Goal: Information Seeking & Learning: Check status

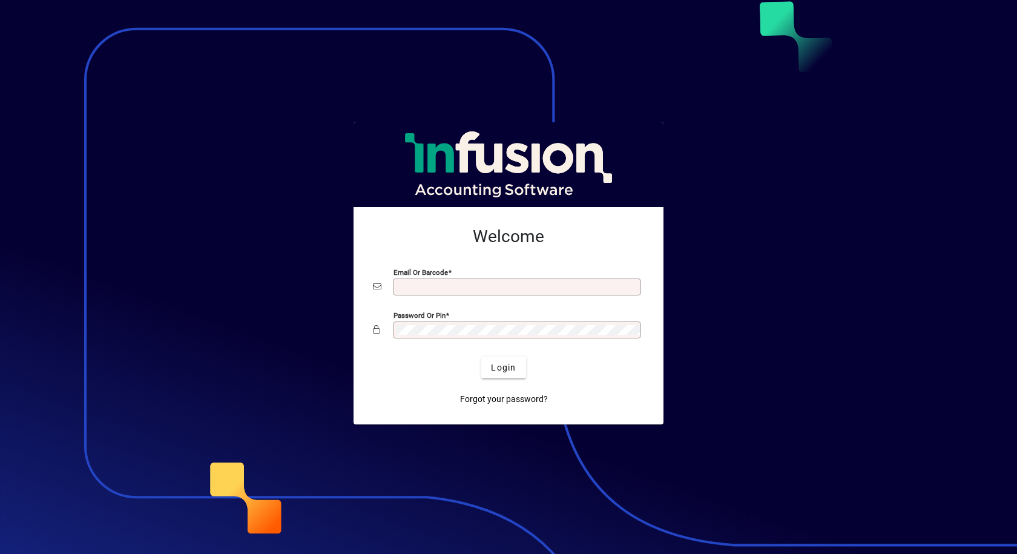
type input "**********"
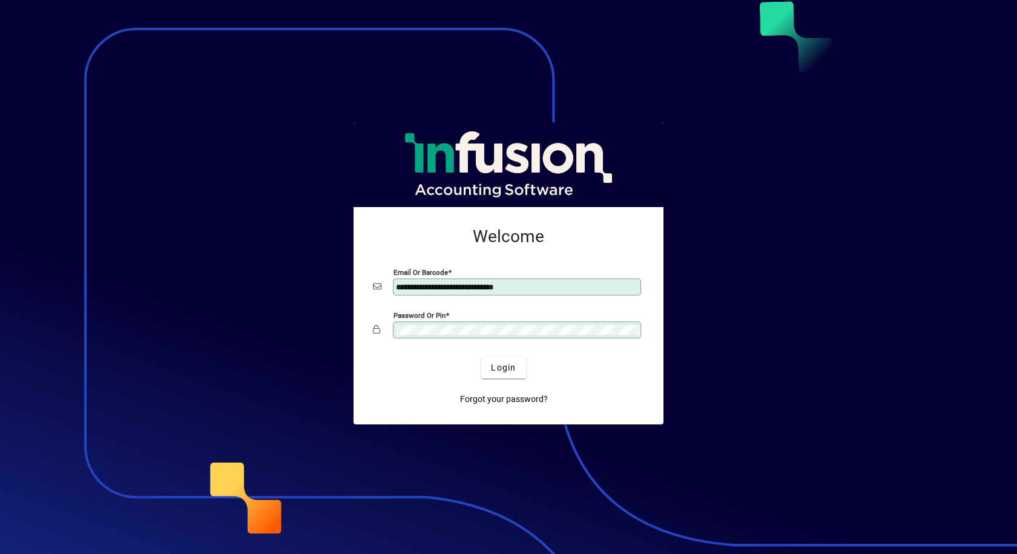
click at [0, 372] on app-login-layout "**********" at bounding box center [508, 277] width 1017 height 554
click at [481, 357] on button "Login" at bounding box center [503, 368] width 44 height 22
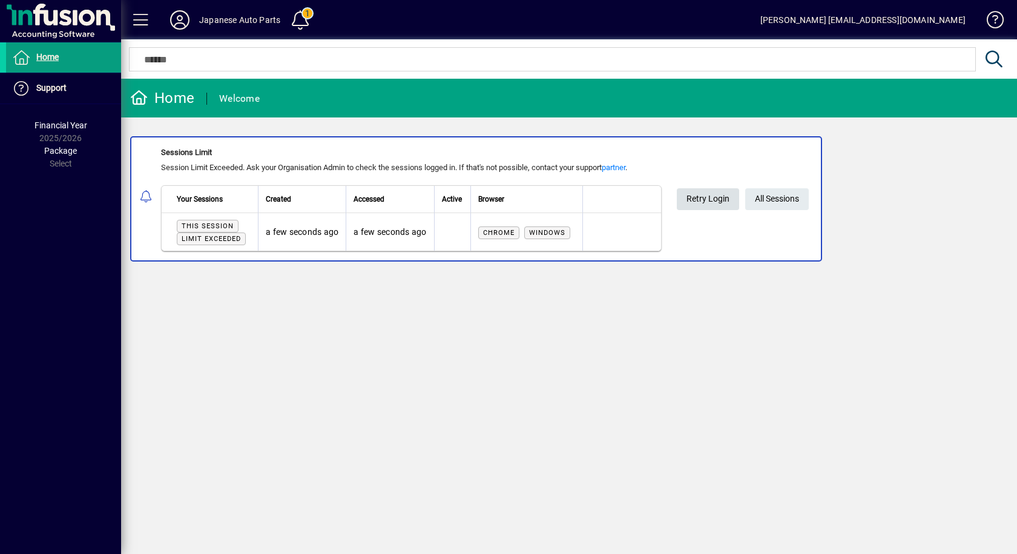
click at [710, 203] on span "Retry Login" at bounding box center [708, 199] width 43 height 20
click at [778, 200] on span "All Sessions" at bounding box center [777, 199] width 44 height 20
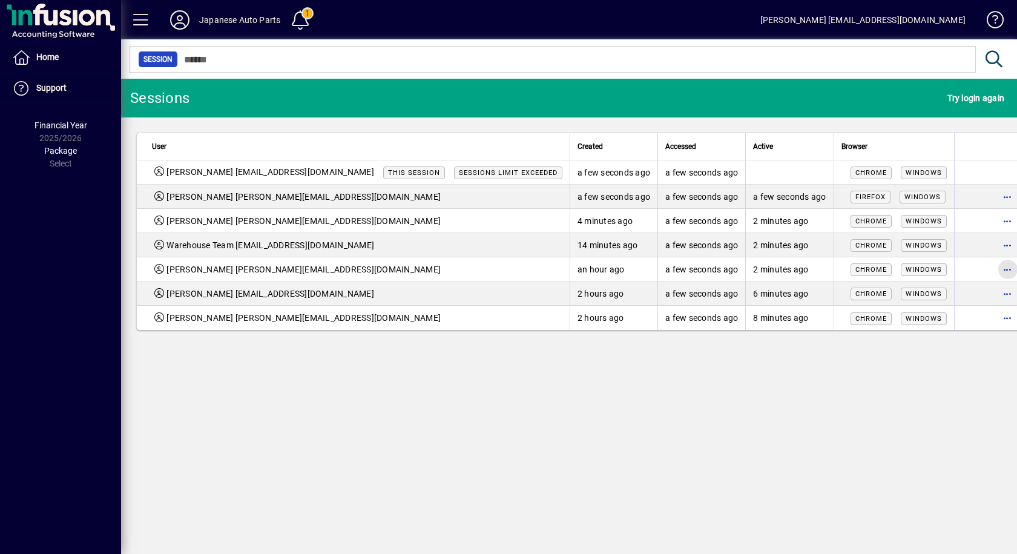
click at [994, 279] on span "button" at bounding box center [1008, 269] width 29 height 29
click at [897, 299] on span "Logout" at bounding box center [926, 297] width 102 height 15
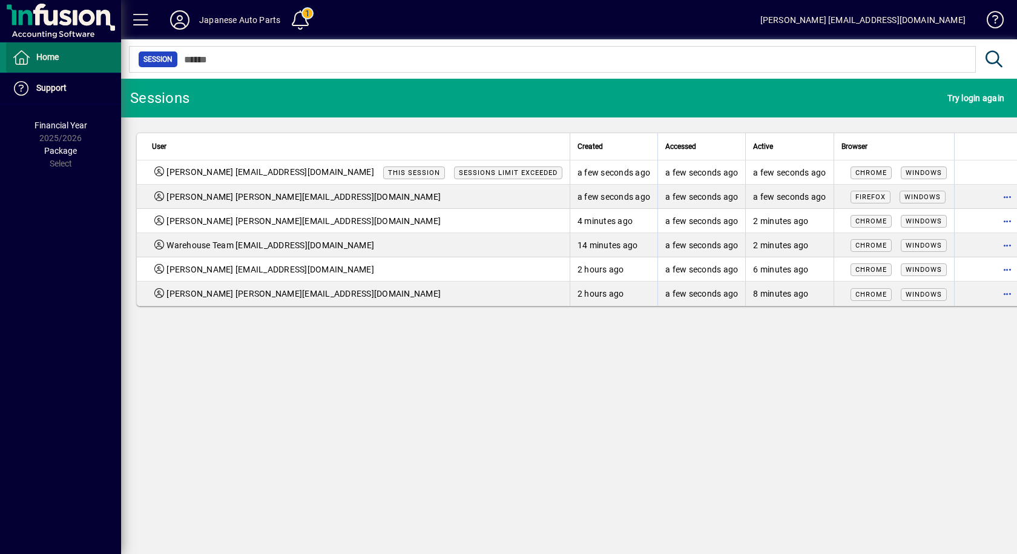
click at [50, 59] on span "Home" at bounding box center [47, 57] width 22 height 10
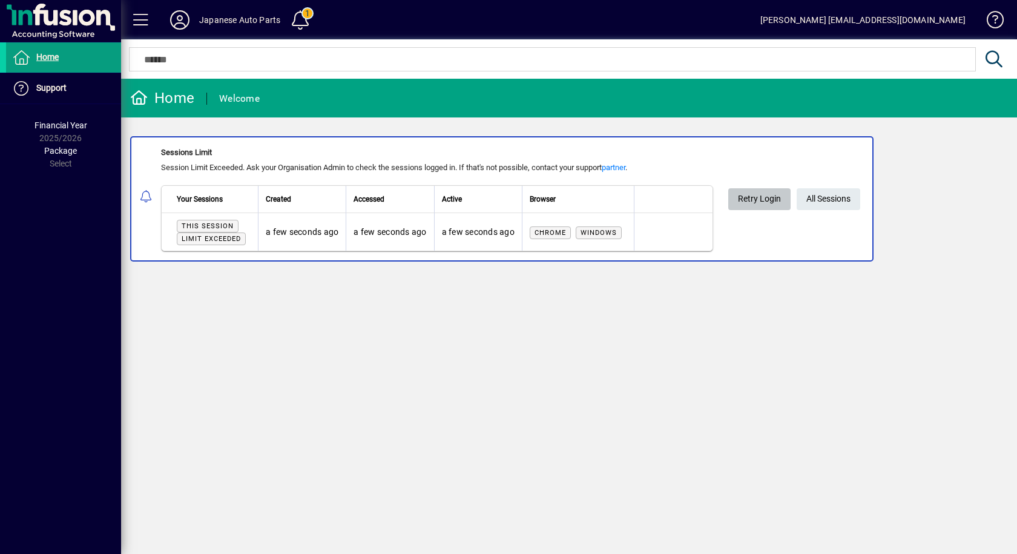
click at [773, 203] on span "Retry Login" at bounding box center [759, 199] width 43 height 20
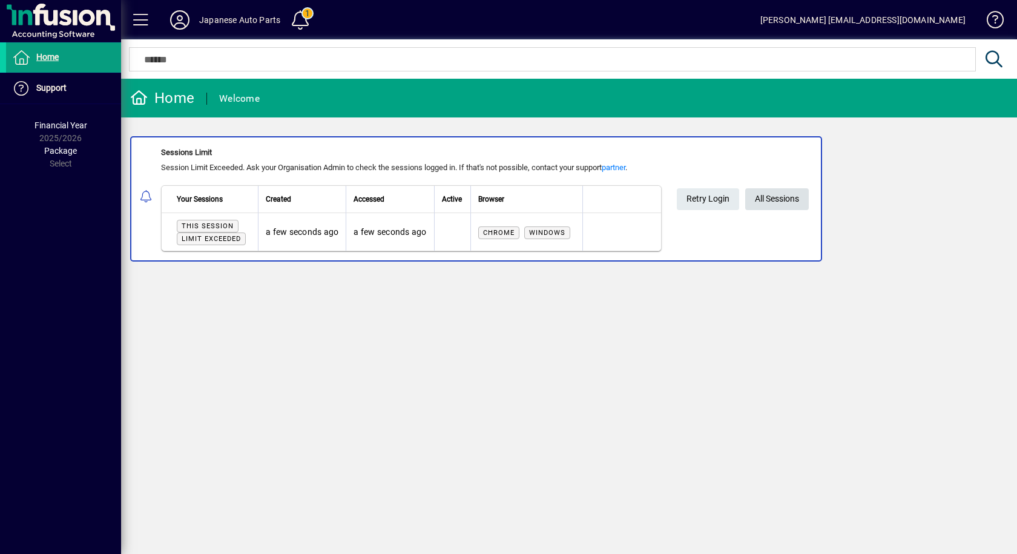
click at [759, 202] on span "All Sessions" at bounding box center [777, 199] width 44 height 20
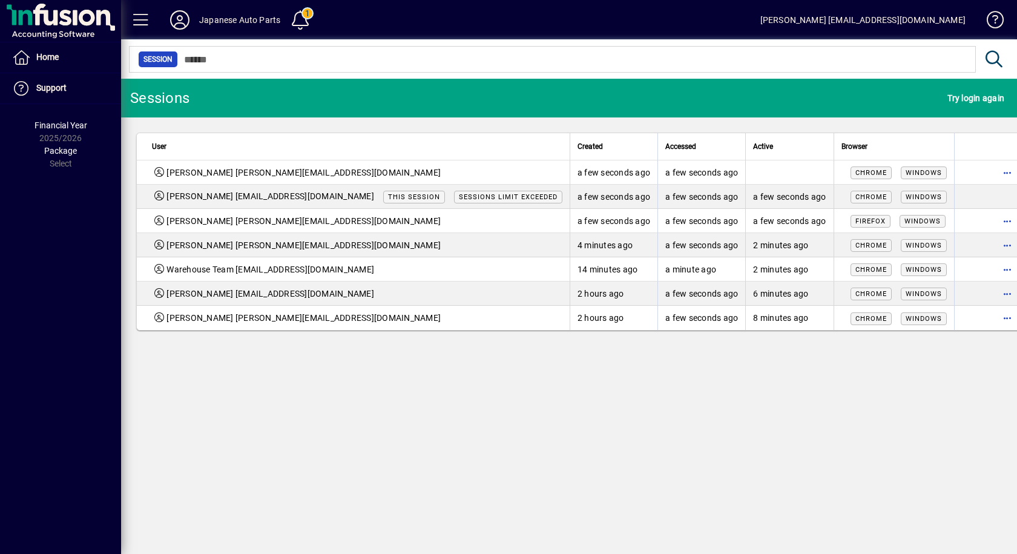
click at [994, 220] on span "button" at bounding box center [1008, 221] width 29 height 29
click at [907, 245] on span "Logout" at bounding box center [926, 247] width 102 height 15
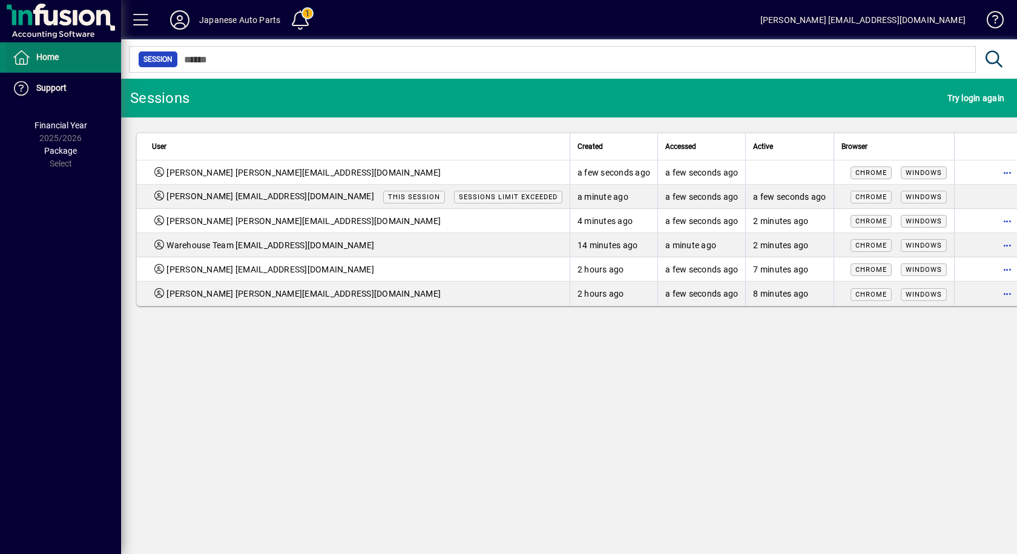
click at [61, 55] on span at bounding box center [63, 57] width 115 height 29
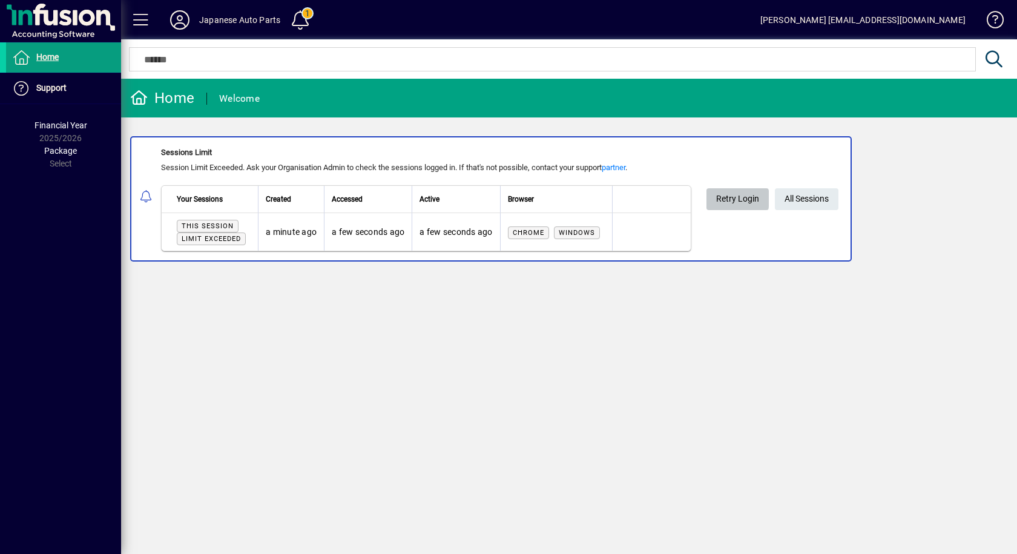
click at [718, 198] on span "Retry Login" at bounding box center [737, 199] width 43 height 20
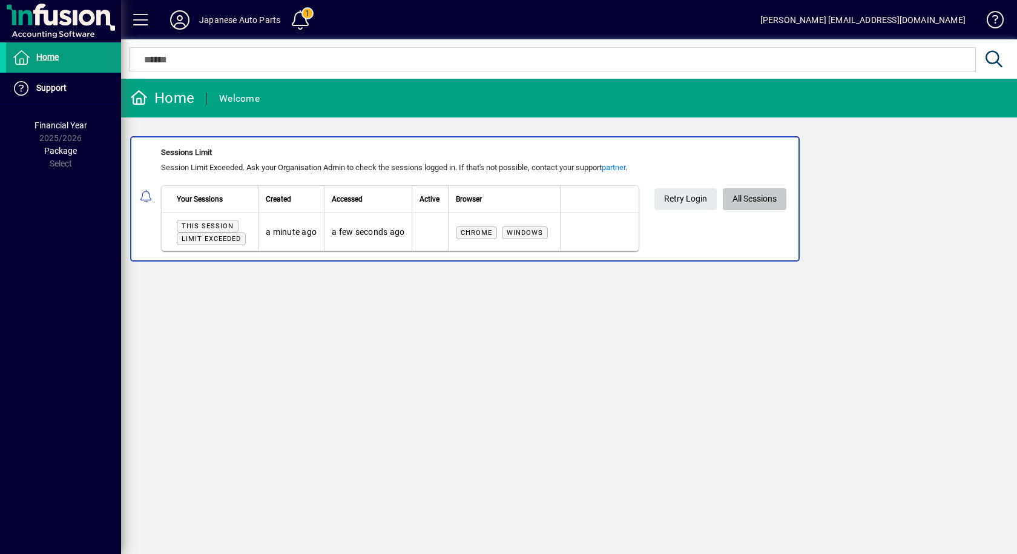
click at [732, 202] on span at bounding box center [755, 199] width 64 height 29
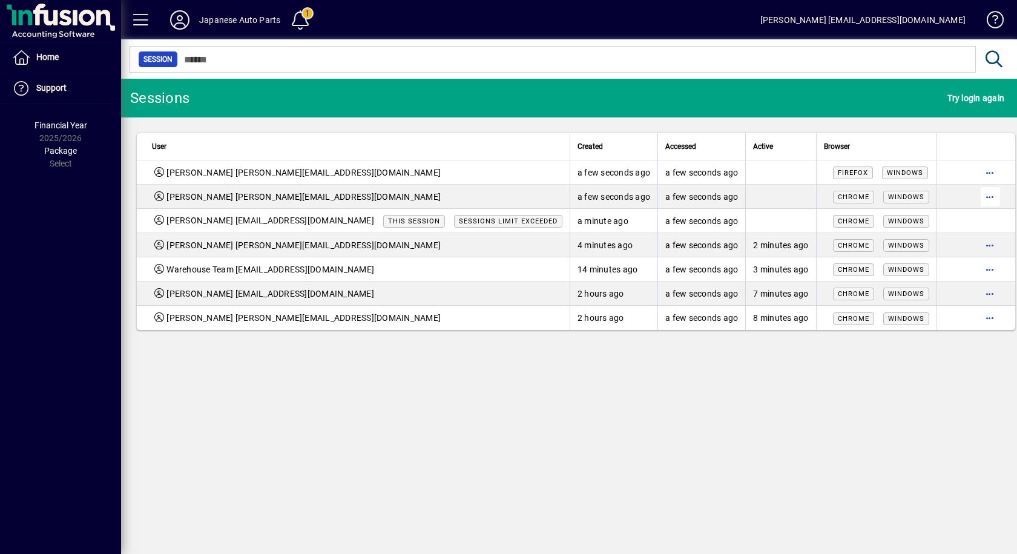
click at [976, 199] on span "button" at bounding box center [990, 196] width 29 height 29
click at [871, 226] on button "Logout" at bounding box center [925, 222] width 121 height 22
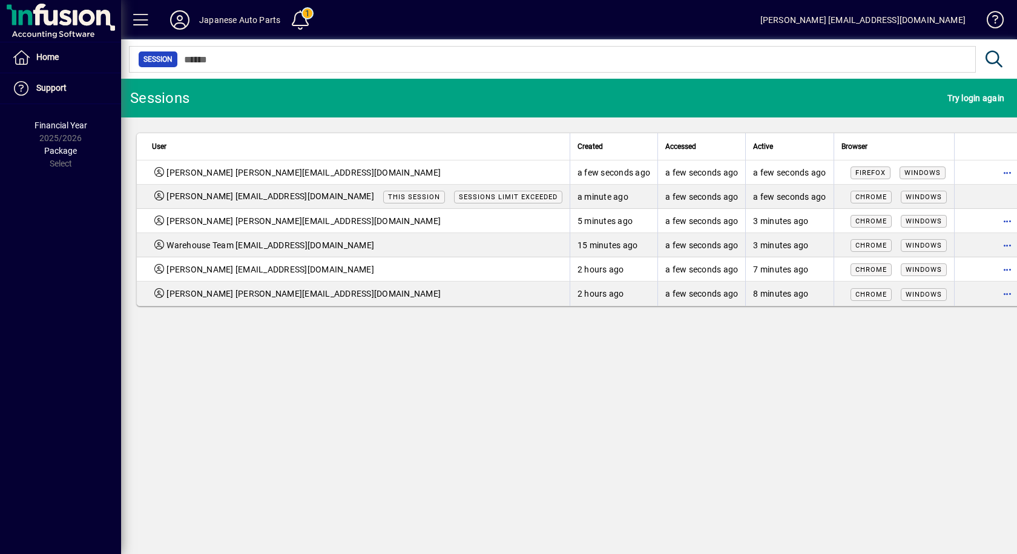
click at [960, 199] on td at bounding box center [993, 197] width 79 height 24
click at [142, 22] on span at bounding box center [141, 19] width 29 height 29
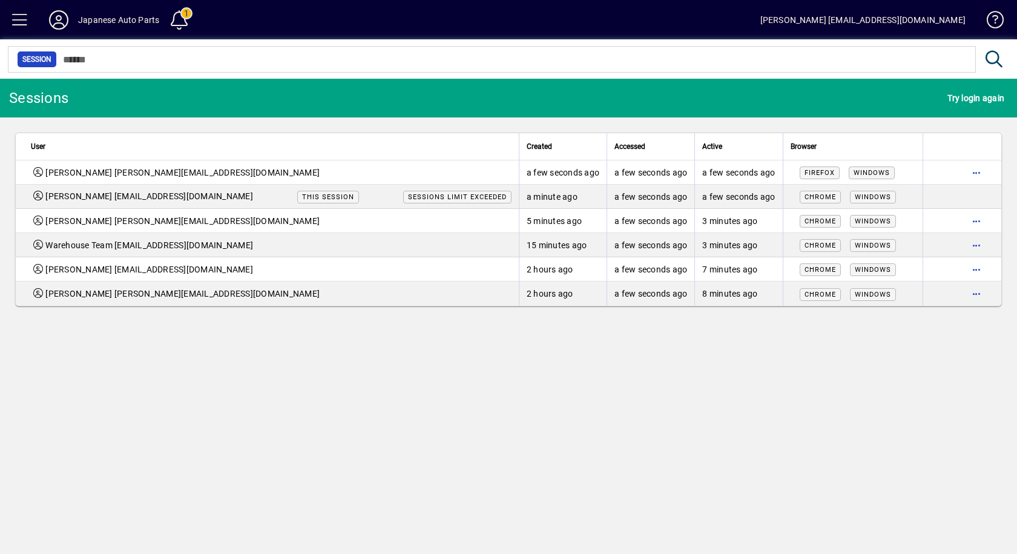
click at [142, 22] on div "Japanese Auto Parts" at bounding box center [118, 19] width 81 height 19
click at [22, 22] on span at bounding box center [19, 19] width 29 height 29
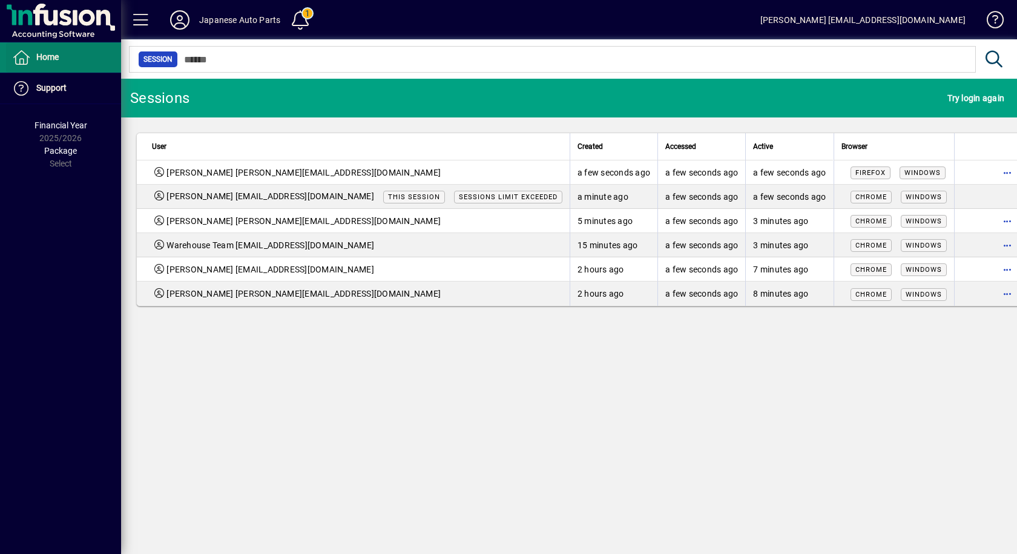
click at [48, 56] on span "Home" at bounding box center [47, 57] width 22 height 10
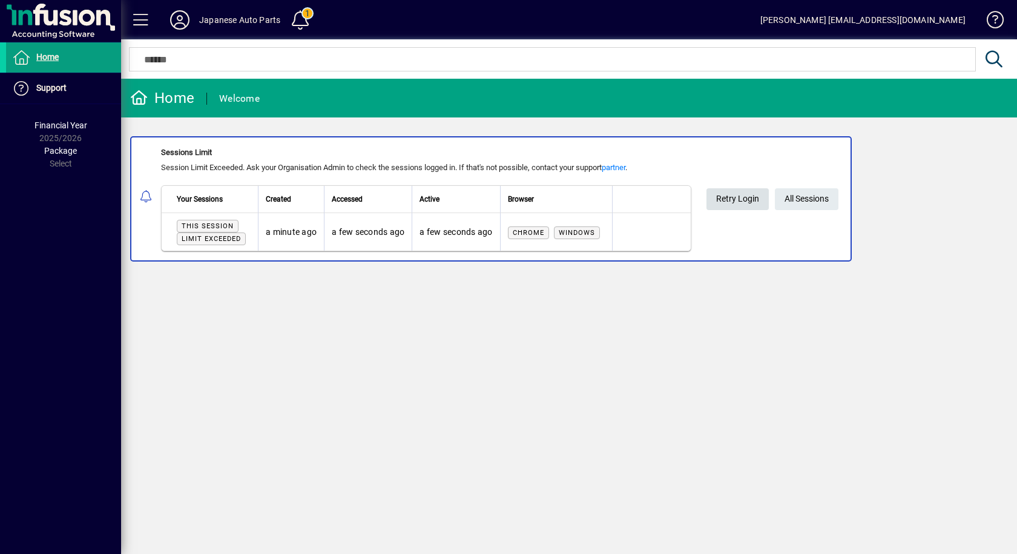
click at [744, 203] on span "Retry Login" at bounding box center [737, 199] width 43 height 20
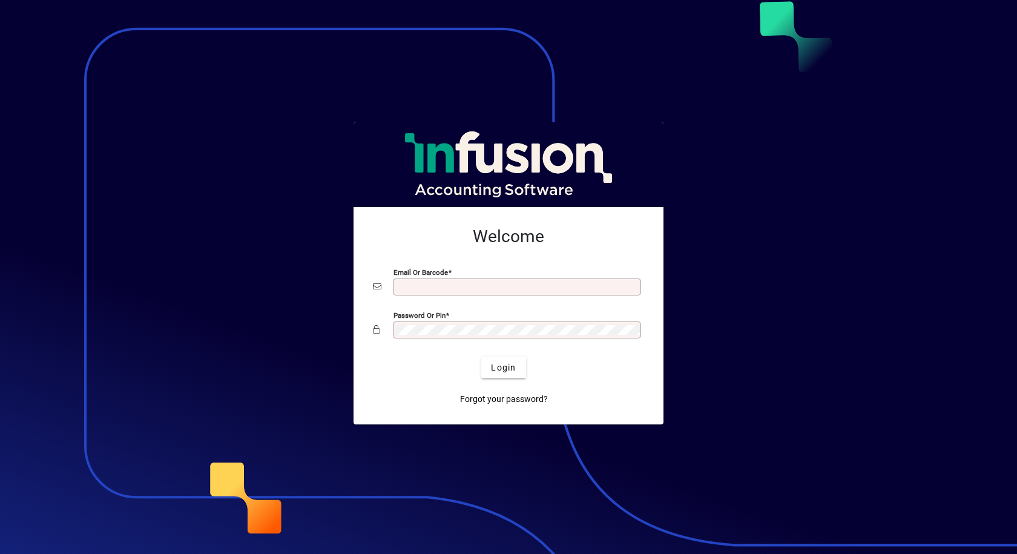
type input "**********"
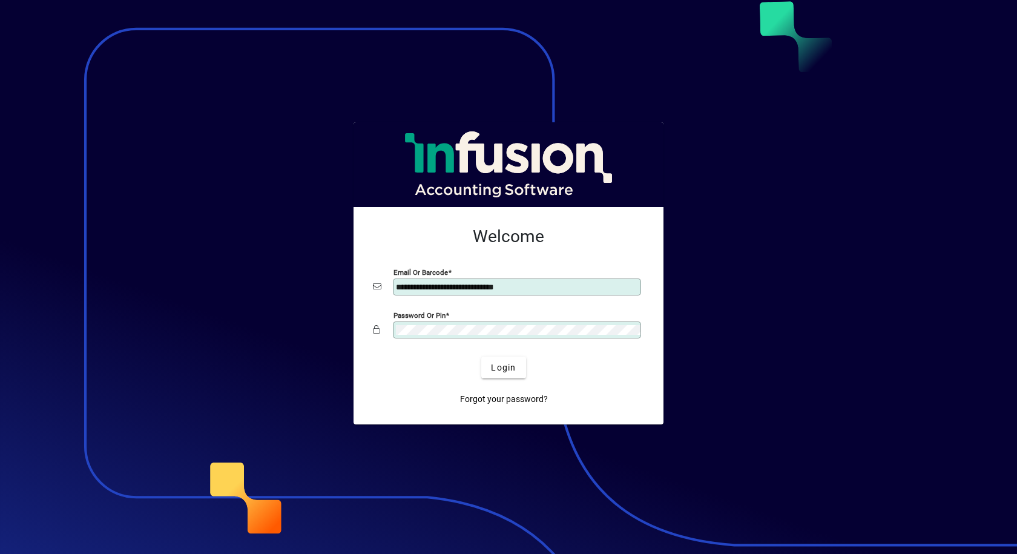
click at [0, 412] on app-login-layout "**********" at bounding box center [508, 277] width 1017 height 554
click at [481, 357] on button "Login" at bounding box center [503, 368] width 44 height 22
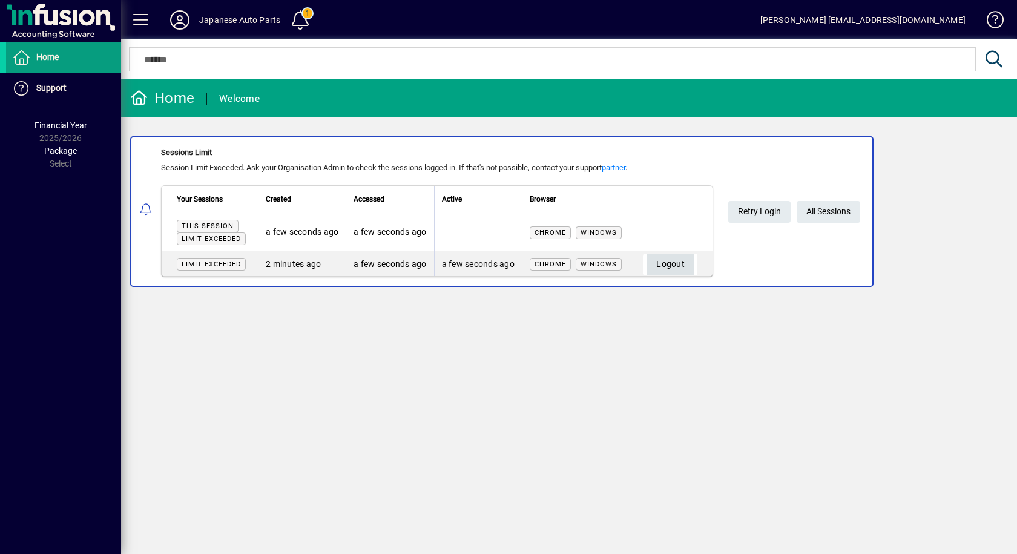
click at [664, 266] on span "Logout" at bounding box center [670, 264] width 28 height 20
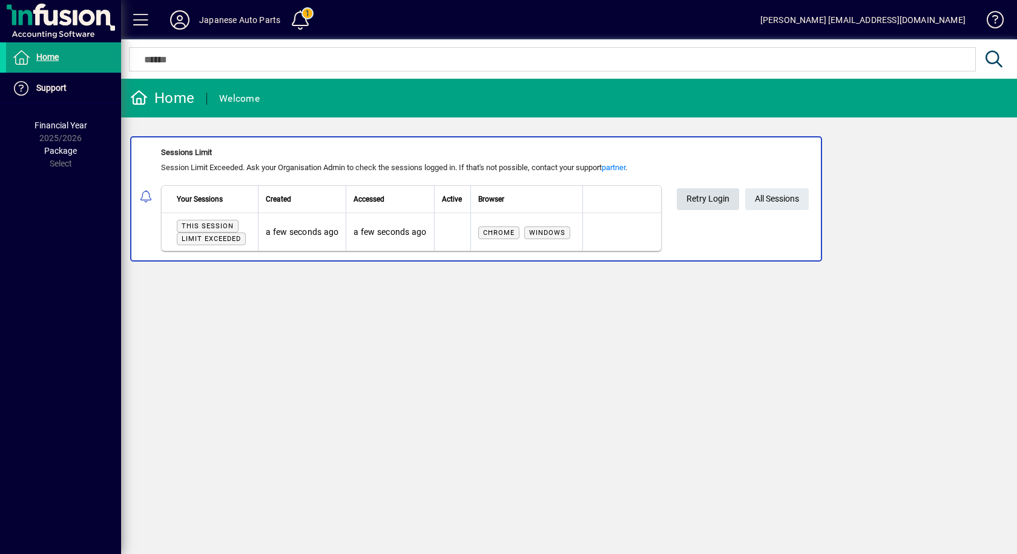
click at [720, 202] on span "Retry Login" at bounding box center [708, 199] width 43 height 20
click at [764, 203] on span "All Sessions" at bounding box center [777, 199] width 44 height 20
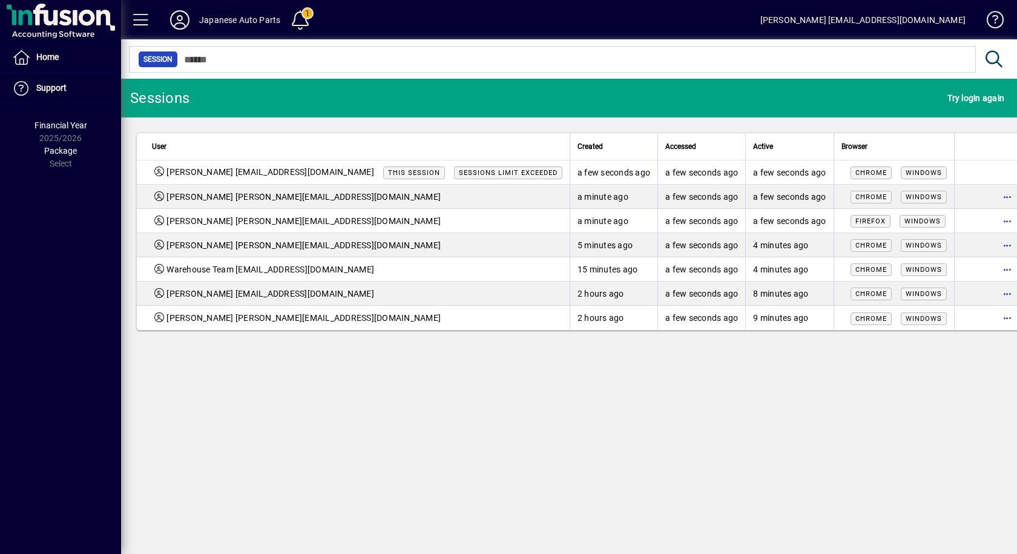
click at [994, 222] on span "button" at bounding box center [1008, 221] width 29 height 29
click at [896, 247] on span "Logout" at bounding box center [926, 247] width 102 height 15
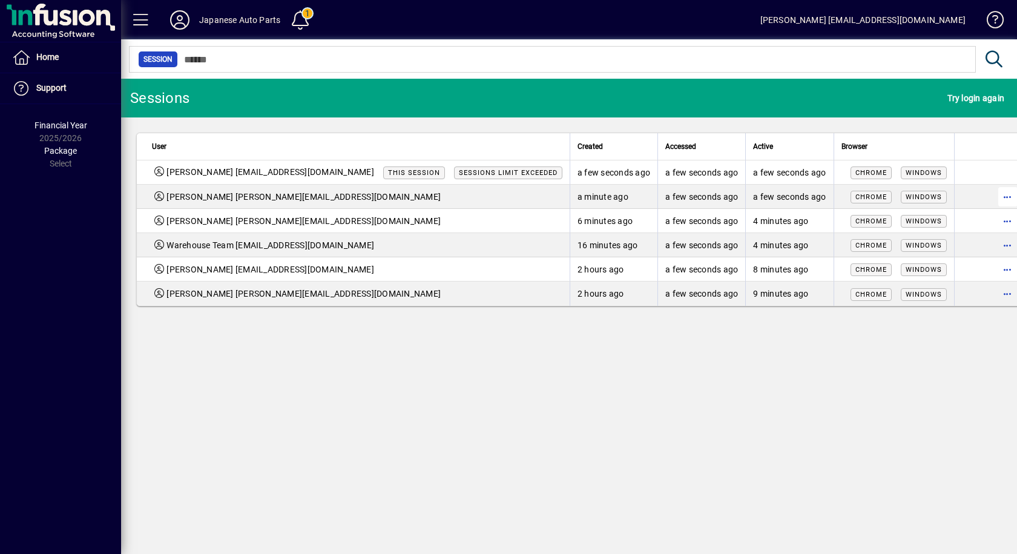
click at [994, 198] on span "button" at bounding box center [1008, 196] width 29 height 29
click at [893, 226] on span "Logout" at bounding box center [926, 223] width 102 height 15
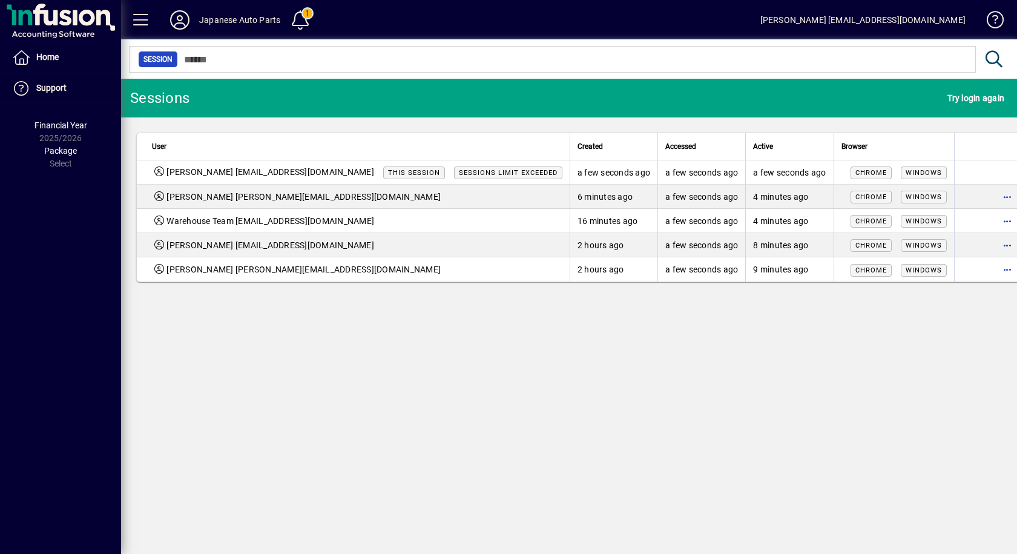
click at [323, 167] on span "[PERSON_NAME] [EMAIL_ADDRESS][DOMAIN_NAME]" at bounding box center [271, 172] width 208 height 13
click at [899, 168] on div "Chrome Windows" at bounding box center [894, 172] width 105 height 13
click at [46, 62] on span "Home" at bounding box center [47, 57] width 22 height 10
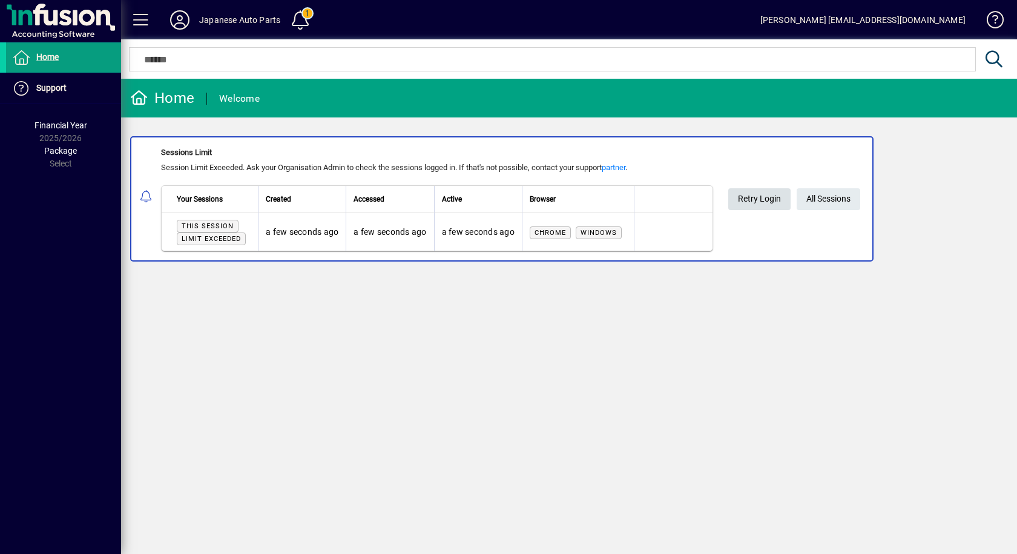
click at [773, 198] on span "Retry Login" at bounding box center [759, 199] width 43 height 20
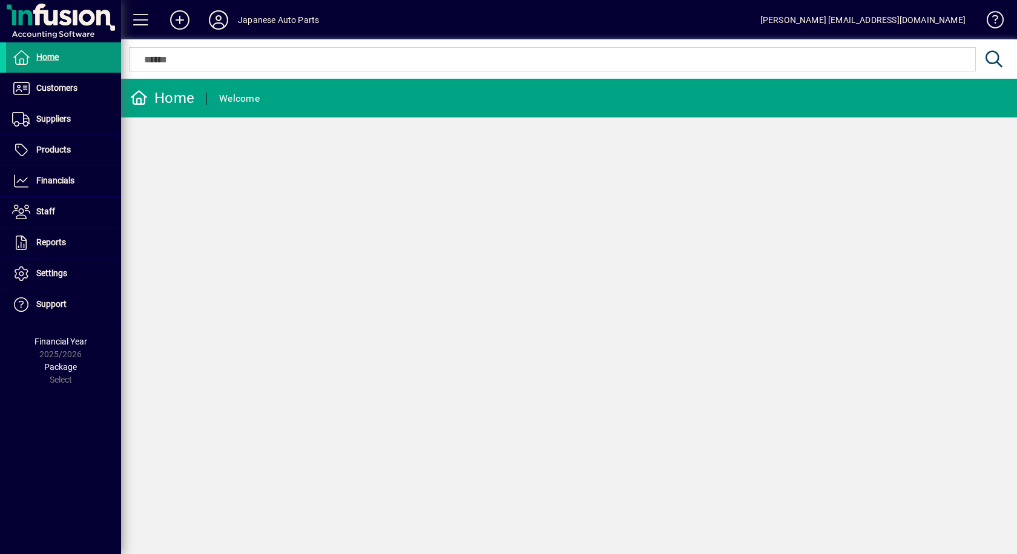
click at [47, 55] on span "Home" at bounding box center [47, 57] width 22 height 10
click at [56, 177] on span "Financials" at bounding box center [55, 181] width 38 height 10
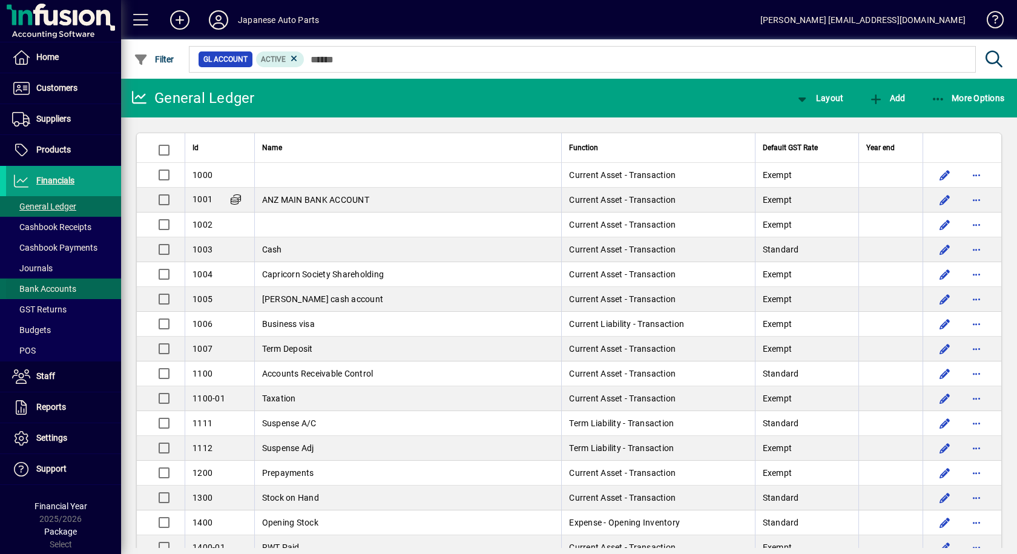
click at [36, 285] on span "Bank Accounts" at bounding box center [44, 289] width 64 height 10
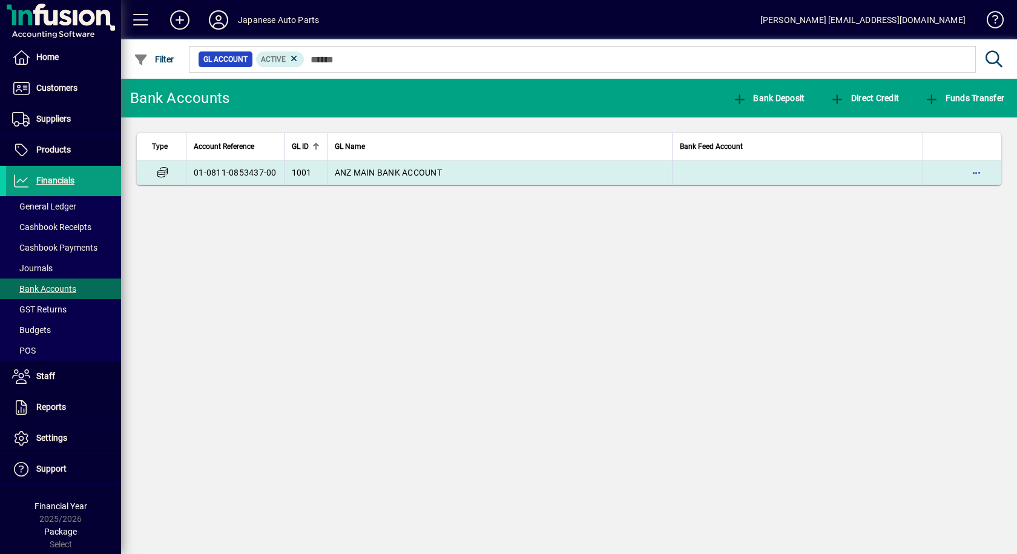
click at [207, 170] on td "01-0811-0853437-00" at bounding box center [235, 172] width 98 height 24
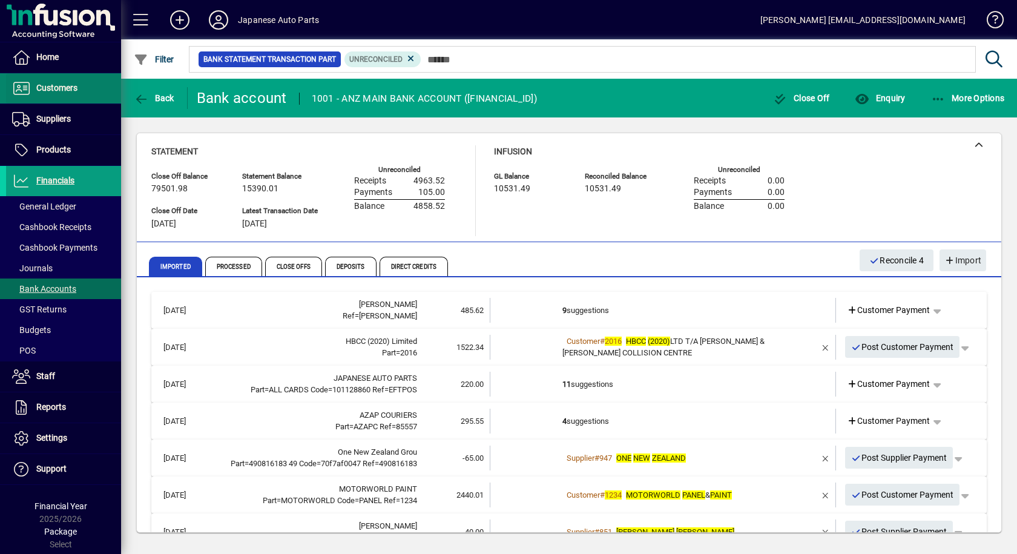
click at [45, 94] on span "Customers" at bounding box center [41, 88] width 71 height 15
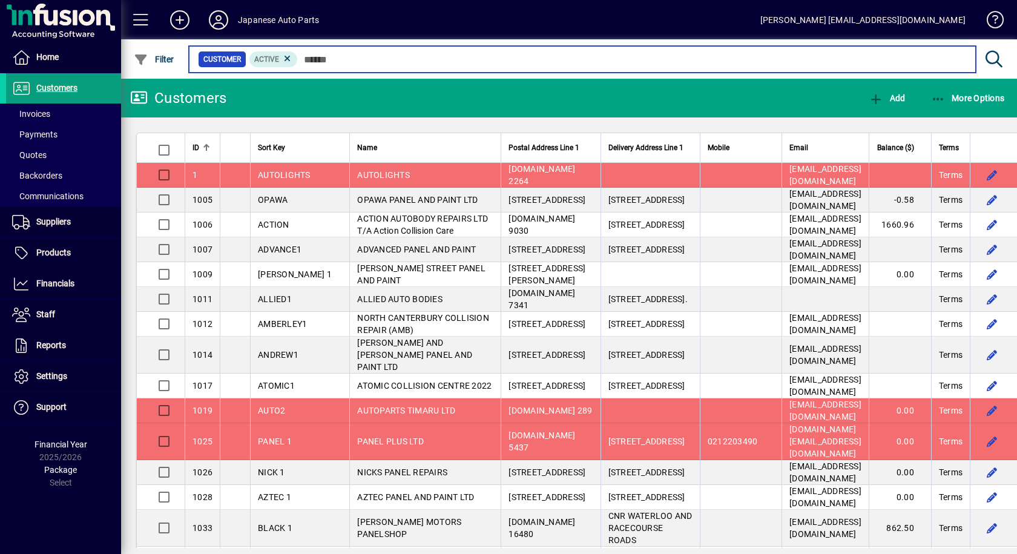
click at [328, 55] on input "text" at bounding box center [632, 59] width 669 height 17
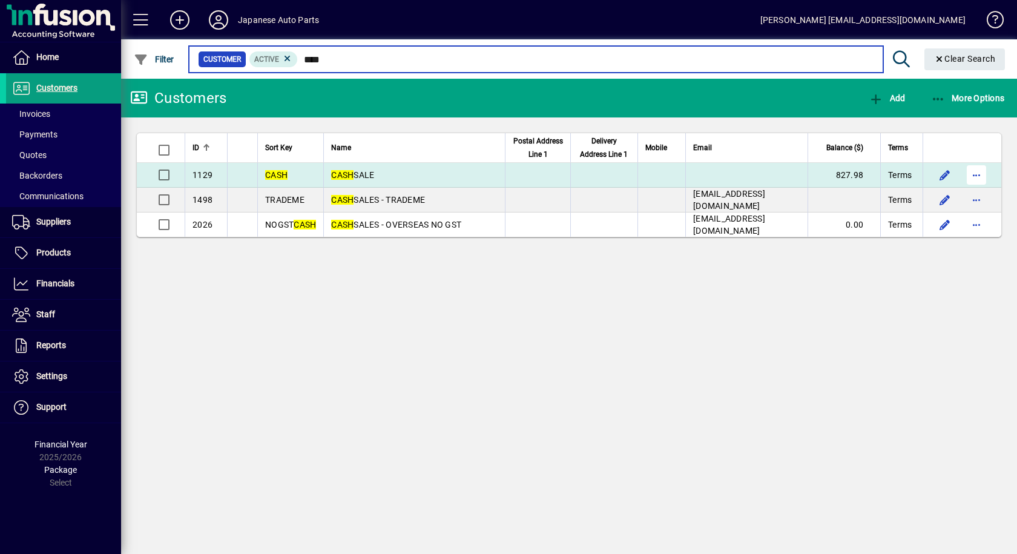
type input "****"
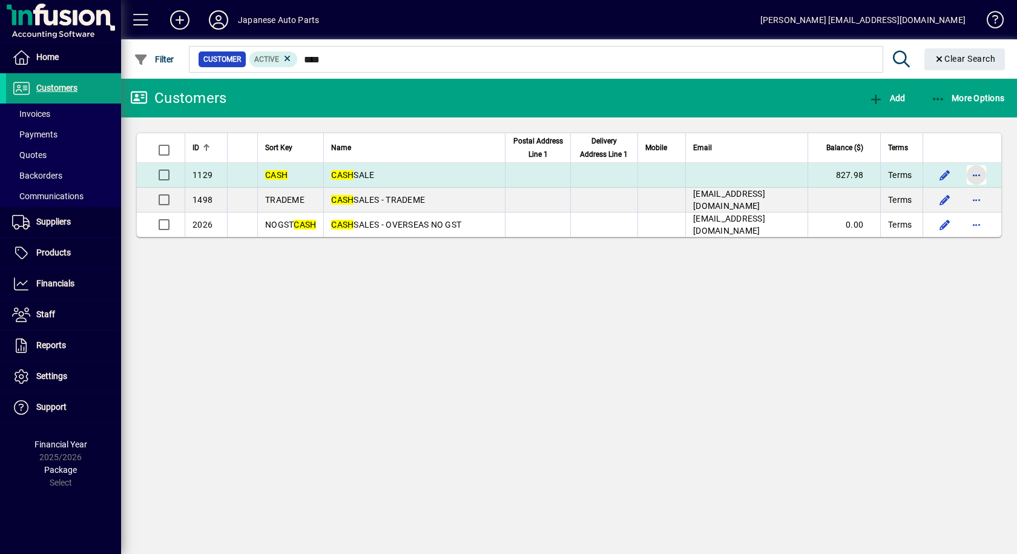
click at [976, 185] on span "button" at bounding box center [976, 174] width 29 height 29
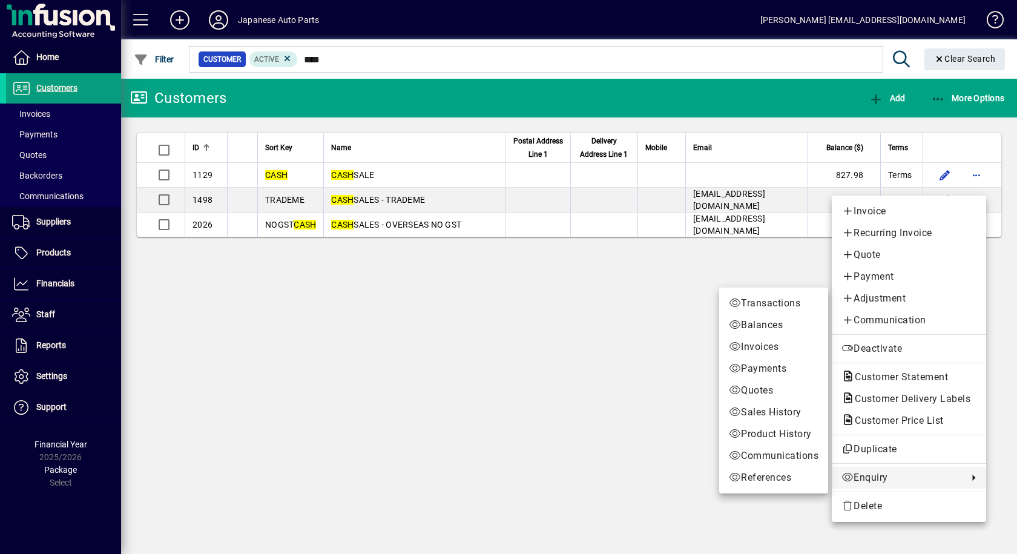
click at [893, 480] on span "Enquiry" at bounding box center [902, 478] width 121 height 15
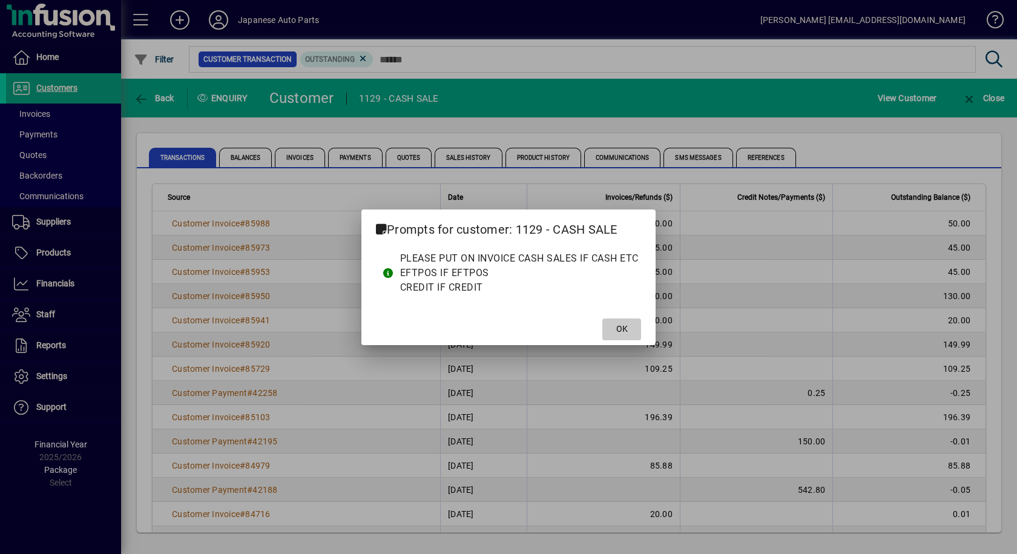
click at [620, 331] on span "OK" at bounding box center [623, 329] width 12 height 13
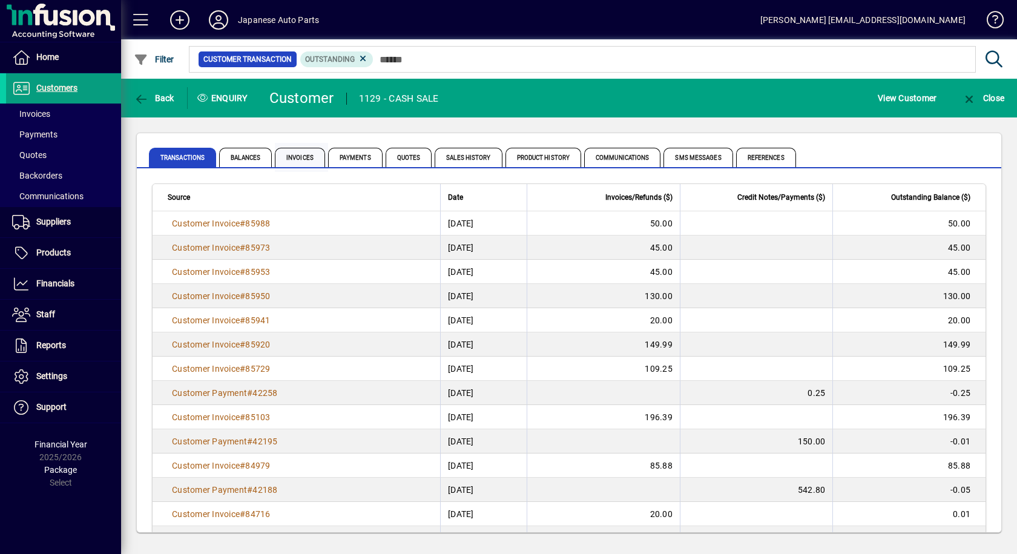
click at [294, 156] on span "Invoices" at bounding box center [300, 157] width 50 height 19
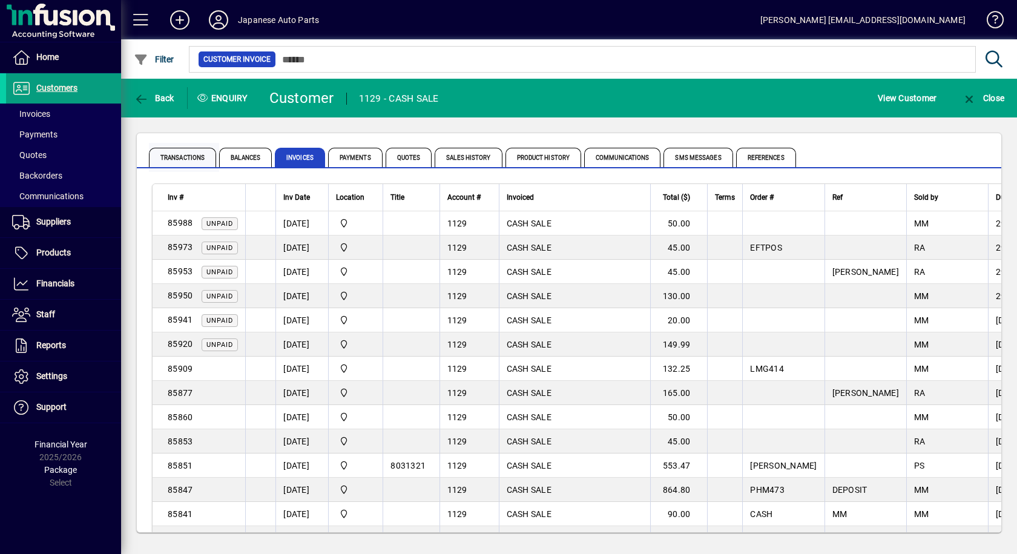
click at [184, 160] on span "Transactions" at bounding box center [182, 157] width 67 height 19
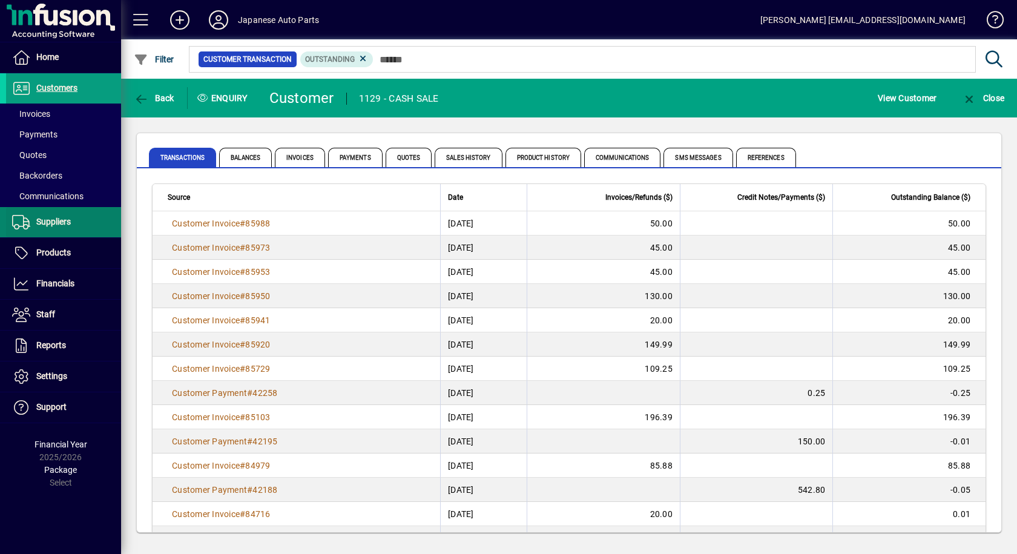
click at [59, 226] on span "Suppliers" at bounding box center [53, 222] width 35 height 10
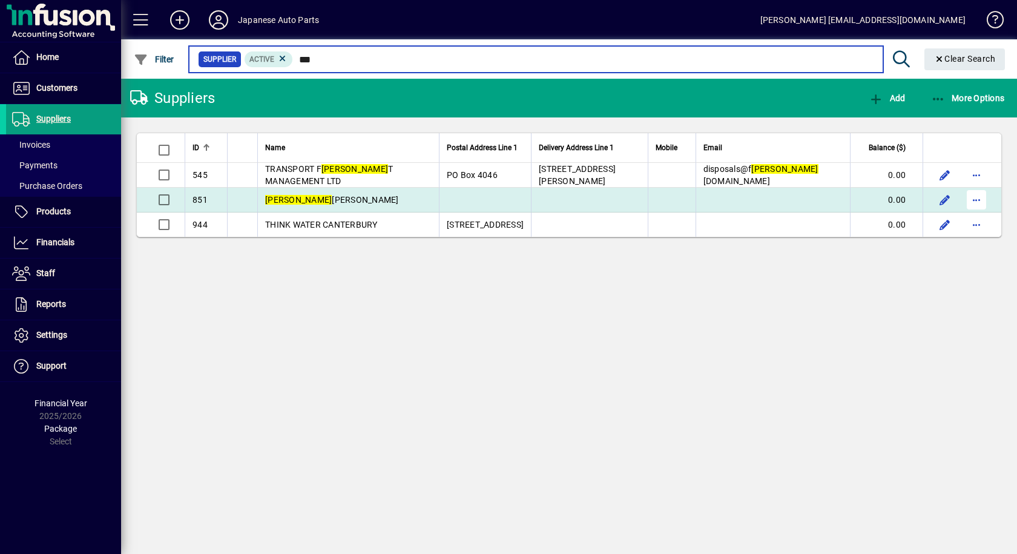
type input "***"
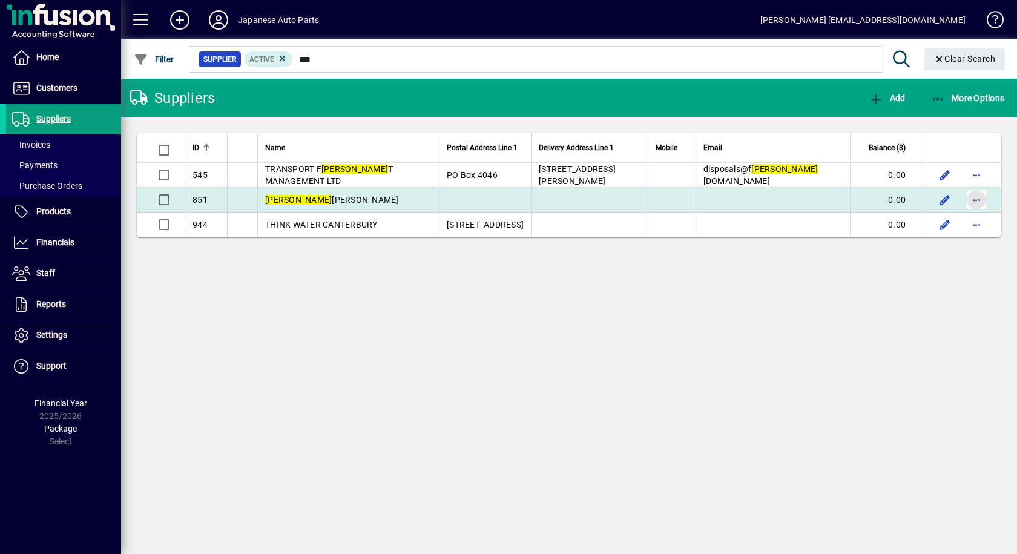
click at [976, 200] on span "button" at bounding box center [976, 199] width 29 height 29
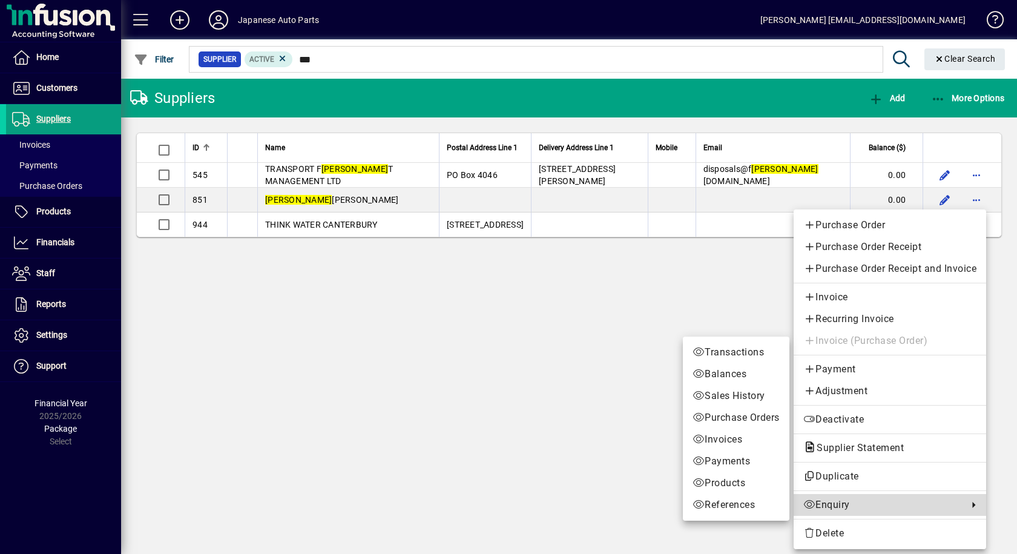
click at [853, 506] on span "Enquiry" at bounding box center [883, 505] width 159 height 15
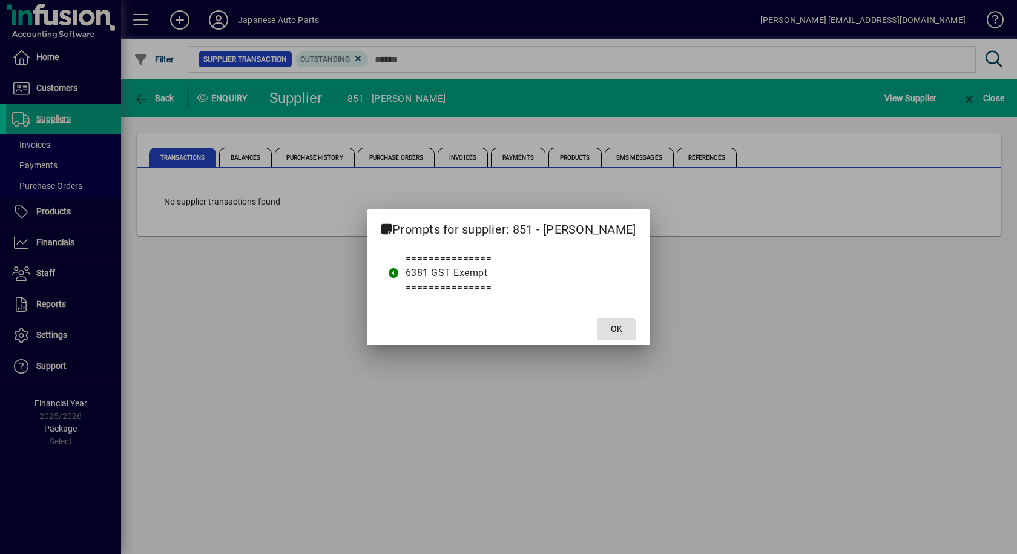
click at [597, 319] on button "OK" at bounding box center [616, 330] width 39 height 22
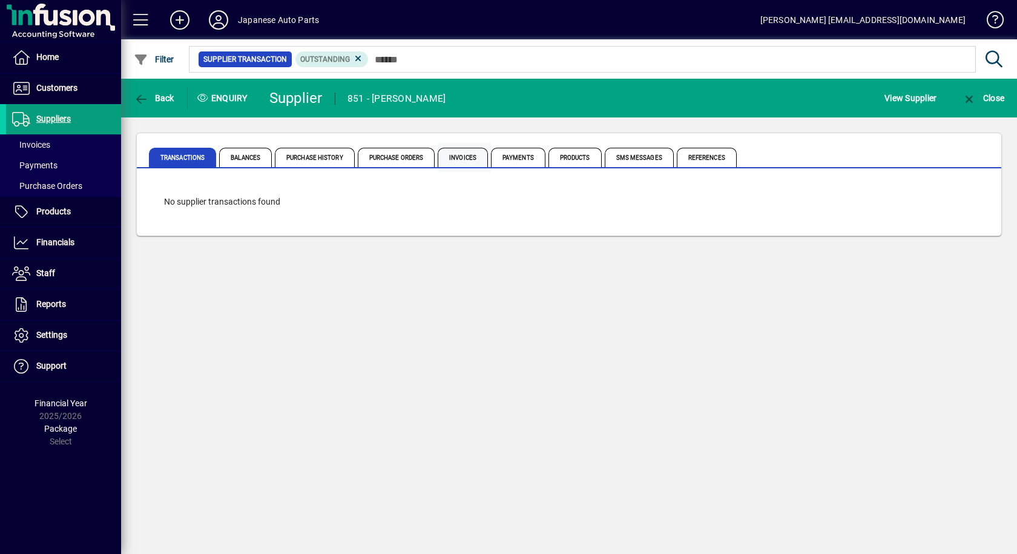
click at [463, 163] on span "Invoices" at bounding box center [463, 157] width 50 height 19
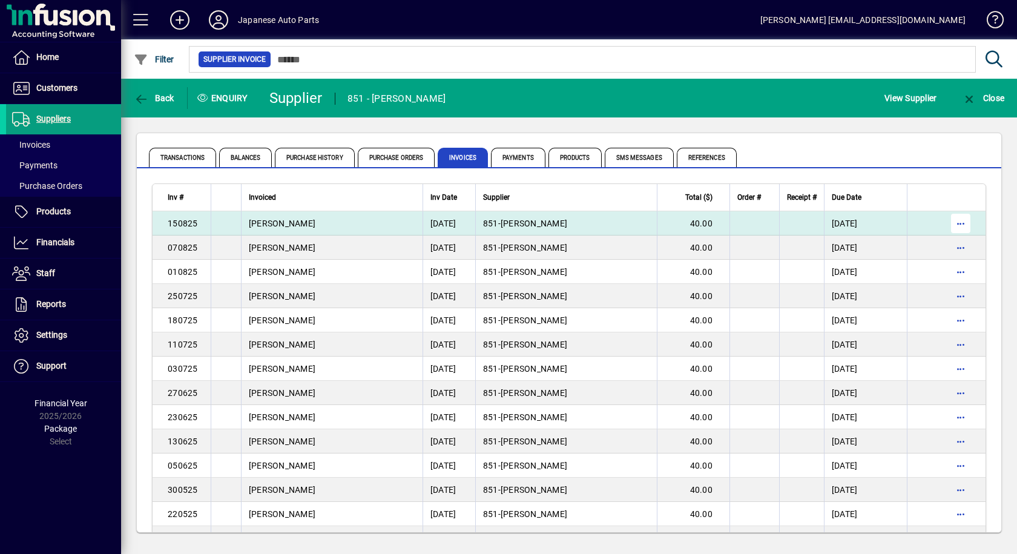
click at [949, 220] on span "button" at bounding box center [961, 223] width 29 height 29
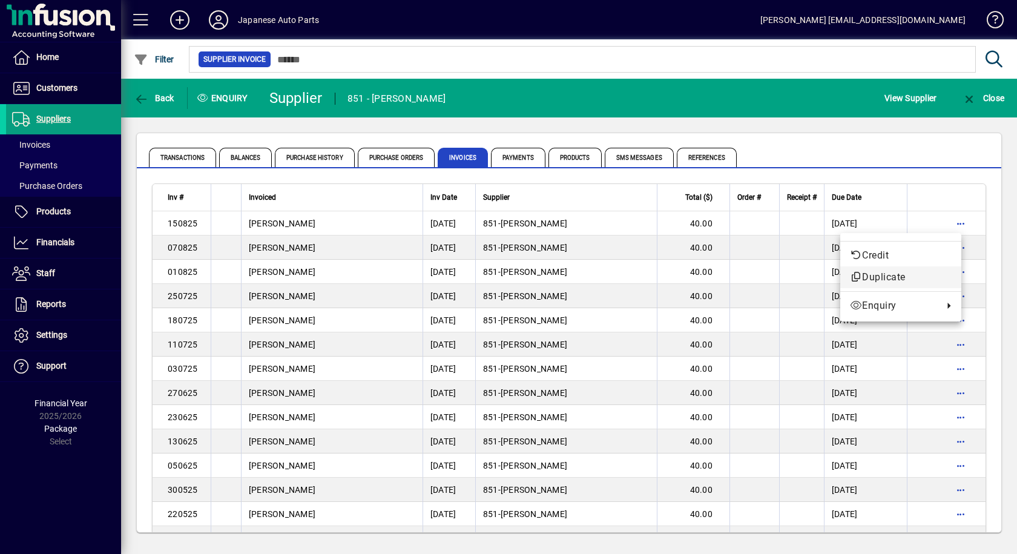
click at [919, 274] on span "Duplicate" at bounding box center [901, 277] width 102 height 15
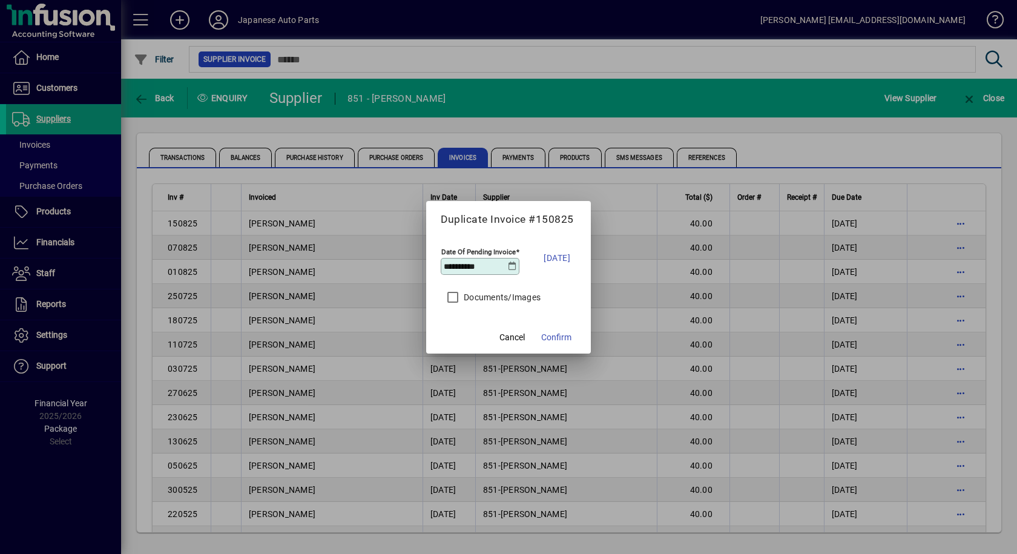
drag, startPoint x: 454, startPoint y: 266, endPoint x: 433, endPoint y: 273, distance: 22.0
click at [439, 267] on mat-dialog-content "**********" at bounding box center [508, 261] width 165 height 121
type input "**********"
click at [550, 337] on span "Confirm" at bounding box center [556, 337] width 30 height 13
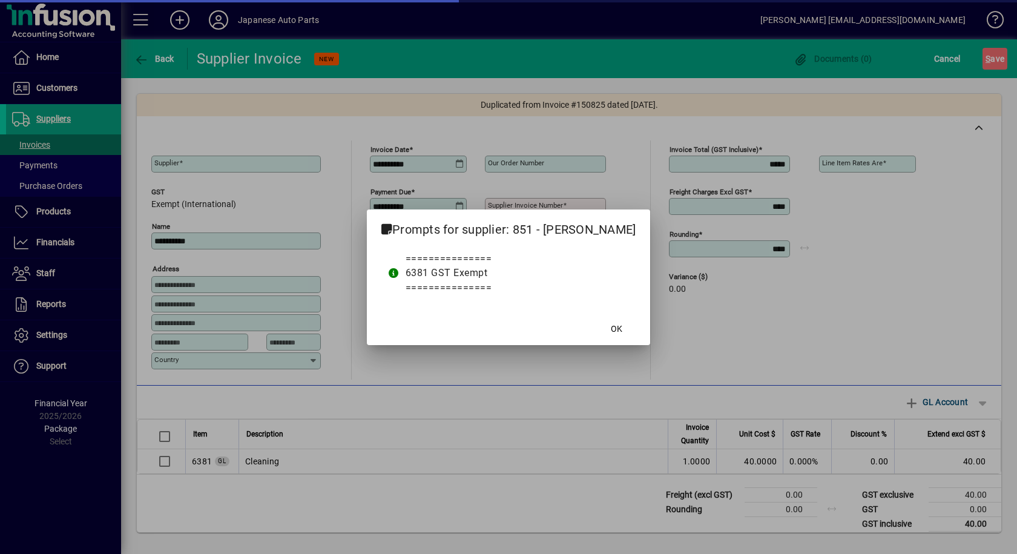
type input "**********"
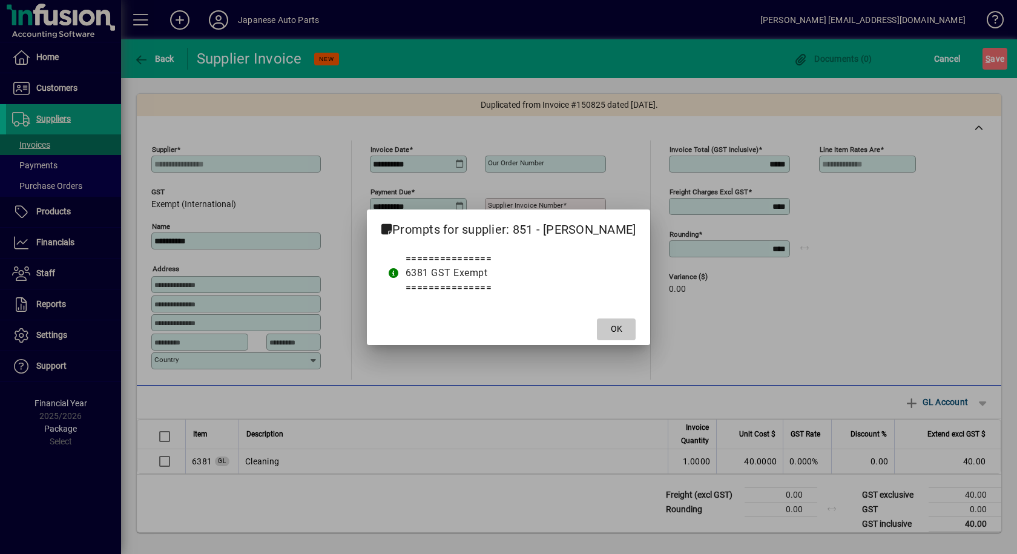
click at [611, 332] on span "OK" at bounding box center [617, 329] width 12 height 13
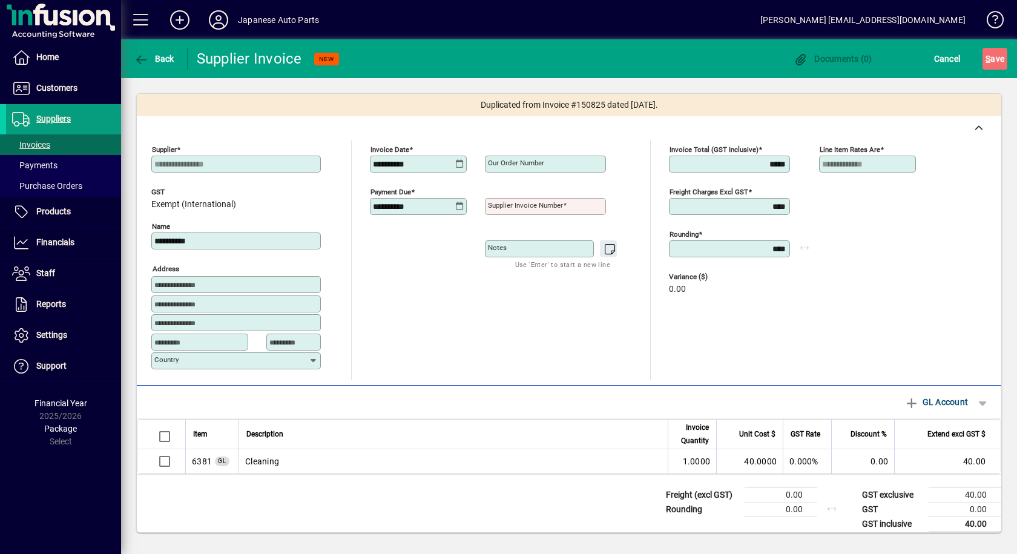
click at [527, 204] on mat-label "Supplier invoice number" at bounding box center [525, 205] width 75 height 8
click at [527, 204] on input "Supplier invoice number" at bounding box center [546, 207] width 117 height 10
type input "******"
click at [550, 318] on div "**********" at bounding box center [504, 260] width 268 height 239
click at [1000, 58] on span "S ave" at bounding box center [995, 58] width 19 height 19
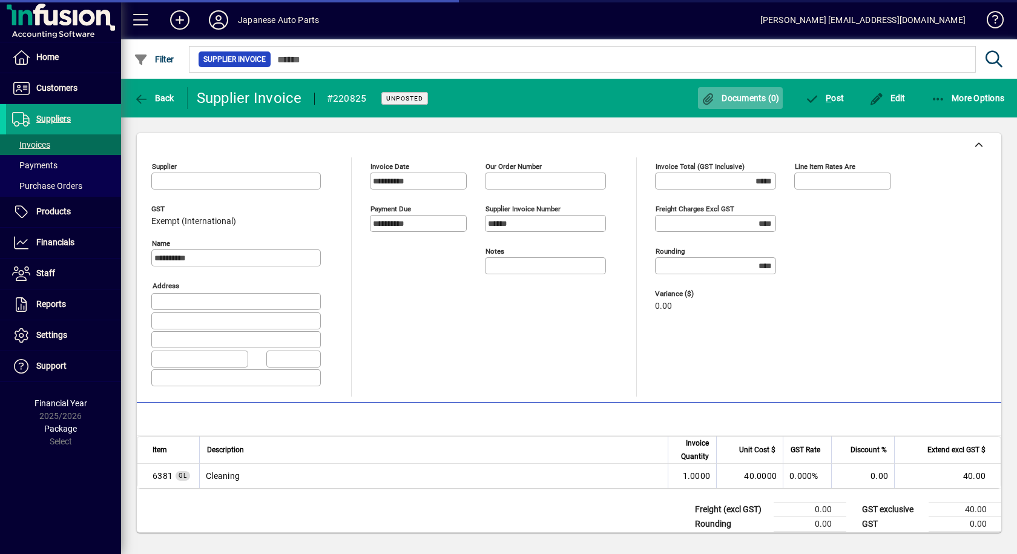
type input "**********"
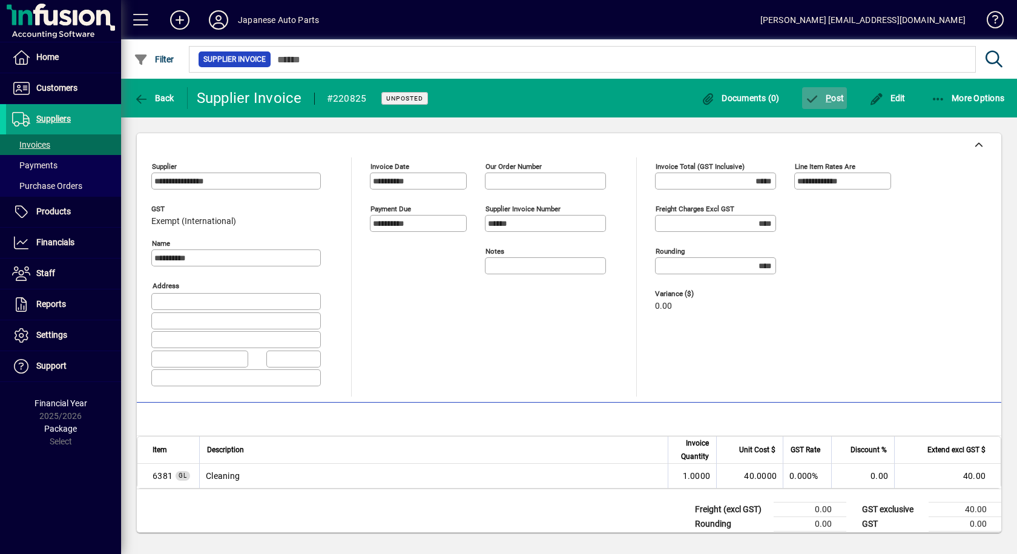
click at [838, 94] on span "P ost" at bounding box center [824, 98] width 39 height 10
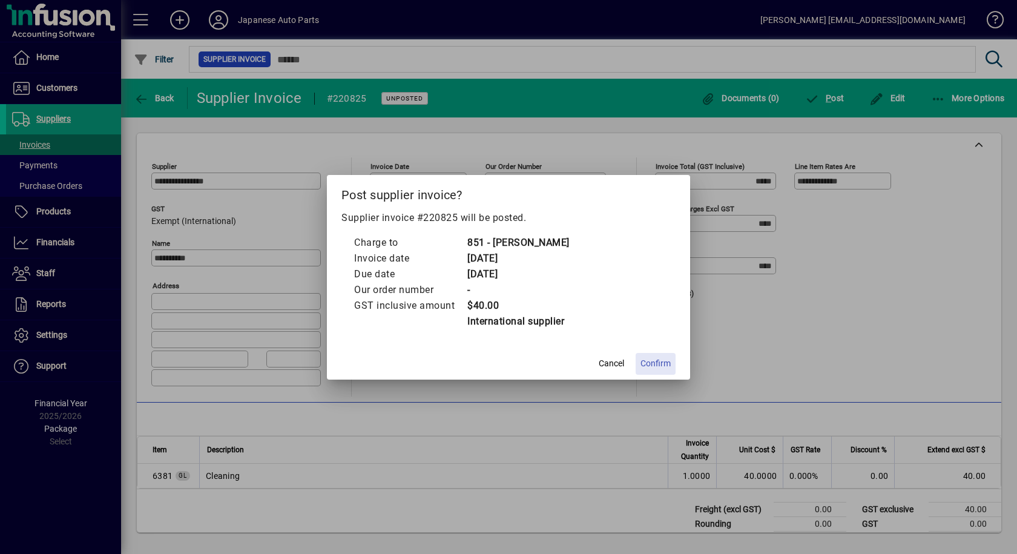
click at [658, 363] on span "Confirm" at bounding box center [656, 363] width 30 height 13
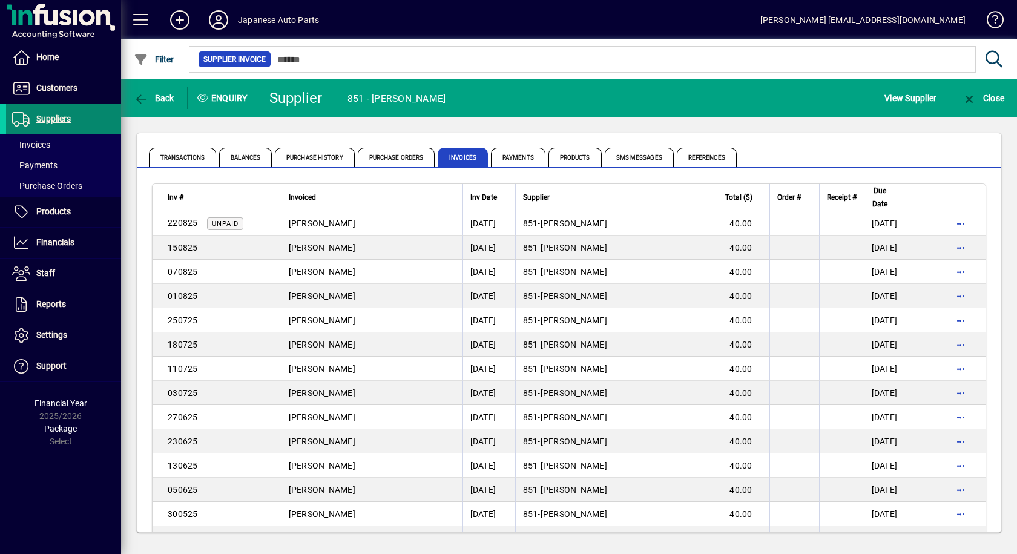
click at [47, 119] on span "Suppliers" at bounding box center [53, 119] width 35 height 10
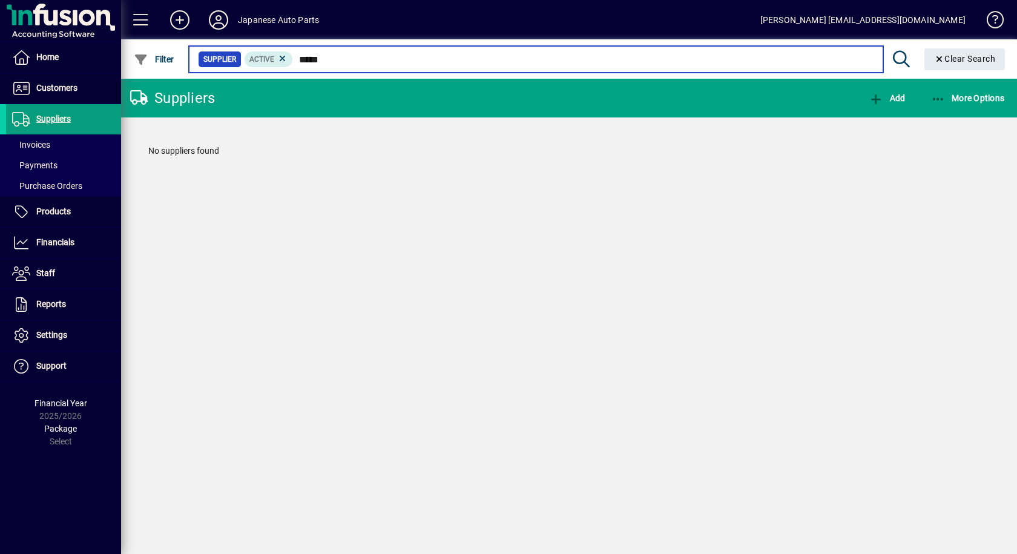
click at [316, 58] on input "*****" at bounding box center [583, 59] width 580 height 17
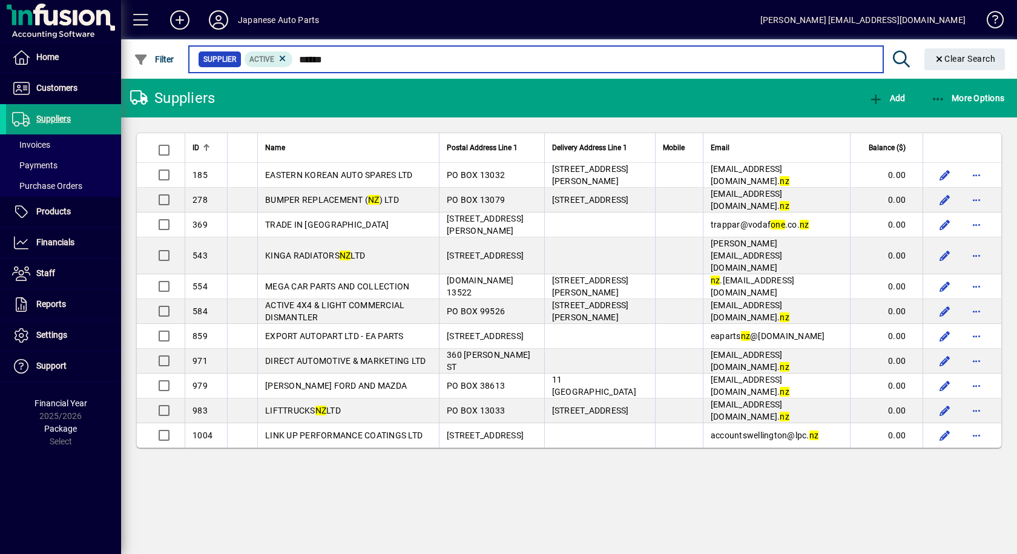
drag, startPoint x: 351, startPoint y: 58, endPoint x: 291, endPoint y: 51, distance: 60.9
click at [291, 51] on mat-form-field "Supplier Active ****** Clear Search" at bounding box center [599, 58] width 824 height 39
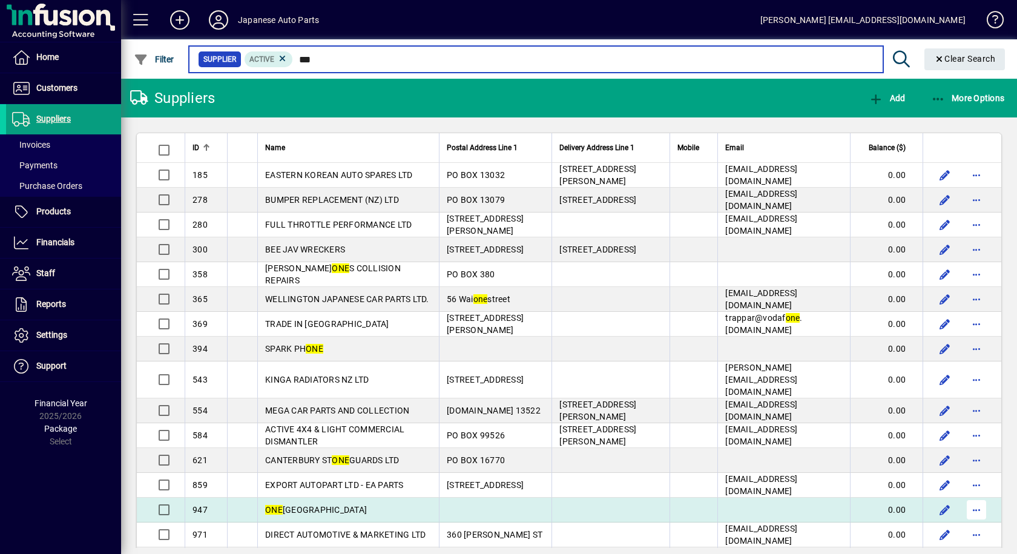
type input "***"
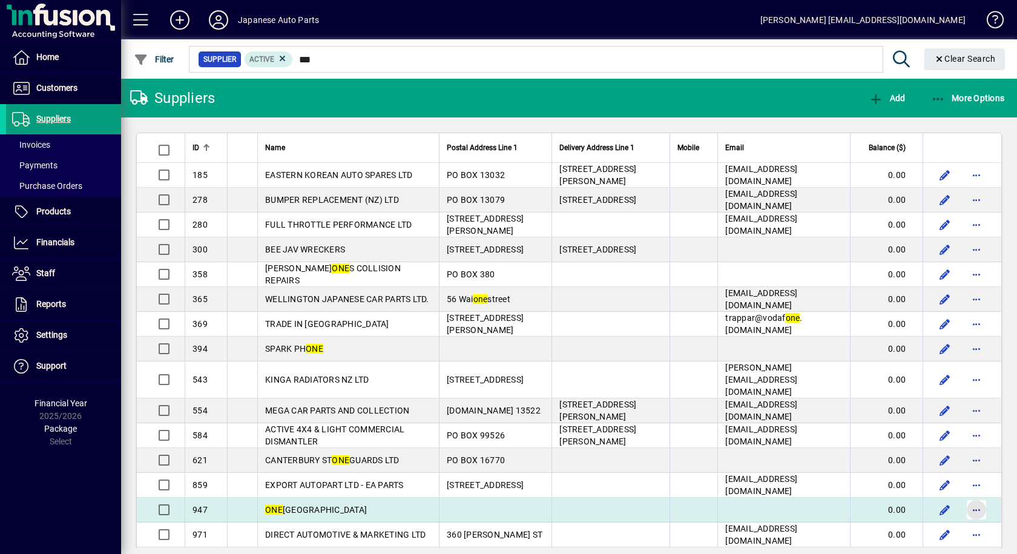
click at [968, 500] on span "button" at bounding box center [976, 509] width 29 height 29
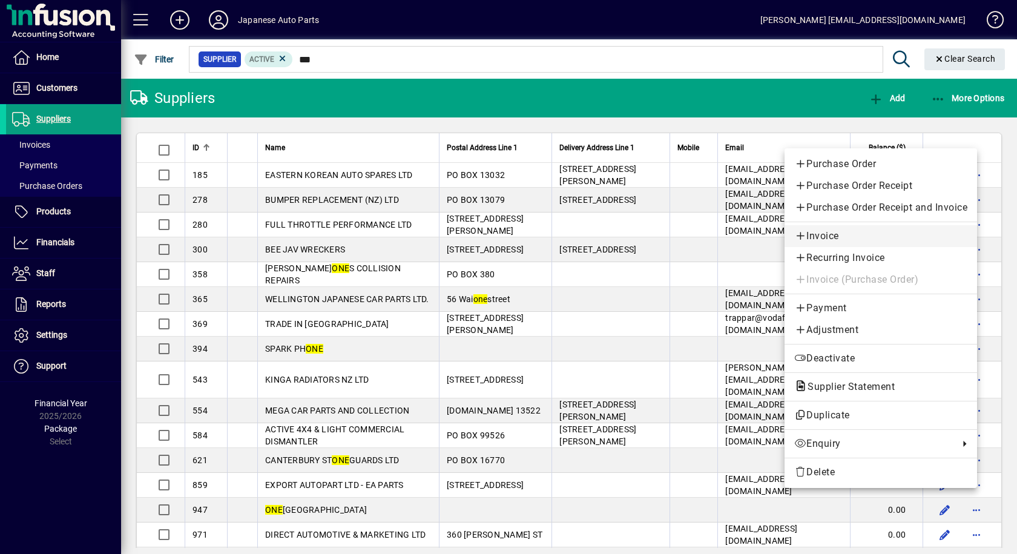
click at [853, 239] on span "Invoice" at bounding box center [881, 236] width 173 height 15
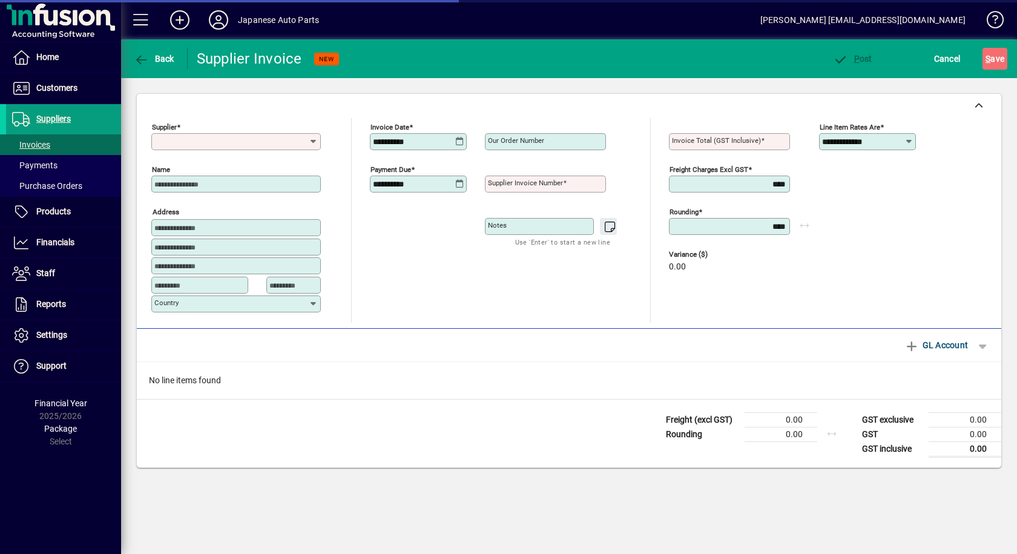
type input "**********"
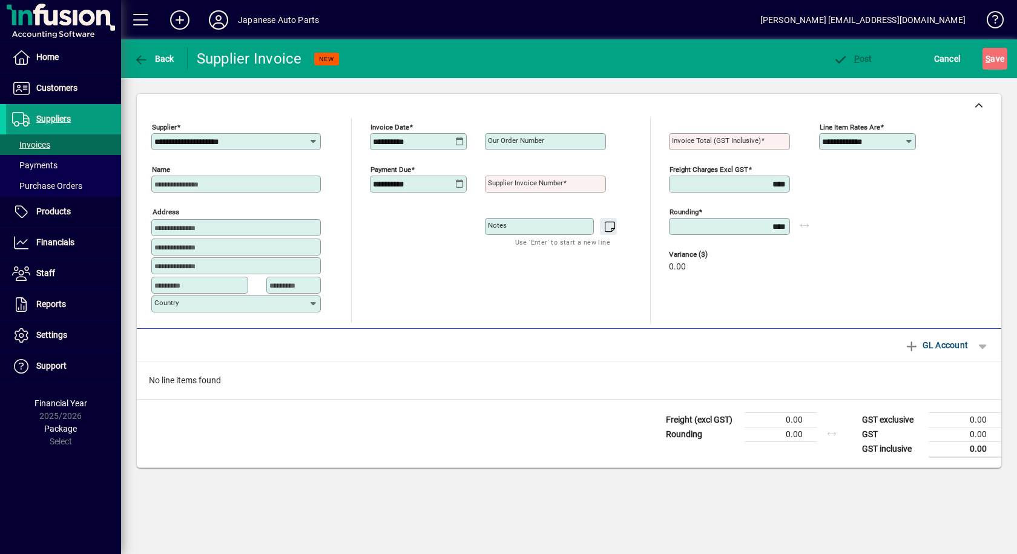
drag, startPoint x: 435, startPoint y: 139, endPoint x: 337, endPoint y: 159, distance: 100.1
click at [337, 158] on div "**********" at bounding box center [542, 220] width 783 height 205
type input "**********"
drag, startPoint x: 538, startPoint y: 180, endPoint x: 435, endPoint y: 194, distance: 103.3
click at [435, 194] on div "**********" at bounding box center [504, 181] width 268 height 127
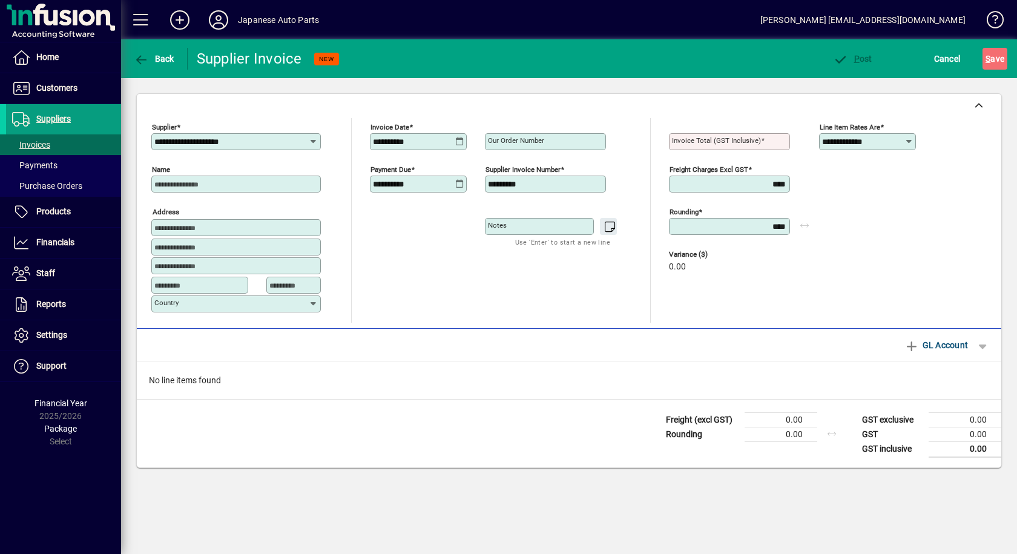
type input "*********"
click at [543, 282] on div "**********" at bounding box center [504, 220] width 268 height 205
click at [764, 141] on input "Invoice Total (GST inclusive)" at bounding box center [730, 142] width 117 height 10
type input "*****"
click at [452, 357] on mat-toolbar-row "Line Items GL Account" at bounding box center [569, 345] width 865 height 33
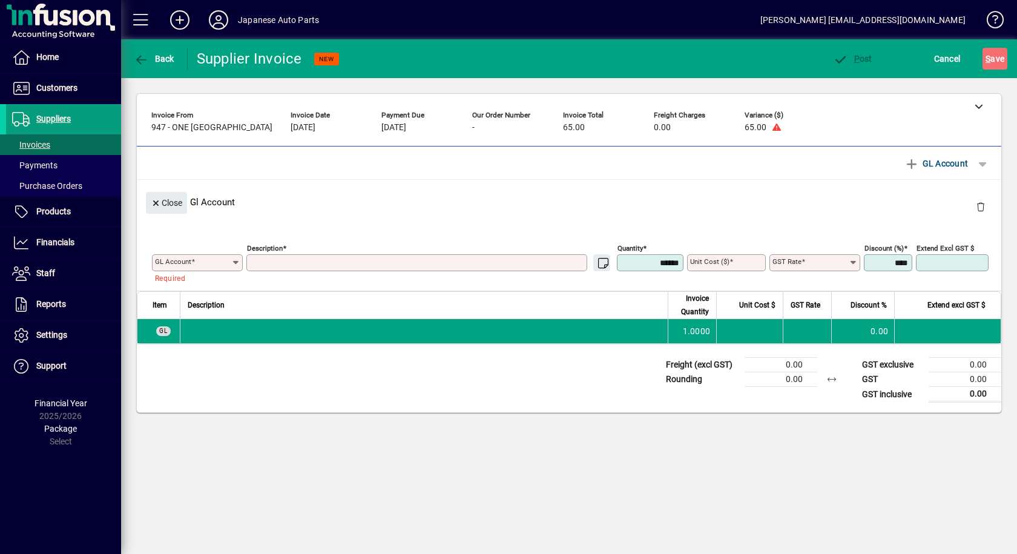
click at [228, 257] on div "GL Account" at bounding box center [197, 262] width 91 height 17
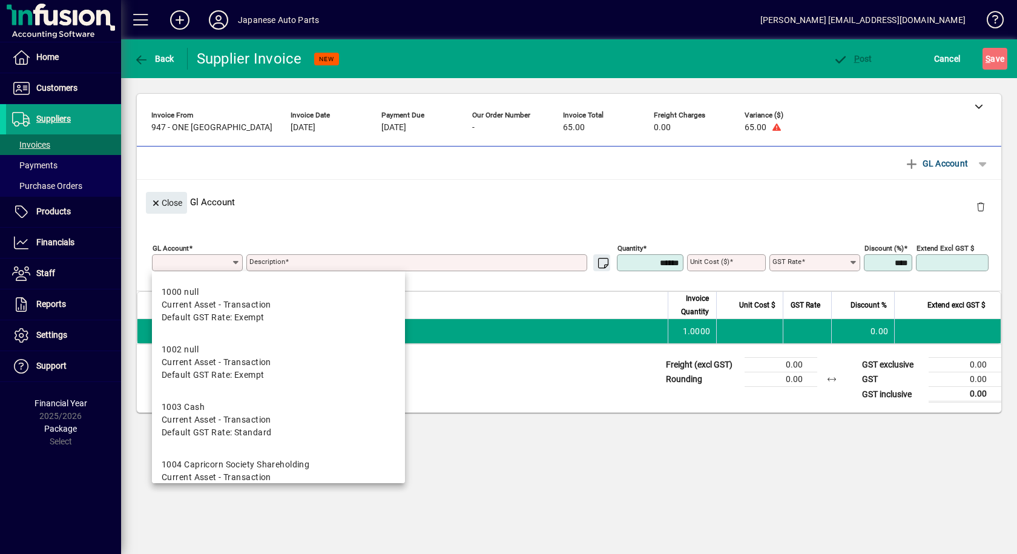
click at [216, 265] on input "GL Account" at bounding box center [193, 263] width 76 height 10
click at [945, 58] on span "Cancel" at bounding box center [947, 58] width 27 height 19
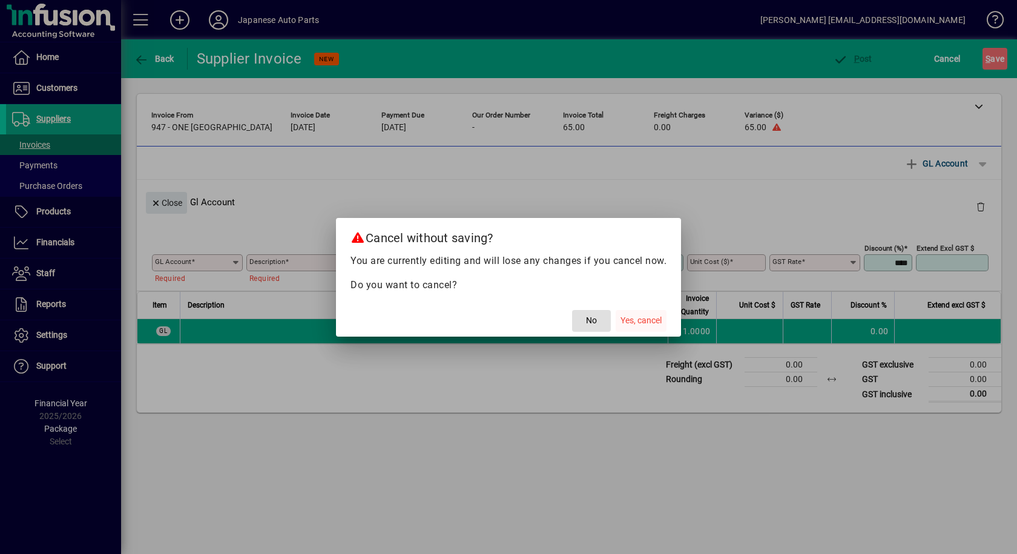
click at [632, 323] on span "Yes, cancel" at bounding box center [641, 320] width 41 height 13
type input "***"
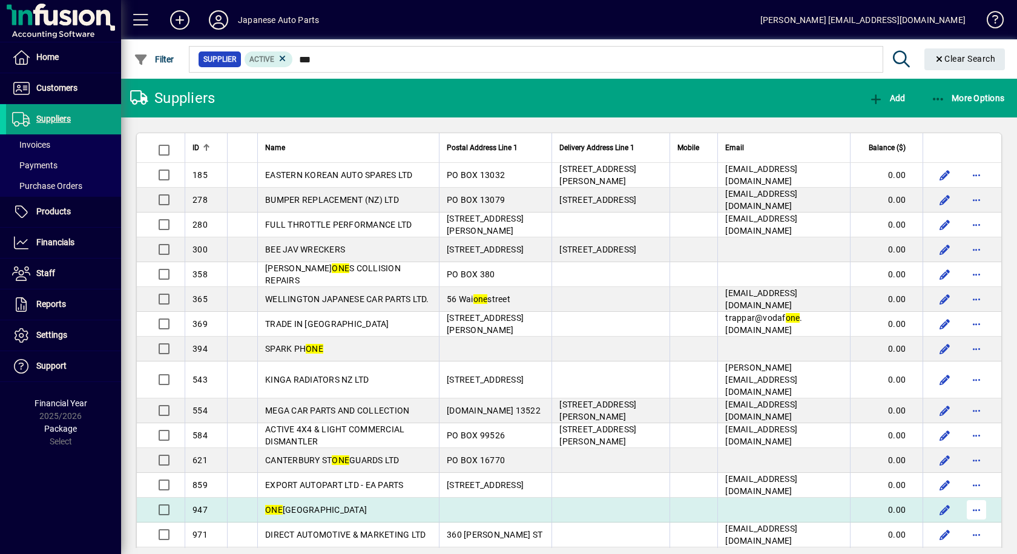
click at [970, 500] on span "button" at bounding box center [976, 509] width 29 height 29
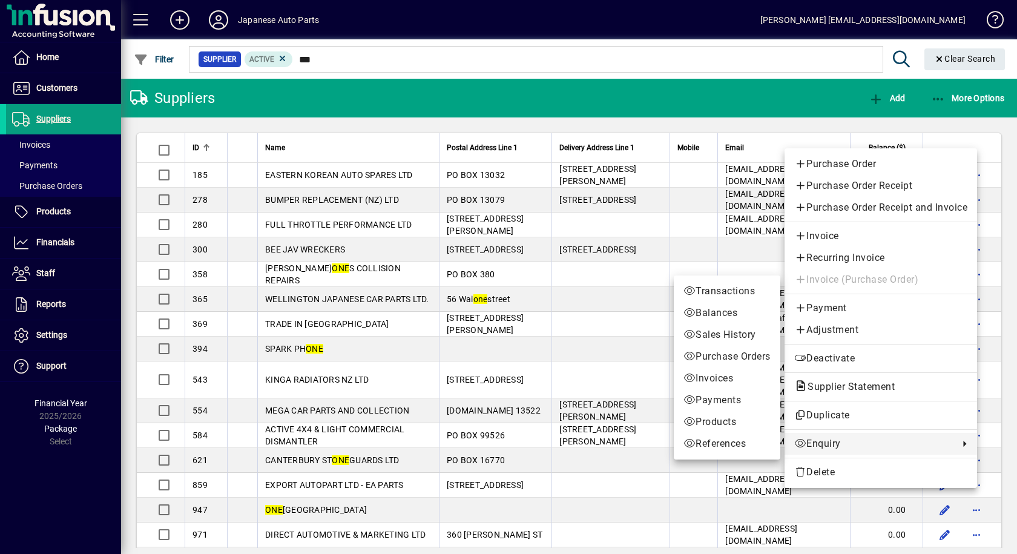
click at [845, 445] on span "Enquiry" at bounding box center [874, 444] width 159 height 15
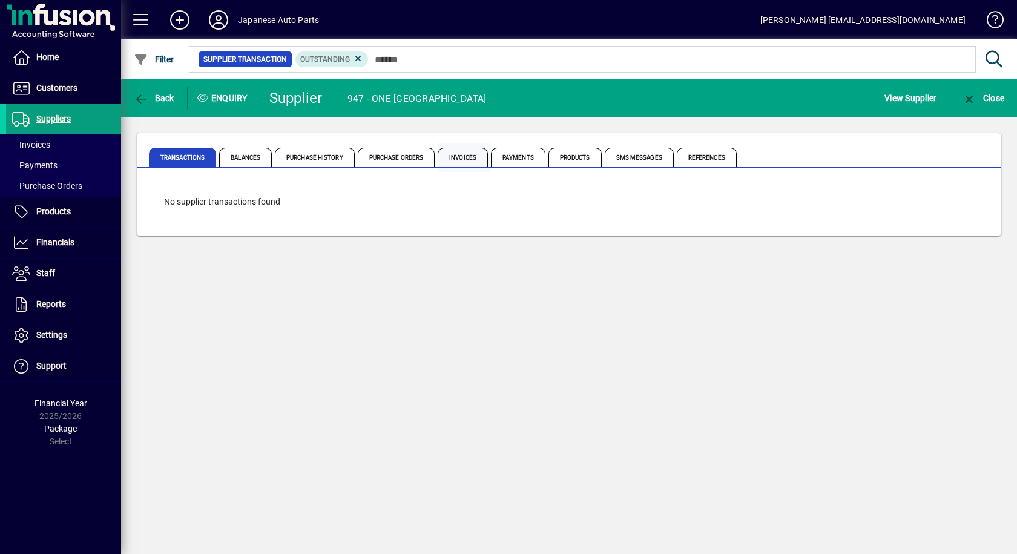
click at [457, 163] on span "Invoices" at bounding box center [463, 157] width 50 height 19
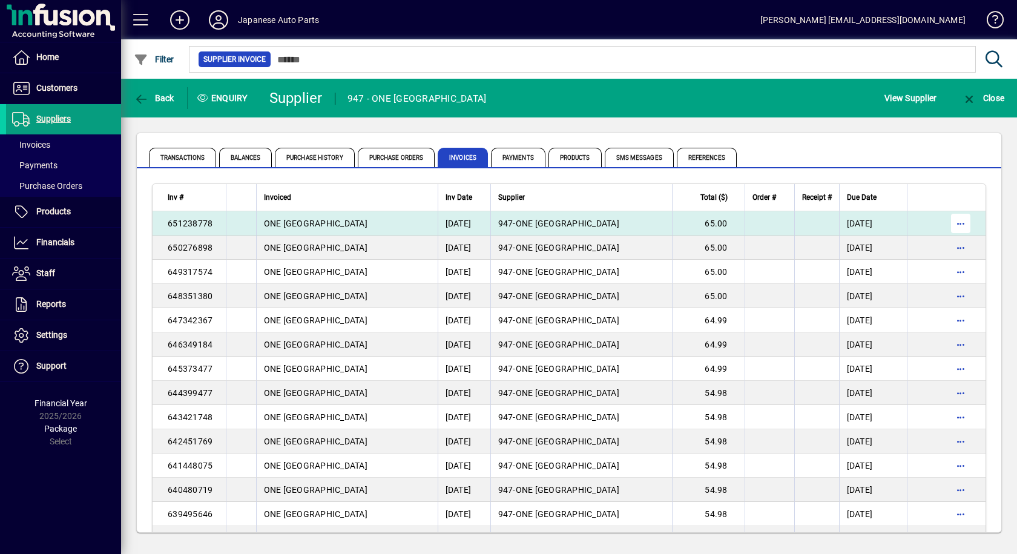
click at [955, 227] on span "button" at bounding box center [961, 223] width 29 height 29
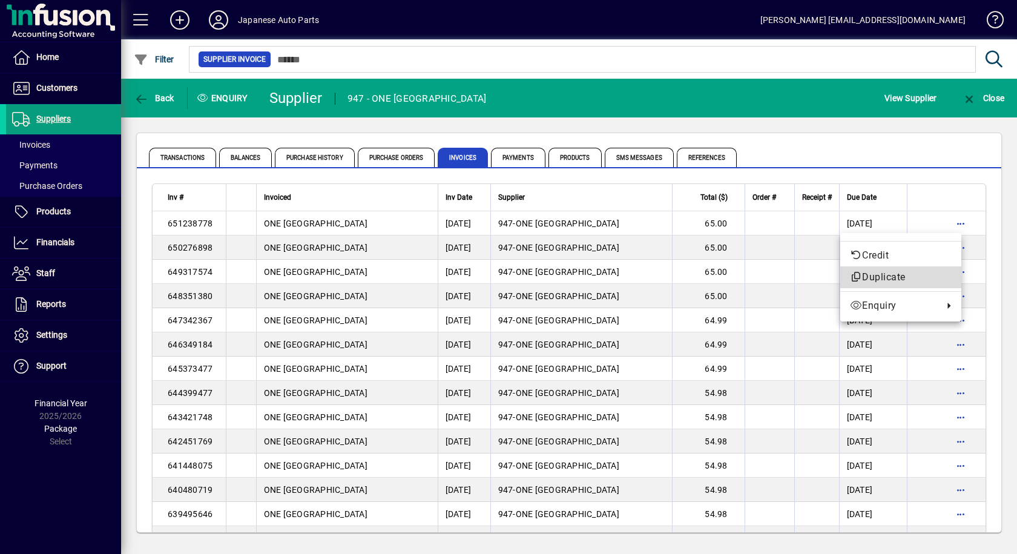
click at [877, 277] on span "Duplicate" at bounding box center [901, 277] width 102 height 15
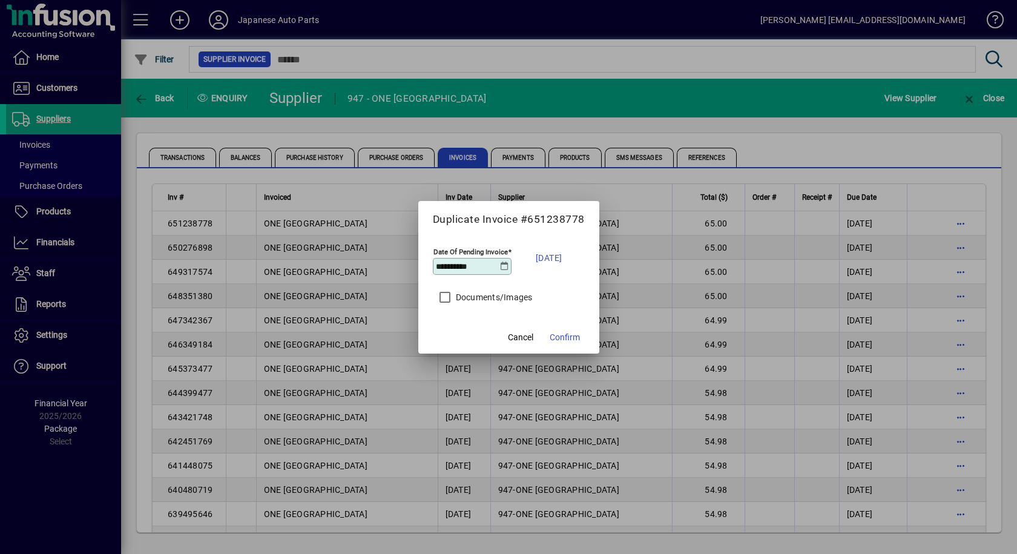
click at [505, 266] on icon at bounding box center [504, 267] width 9 height 10
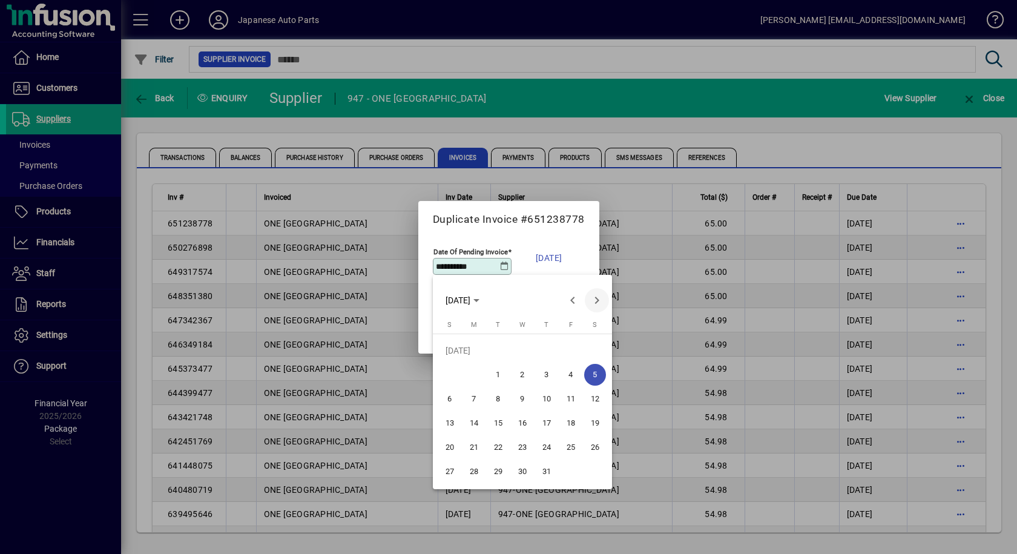
click at [598, 299] on span "Next month" at bounding box center [597, 300] width 24 height 24
click at [501, 380] on span "5" at bounding box center [499, 375] width 22 height 22
type input "**********"
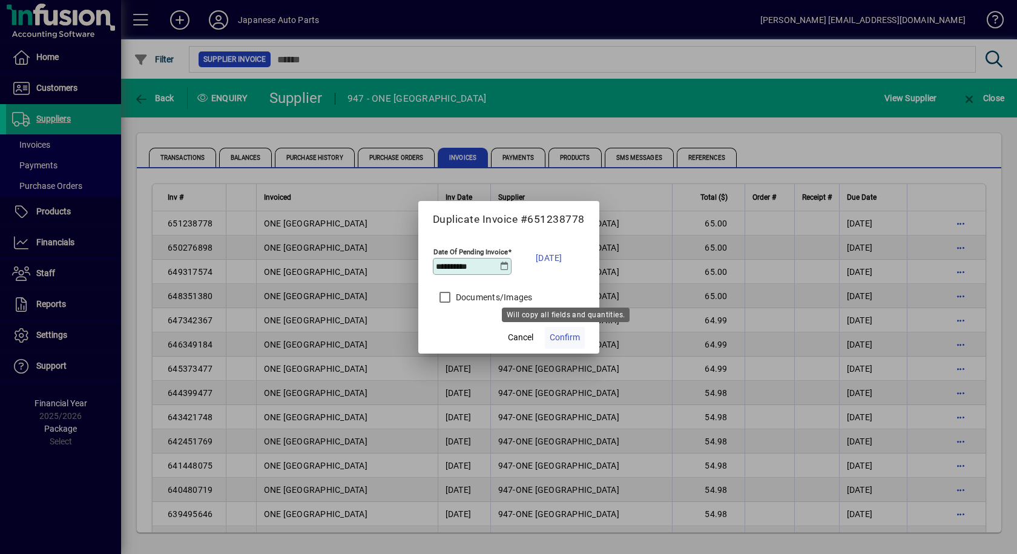
click at [566, 337] on span "Confirm" at bounding box center [565, 337] width 30 height 13
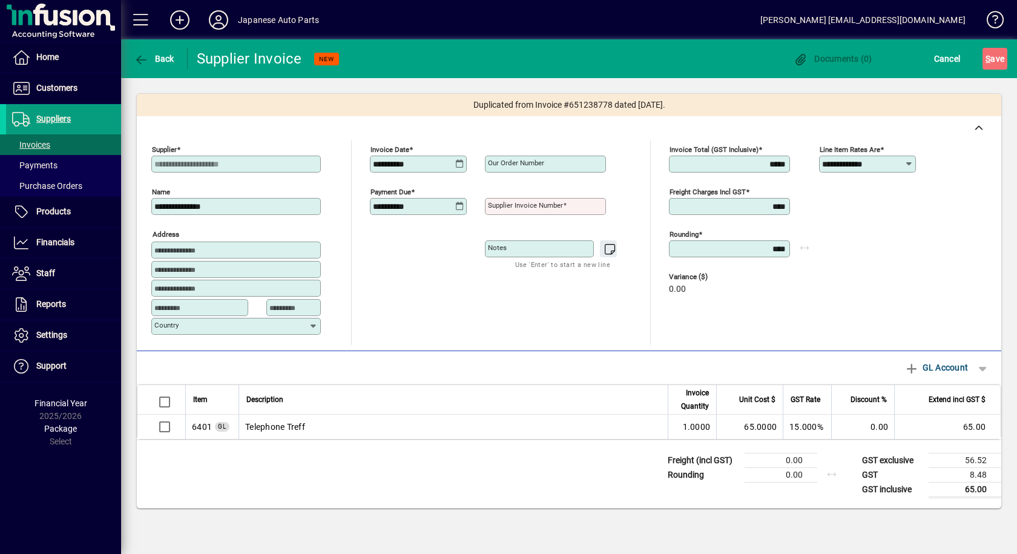
click at [576, 205] on input "Supplier invoice number" at bounding box center [546, 207] width 117 height 10
type input "*********"
click at [567, 293] on div "**********" at bounding box center [504, 243] width 268 height 205
click at [996, 59] on span "S ave" at bounding box center [995, 58] width 19 height 19
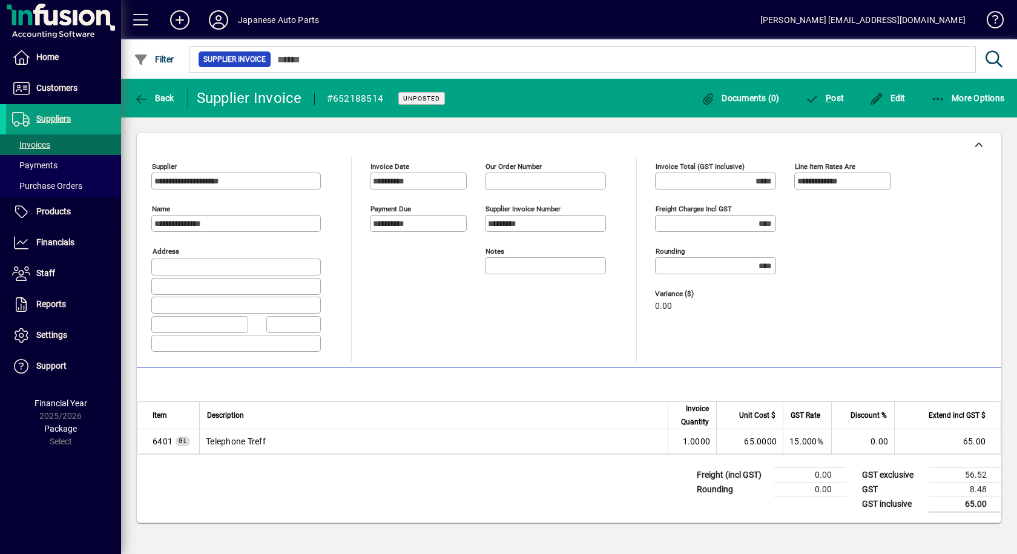
click at [849, 97] on div "P ost" at bounding box center [825, 98] width 65 height 22
click at [828, 99] on span "P" at bounding box center [828, 98] width 5 height 10
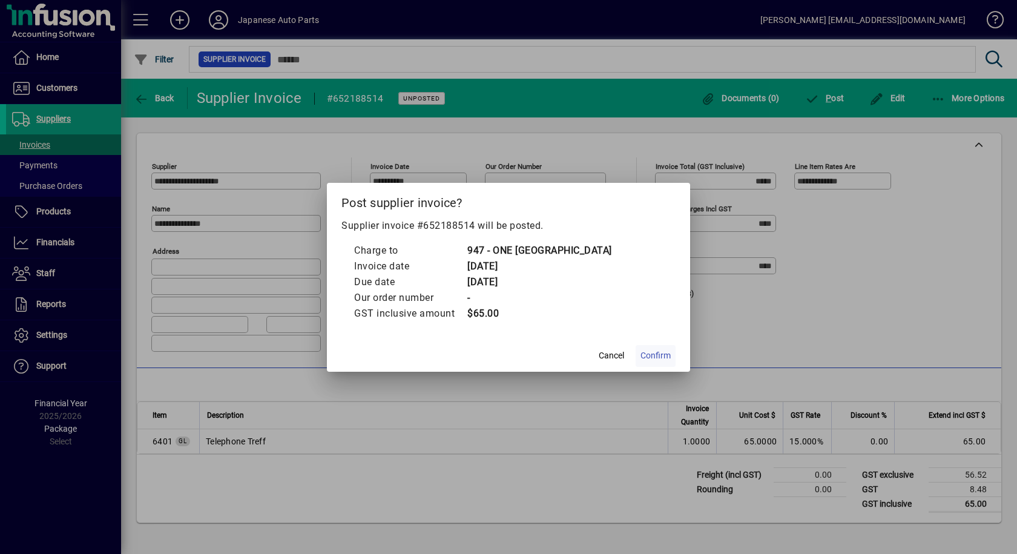
click at [649, 360] on span "Confirm" at bounding box center [656, 355] width 30 height 13
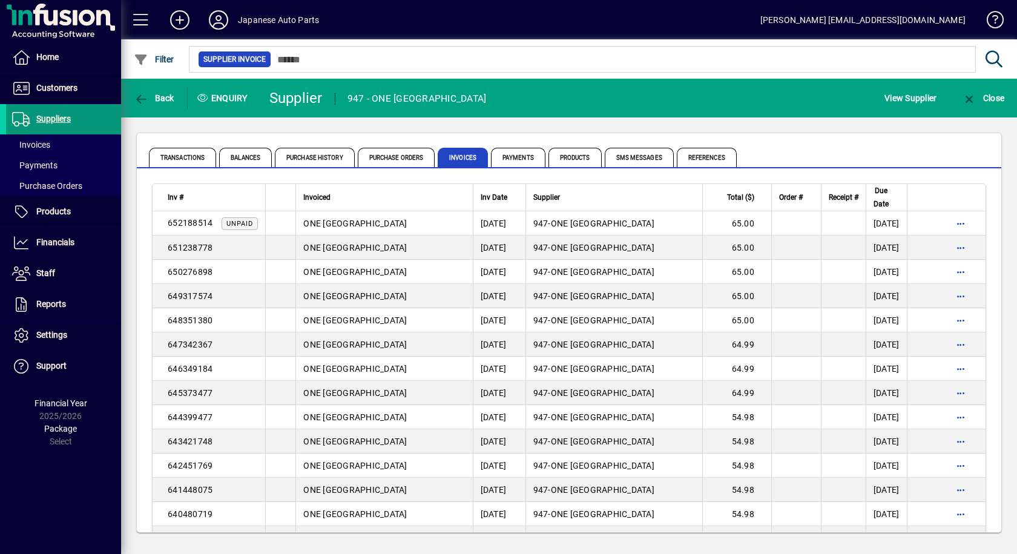
click at [38, 121] on span "Suppliers" at bounding box center [53, 119] width 35 height 10
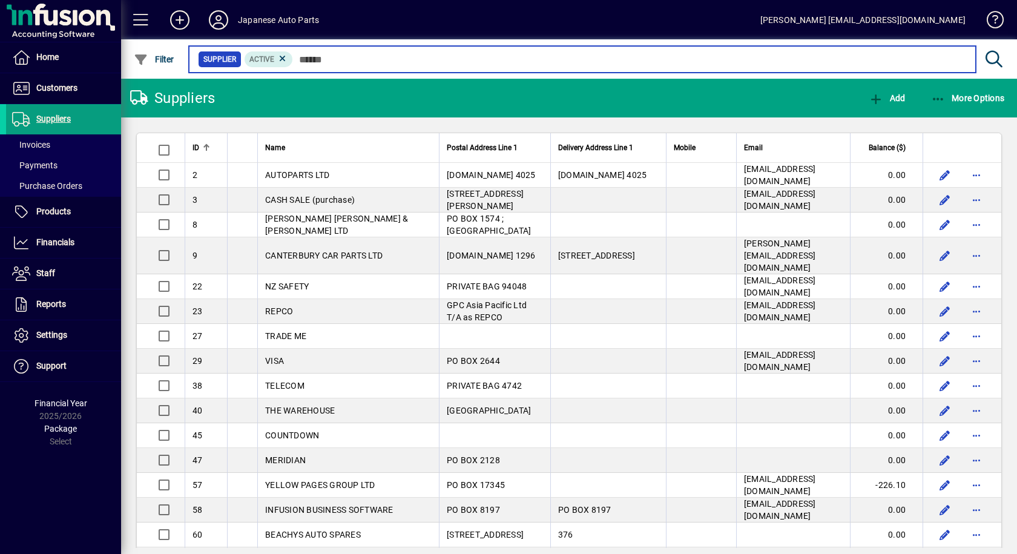
click at [322, 58] on input "text" at bounding box center [629, 59] width 673 height 17
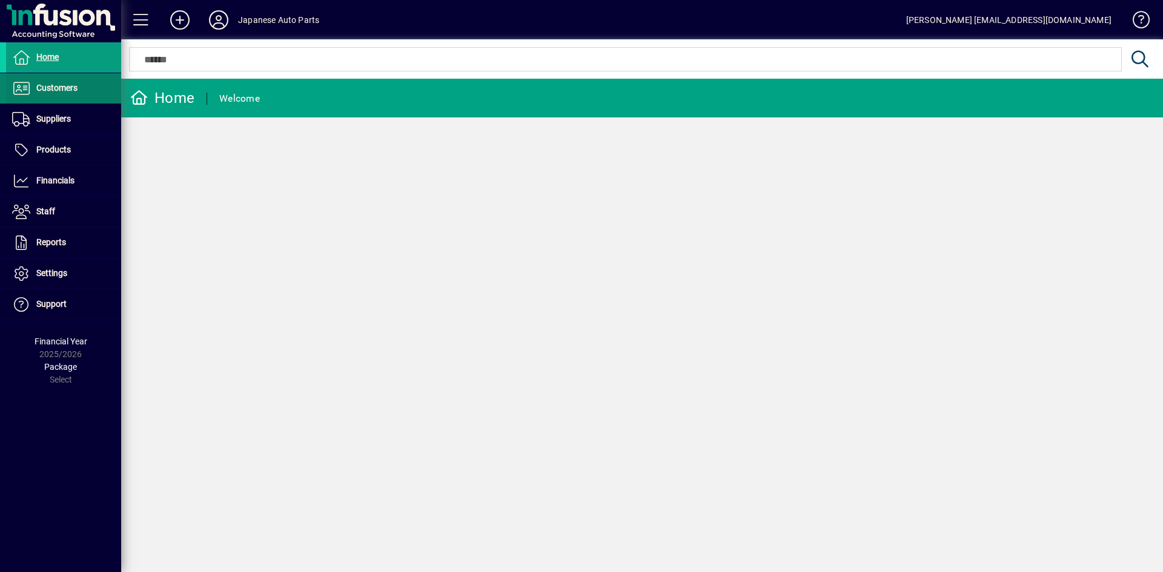
click at [42, 88] on span "Customers" at bounding box center [56, 88] width 41 height 10
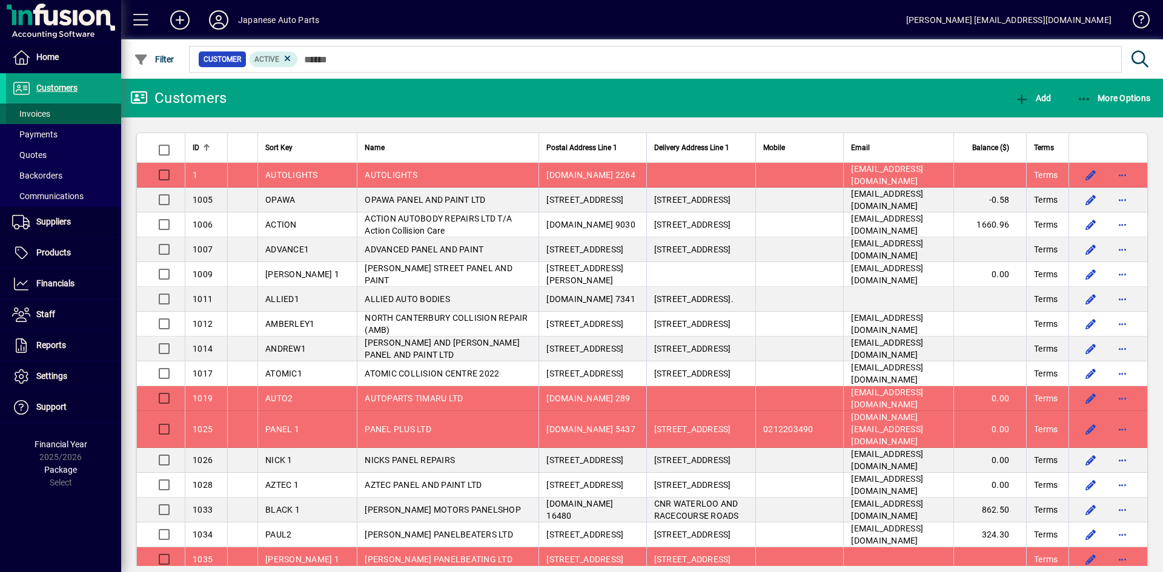
click at [44, 114] on span "Invoices" at bounding box center [31, 114] width 38 height 10
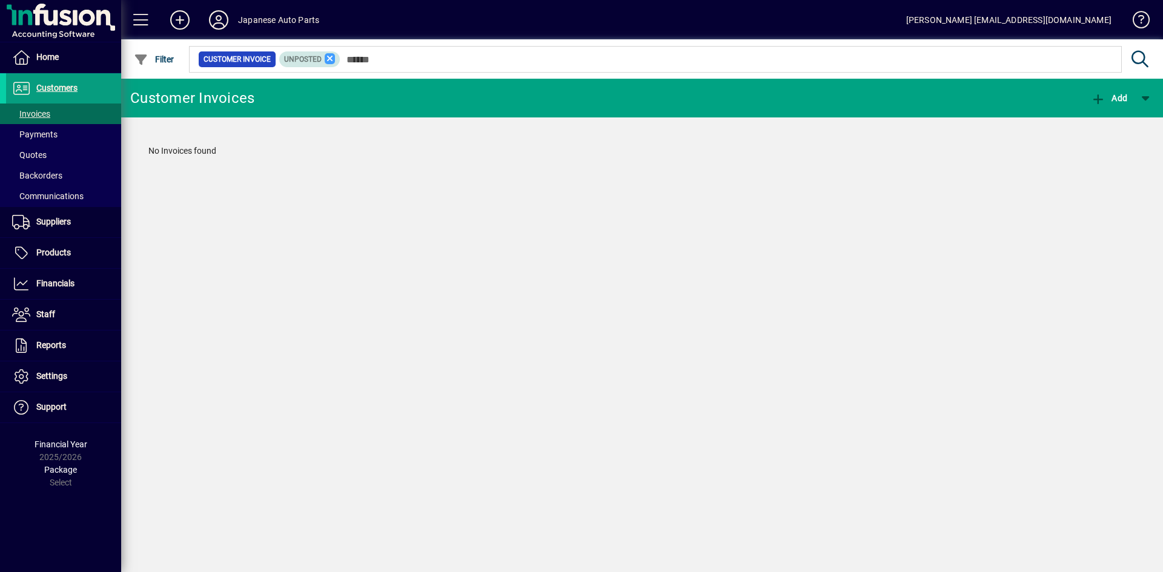
click at [332, 59] on icon at bounding box center [330, 58] width 11 height 11
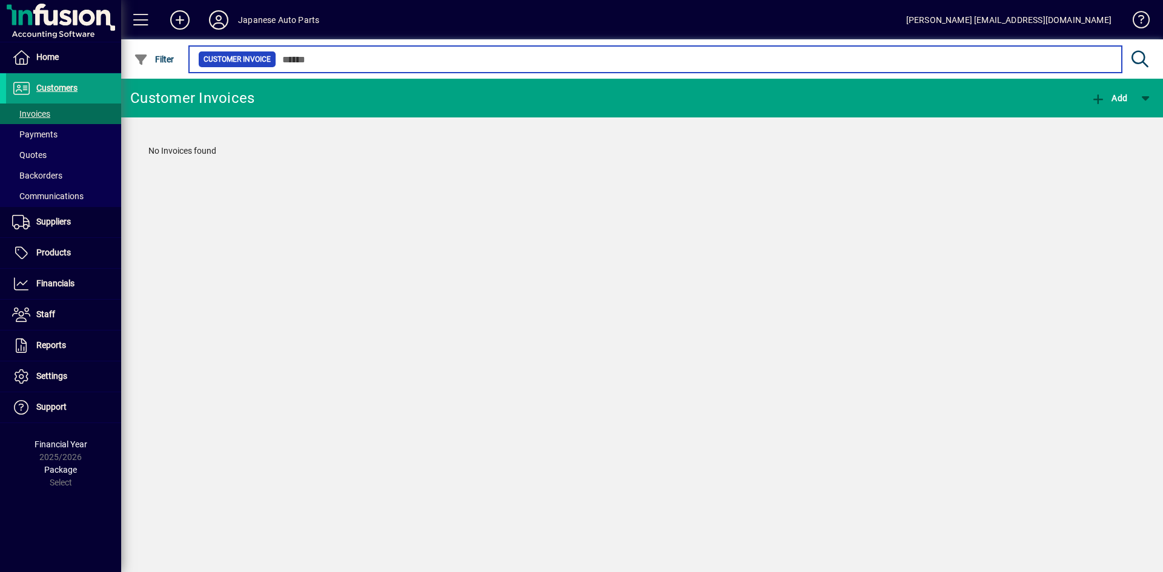
click at [316, 62] on input "text" at bounding box center [694, 59] width 836 height 17
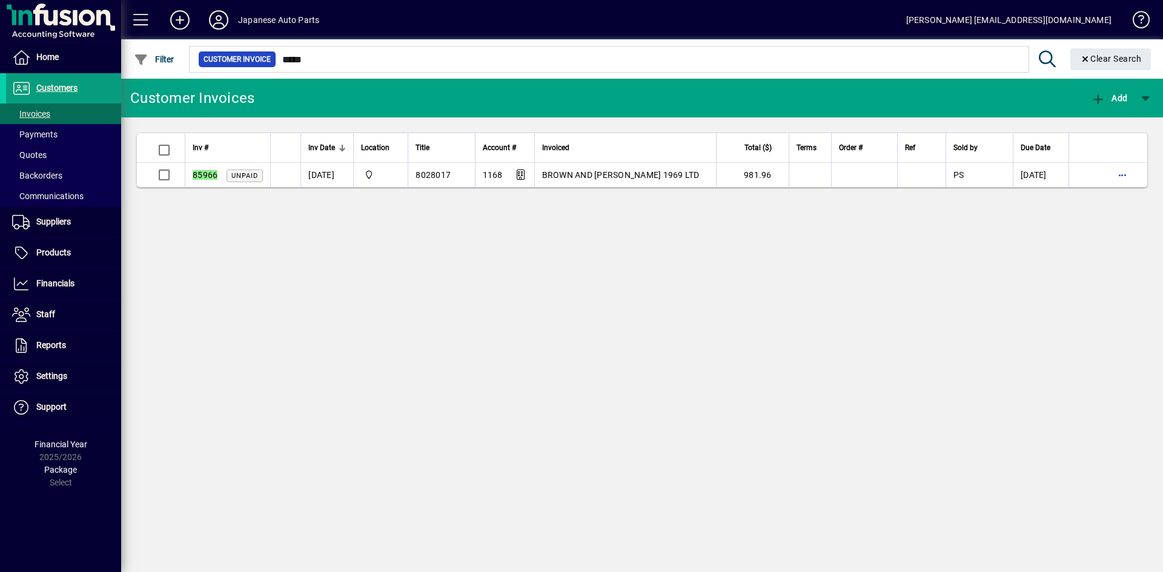
click at [266, 265] on div "Customer Invoices Add Inv # Inv Date Location Title Account # Invoiced Total ($…" at bounding box center [642, 326] width 1042 height 494
click at [333, 303] on div "Customer Invoices Add Inv # Inv Date Location Title Account # Invoiced Total ($…" at bounding box center [642, 326] width 1042 height 494
click at [178, 223] on div "Customer Invoices Add Inv # Inv Date Location Title Account # Invoiced Total ($…" at bounding box center [642, 326] width 1042 height 494
click at [298, 206] on div "Customer Invoices Add Inv # Inv Date Location Title Account # Invoiced Total ($…" at bounding box center [642, 326] width 1042 height 494
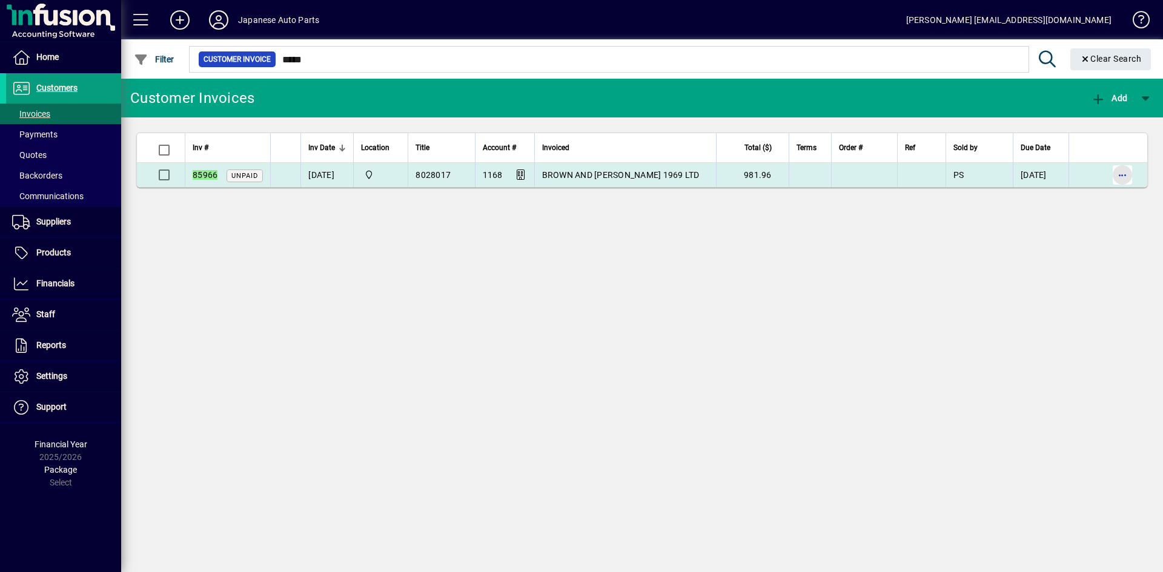
click at [1017, 179] on span "button" at bounding box center [1122, 174] width 29 height 29
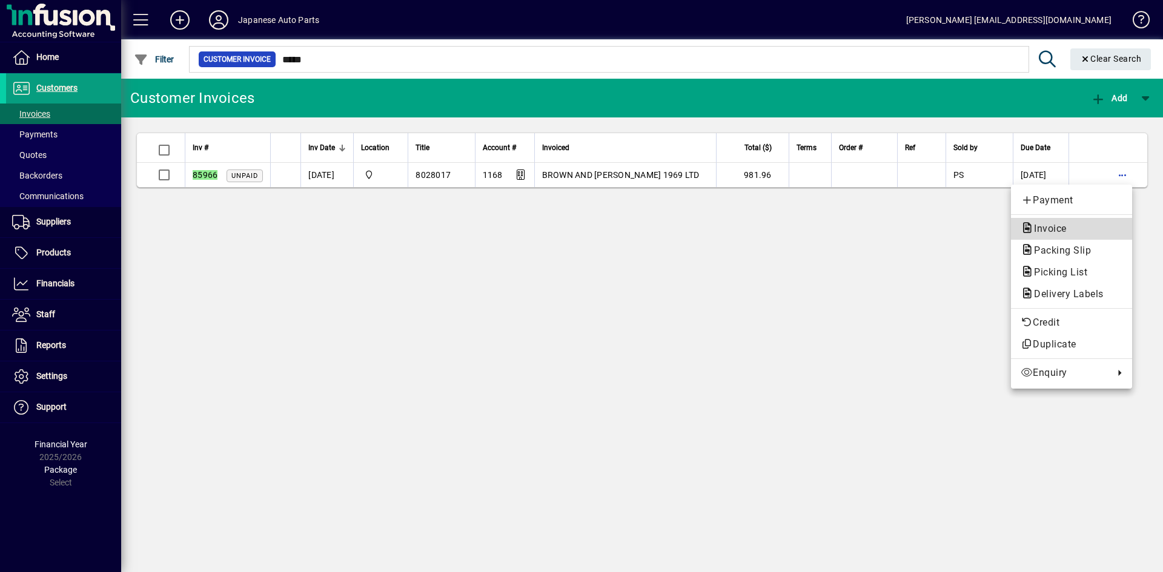
click at [1017, 226] on span "Invoice" at bounding box center [1046, 229] width 52 height 12
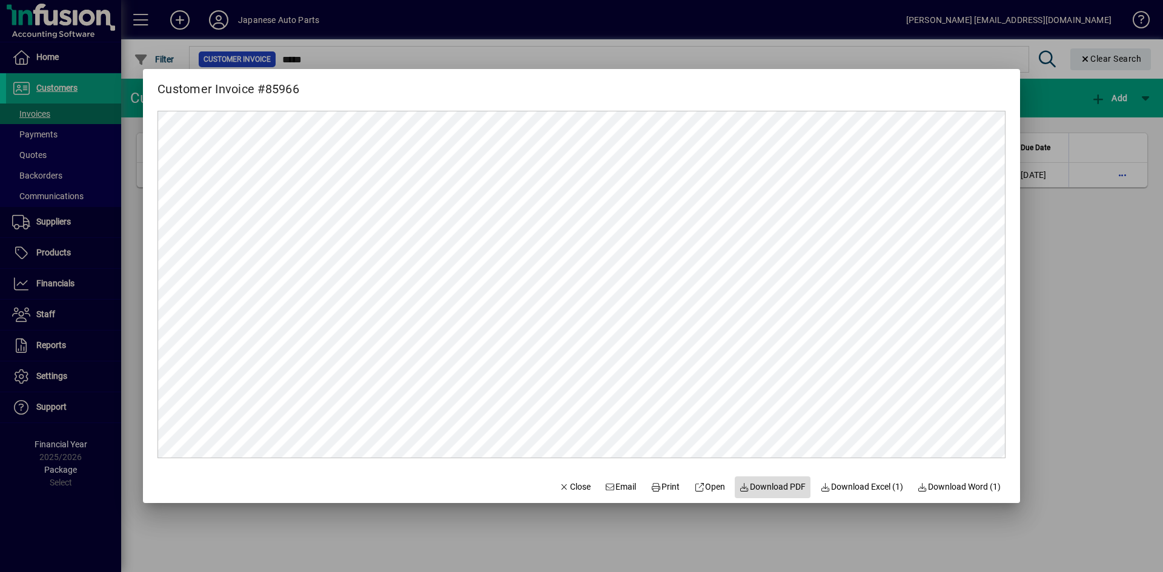
click at [764, 489] on span "Download PDF" at bounding box center [772, 487] width 67 height 13
click at [1017, 230] on div at bounding box center [581, 286] width 1163 height 572
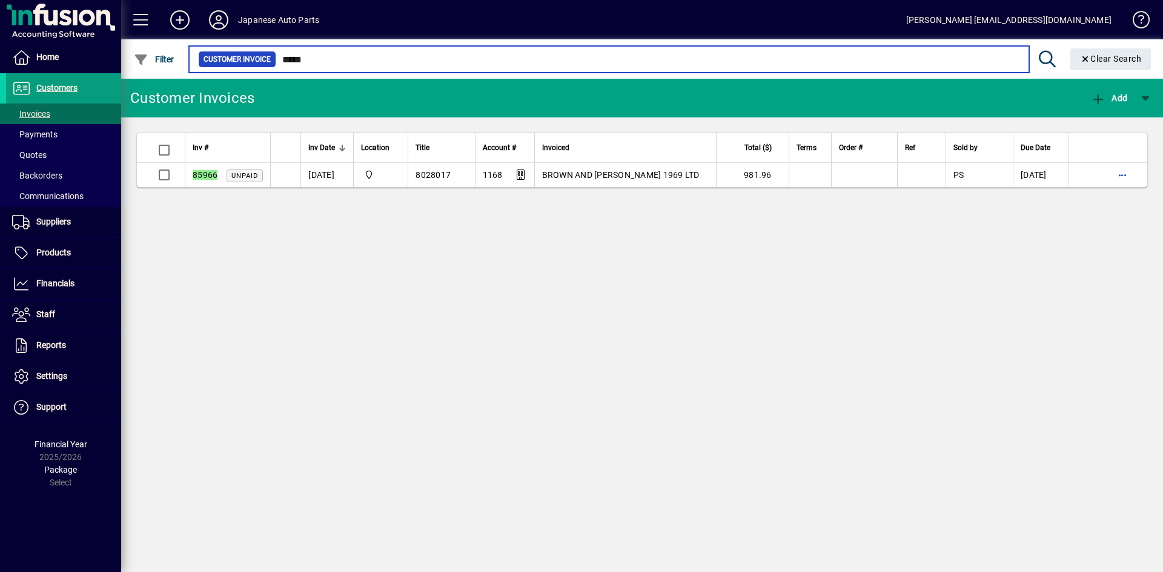
click at [369, 56] on input "*****" at bounding box center [647, 59] width 743 height 17
drag, startPoint x: 366, startPoint y: 59, endPoint x: 284, endPoint y: 61, distance: 82.4
click at [284, 61] on input "*****" at bounding box center [647, 59] width 743 height 17
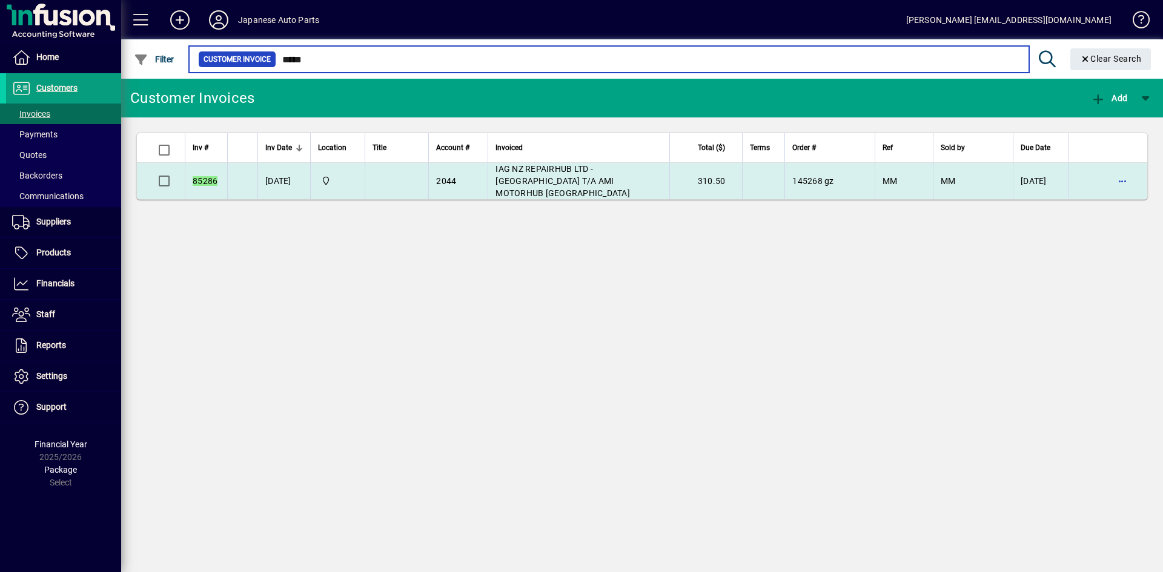
type input "*****"
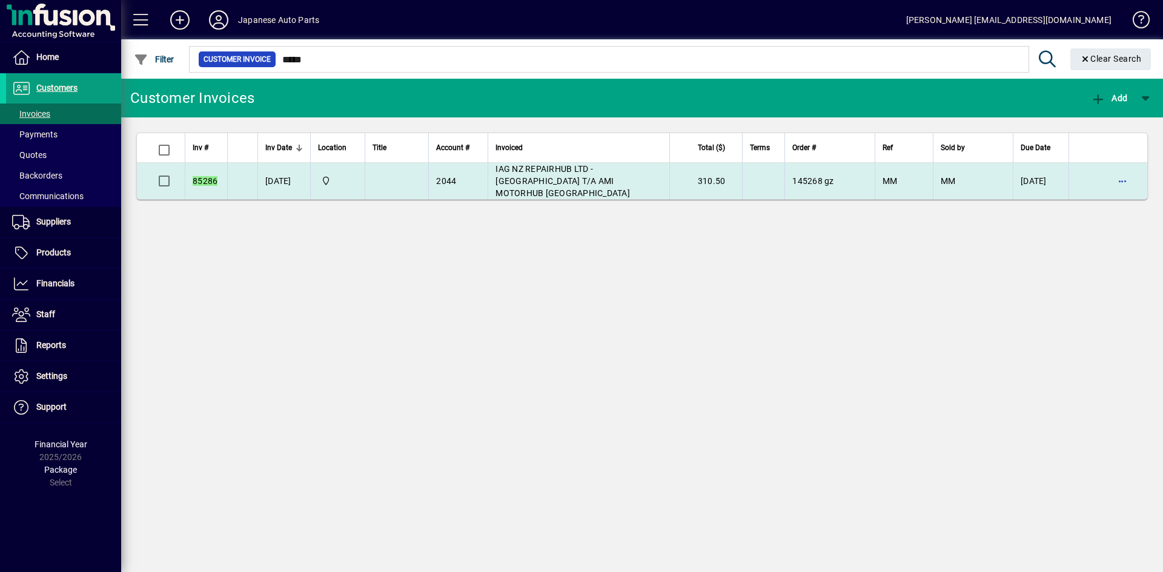
click at [621, 177] on td "IAG NZ REPAIRHUB LTD - [GEOGRAPHIC_DATA] T/A AMI MOTORHUB [GEOGRAPHIC_DATA]" at bounding box center [579, 181] width 182 height 36
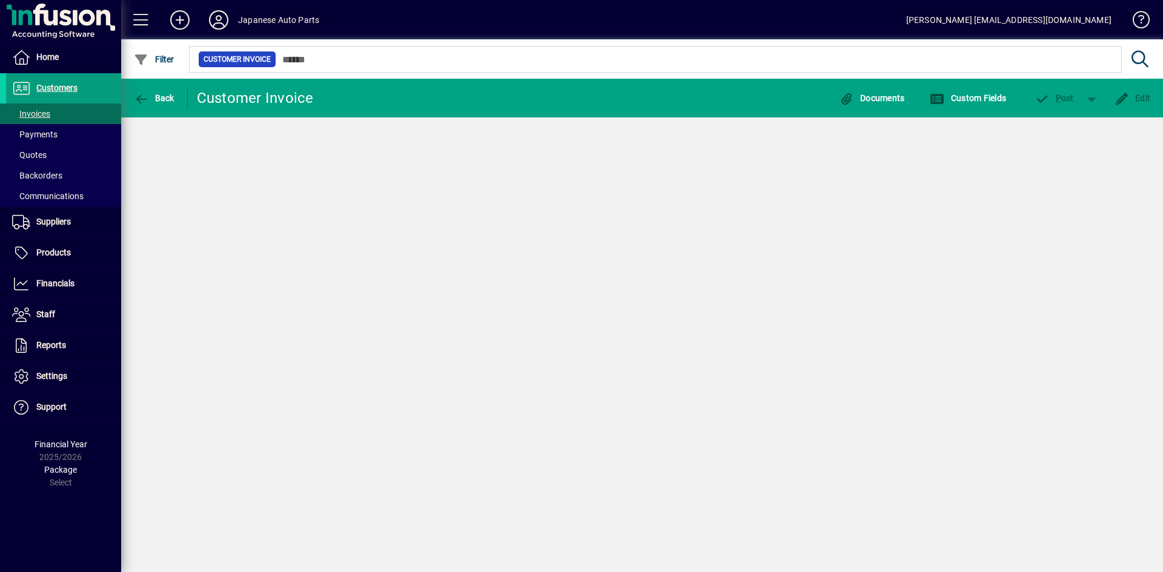
click at [621, 177] on div "Back Customer Invoice Documents Custom Fields P ost Edit" at bounding box center [642, 326] width 1042 height 494
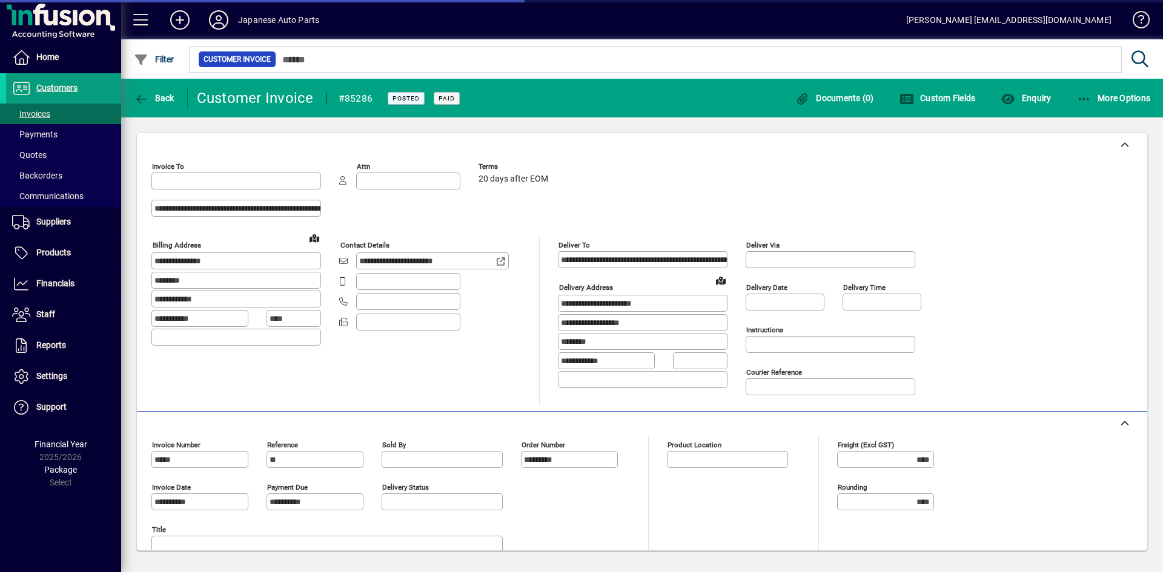
type input "**********"
type input "*******"
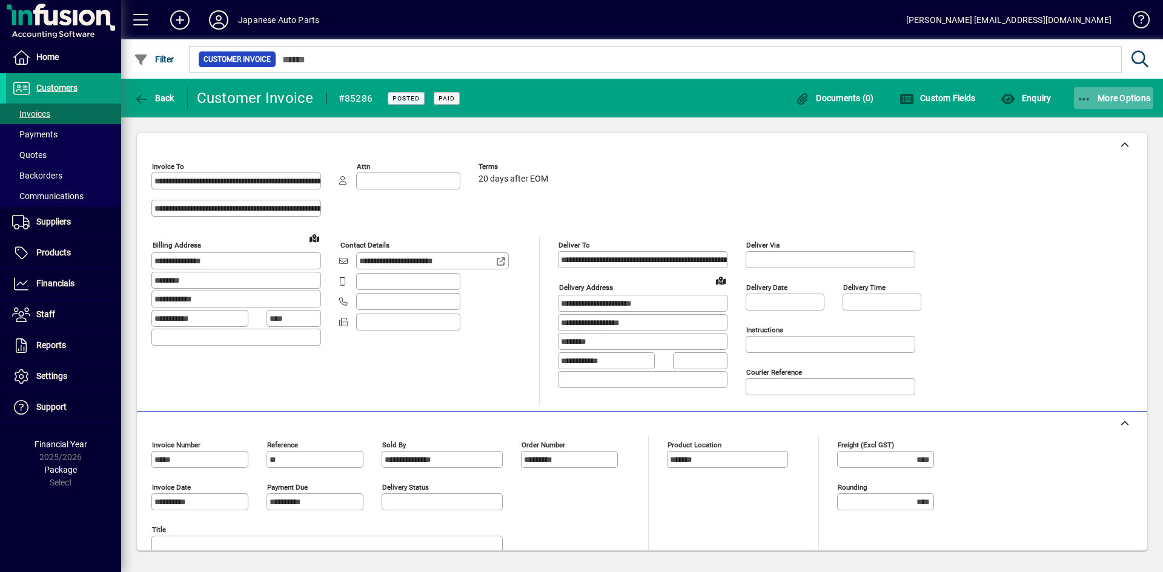
click at [1017, 94] on icon "button" at bounding box center [1084, 99] width 15 height 12
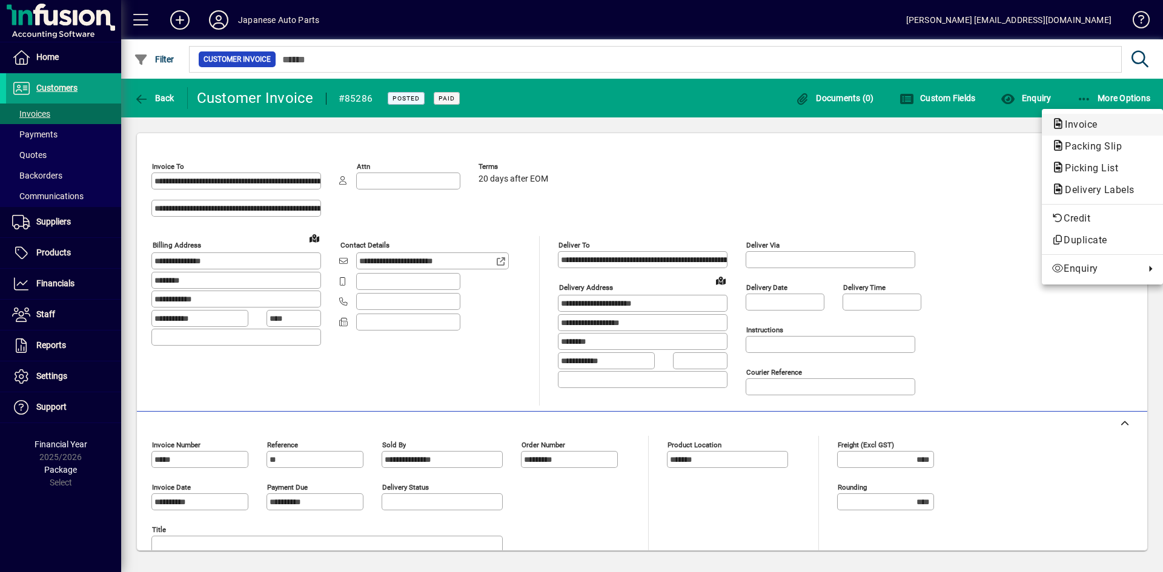
click at [1017, 121] on span "Invoice" at bounding box center [1077, 125] width 52 height 12
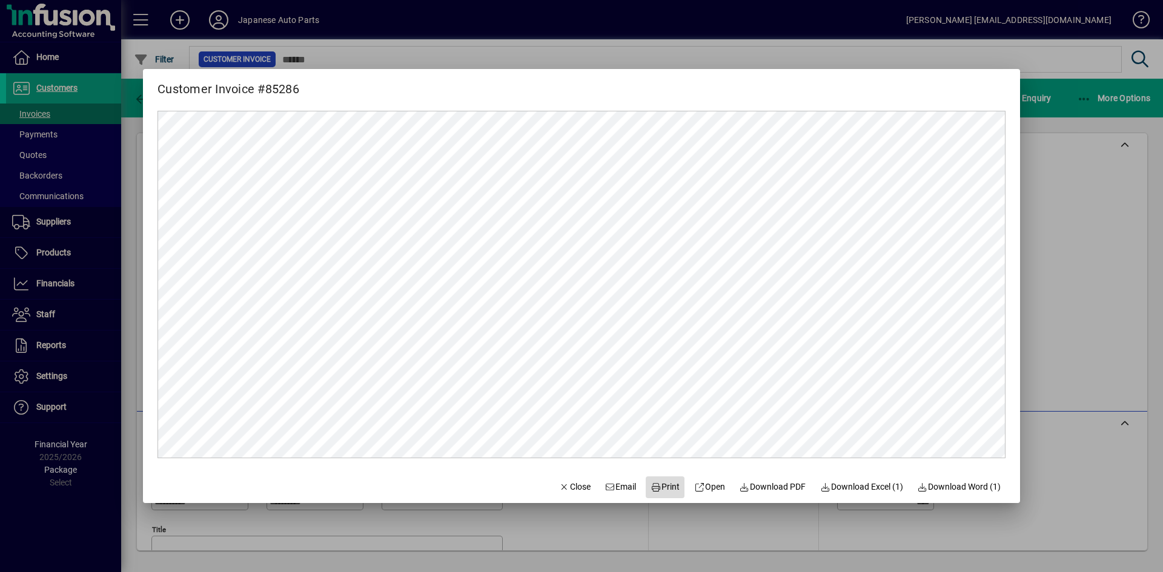
click at [658, 491] on span "Print" at bounding box center [664, 487] width 29 height 13
click at [1017, 188] on div at bounding box center [581, 286] width 1163 height 572
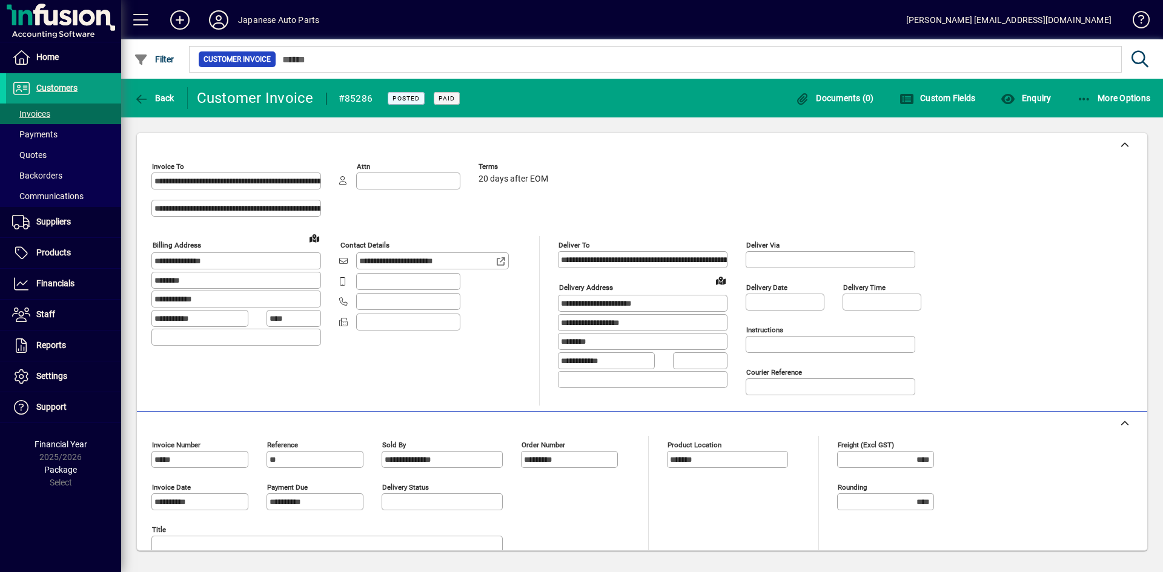
click at [976, 263] on div "**********" at bounding box center [641, 281] width 981 height 248
click at [1016, 199] on div "**********" at bounding box center [641, 281] width 981 height 248
drag, startPoint x: 991, startPoint y: 236, endPoint x: 915, endPoint y: 208, distance: 80.5
click at [990, 236] on div "**********" at bounding box center [641, 281] width 981 height 248
click at [1017, 99] on span "More Options" at bounding box center [1114, 98] width 74 height 10
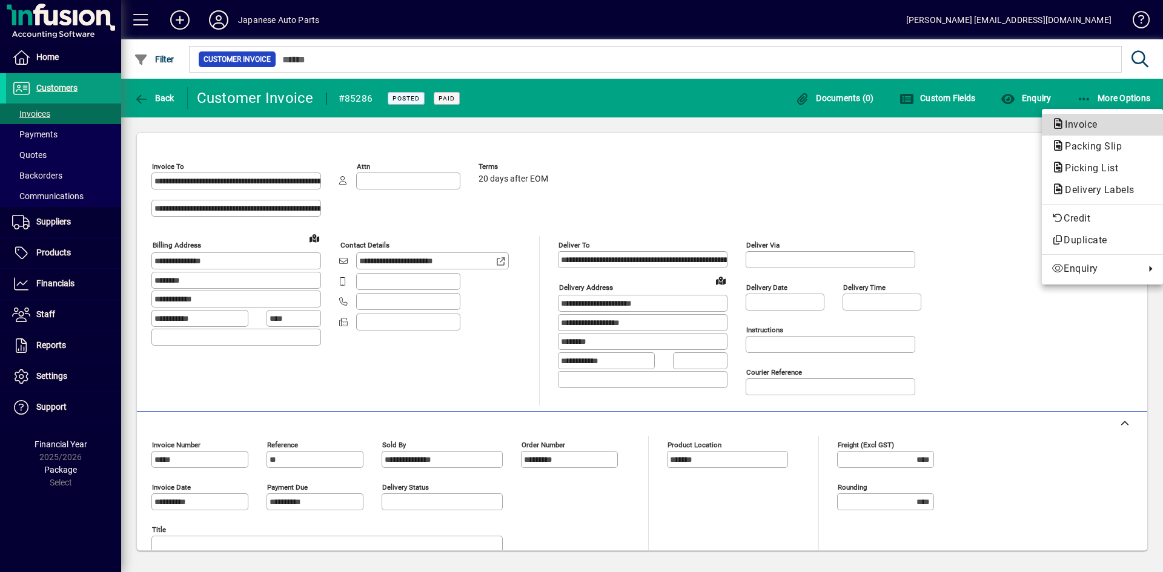
click at [1017, 135] on button "Invoice" at bounding box center [1102, 125] width 121 height 22
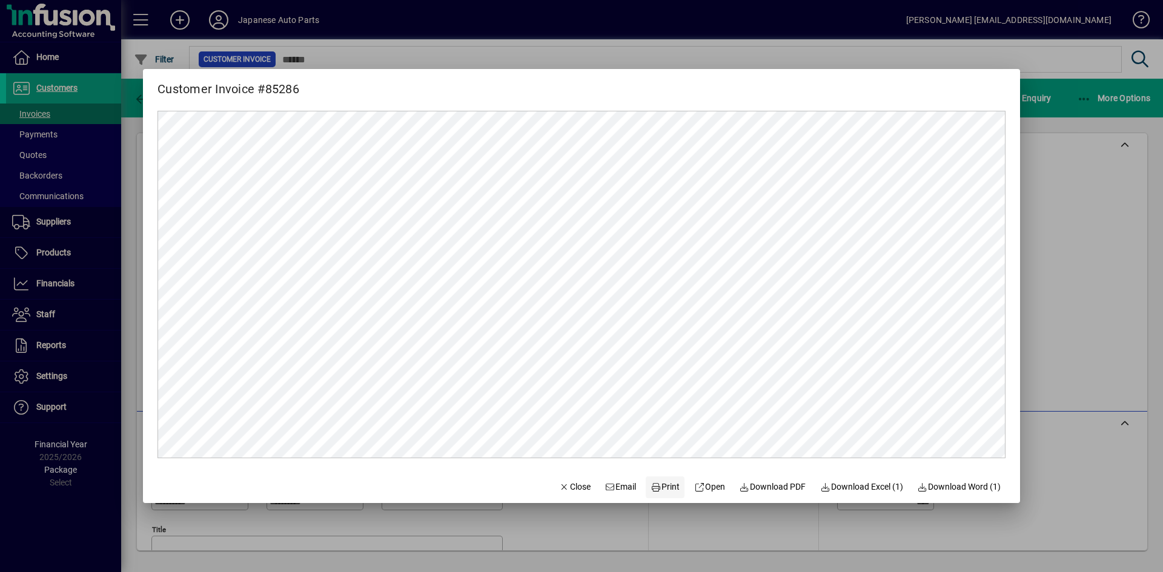
click at [663, 485] on span "Print" at bounding box center [664, 487] width 29 height 13
click at [1017, 275] on div at bounding box center [581, 286] width 1163 height 572
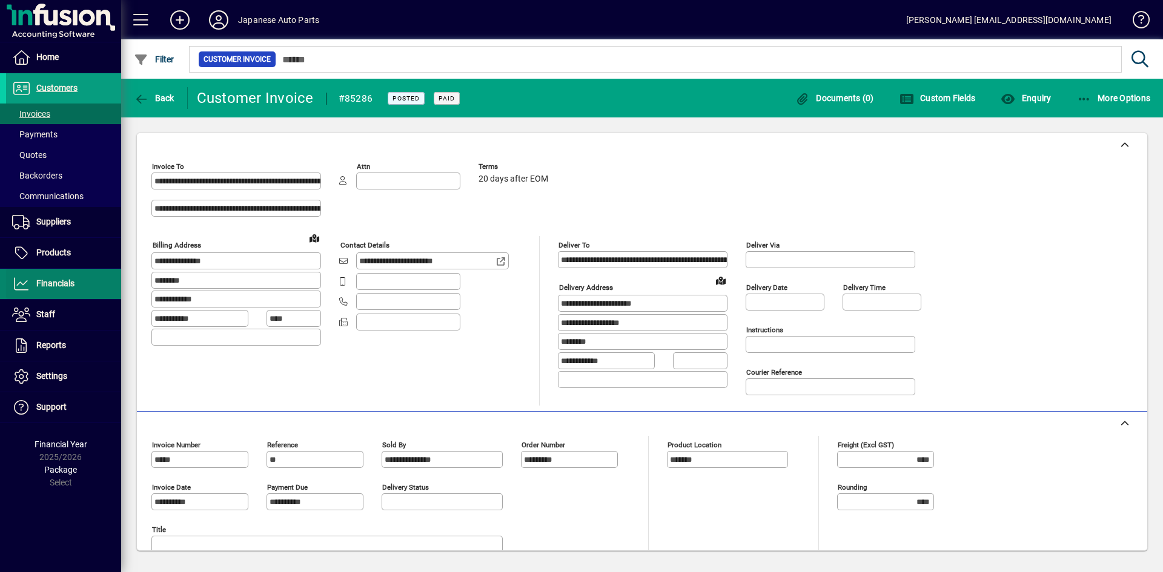
click at [48, 283] on span "Financials" at bounding box center [55, 284] width 38 height 10
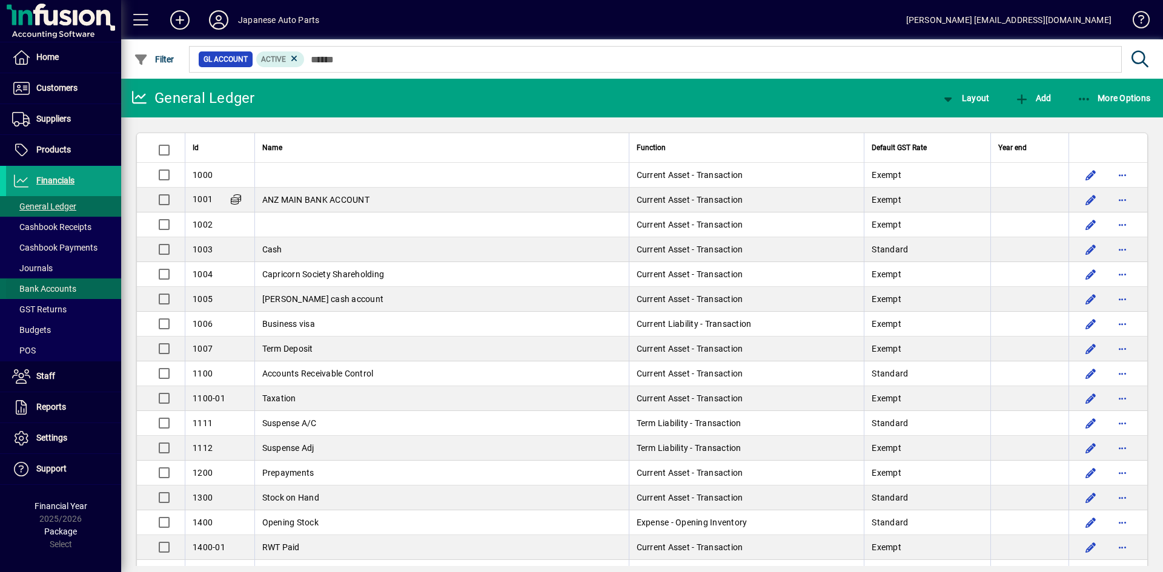
click at [63, 289] on span "Bank Accounts" at bounding box center [44, 289] width 64 height 10
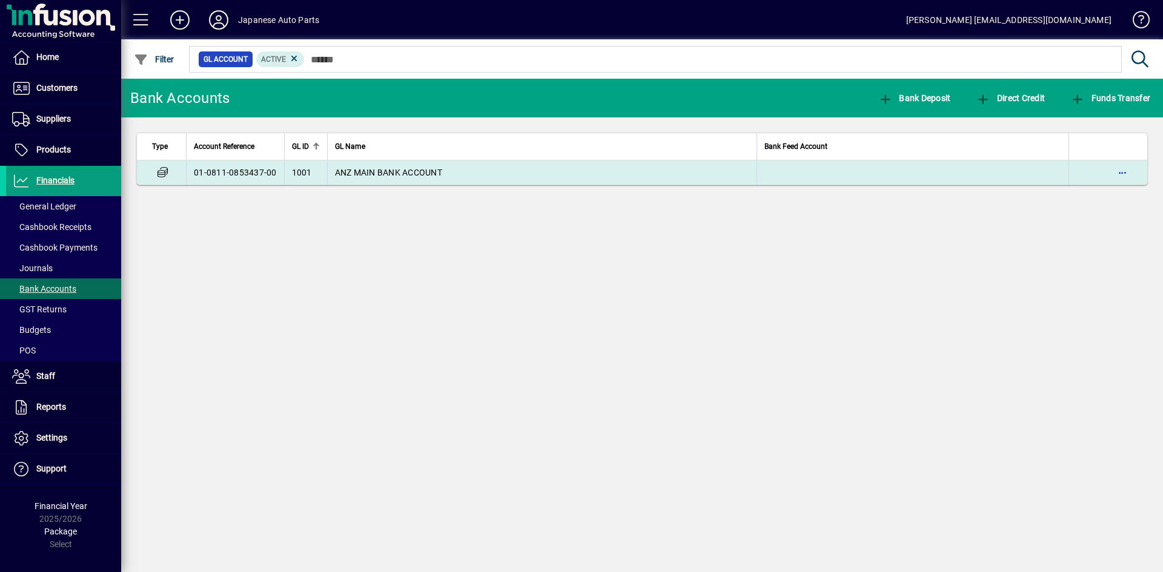
click at [371, 167] on td "ANZ MAIN BANK ACCOUNT" at bounding box center [541, 172] width 429 height 24
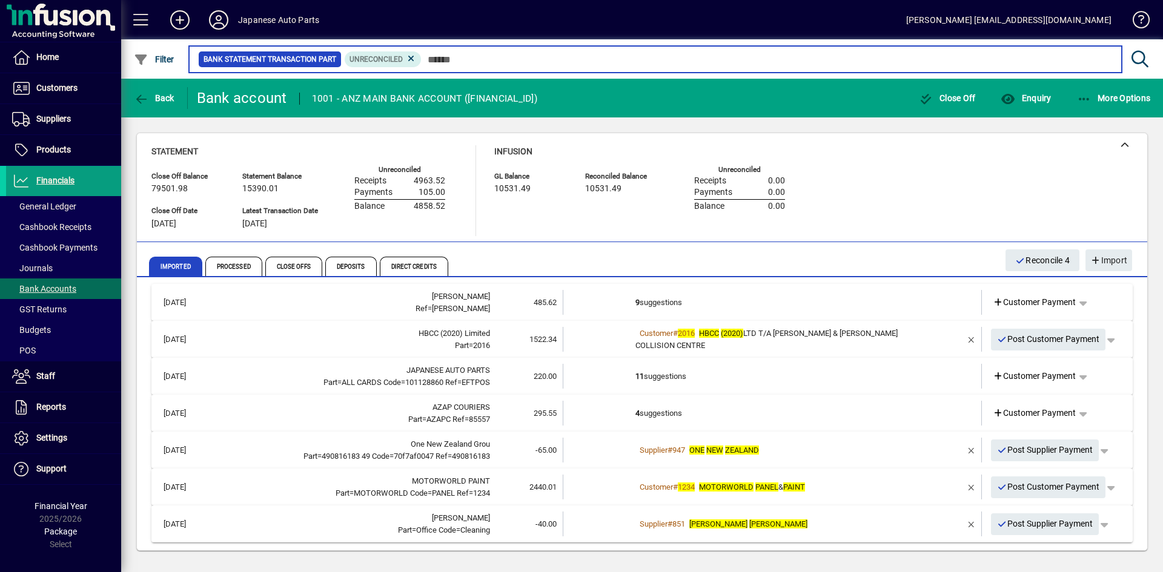
scroll to position [10, 0]
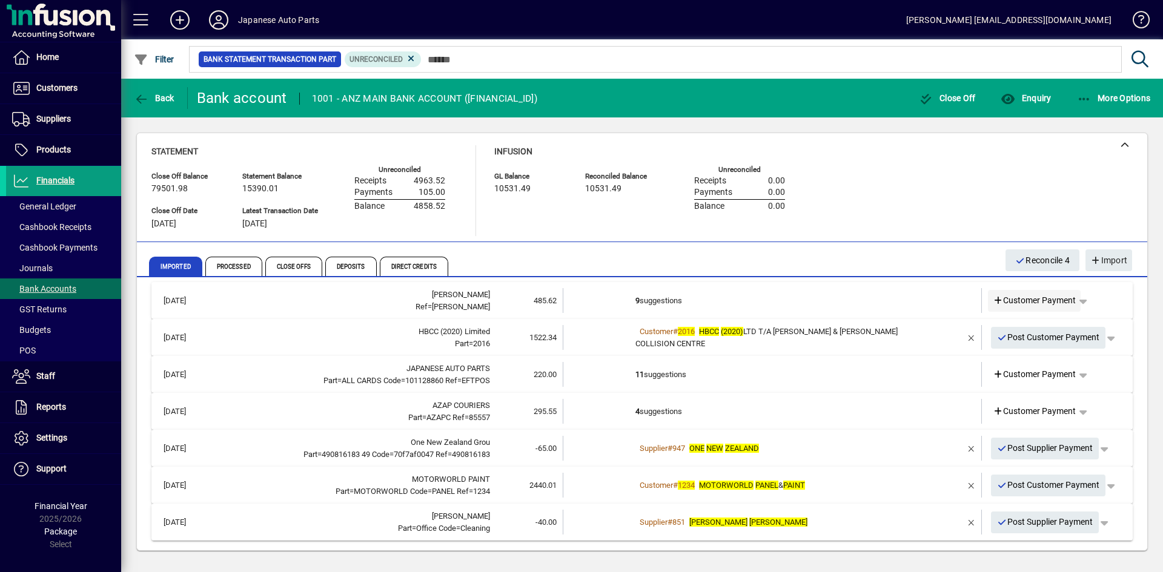
click at [1017, 300] on span "Customer Payment" at bounding box center [1035, 300] width 84 height 13
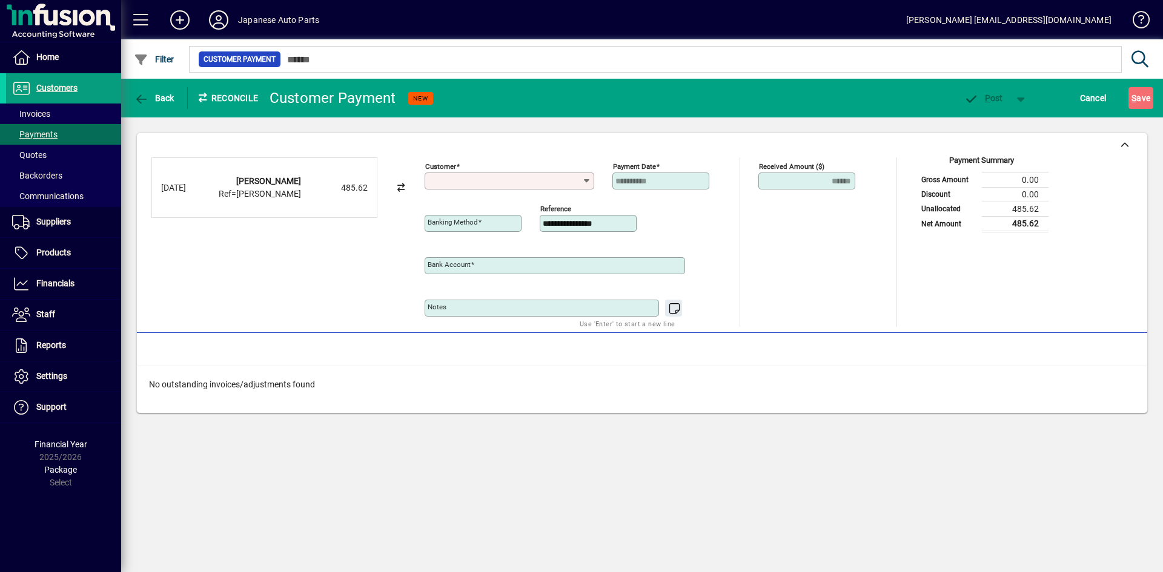
type input "**********"
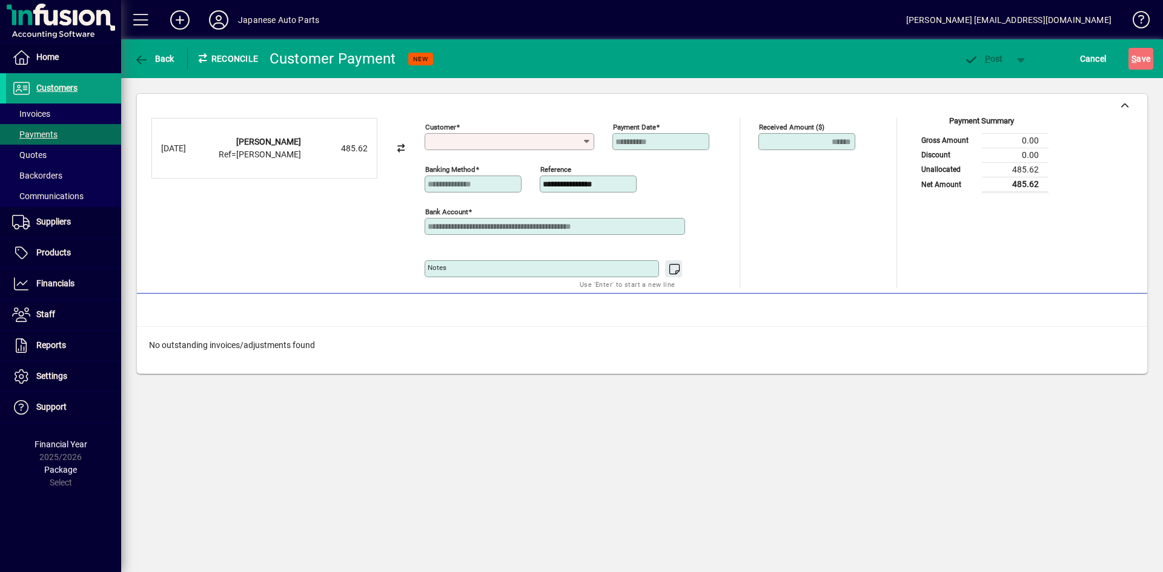
click at [557, 144] on input "Customer" at bounding box center [505, 142] width 154 height 10
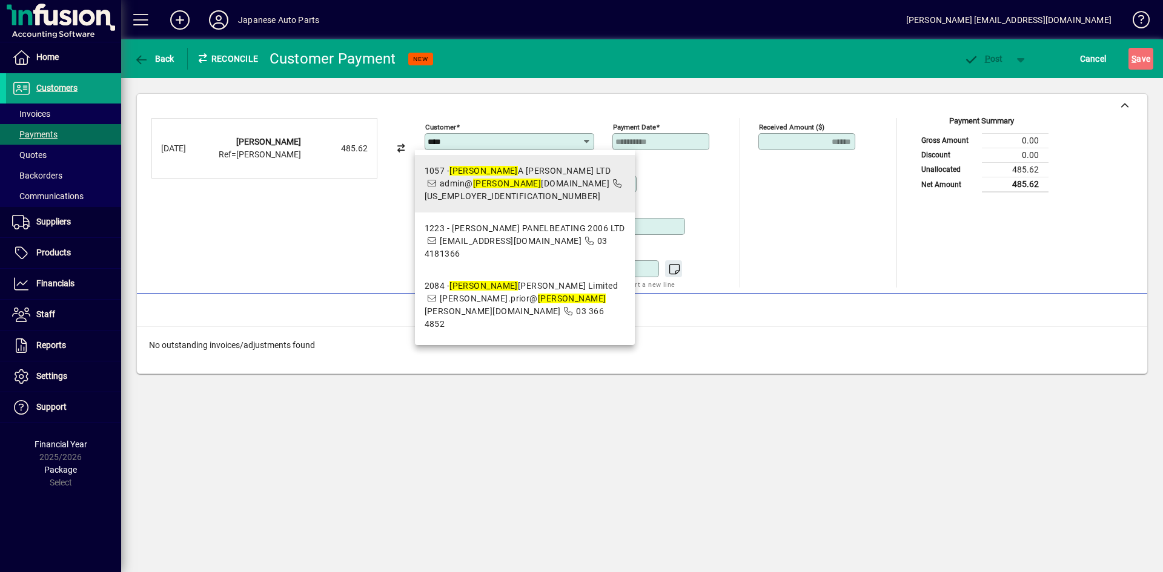
click at [576, 191] on span "03-3664730" at bounding box center [513, 196] width 176 height 10
type input "**********"
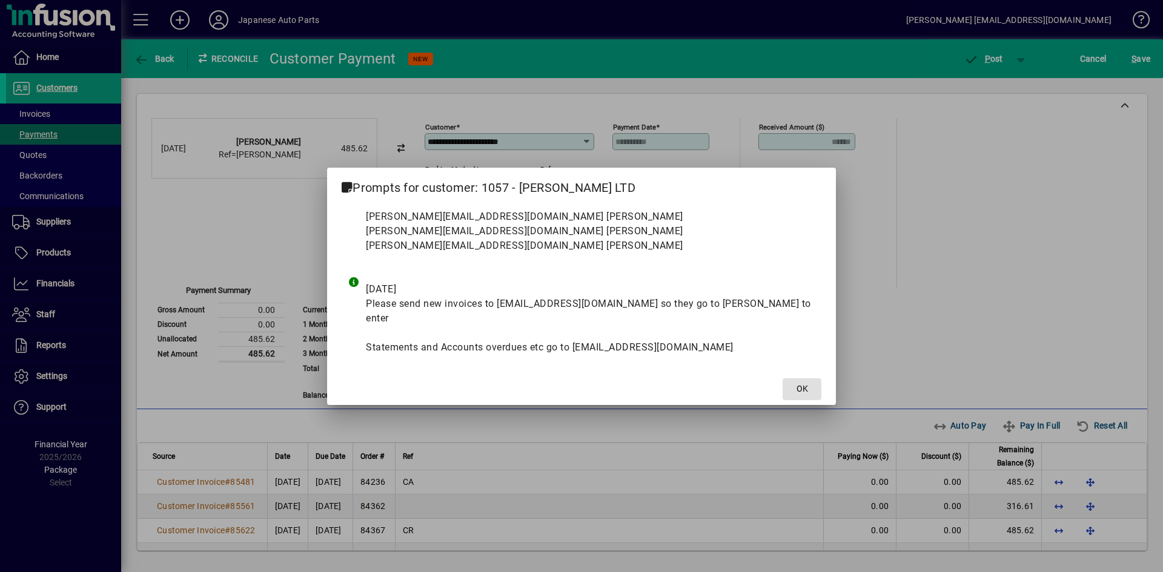
click at [782, 379] on button "OK" at bounding box center [801, 390] width 39 height 22
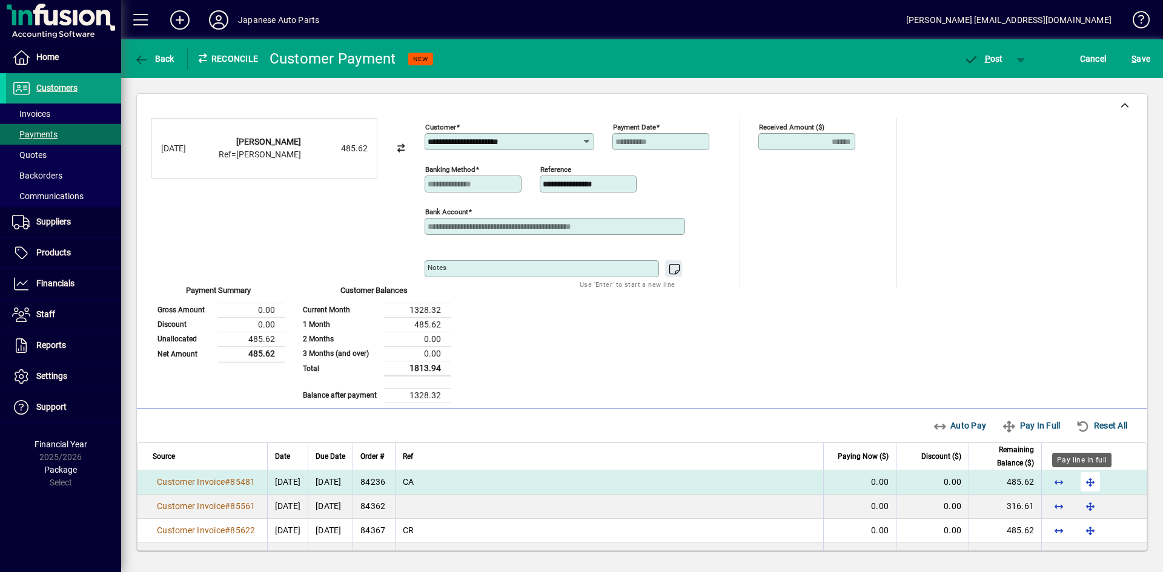
click at [1017, 482] on span "button" at bounding box center [1090, 482] width 29 height 29
click at [991, 58] on span "P ost" at bounding box center [983, 59] width 39 height 10
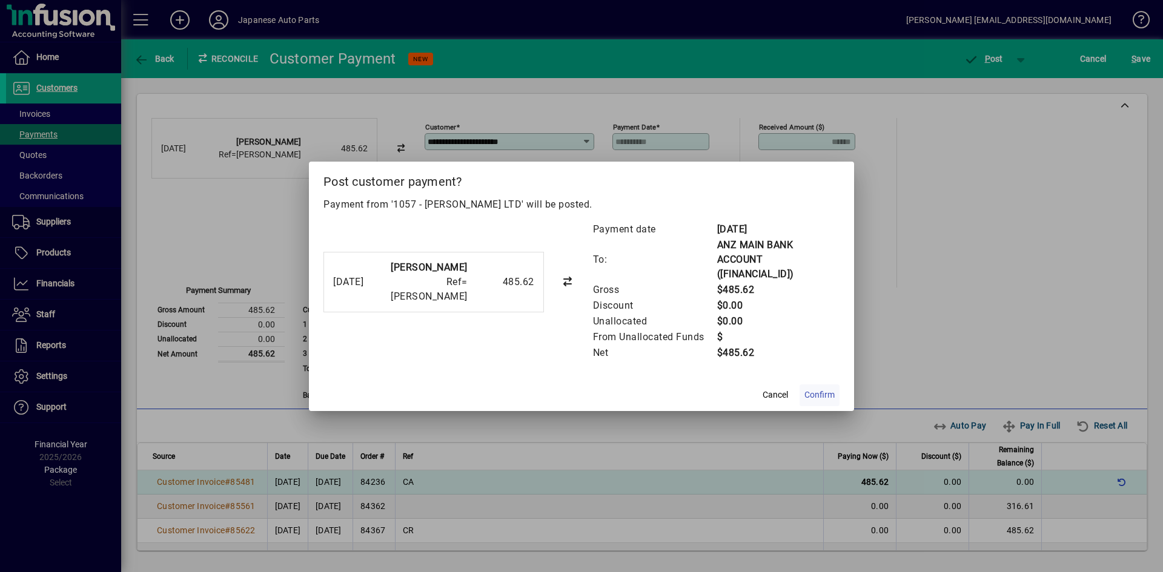
click at [813, 395] on span "Confirm" at bounding box center [819, 395] width 30 height 13
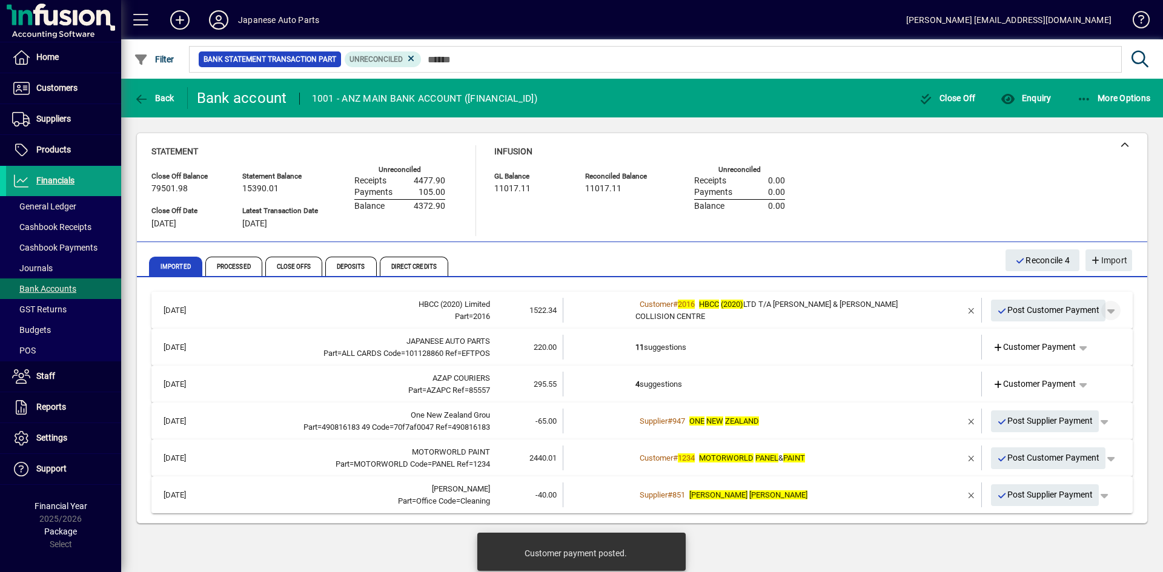
click at [1017, 312] on span "button" at bounding box center [1110, 310] width 29 height 29
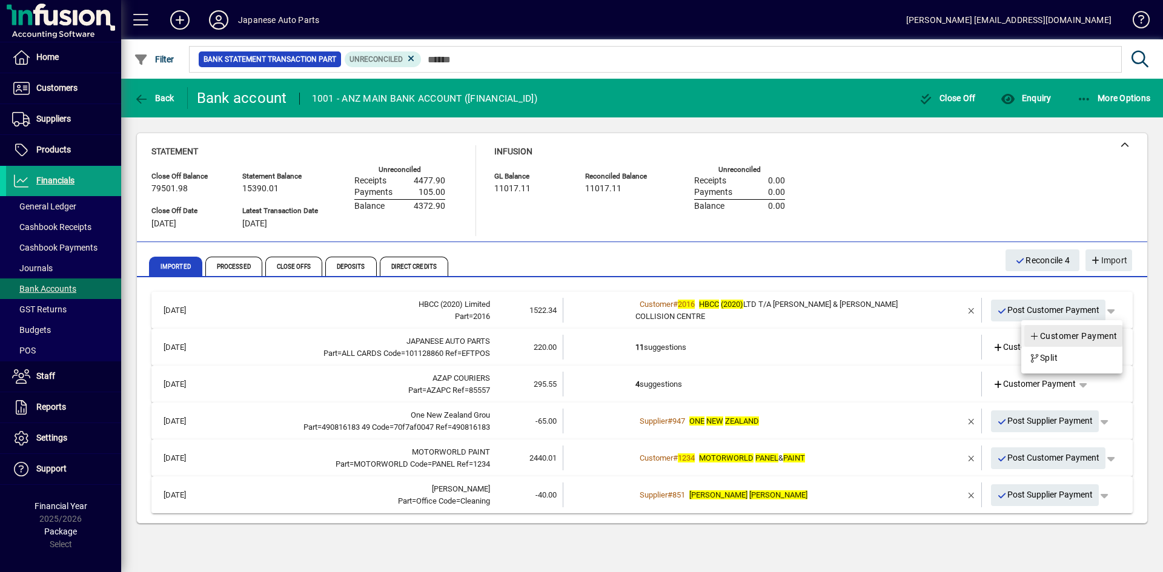
click at [1017, 331] on span "Customer Payment" at bounding box center [1073, 336] width 88 height 15
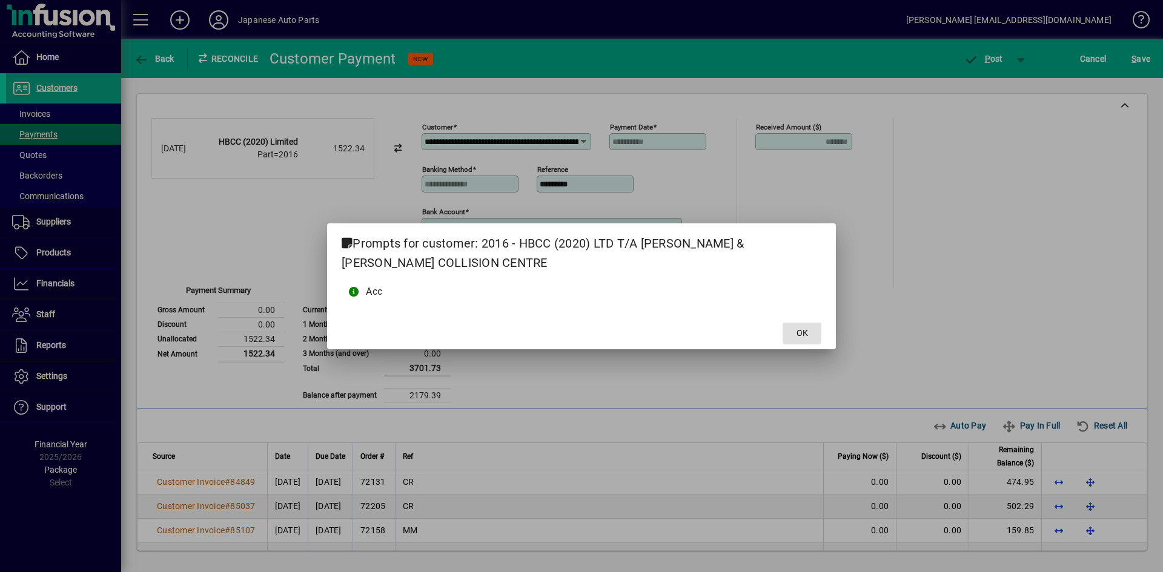
click at [782, 323] on button "OK" at bounding box center [801, 334] width 39 height 22
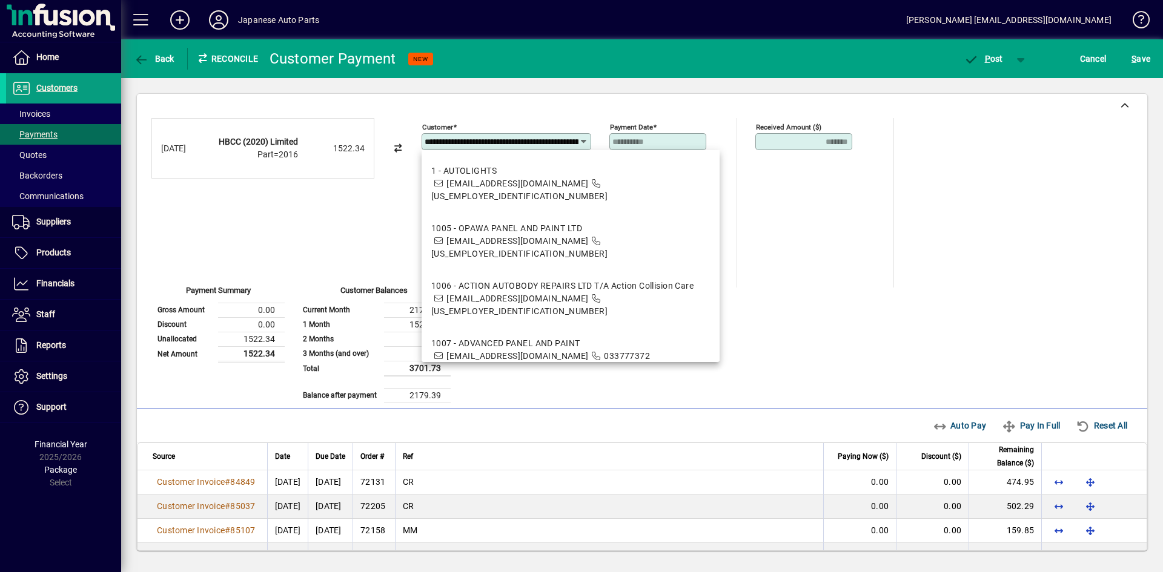
click at [864, 337] on div "**********" at bounding box center [641, 260] width 981 height 285
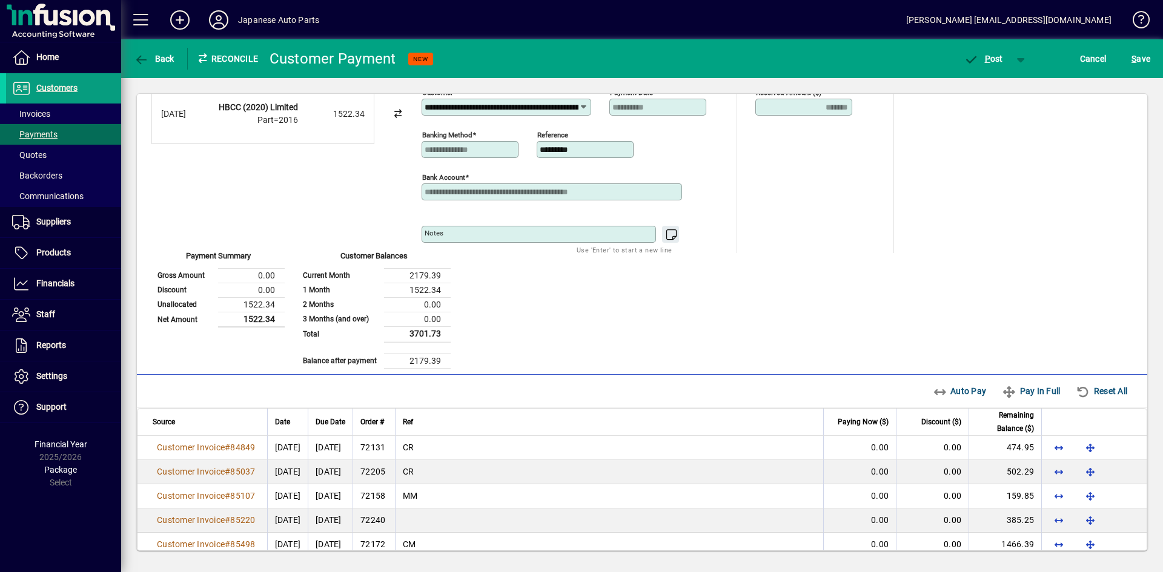
scroll to position [124, 0]
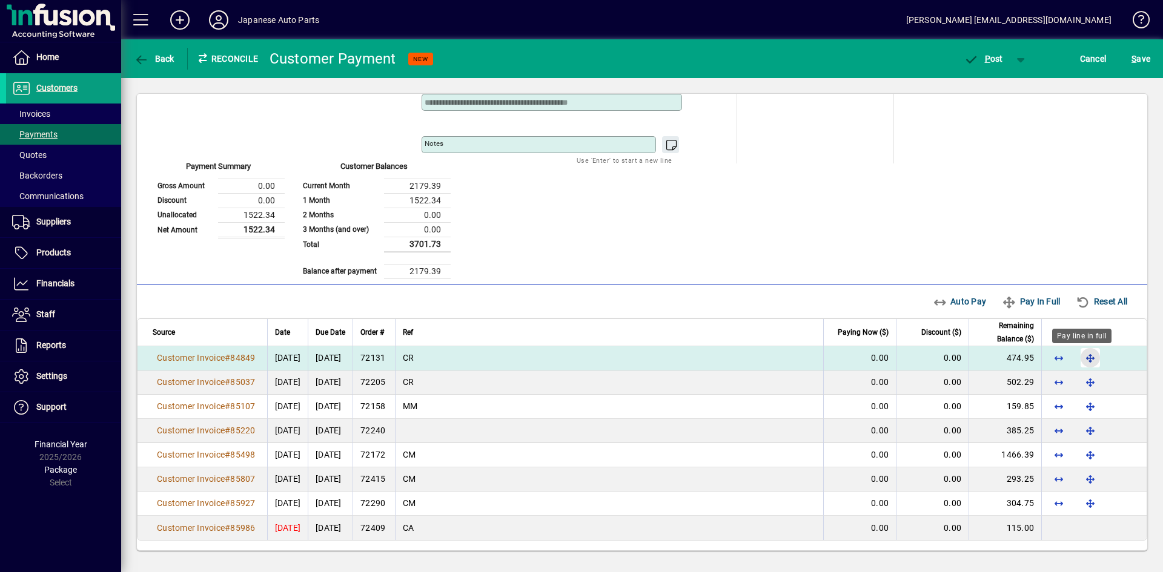
click at [1017, 358] on span "button" at bounding box center [1090, 357] width 29 height 29
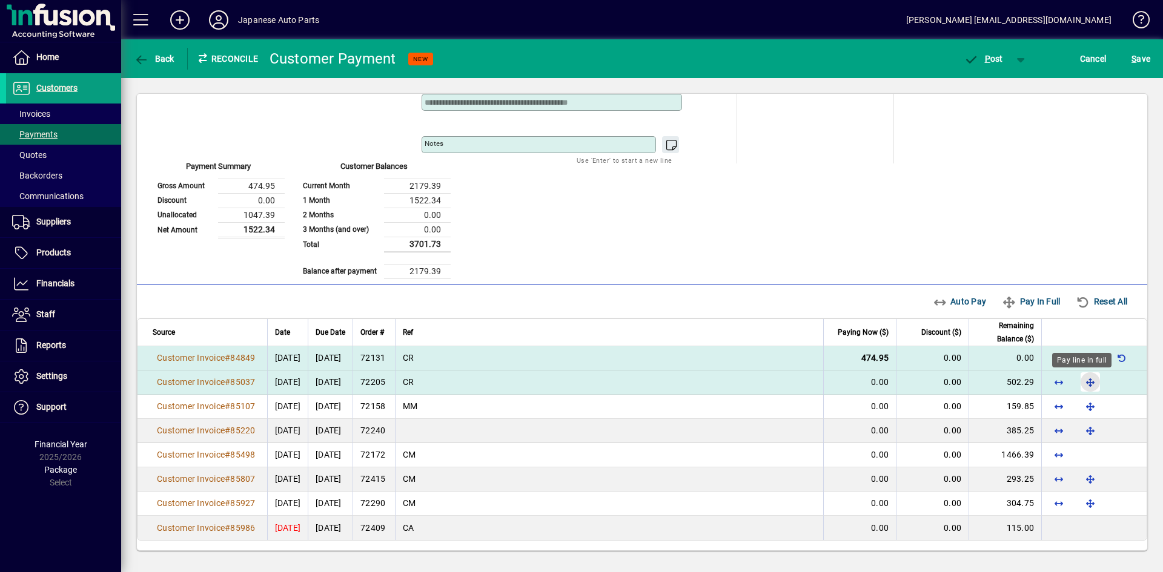
click at [1017, 384] on span "button" at bounding box center [1090, 382] width 29 height 29
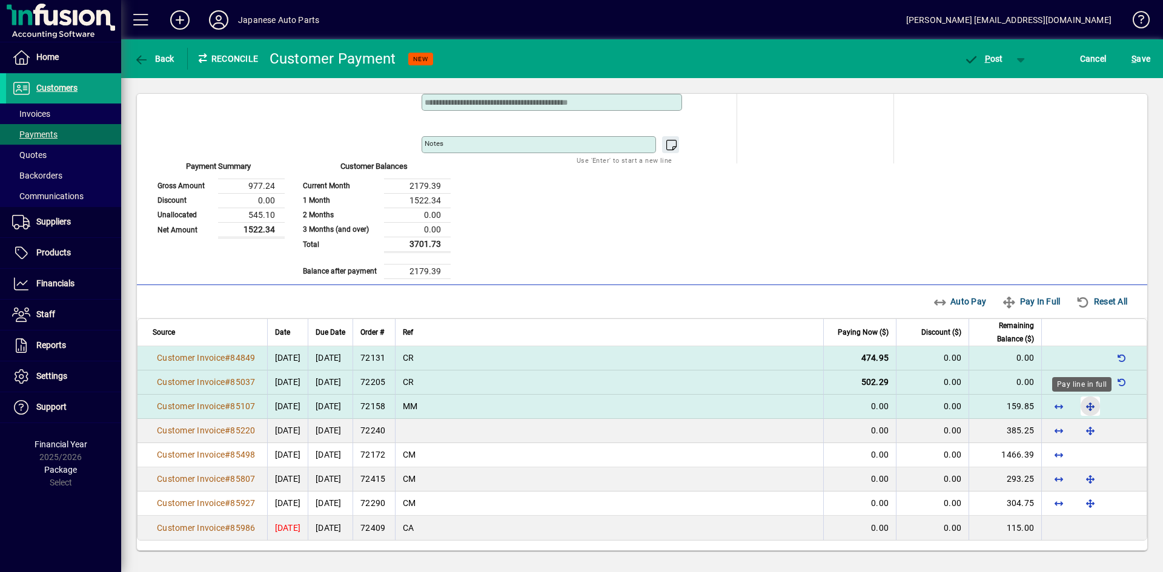
click at [1017, 407] on span "button" at bounding box center [1090, 406] width 29 height 29
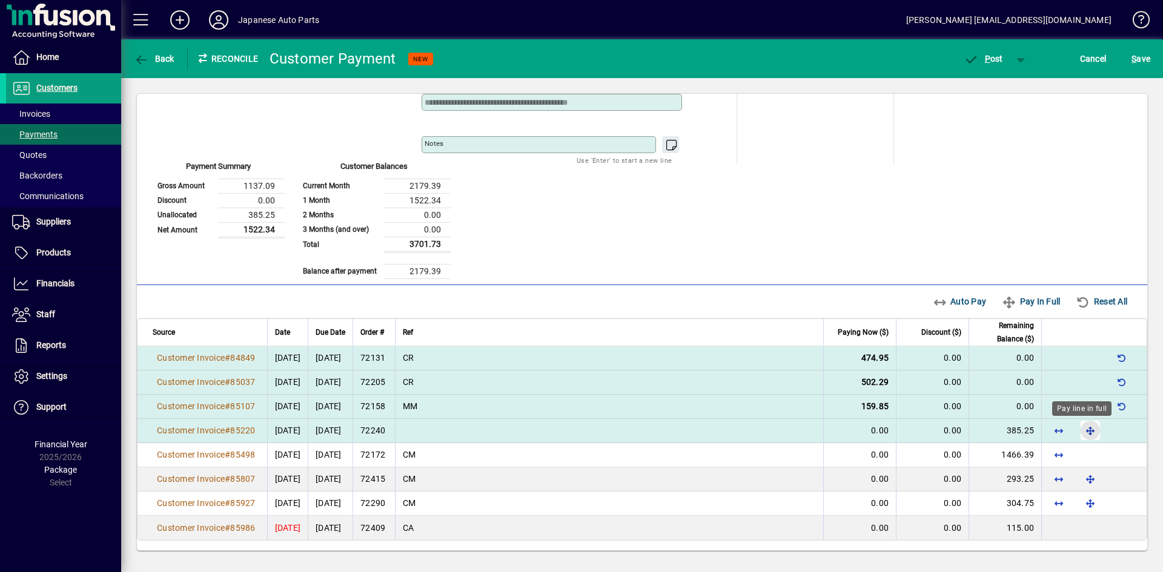
click at [1017, 423] on span "button" at bounding box center [1090, 430] width 29 height 29
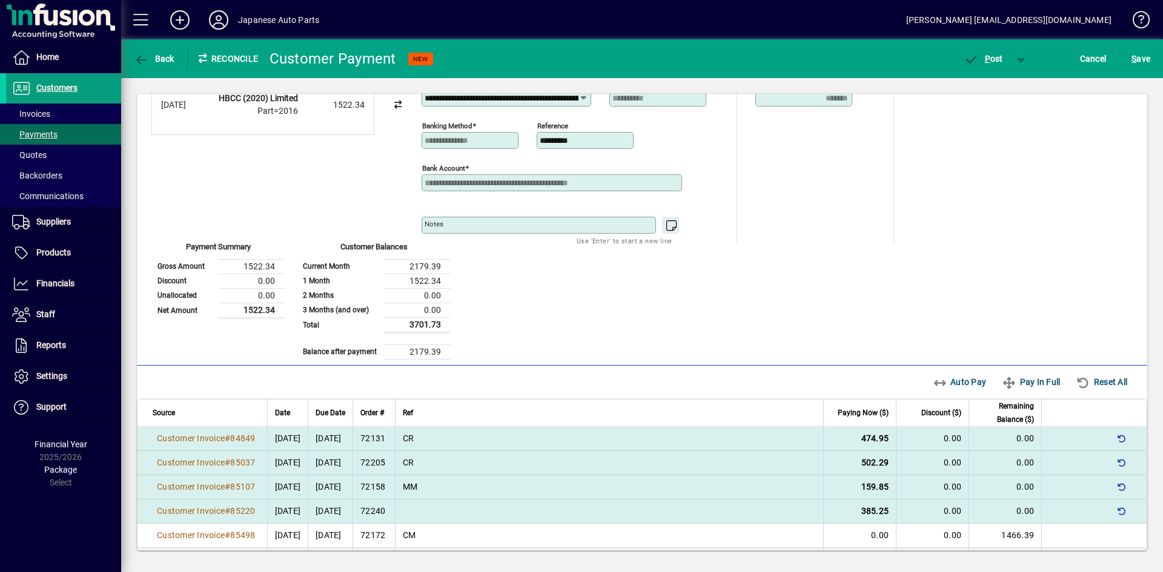
scroll to position [0, 0]
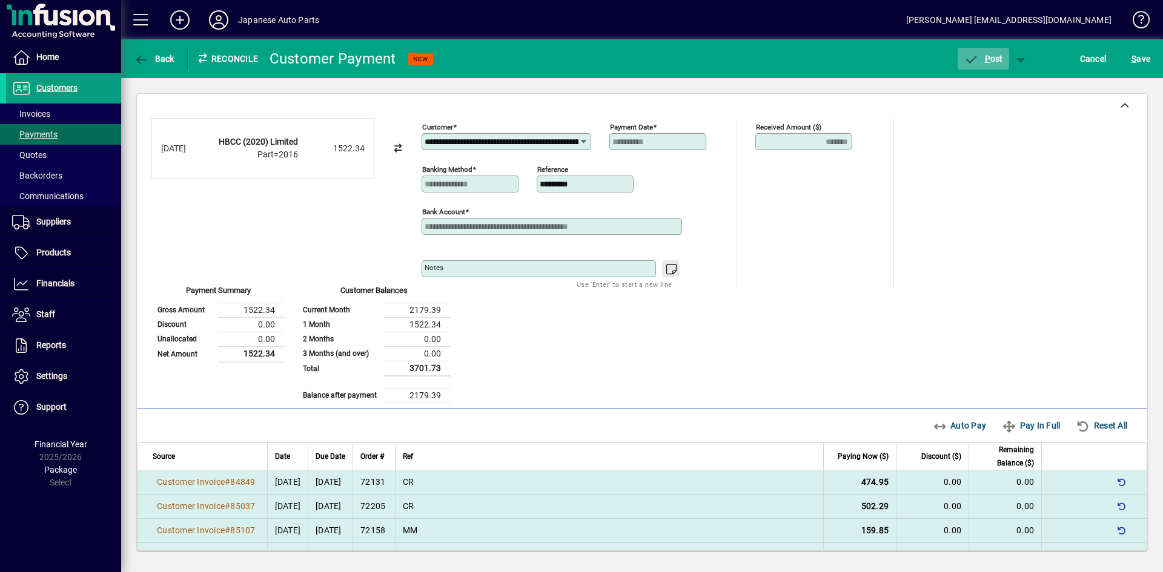
click at [994, 59] on span "P ost" at bounding box center [983, 59] width 39 height 10
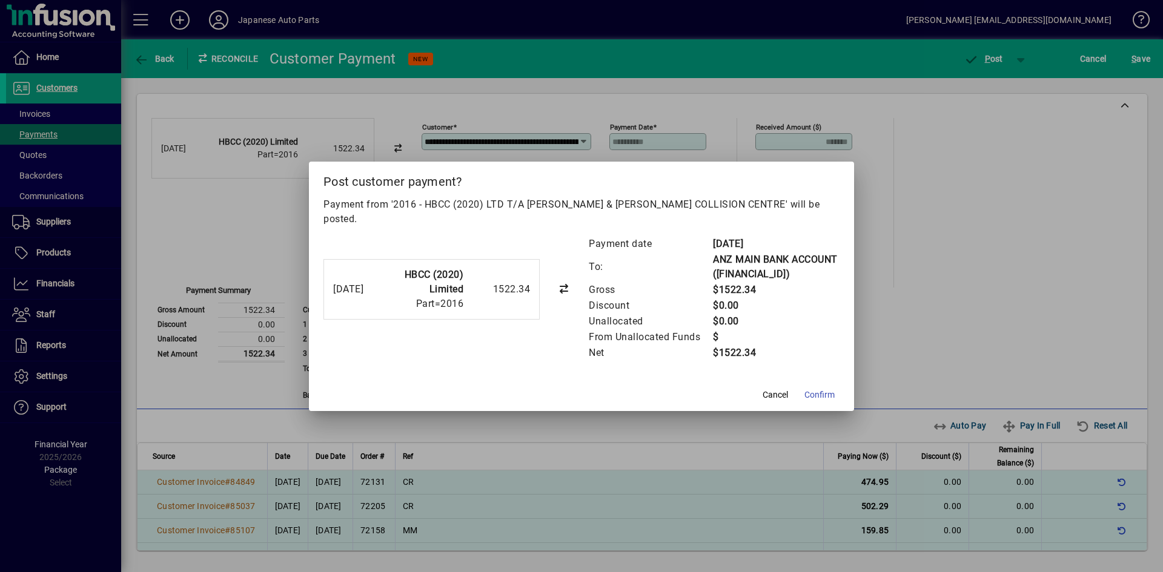
click at [957, 48] on button "P ost" at bounding box center [982, 59] width 51 height 22
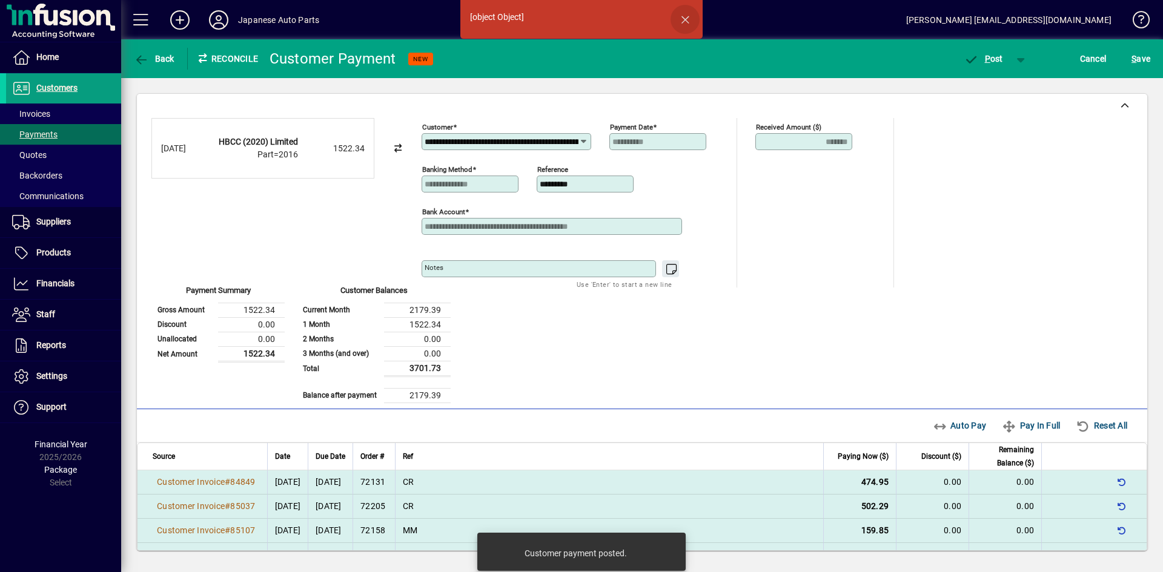
drag, startPoint x: 687, startPoint y: 18, endPoint x: 687, endPoint y: 29, distance: 10.9
click at [687, 19] on span "button" at bounding box center [684, 19] width 29 height 29
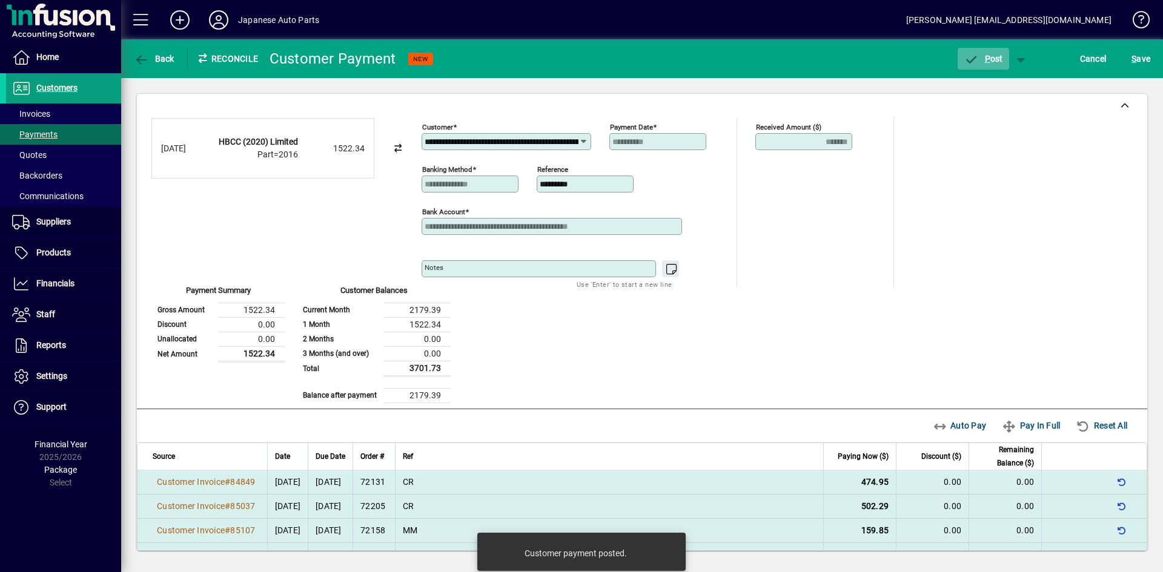
click at [993, 59] on span "P ost" at bounding box center [983, 59] width 39 height 10
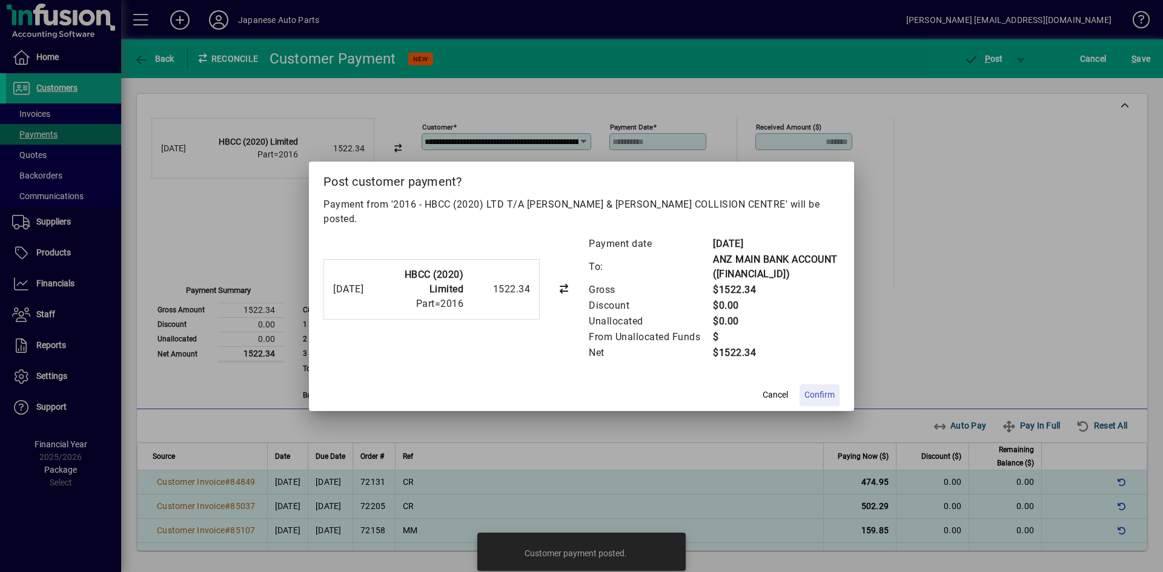
click at [821, 394] on span "Confirm" at bounding box center [819, 395] width 30 height 13
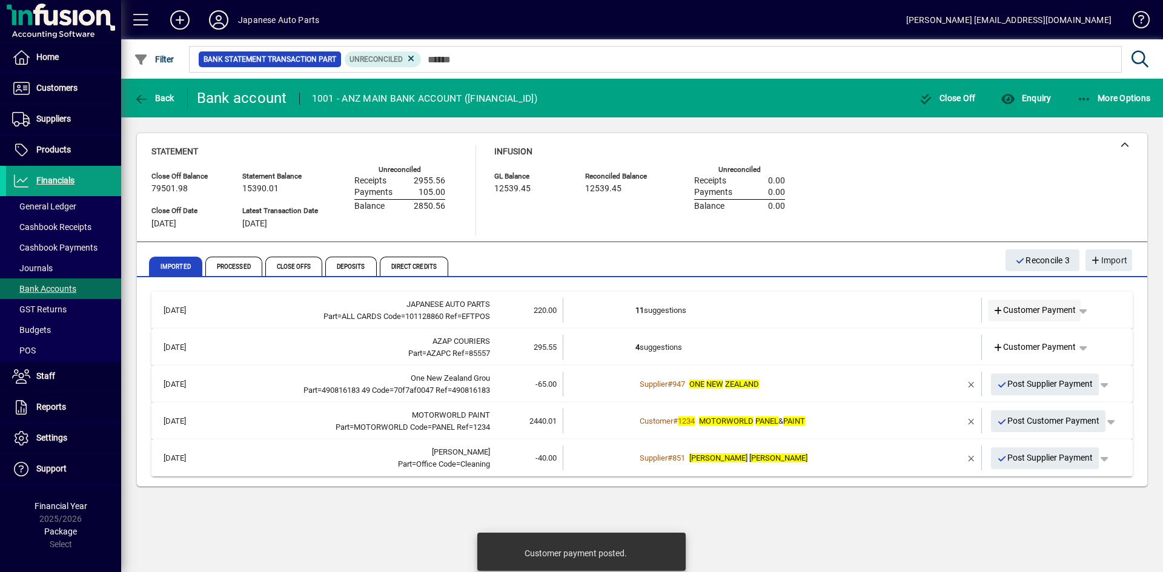
click at [1017, 314] on span "Customer Payment" at bounding box center [1035, 310] width 84 height 13
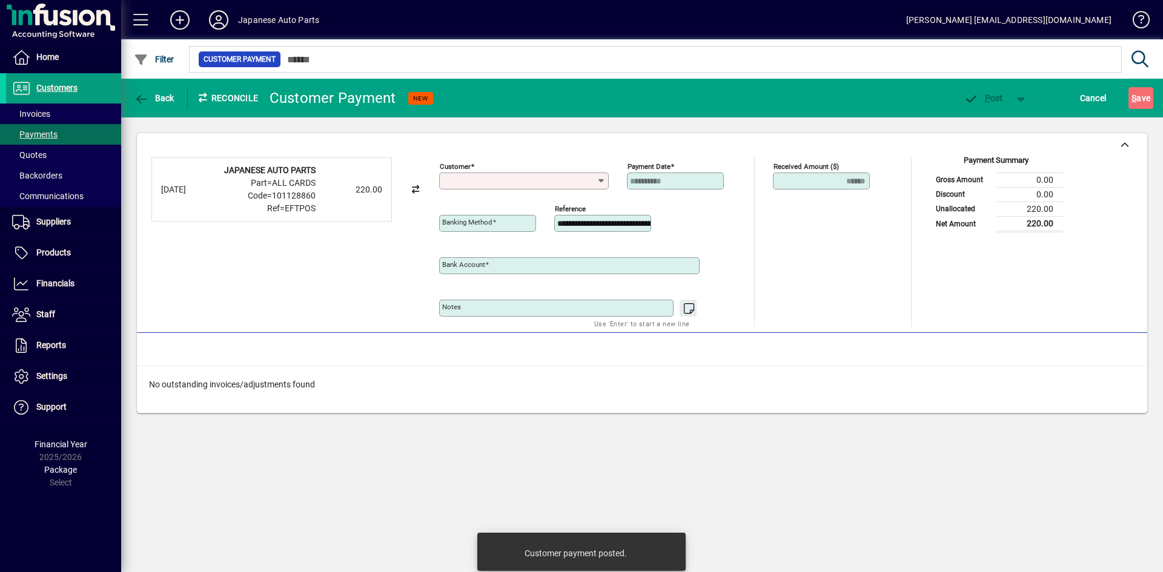
type input "**********"
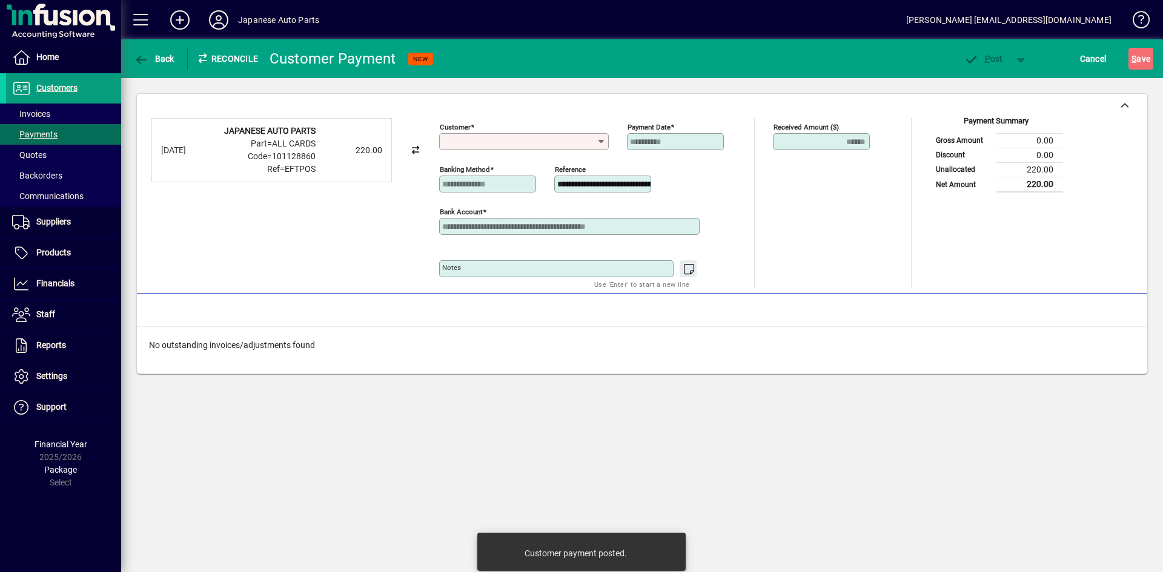
click at [559, 146] on input "Customer" at bounding box center [519, 142] width 154 height 10
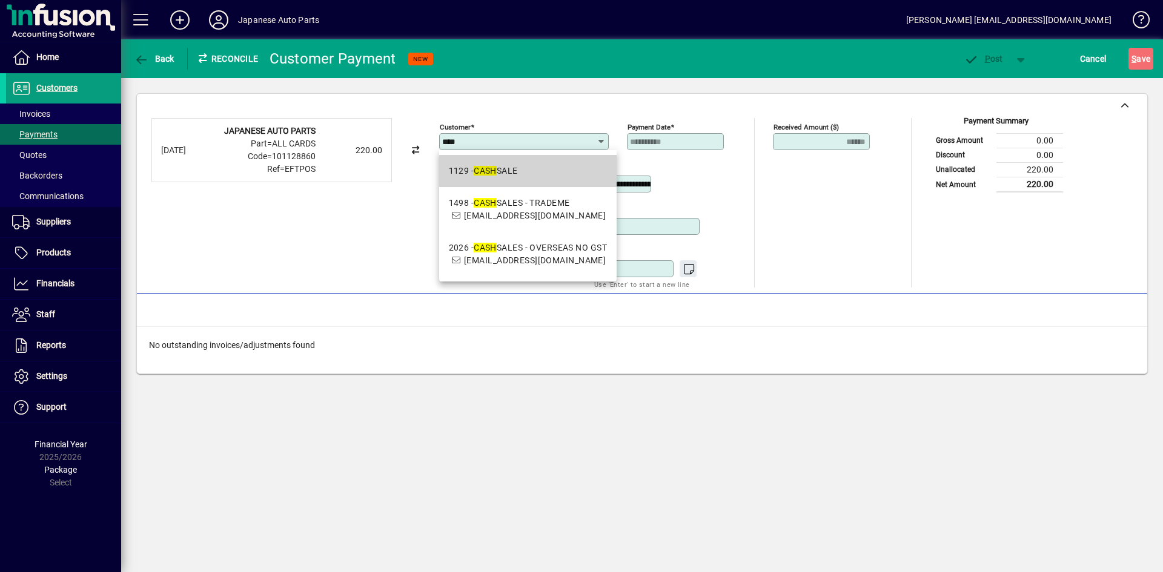
click at [497, 166] on em "CASH" at bounding box center [485, 171] width 23 height 10
type input "**********"
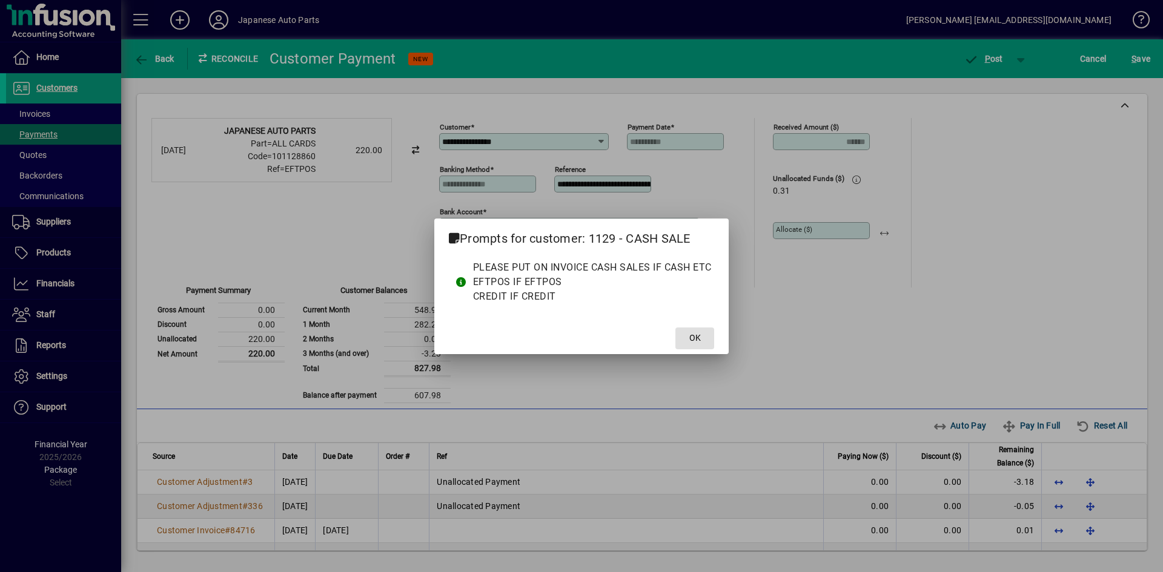
click at [675, 328] on button "OK" at bounding box center [694, 339] width 39 height 22
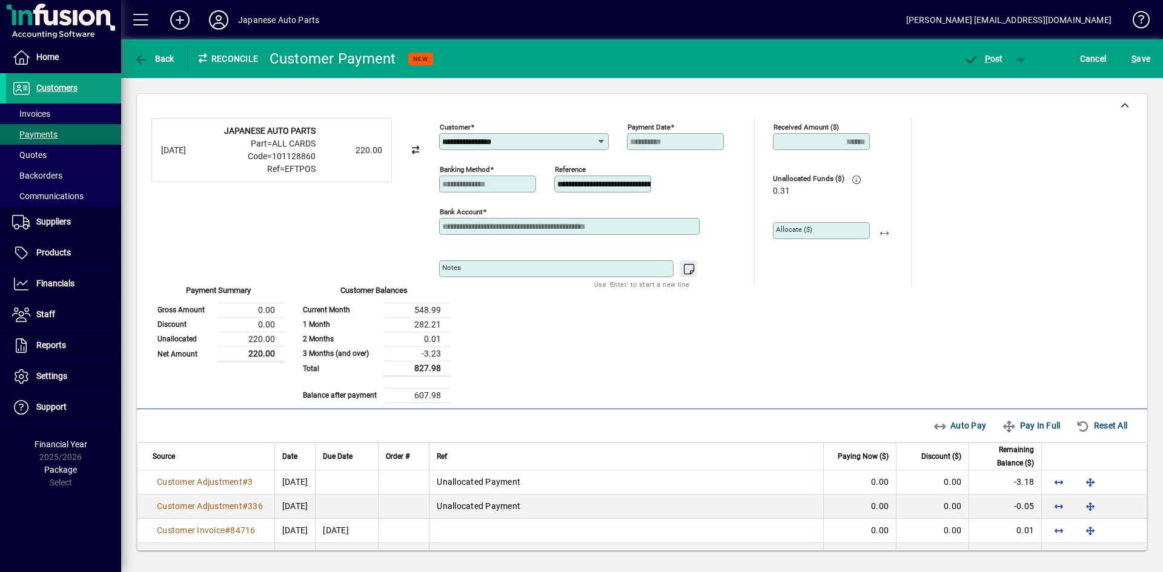
scroll to position [221, 0]
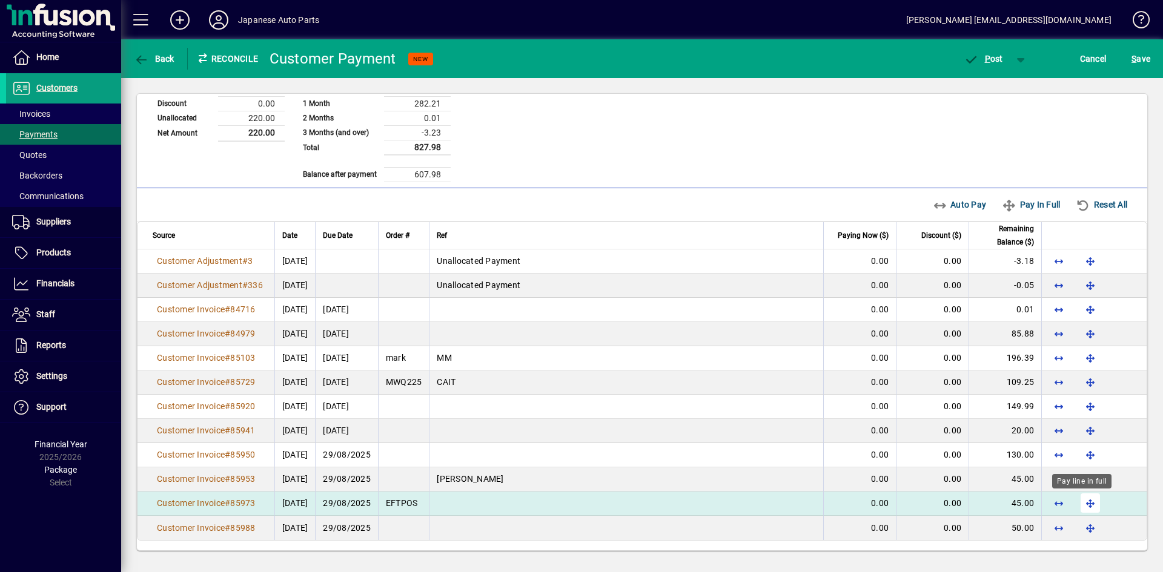
click at [1017, 503] on span "button" at bounding box center [1090, 503] width 29 height 29
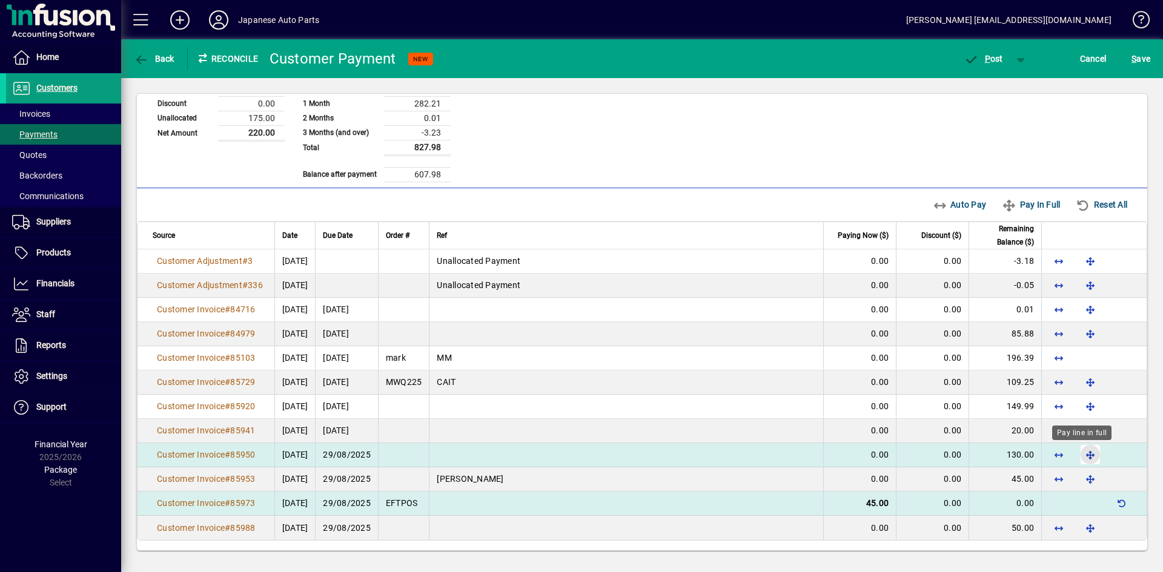
click at [1017, 454] on span "button" at bounding box center [1090, 454] width 29 height 29
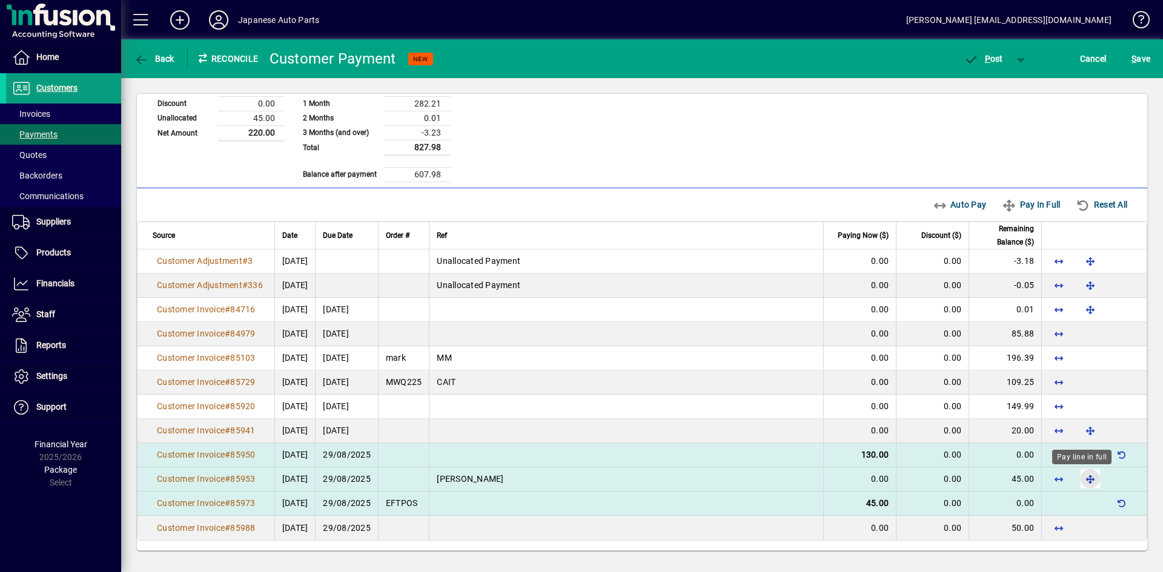
click at [1017, 483] on span "button" at bounding box center [1090, 479] width 29 height 29
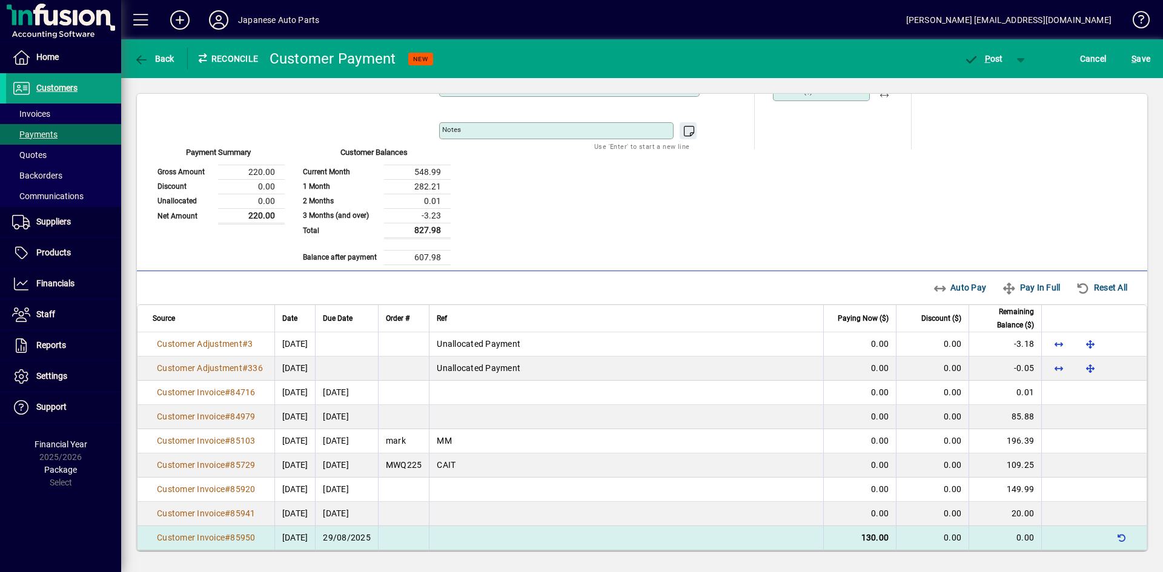
scroll to position [0, 0]
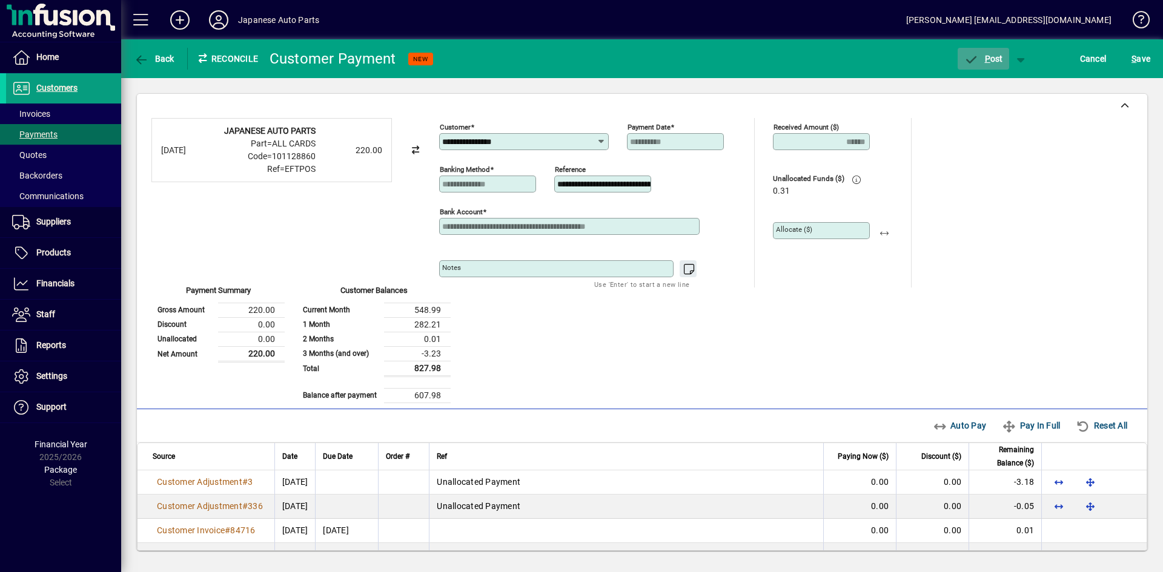
click at [990, 60] on span "P ost" at bounding box center [983, 59] width 39 height 10
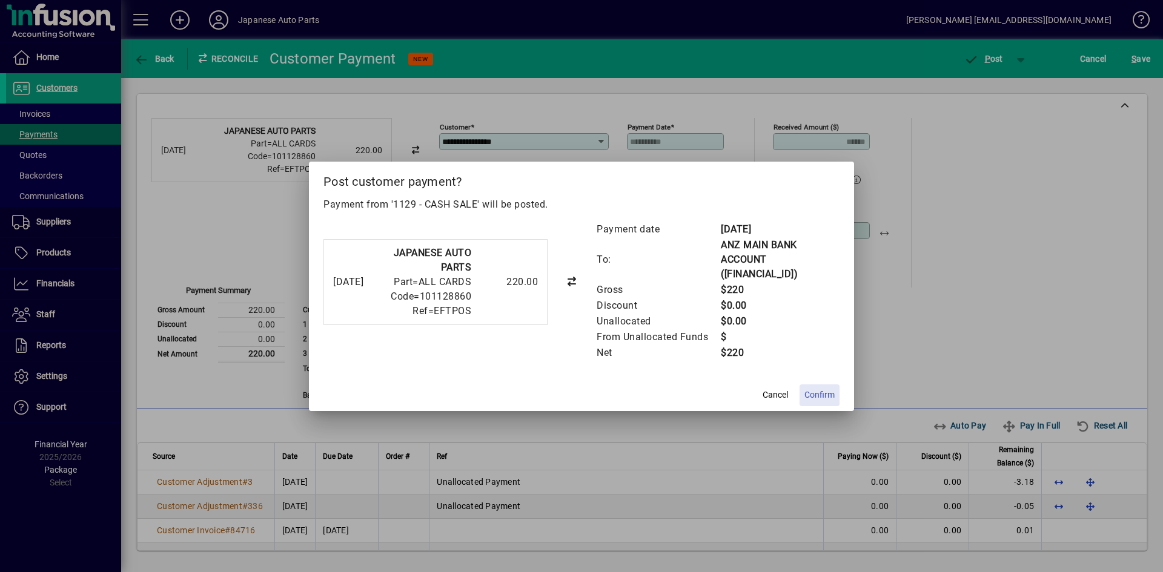
click at [815, 397] on span "Confirm" at bounding box center [819, 395] width 30 height 13
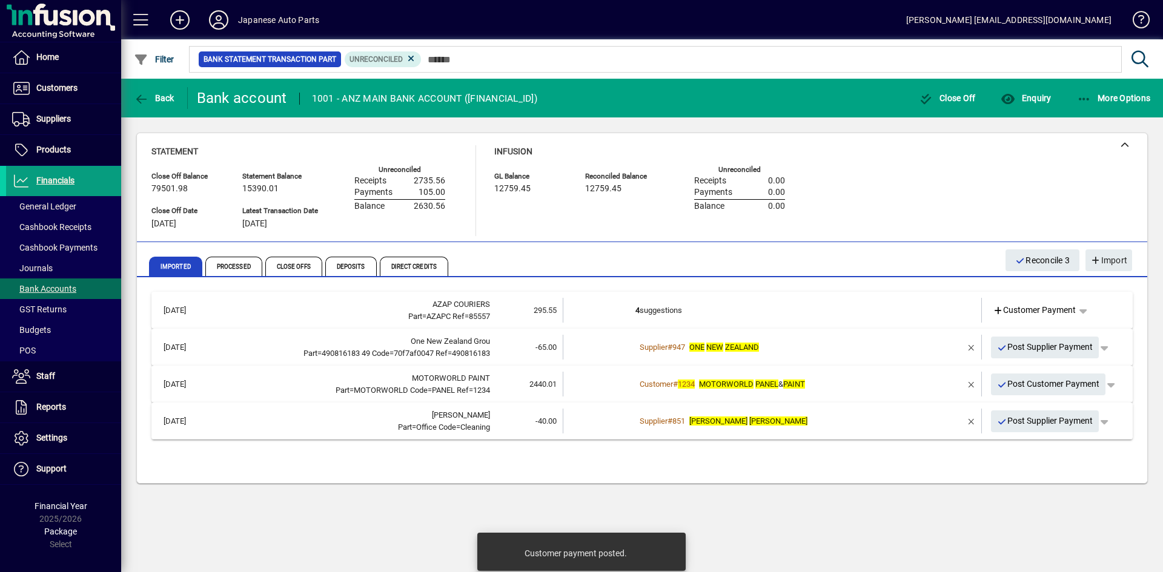
click at [1017, 312] on span "Customer Payment" at bounding box center [1035, 310] width 84 height 13
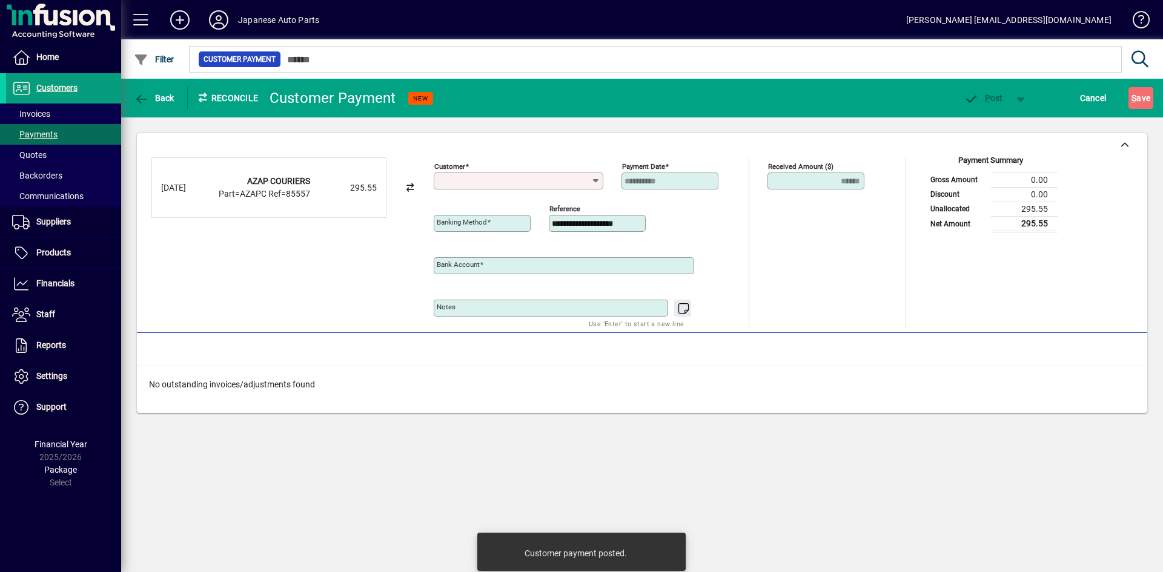
type input "**********"
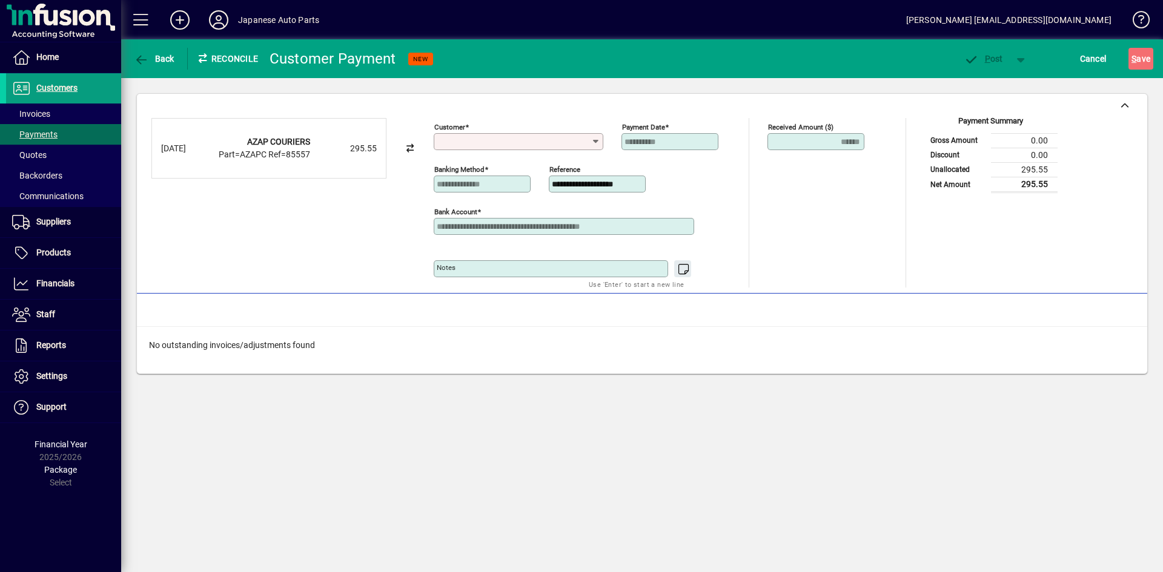
click at [488, 139] on input "Customer" at bounding box center [514, 142] width 154 height 10
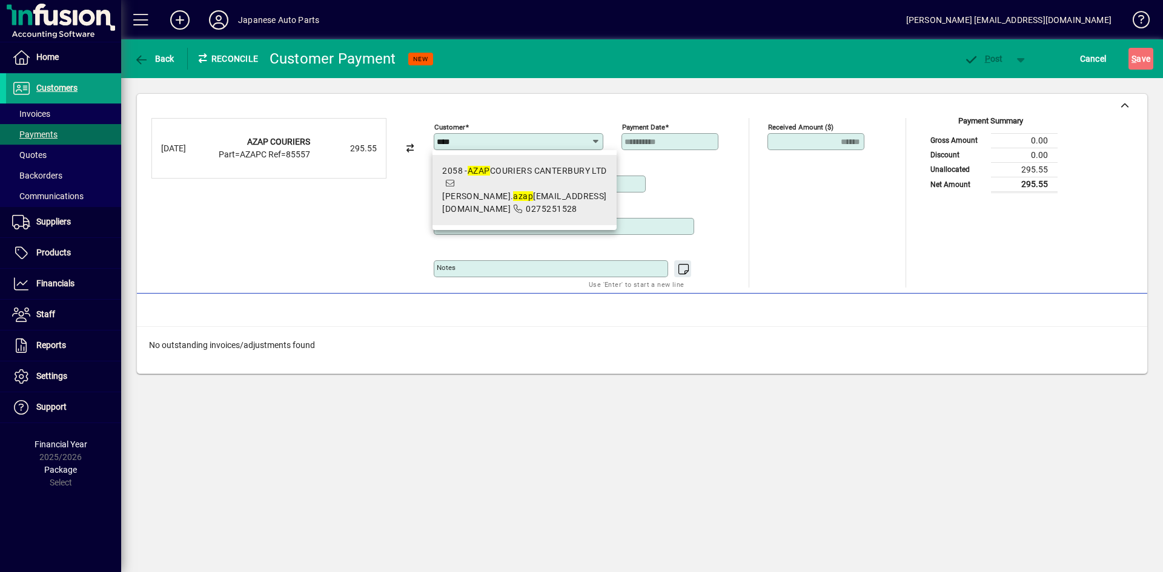
click at [512, 195] on span "2058 - AZAP COURIERS CANTERBURY LTD mel. azap canterbury@gmail.com 0275251528" at bounding box center [524, 190] width 164 height 51
type input "**********"
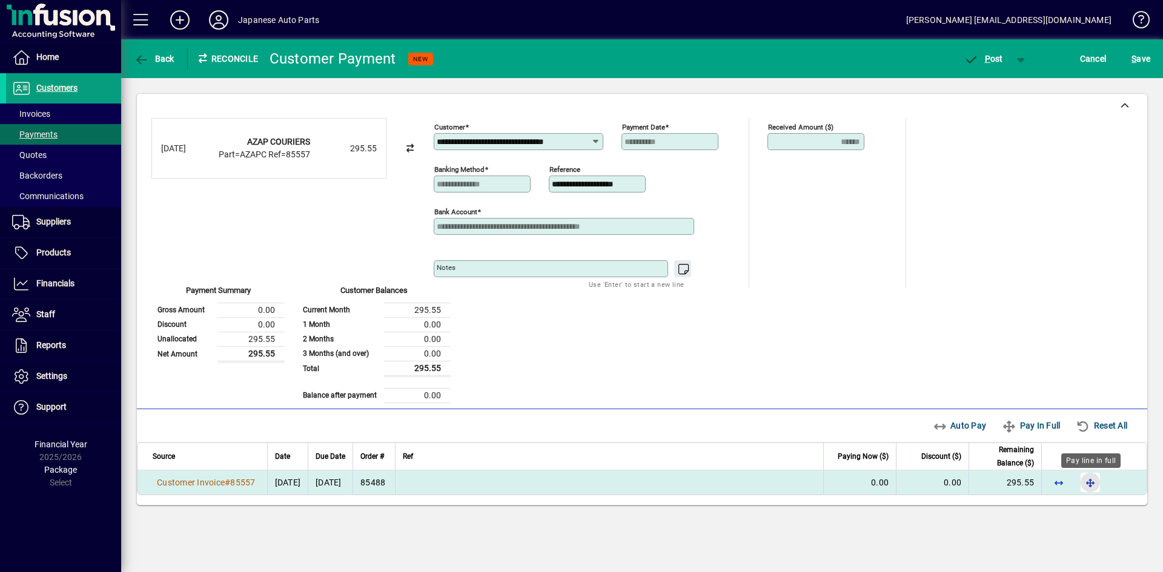
click at [1017, 484] on span "button" at bounding box center [1090, 482] width 29 height 29
click at [997, 59] on span "P ost" at bounding box center [983, 59] width 39 height 10
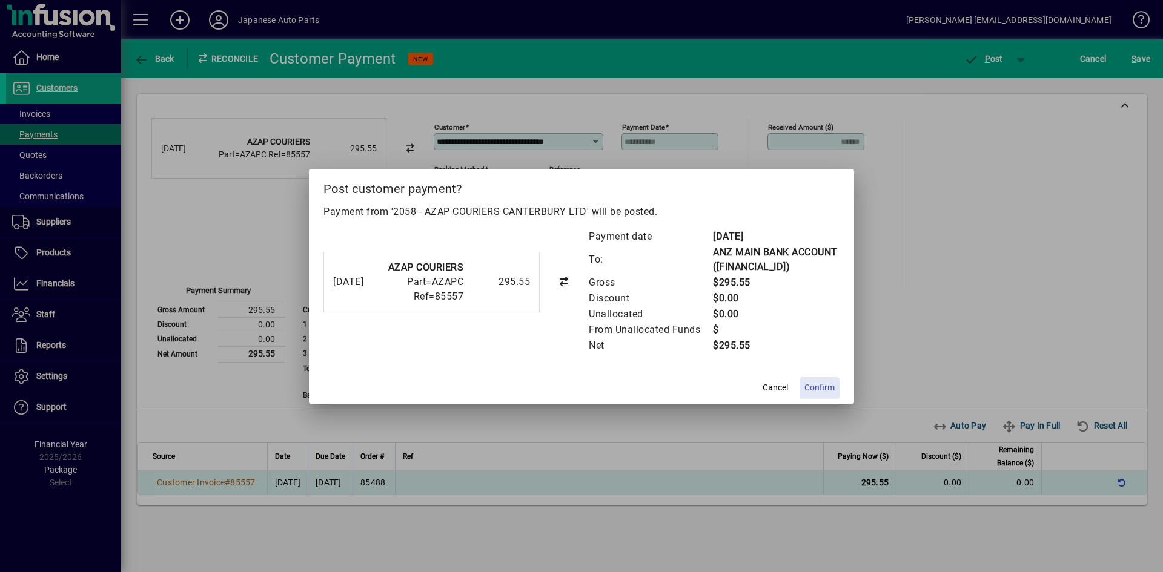
click at [817, 394] on span "Confirm" at bounding box center [819, 388] width 30 height 13
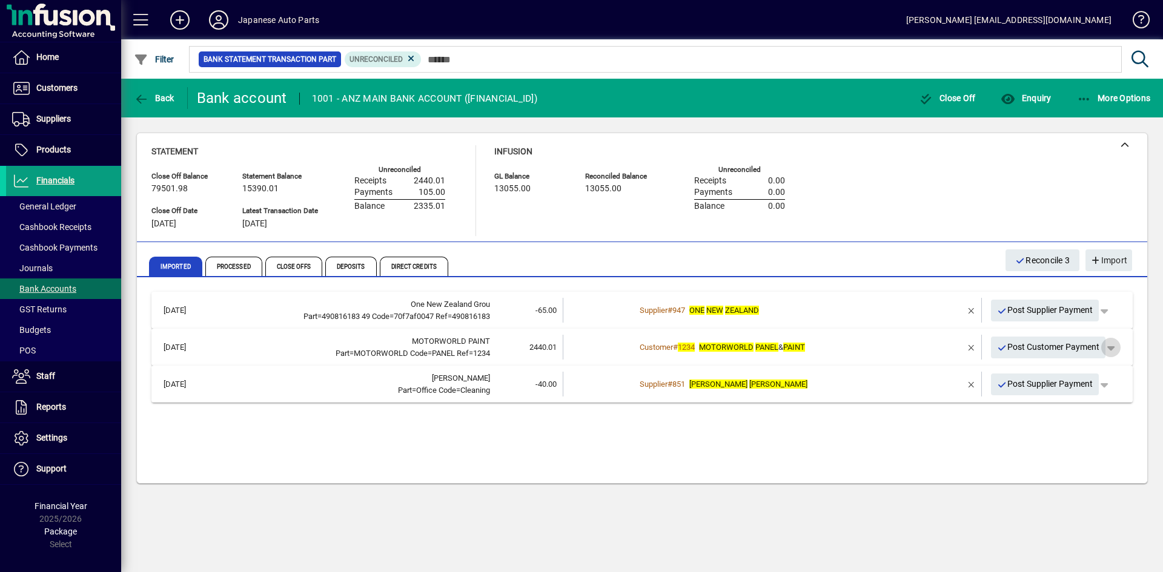
click at [1017, 348] on span "button" at bounding box center [1110, 347] width 29 height 29
click at [1017, 372] on span "Customer Payment" at bounding box center [1073, 373] width 88 height 15
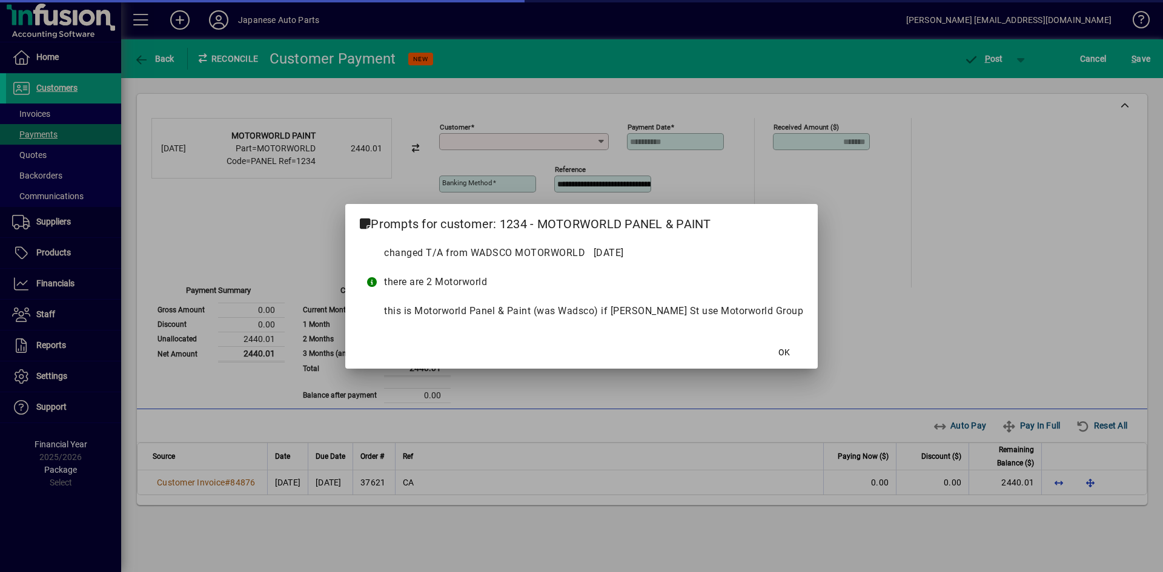
type input "**********"
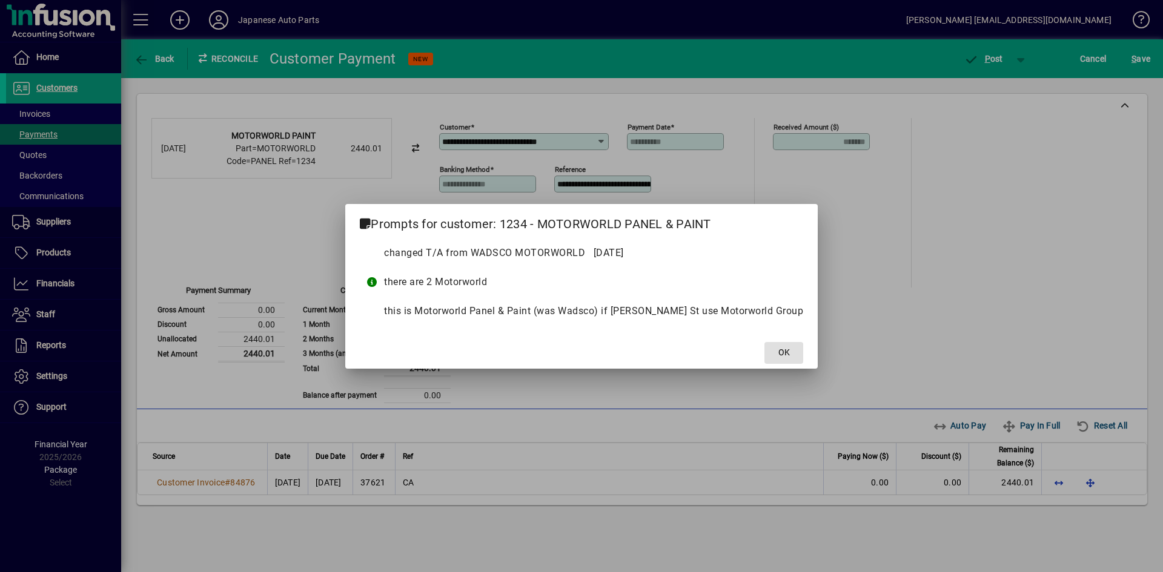
click at [778, 359] on span "OK" at bounding box center [784, 352] width 12 height 13
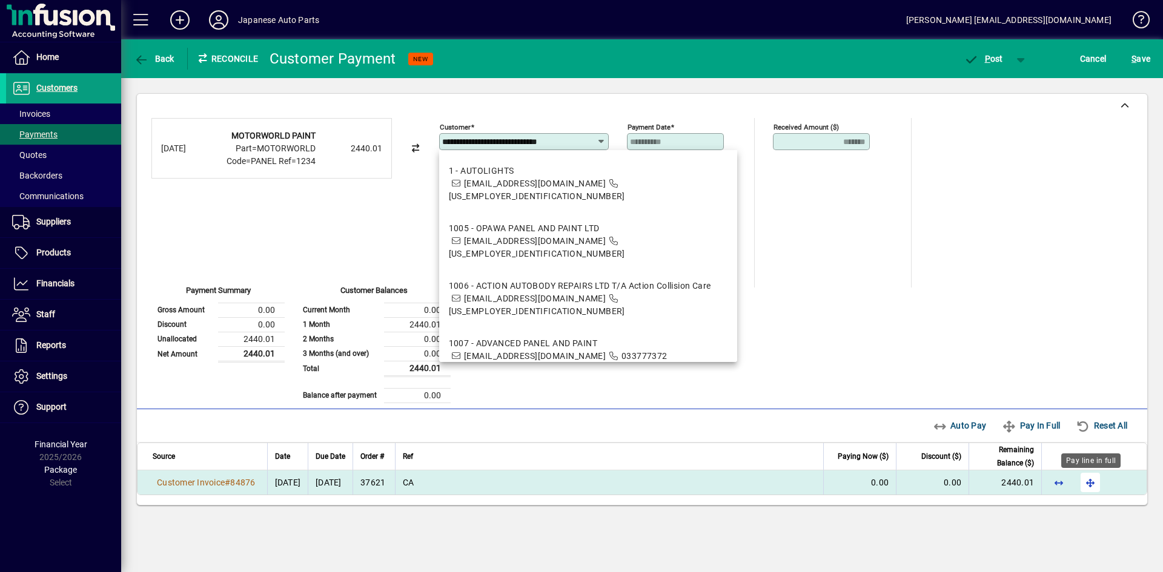
click at [1017, 484] on span "button" at bounding box center [1090, 482] width 29 height 29
click at [965, 263] on div "**********" at bounding box center [641, 260] width 981 height 285
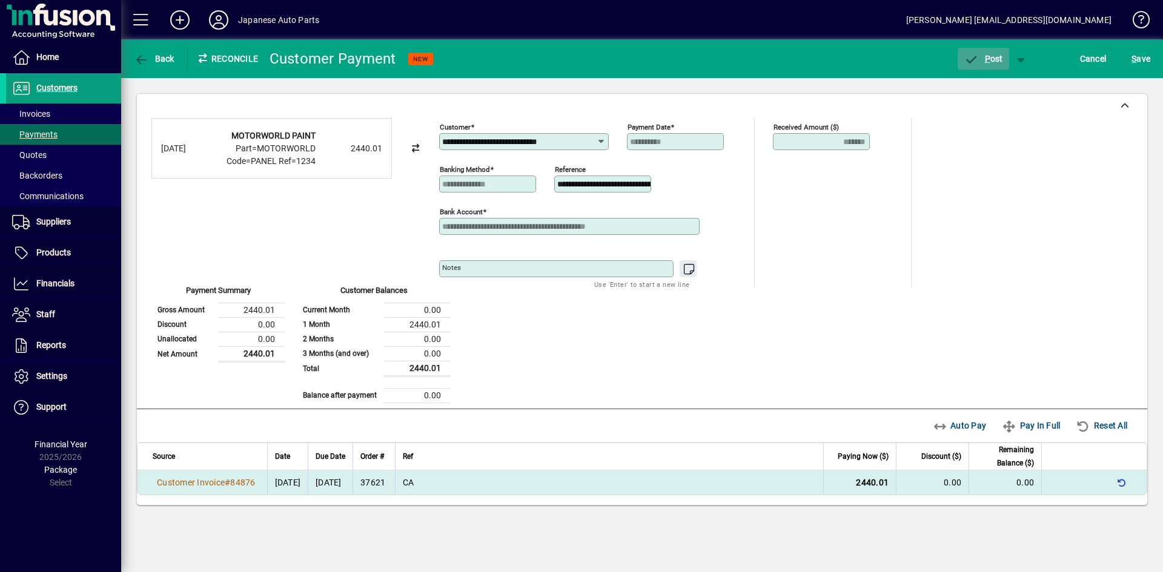
click at [987, 59] on span "P" at bounding box center [987, 59] width 5 height 10
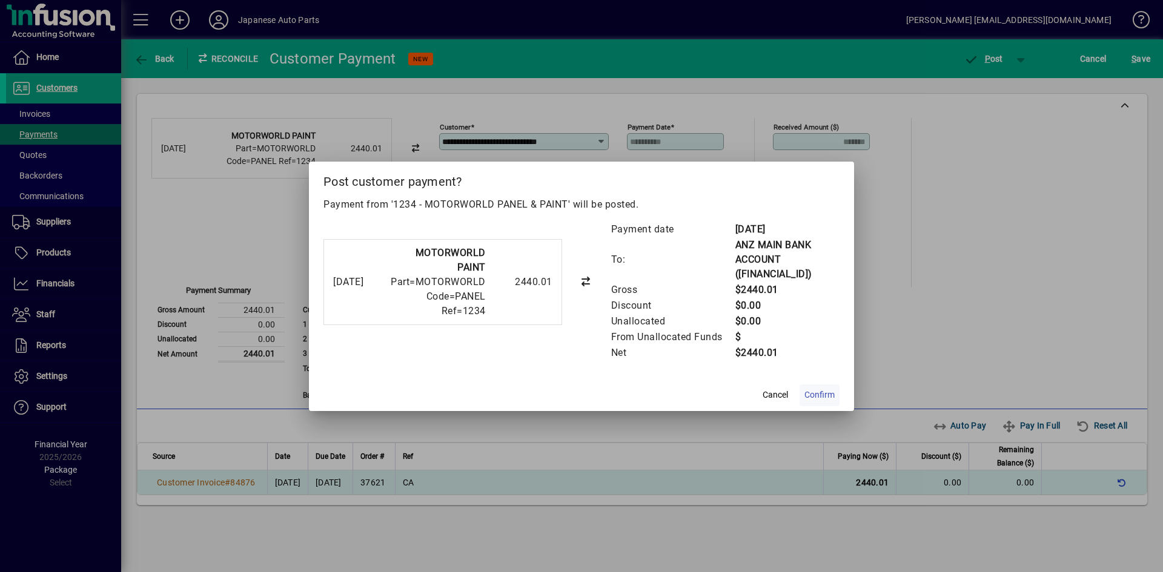
click at [827, 394] on span "Confirm" at bounding box center [819, 395] width 30 height 13
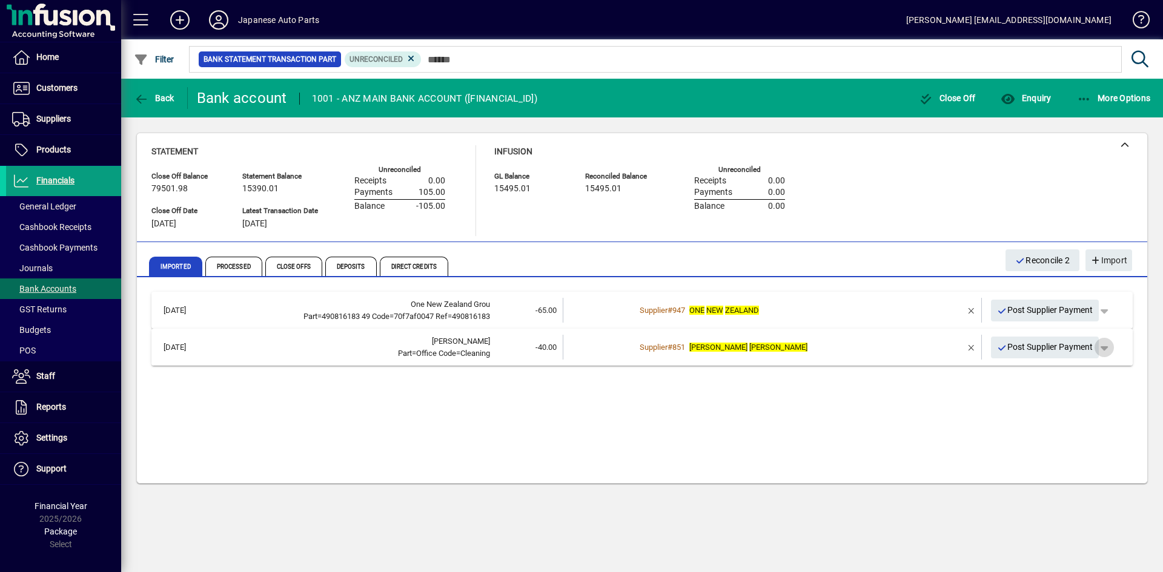
click at [1017, 349] on span "button" at bounding box center [1103, 347] width 29 height 29
click at [1017, 369] on span "Supplier Payment" at bounding box center [1071, 373] width 82 height 15
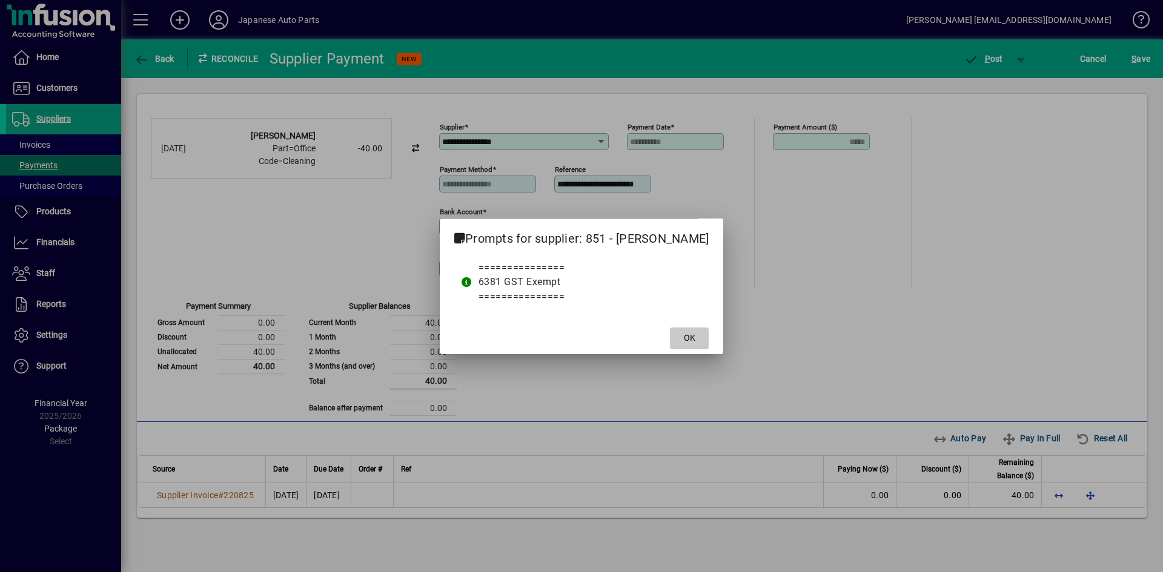
click at [689, 342] on span at bounding box center [689, 338] width 39 height 29
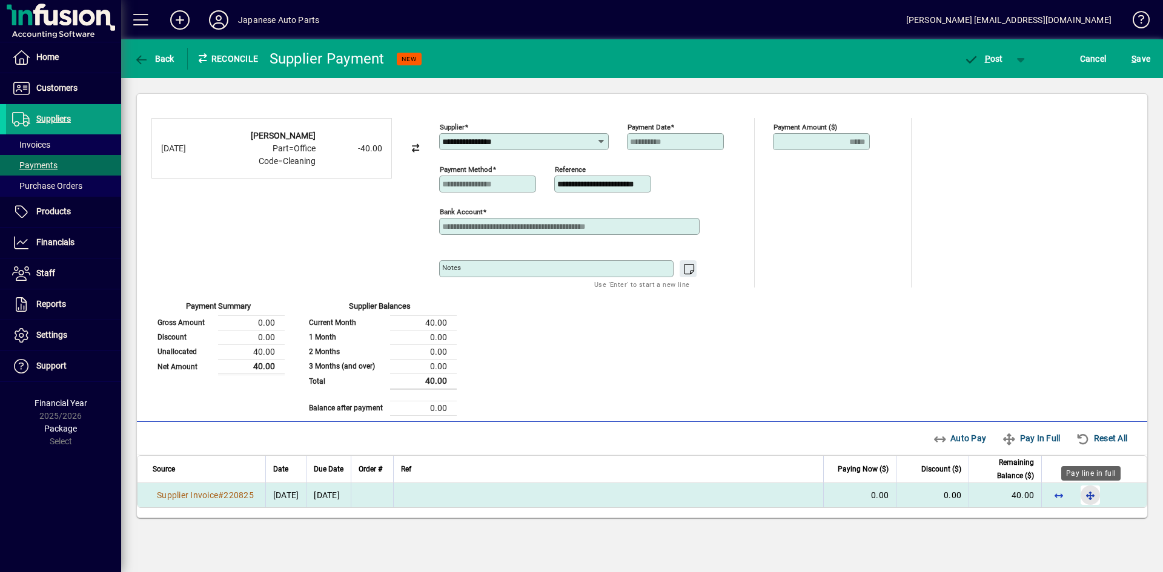
click at [1017, 497] on span "button" at bounding box center [1090, 495] width 29 height 29
click at [991, 57] on span "P ost" at bounding box center [983, 59] width 39 height 10
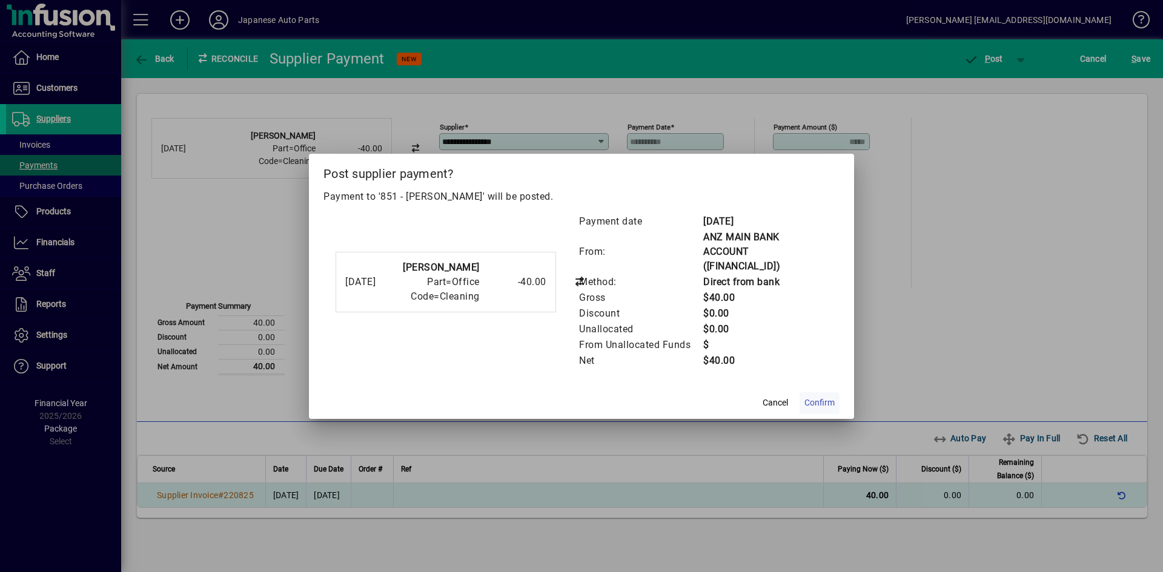
click at [814, 398] on span "Confirm" at bounding box center [819, 403] width 30 height 13
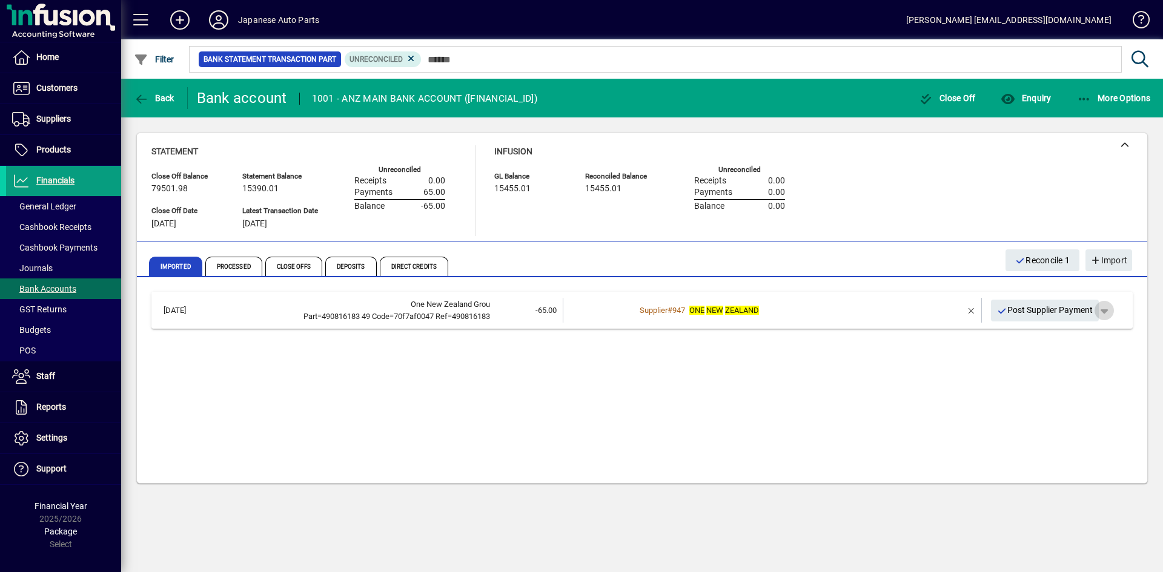
click at [1017, 312] on span "button" at bounding box center [1103, 310] width 29 height 29
click at [1017, 339] on span "Supplier Payment" at bounding box center [1071, 336] width 82 height 15
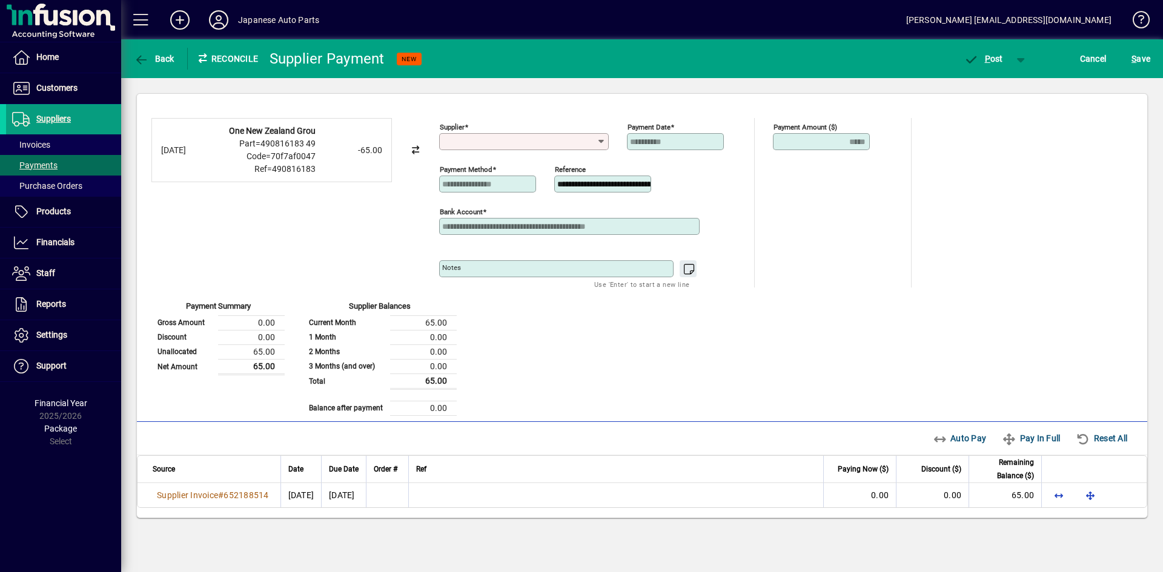
type input "**********"
click at [564, 329] on div "**********" at bounding box center [641, 267] width 981 height 298
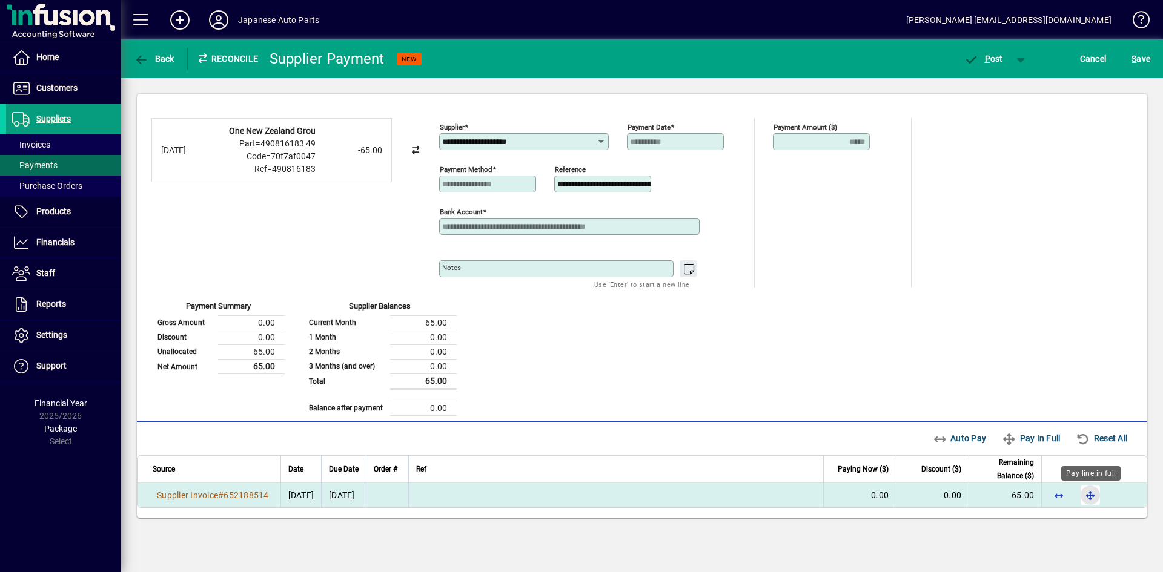
click at [1017, 492] on span "button" at bounding box center [1090, 495] width 29 height 29
click at [992, 61] on span "P ost" at bounding box center [983, 59] width 39 height 10
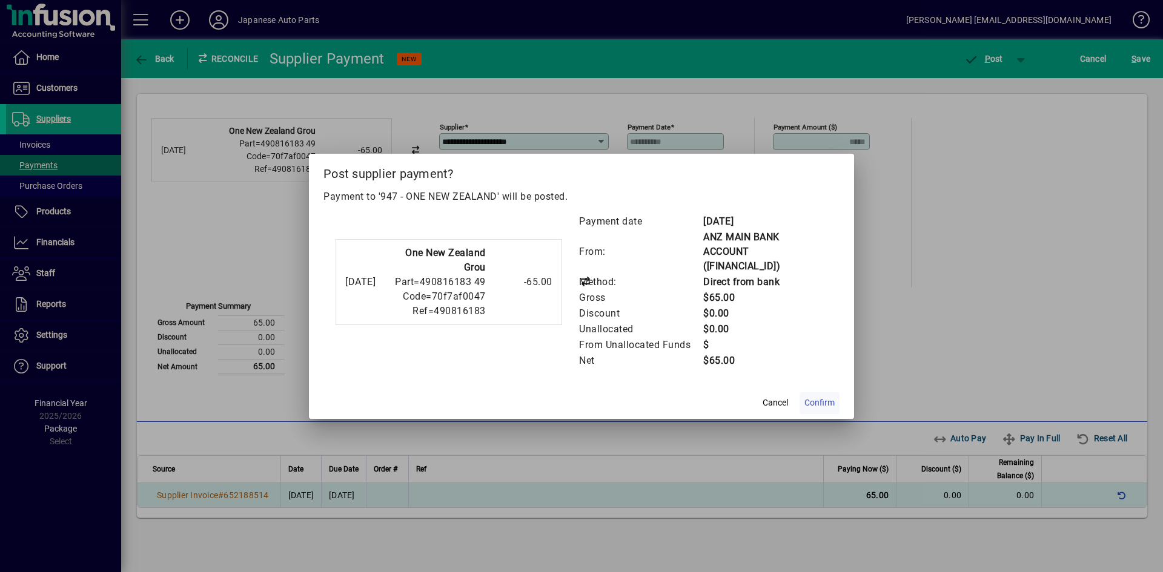
click at [830, 397] on span "Confirm" at bounding box center [819, 403] width 30 height 13
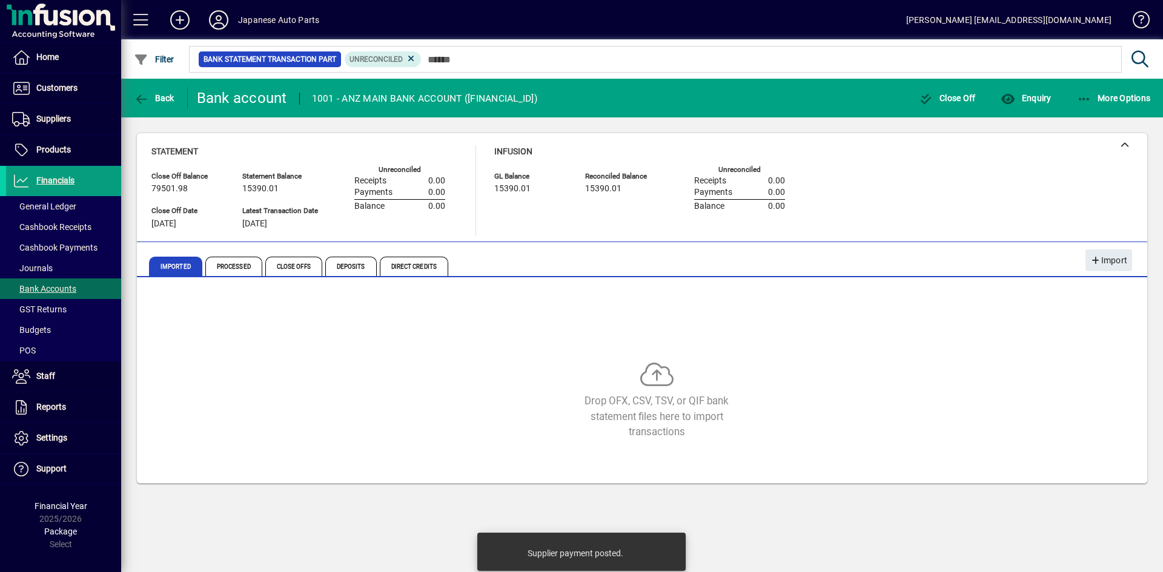
click at [570, 472] on div "Drop OFX, CSV, TSV, or QIF bank statement files here to import transactions" at bounding box center [641, 383] width 981 height 182
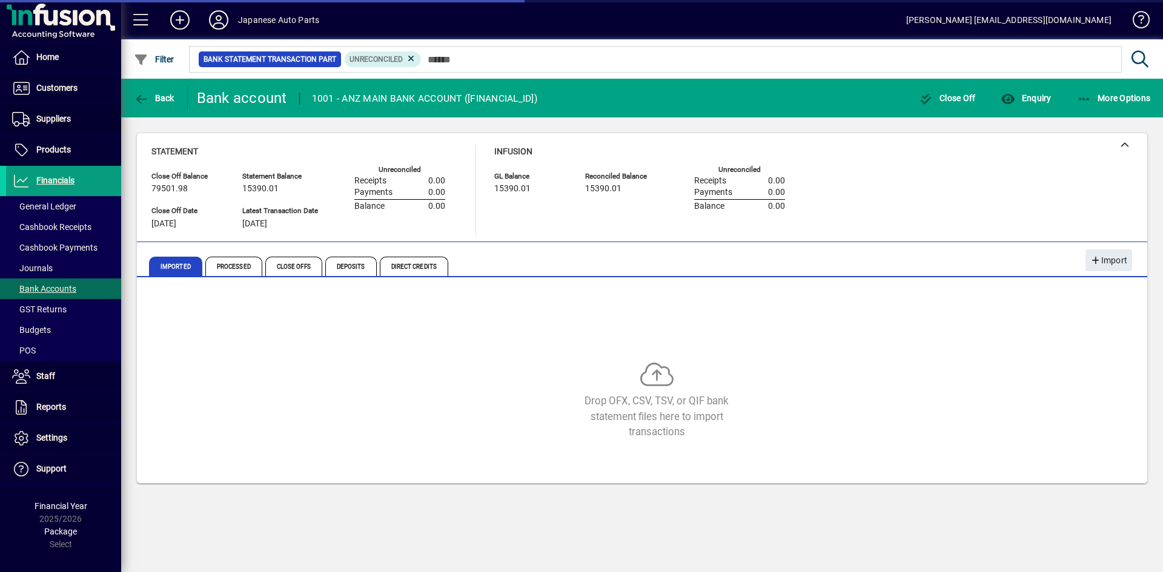
click at [55, 117] on span "Suppliers" at bounding box center [53, 119] width 35 height 10
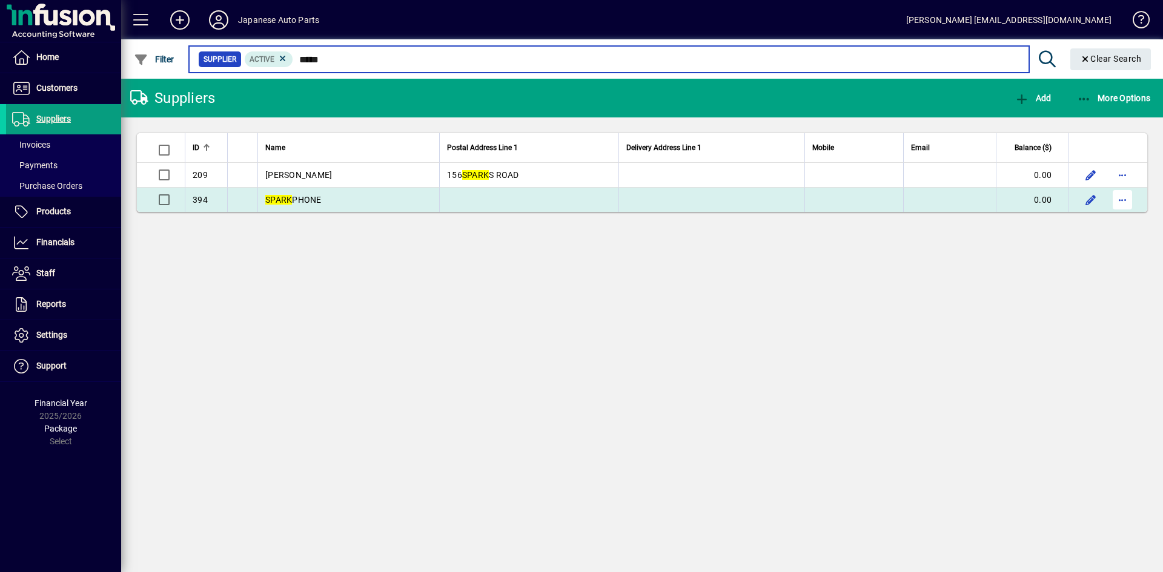
type input "*****"
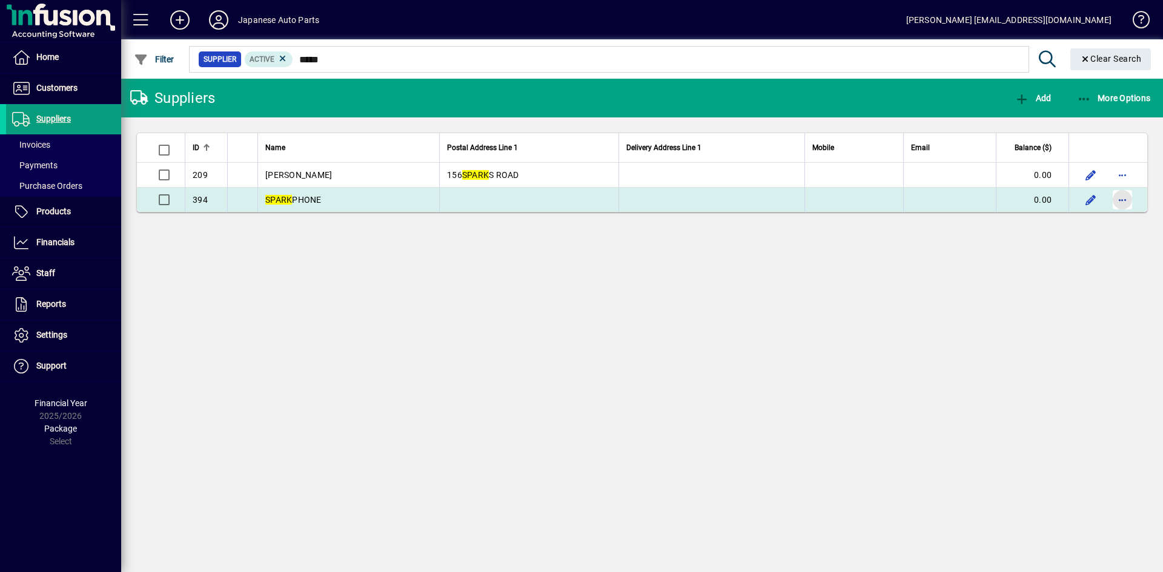
click at [1017, 207] on span "button" at bounding box center [1122, 199] width 29 height 29
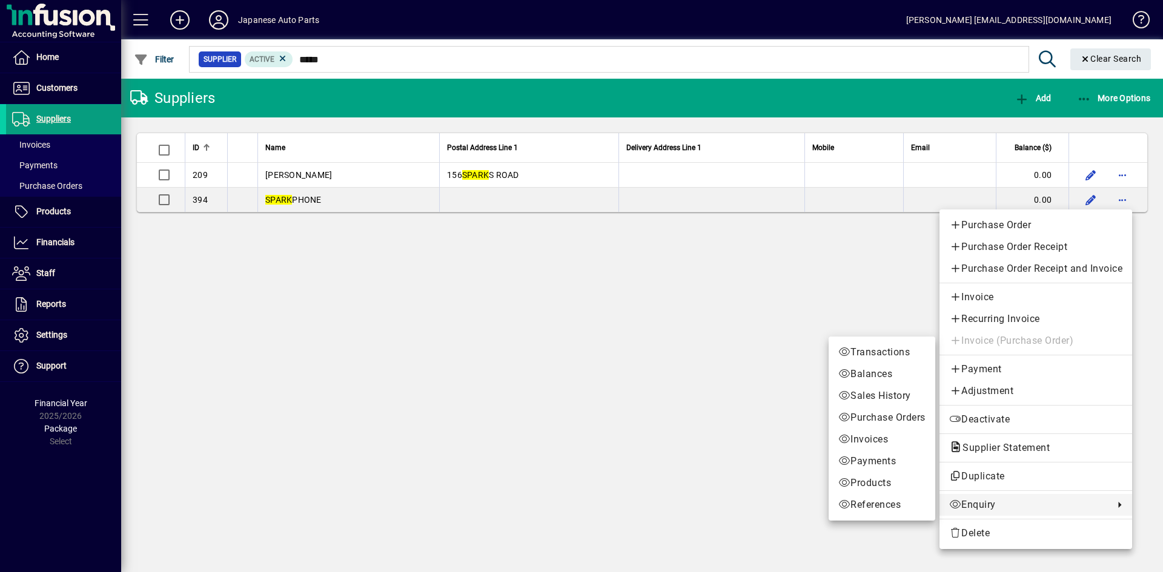
click at [973, 512] on link "Enquiry" at bounding box center [1035, 505] width 193 height 22
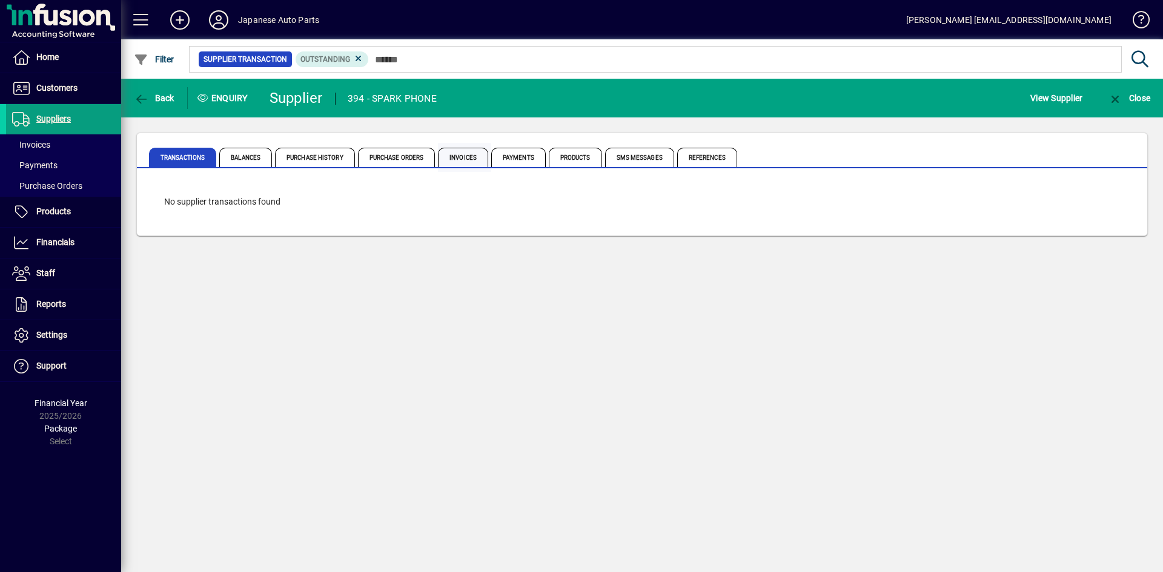
click at [458, 157] on span "Invoices" at bounding box center [463, 157] width 50 height 19
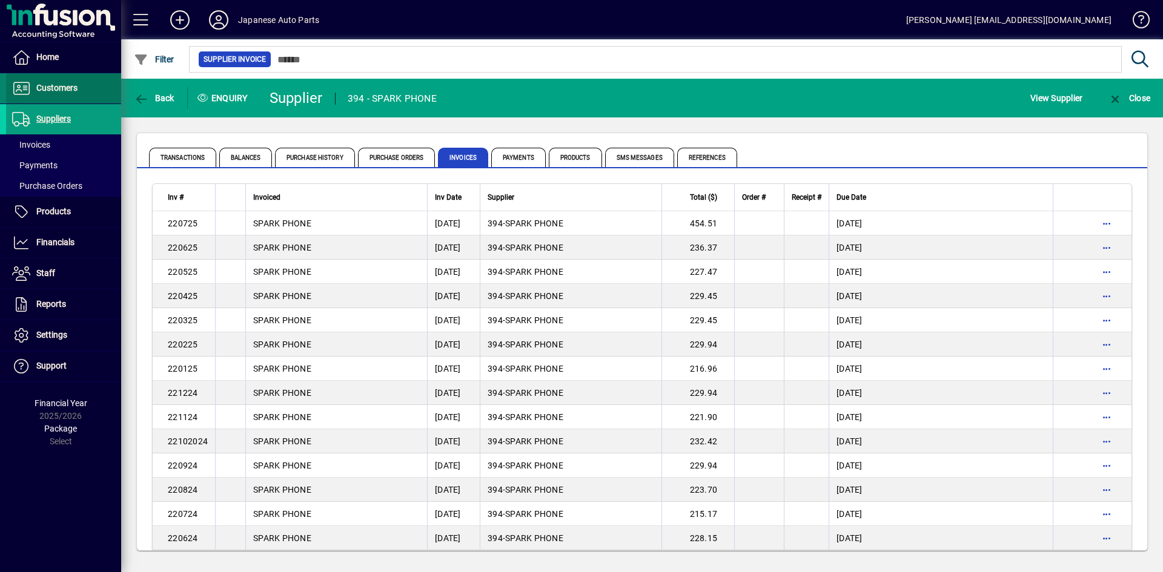
click at [53, 87] on span "Customers" at bounding box center [56, 88] width 41 height 10
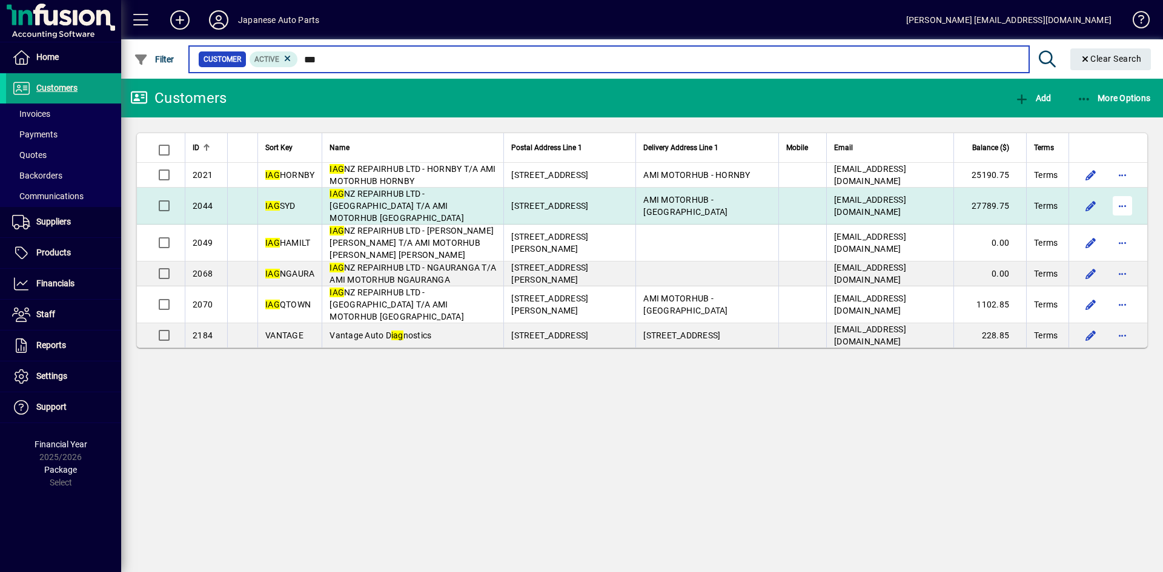
type input "***"
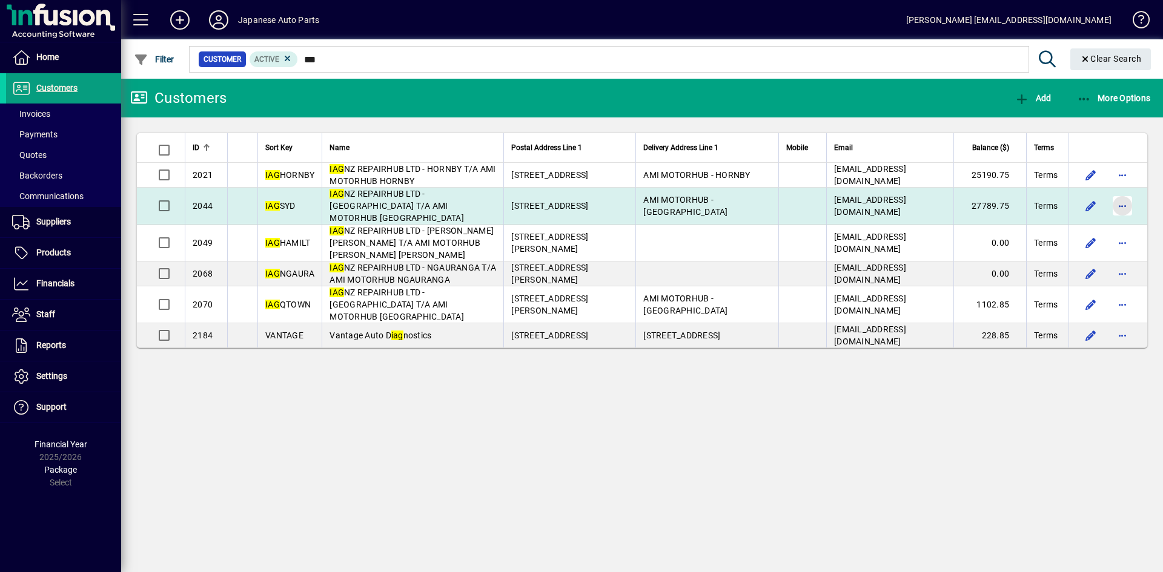
click at [1017, 198] on span "button" at bounding box center [1122, 205] width 29 height 29
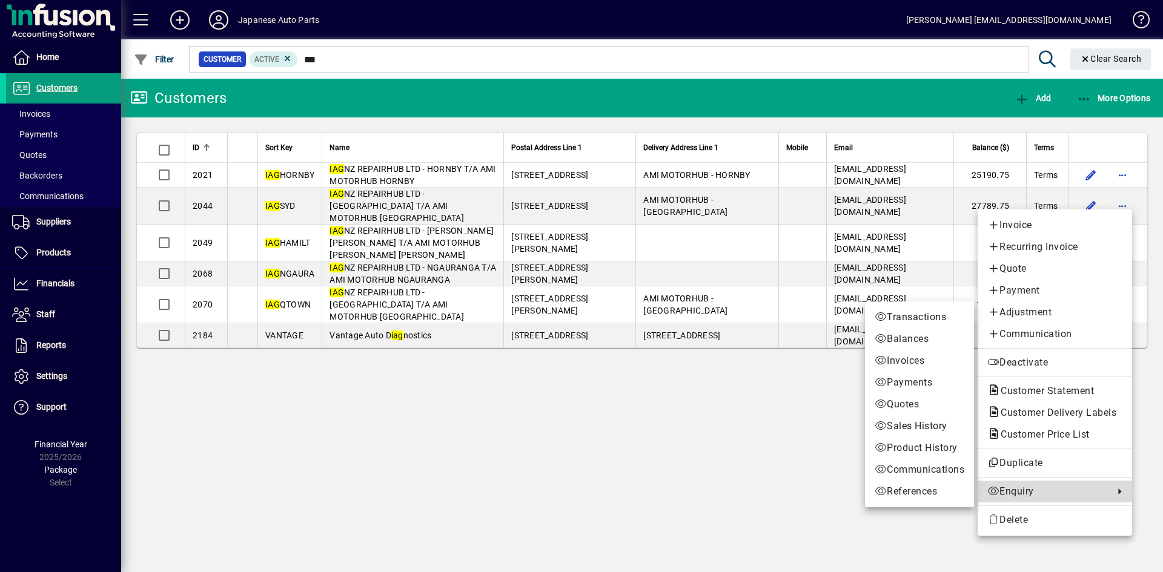
click at [1017, 497] on span "Enquiry" at bounding box center [1047, 491] width 121 height 15
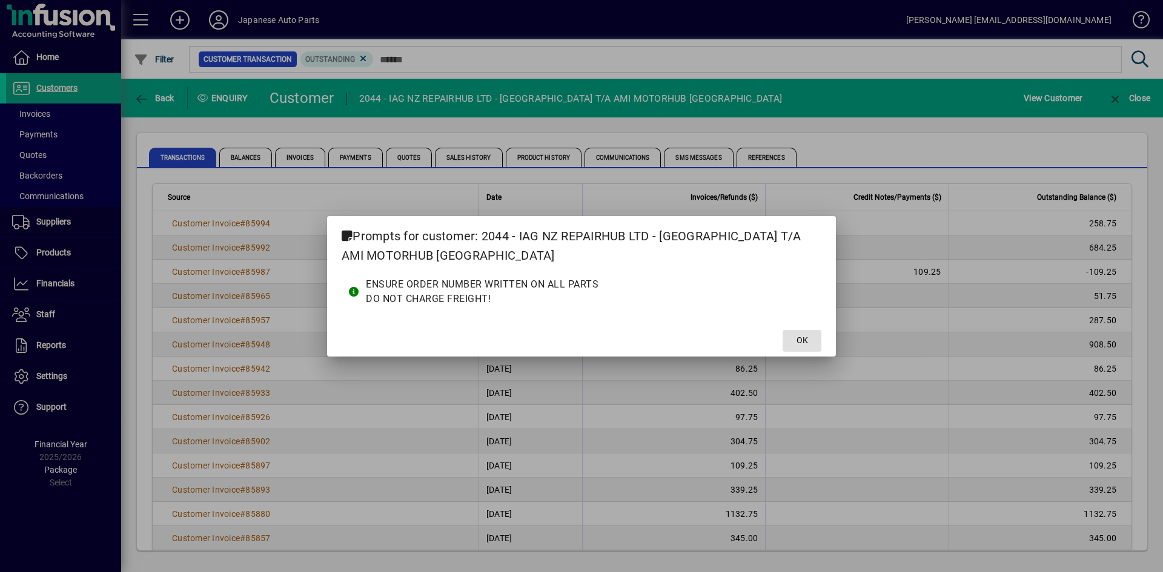
click at [782, 330] on button "OK" at bounding box center [801, 341] width 39 height 22
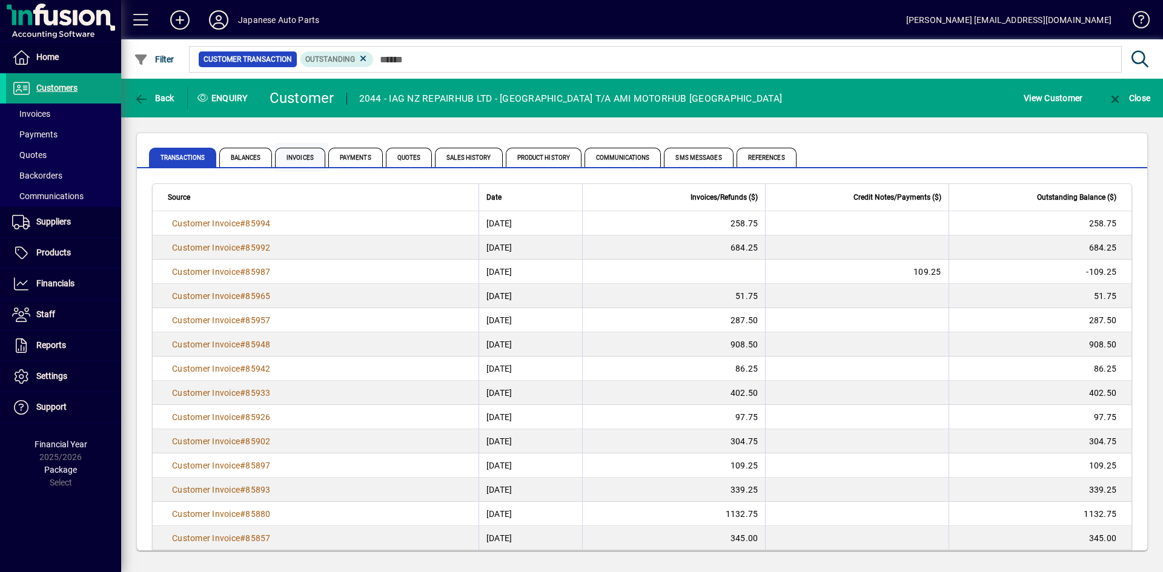
click at [311, 157] on span "Invoices" at bounding box center [300, 157] width 50 height 19
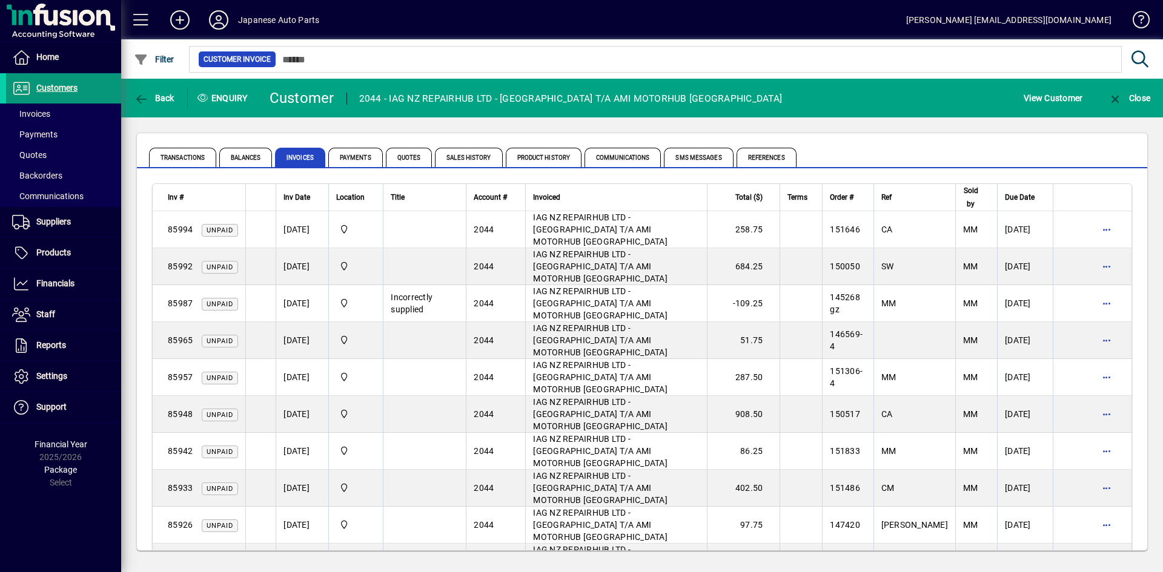
click at [54, 90] on span "Customers" at bounding box center [56, 88] width 41 height 10
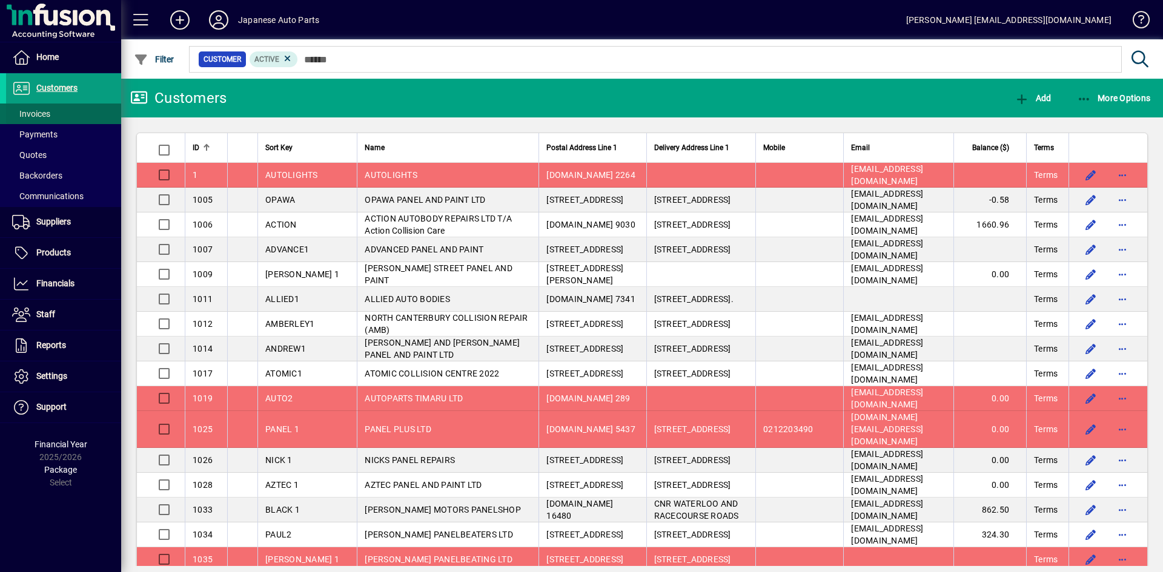
click at [44, 113] on span "Invoices" at bounding box center [31, 114] width 38 height 10
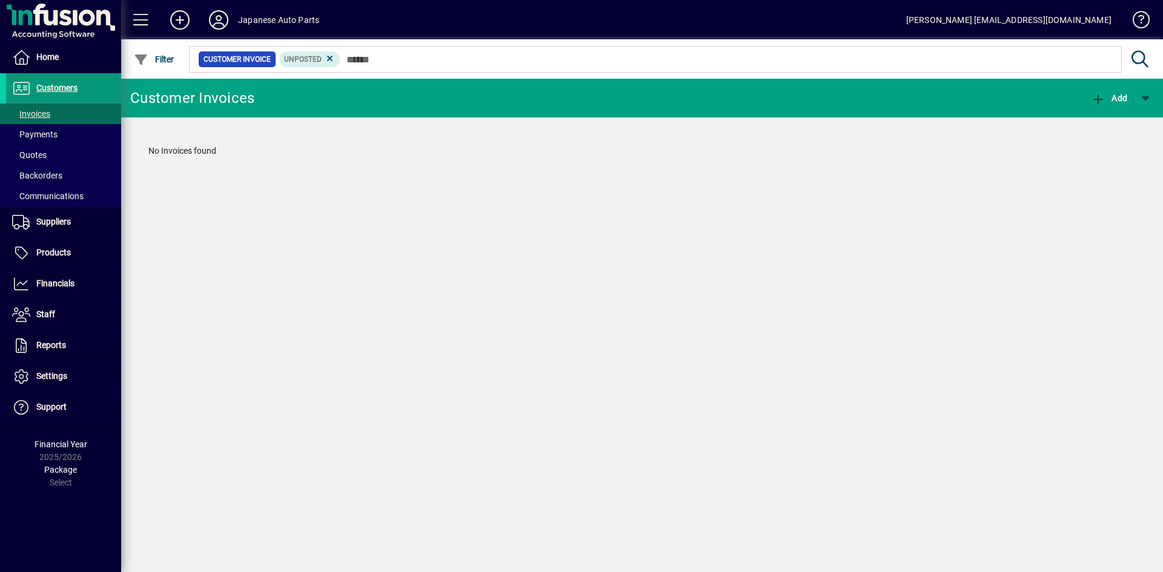
click at [53, 89] on span "Customers" at bounding box center [56, 88] width 41 height 10
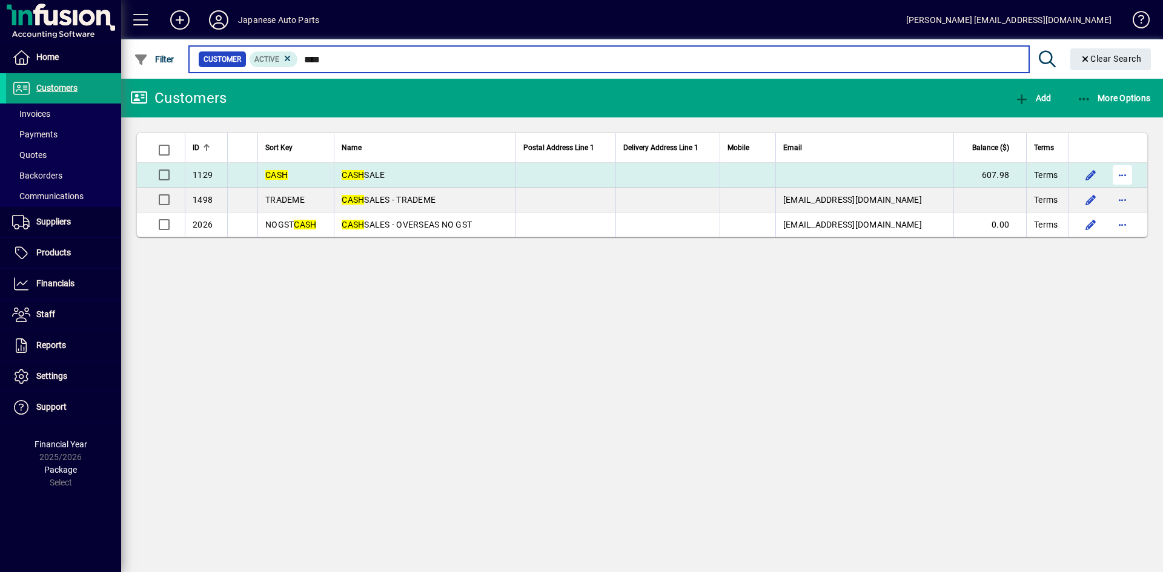
type input "****"
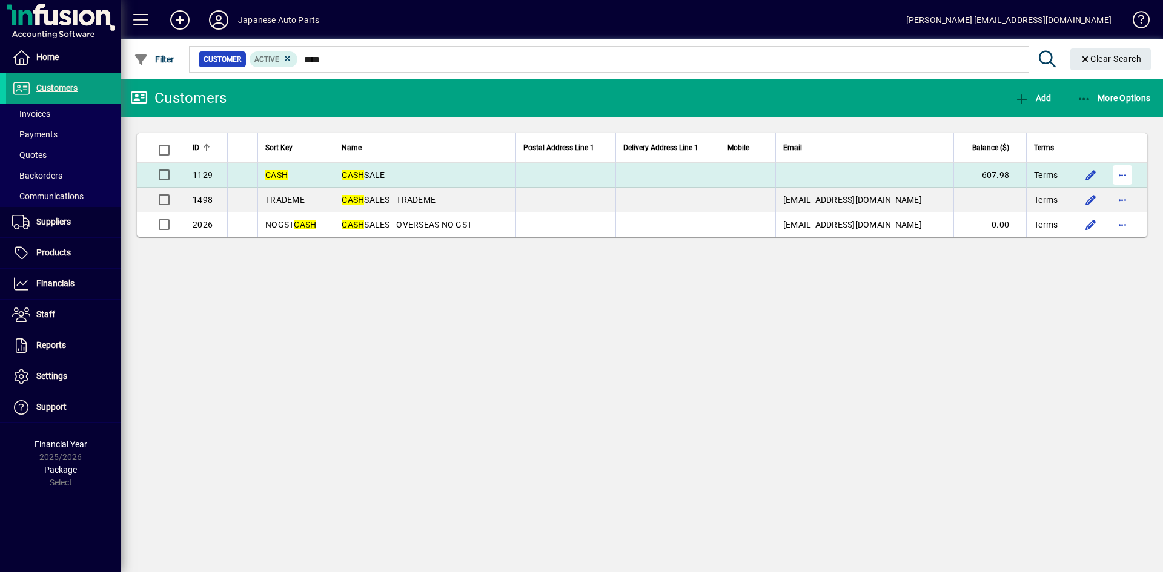
click at [1017, 174] on span "button" at bounding box center [1122, 174] width 29 height 29
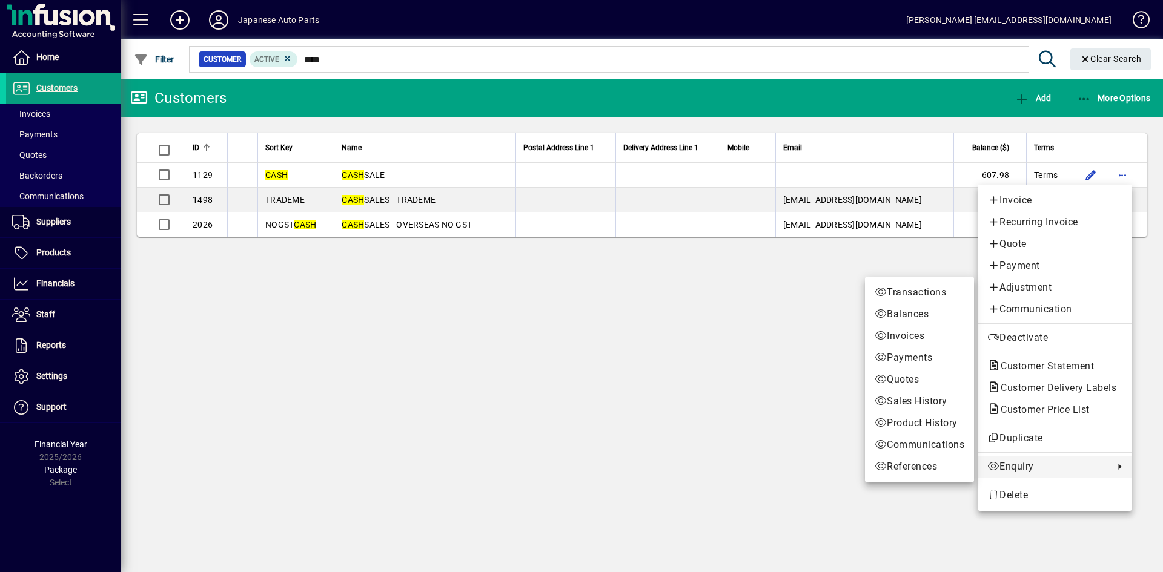
click at [1003, 471] on span "Enquiry" at bounding box center [1047, 467] width 121 height 15
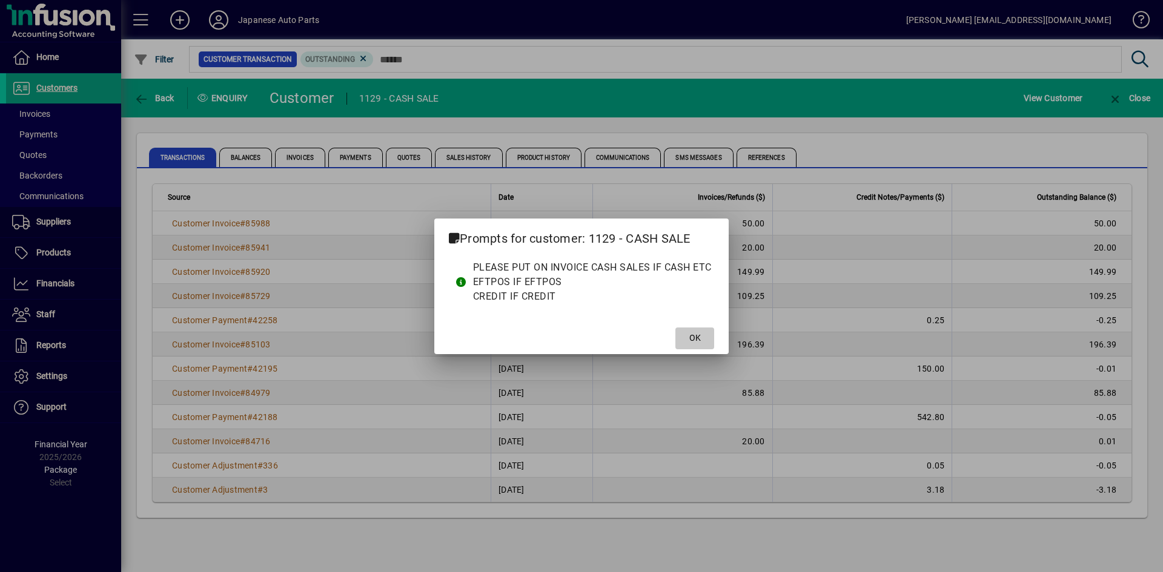
click at [692, 339] on span "OK" at bounding box center [695, 338] width 12 height 13
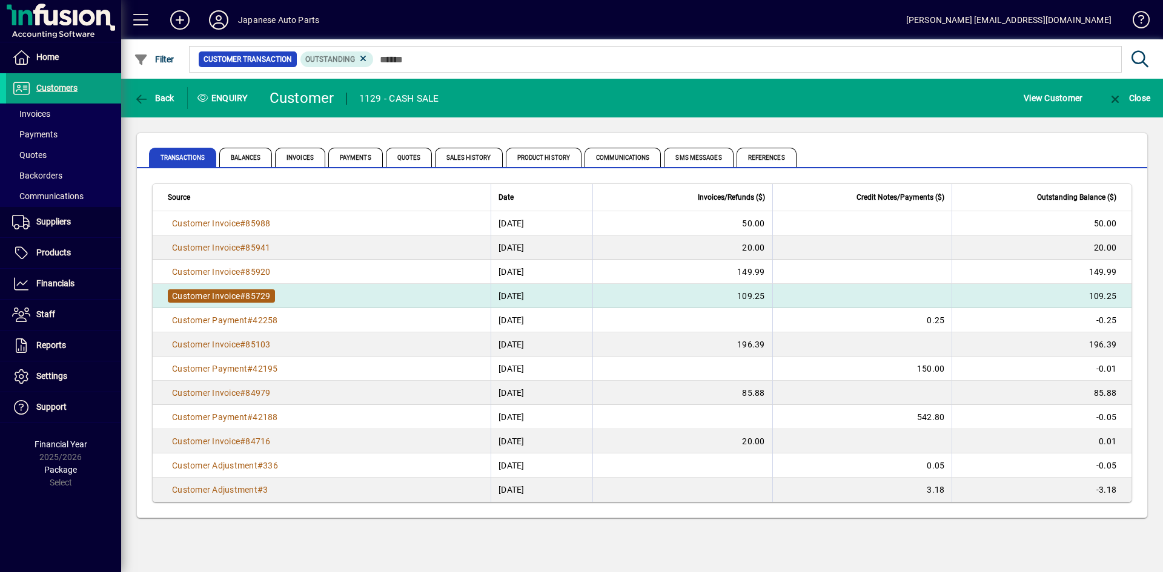
click at [264, 302] on span "Customer Invoice # 85729" at bounding box center [221, 295] width 107 height 13
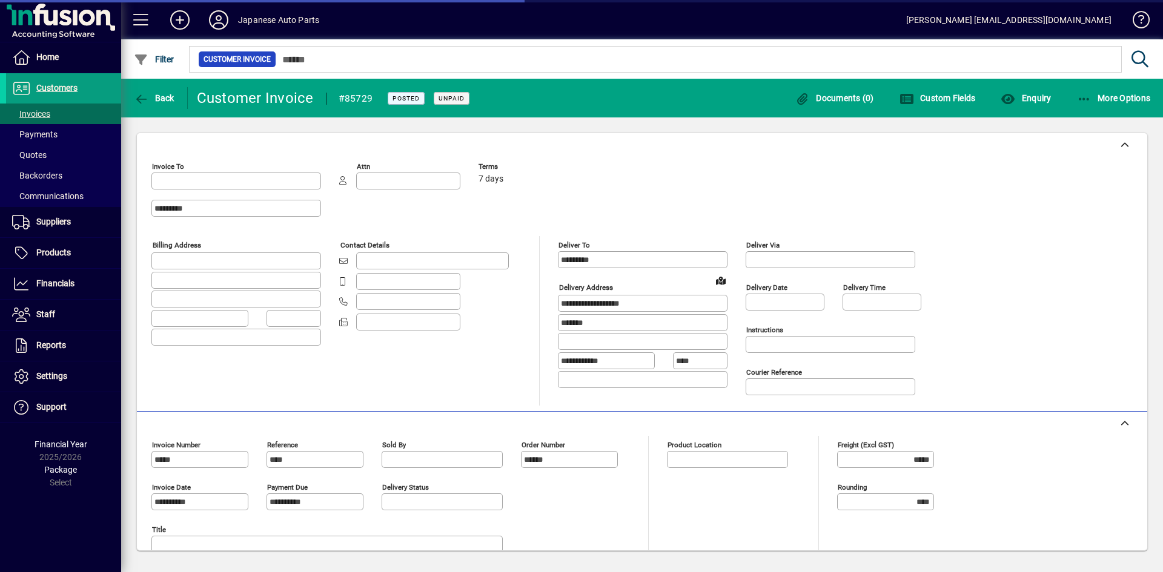
type input "**********"
type input "*******"
type input "**********"
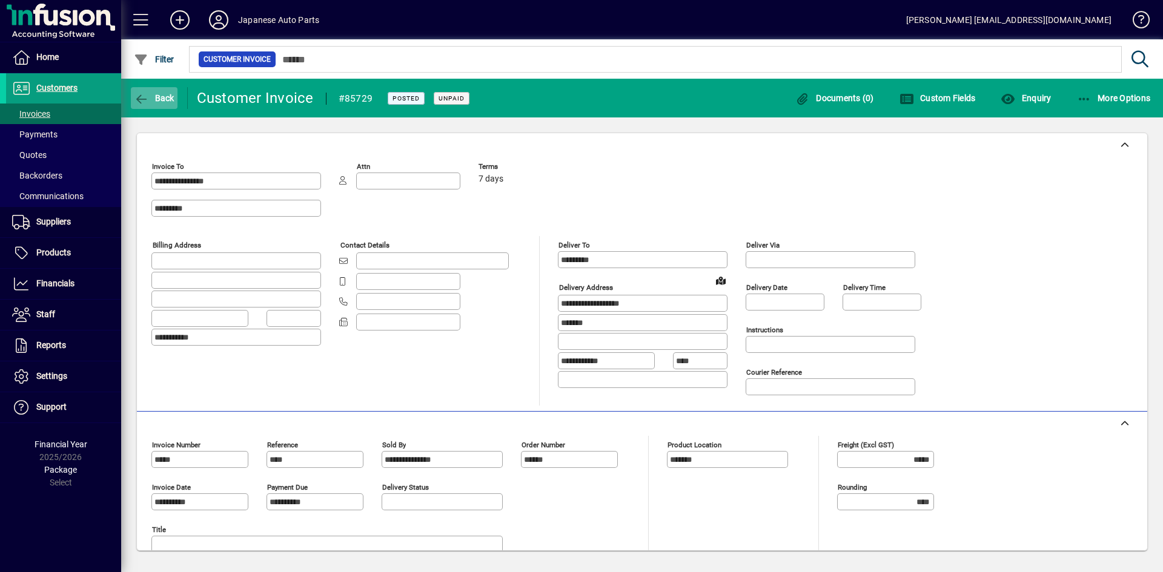
click at [149, 102] on span "Back" at bounding box center [154, 98] width 41 height 10
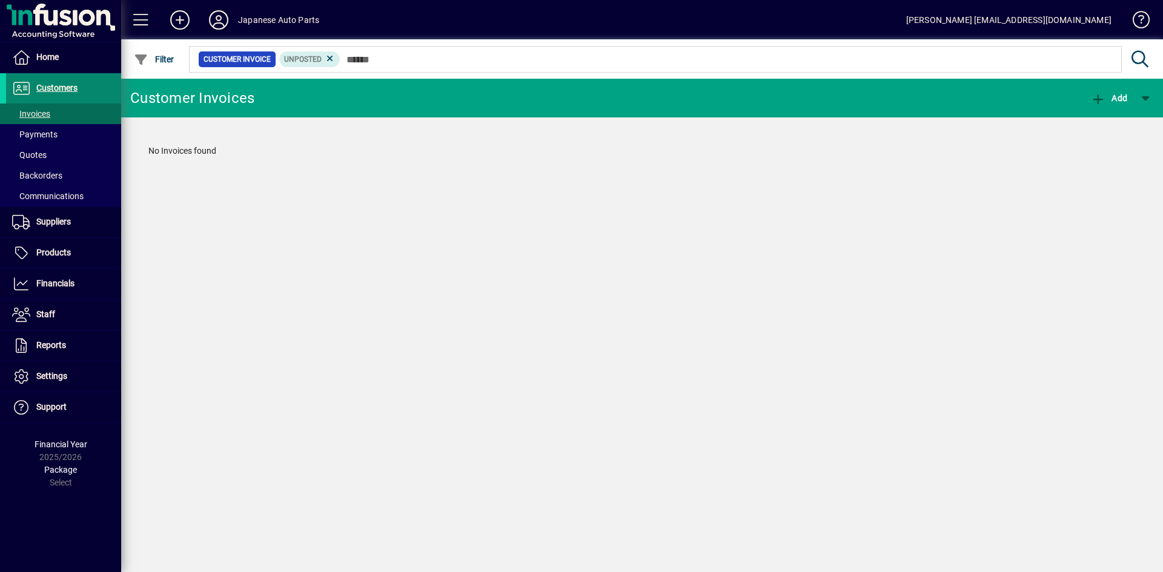
click at [52, 85] on span "Customers" at bounding box center [56, 88] width 41 height 10
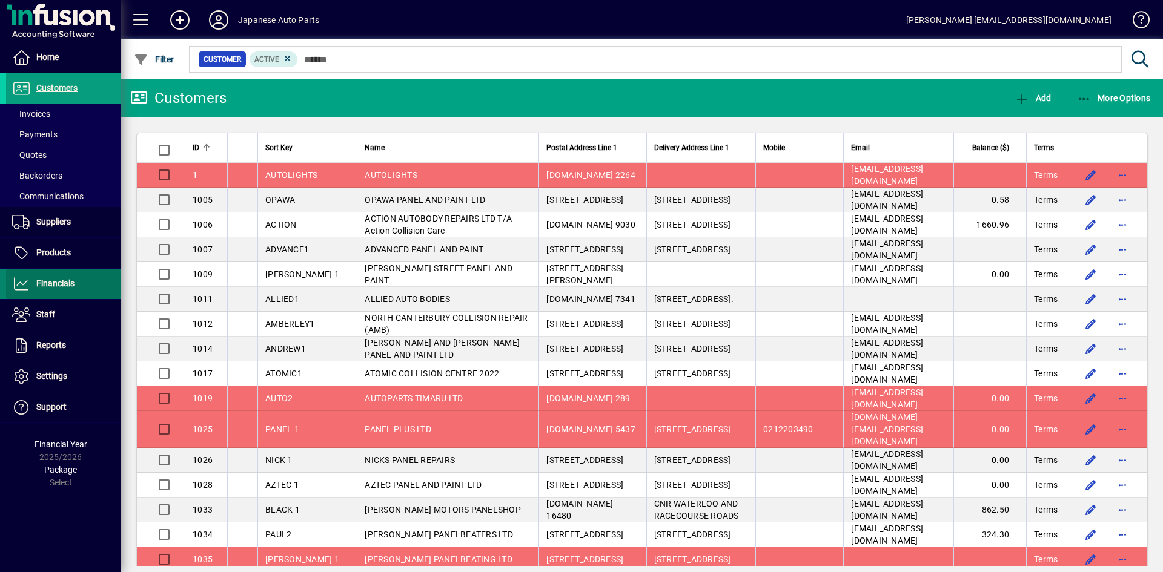
click at [53, 279] on span "Financials" at bounding box center [55, 284] width 38 height 10
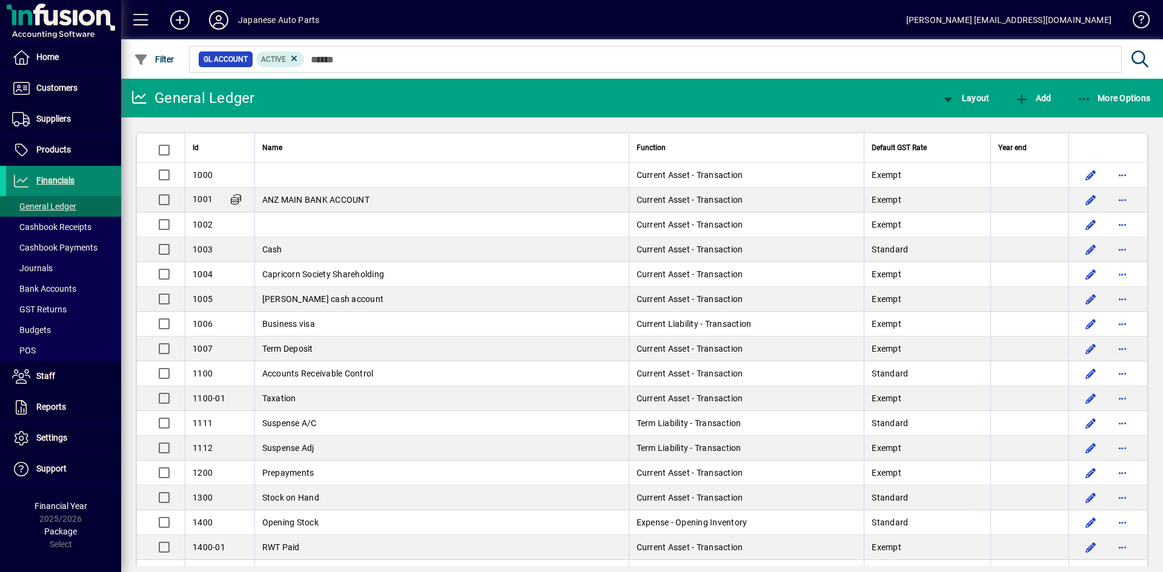
click at [57, 180] on span "Financials" at bounding box center [55, 181] width 38 height 10
click at [1082, 98] on icon "button" at bounding box center [1084, 99] width 15 height 12
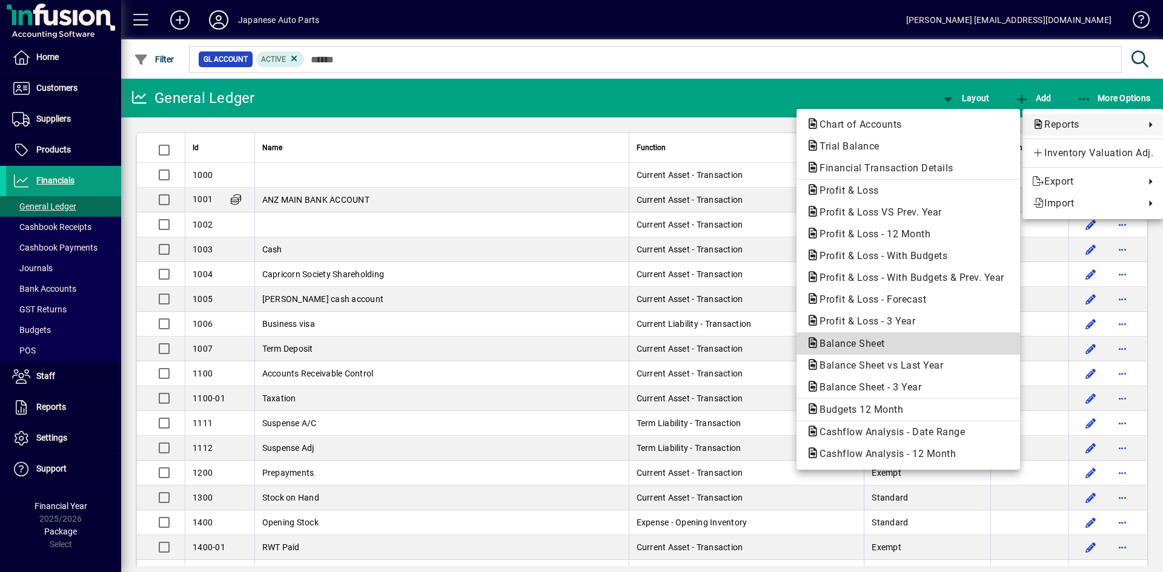
click at [864, 342] on span "Balance Sheet" at bounding box center [848, 344] width 85 height 12
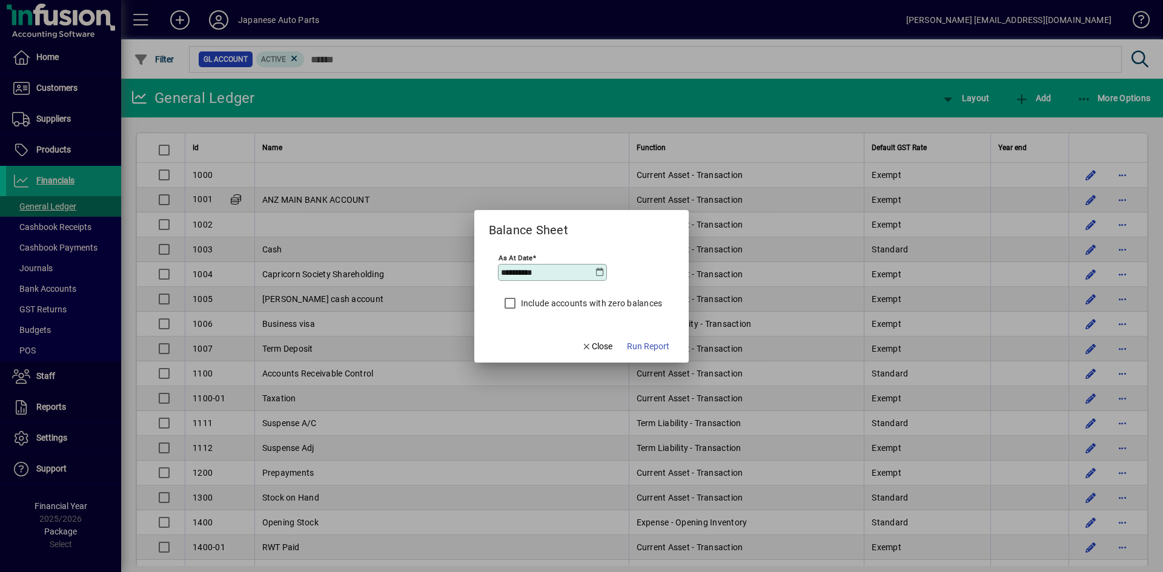
click at [598, 275] on icon at bounding box center [600, 273] width 10 height 10
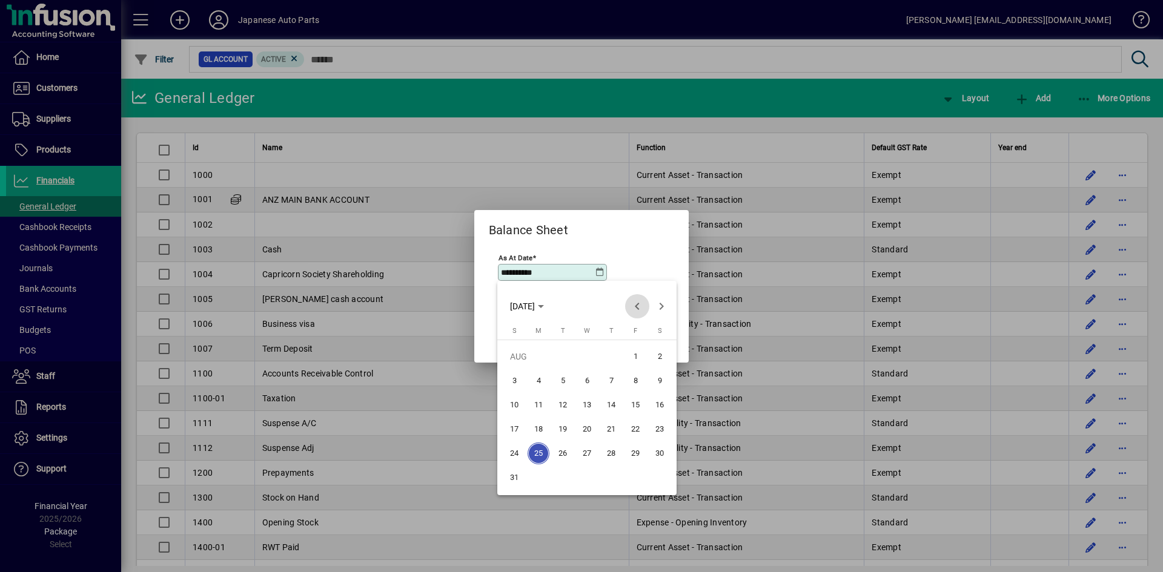
click at [636, 306] on span "Previous month" at bounding box center [637, 306] width 24 height 24
click at [539, 475] on span "30" at bounding box center [538, 478] width 22 height 22
type input "**********"
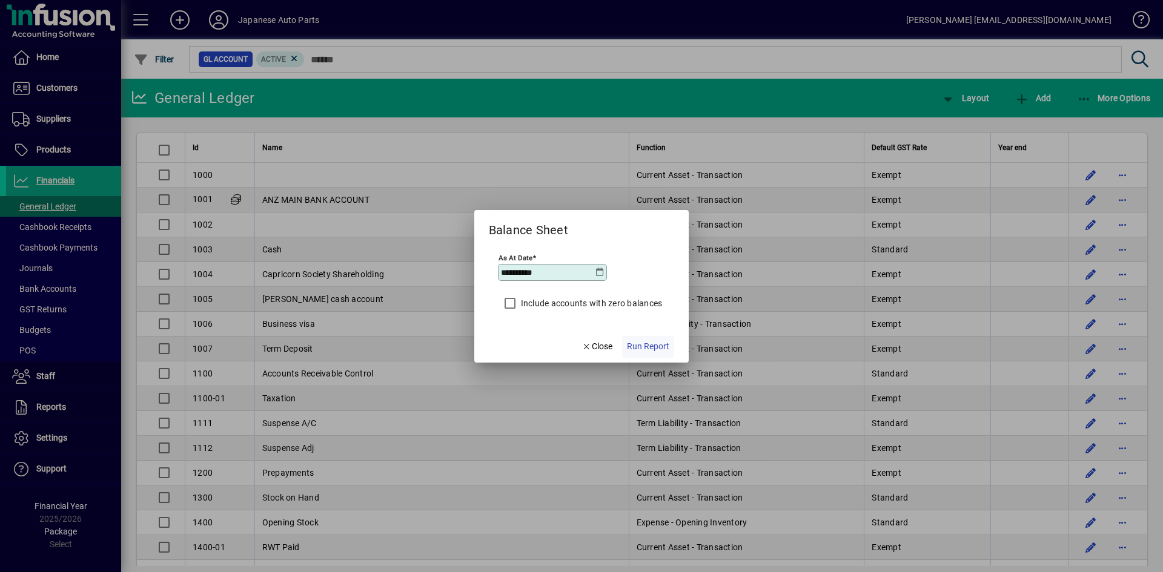
click at [644, 346] on span "Run Report" at bounding box center [648, 346] width 42 height 13
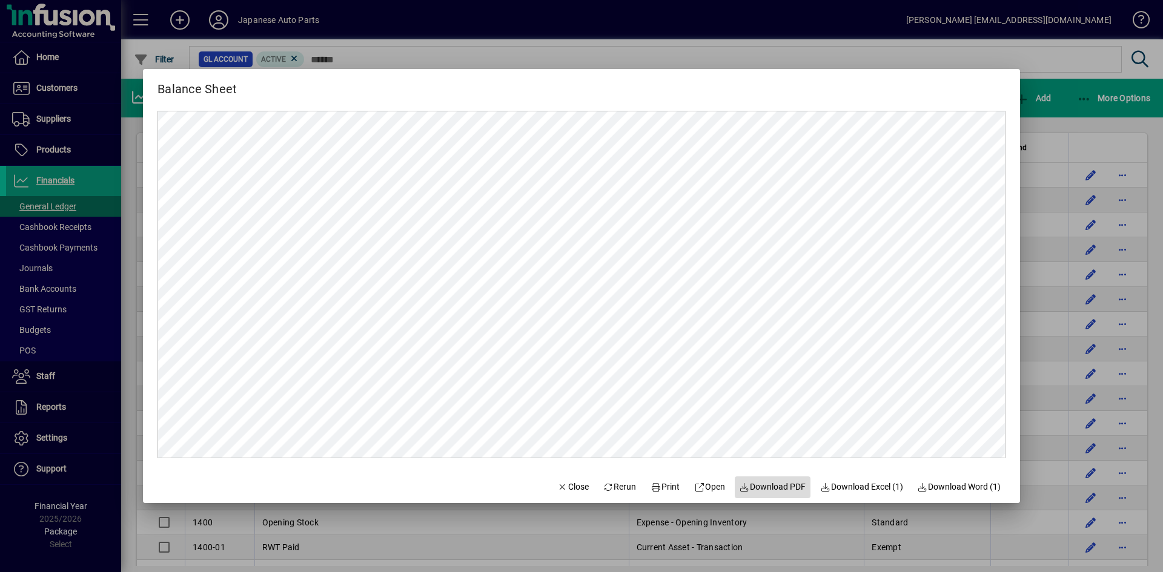
click at [758, 489] on span "Download PDF" at bounding box center [772, 487] width 67 height 13
click at [841, 61] on div at bounding box center [581, 286] width 1163 height 572
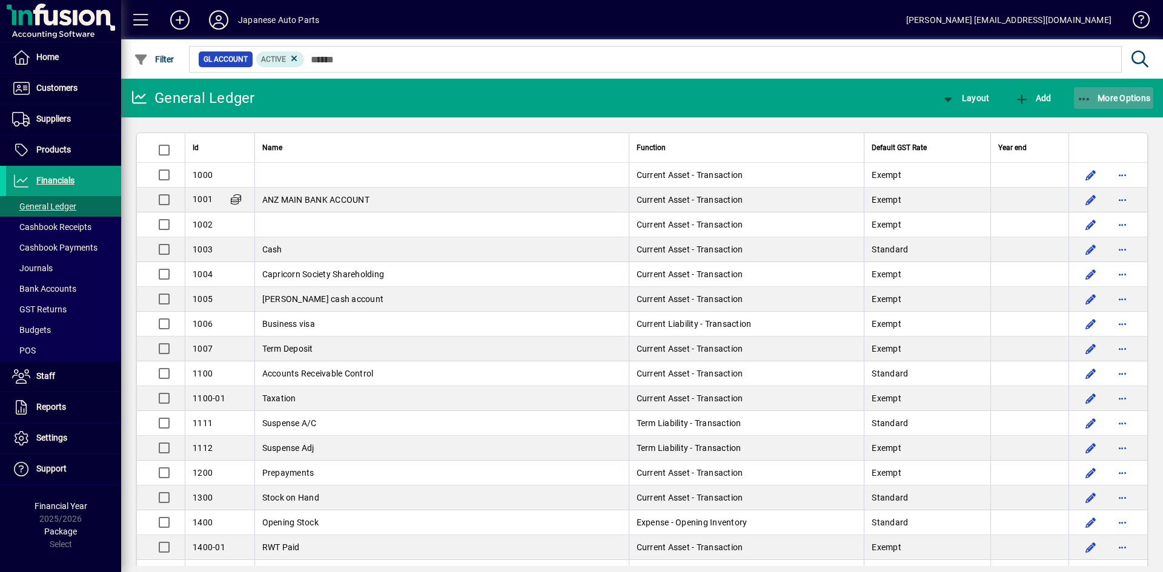
click at [1085, 101] on icon "button" at bounding box center [1084, 99] width 15 height 12
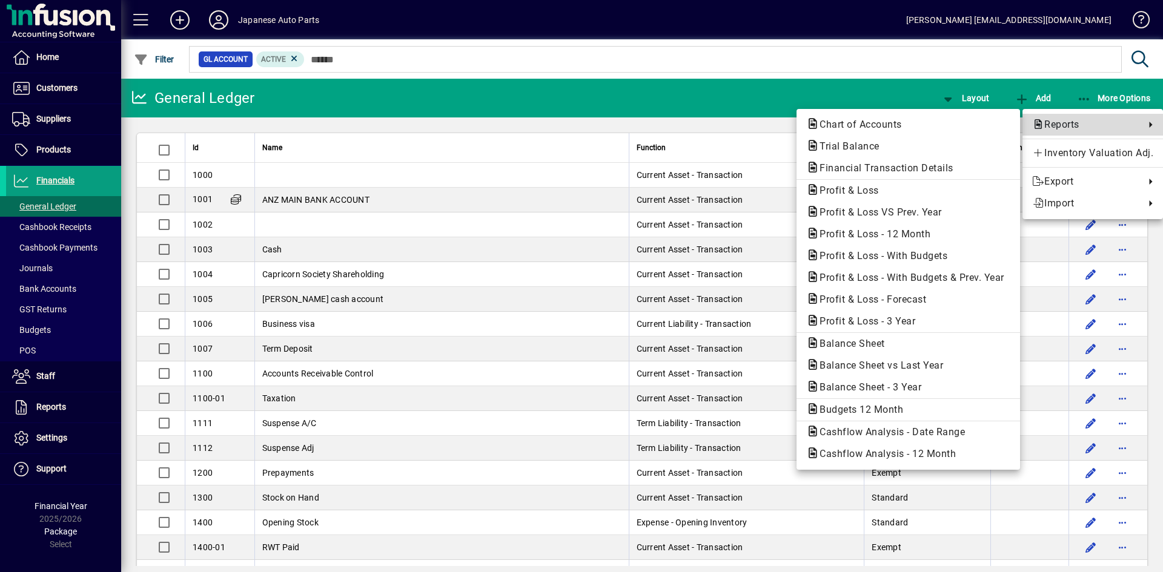
click at [1080, 125] on span "Reports" at bounding box center [1085, 124] width 107 height 15
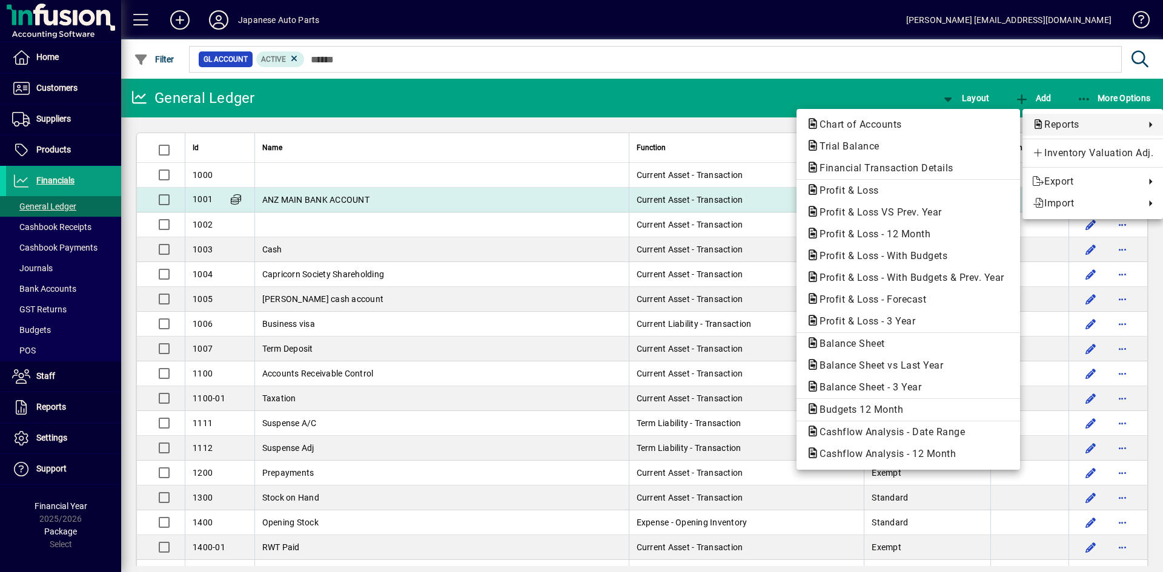
click at [847, 190] on span "Profit & Loss" at bounding box center [845, 191] width 79 height 12
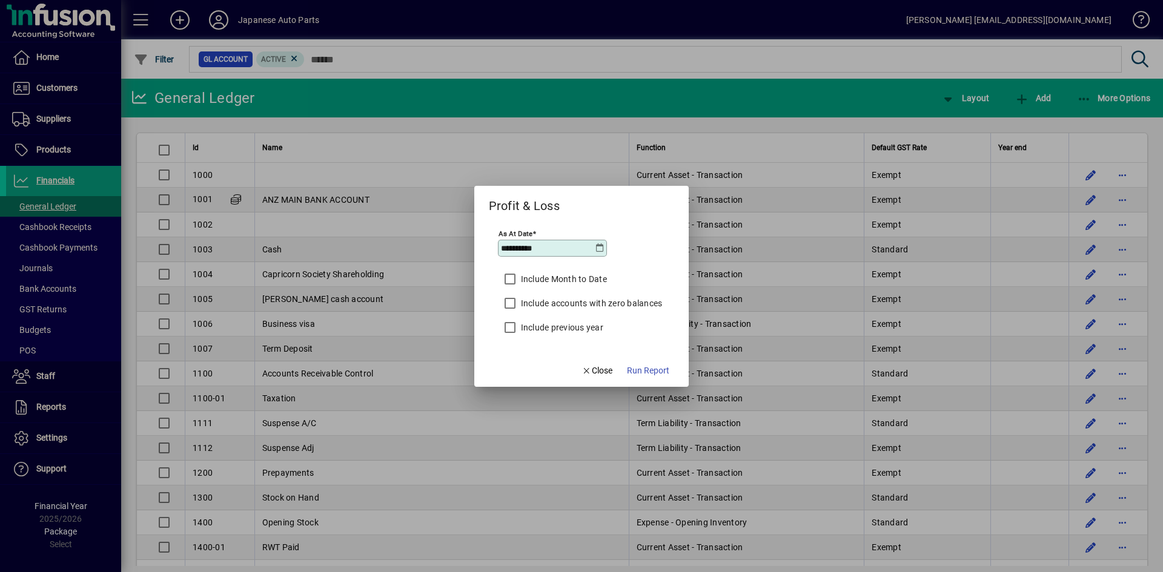
click at [602, 248] on icon at bounding box center [600, 248] width 10 height 10
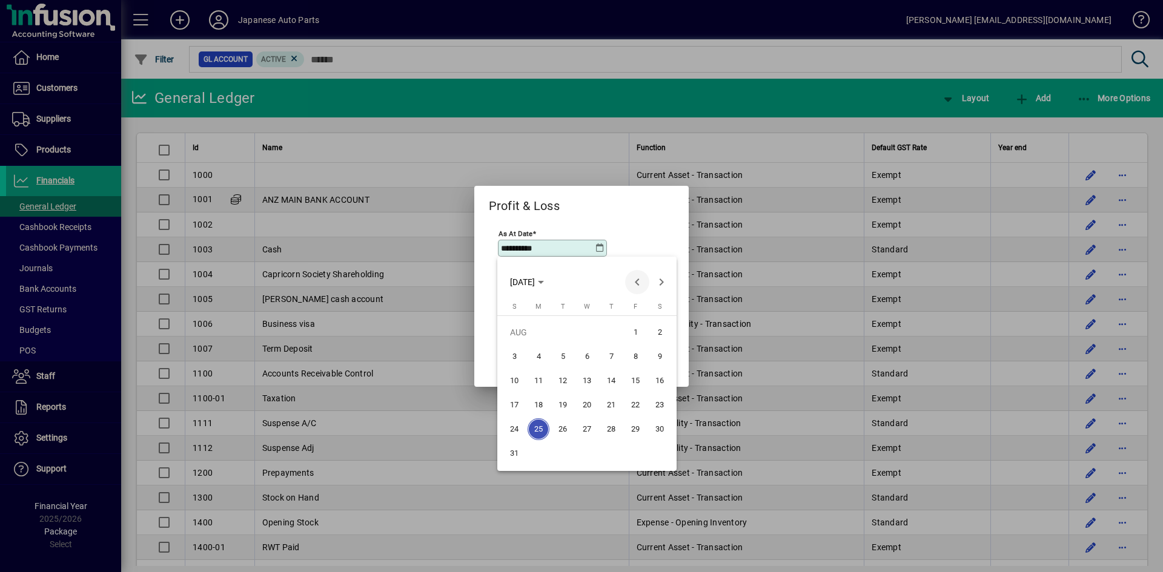
click at [638, 282] on span "Previous month" at bounding box center [637, 282] width 24 height 24
click at [612, 451] on span "31" at bounding box center [611, 454] width 22 height 22
type input "**********"
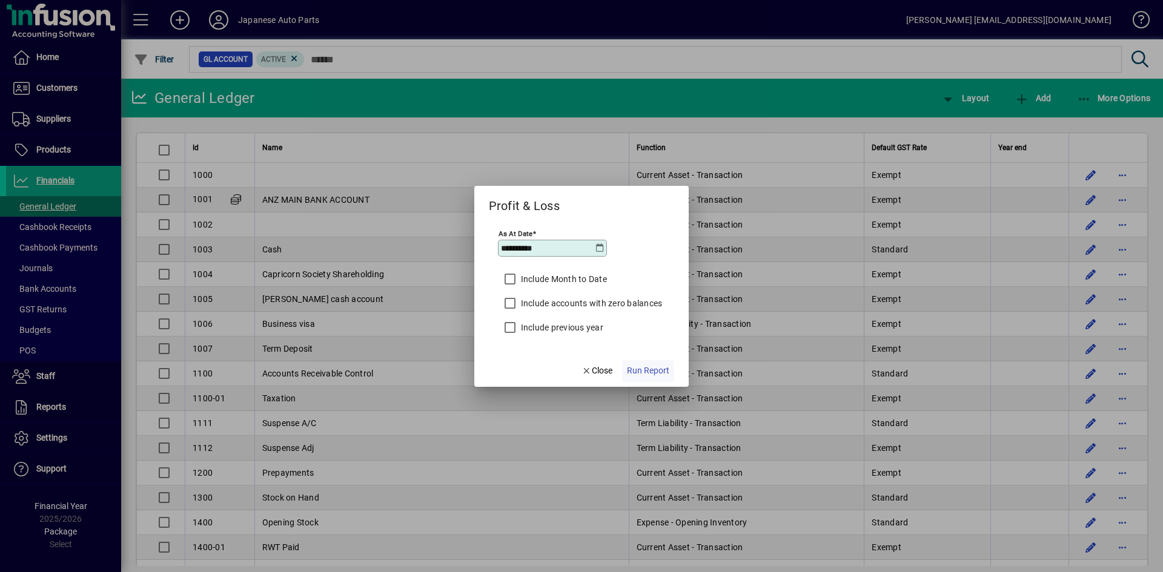
click at [645, 371] on span "Run Report" at bounding box center [648, 371] width 42 height 13
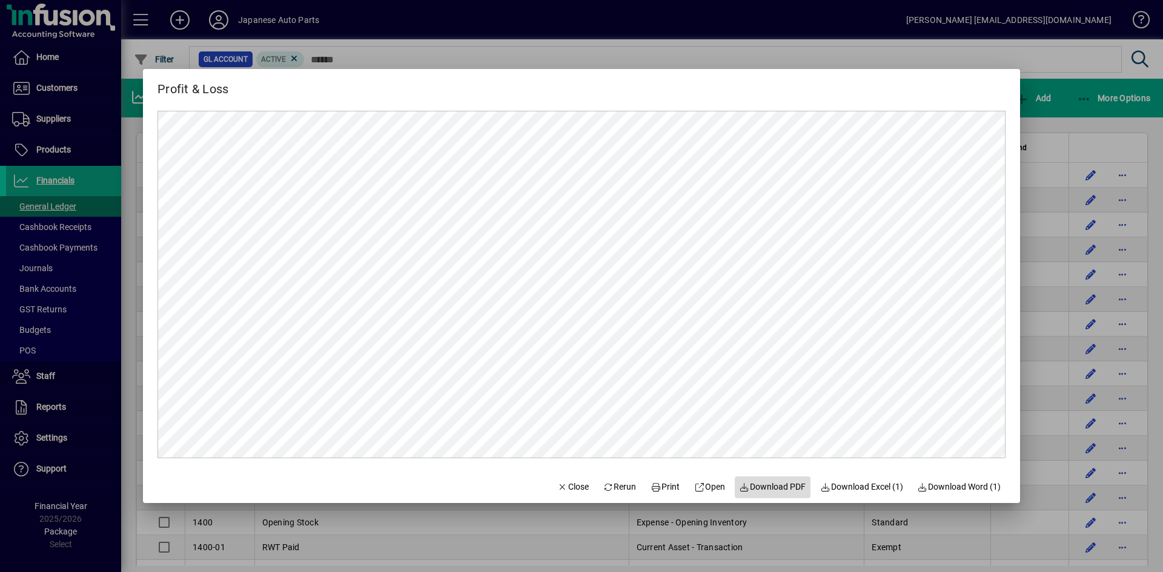
click at [772, 488] on span "Download PDF" at bounding box center [772, 487] width 67 height 13
click at [717, 48] on div at bounding box center [581, 286] width 1163 height 572
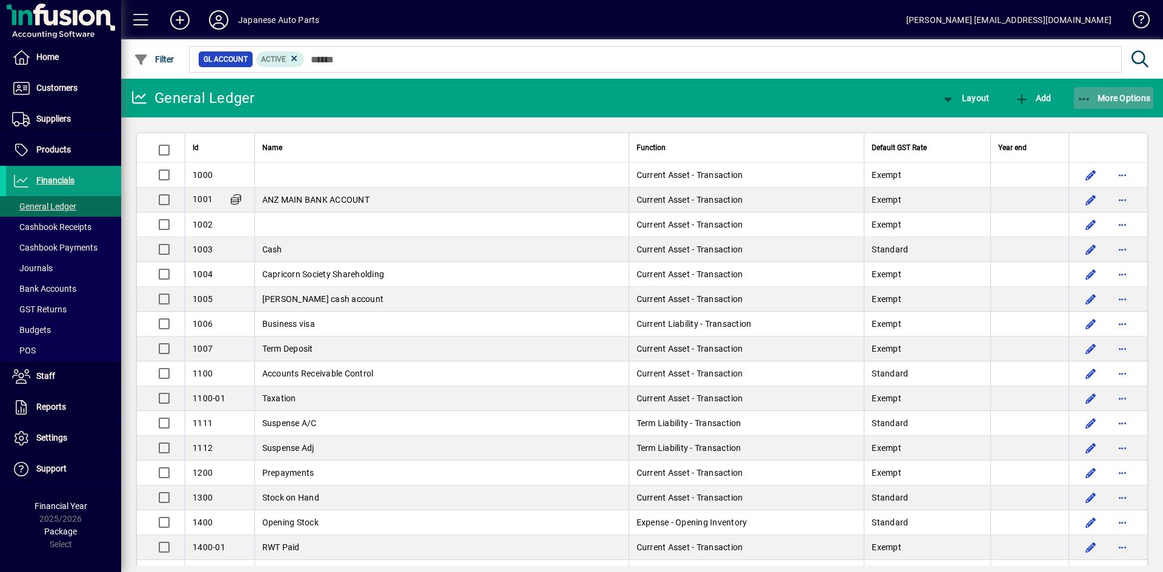
click at [1083, 98] on icon "button" at bounding box center [1084, 99] width 15 height 12
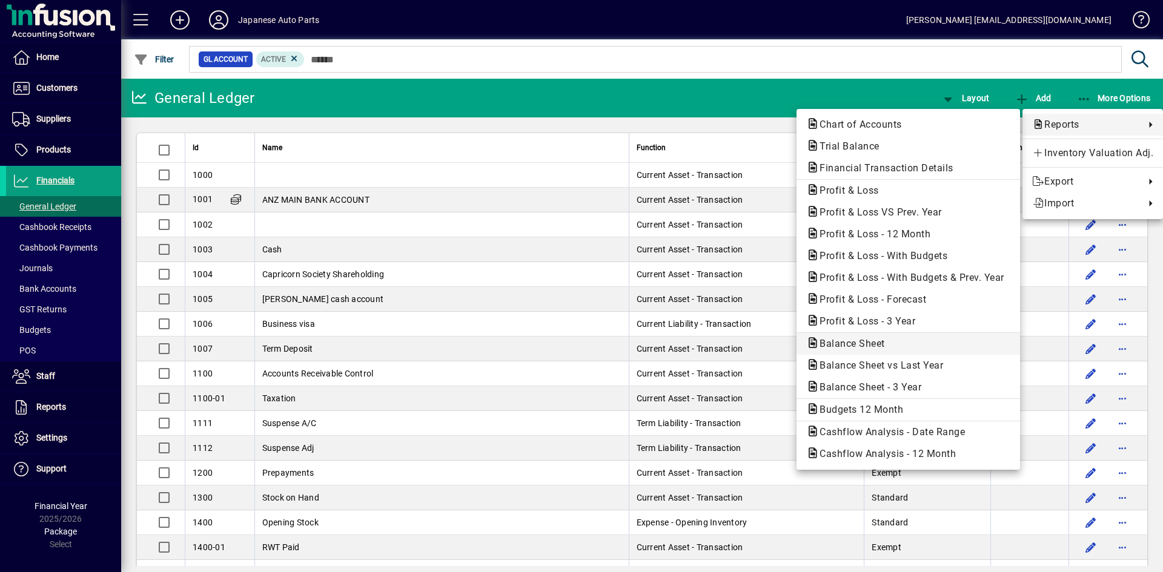
click at [842, 341] on span "Balance Sheet" at bounding box center [848, 344] width 85 height 12
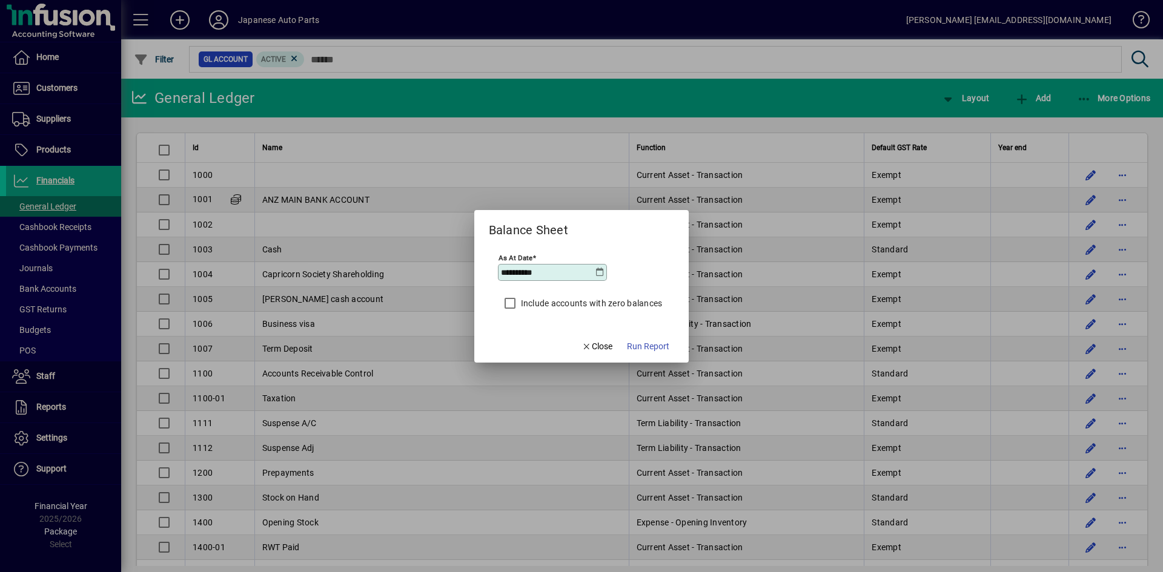
click at [603, 272] on icon at bounding box center [600, 273] width 10 height 10
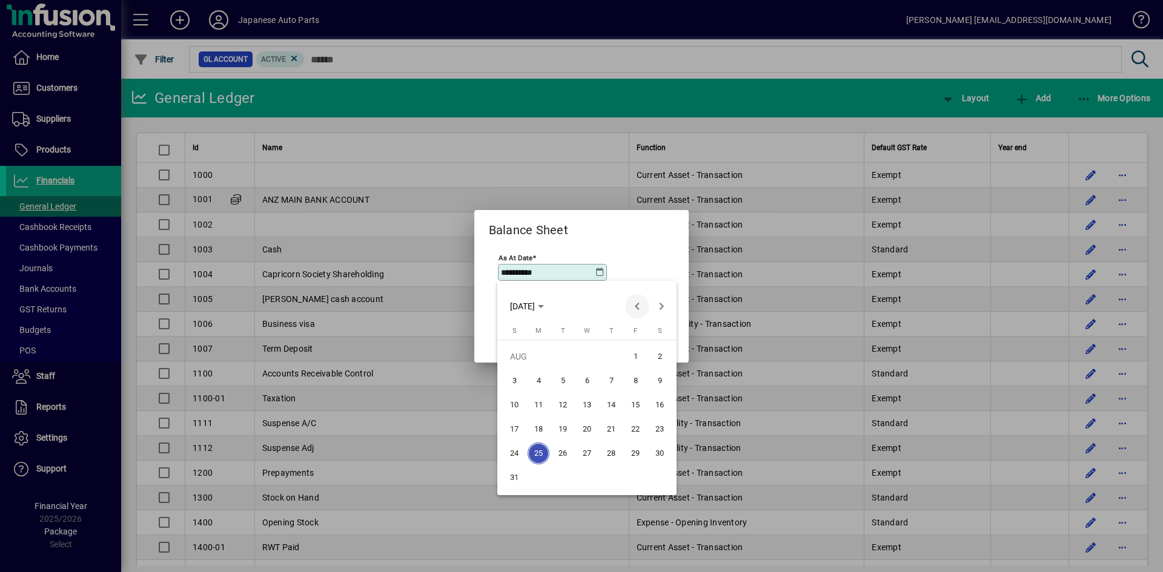
click at [638, 305] on span "Previous month" at bounding box center [637, 306] width 24 height 24
click at [606, 475] on span "31" at bounding box center [611, 478] width 22 height 22
type input "**********"
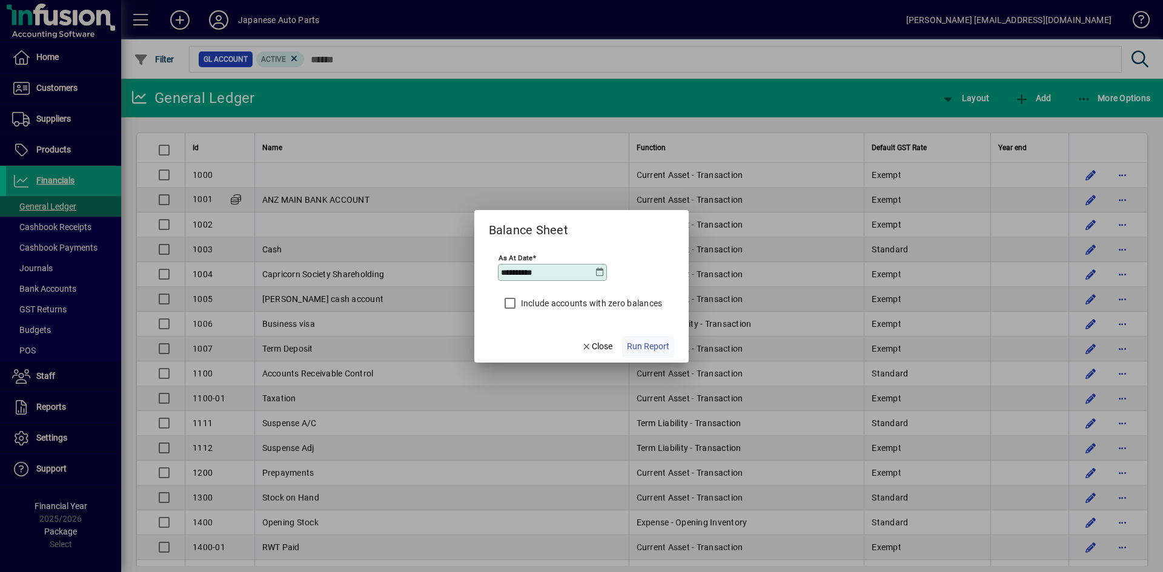
click at [638, 346] on span "Run Report" at bounding box center [648, 346] width 42 height 13
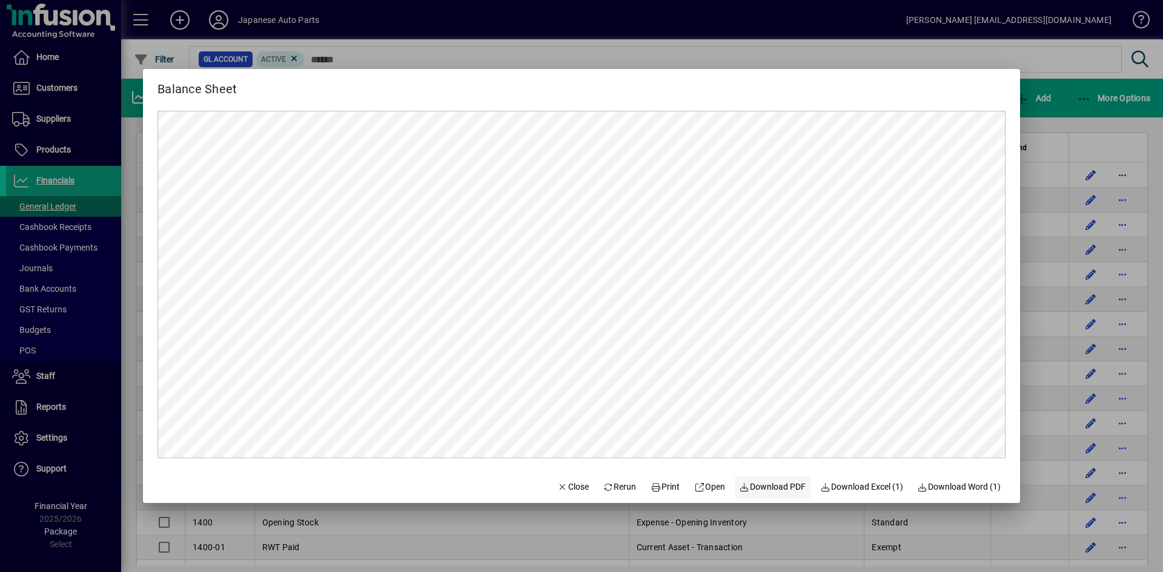
click at [759, 488] on span "Download PDF" at bounding box center [772, 487] width 67 height 13
click at [578, 46] on div at bounding box center [581, 286] width 1163 height 572
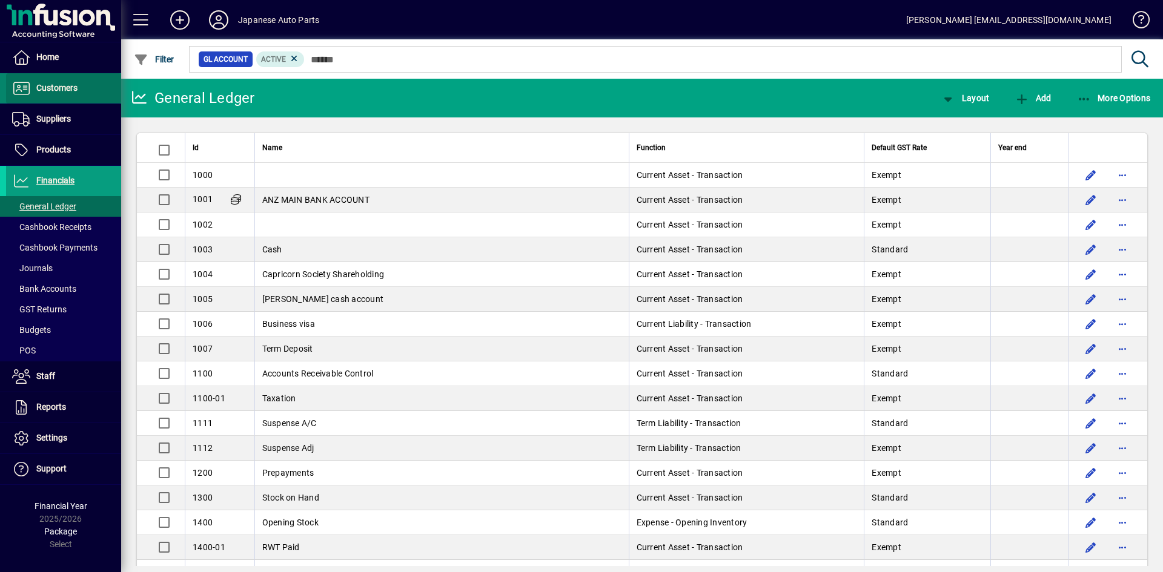
click at [70, 82] on span "Customers" at bounding box center [41, 88] width 71 height 15
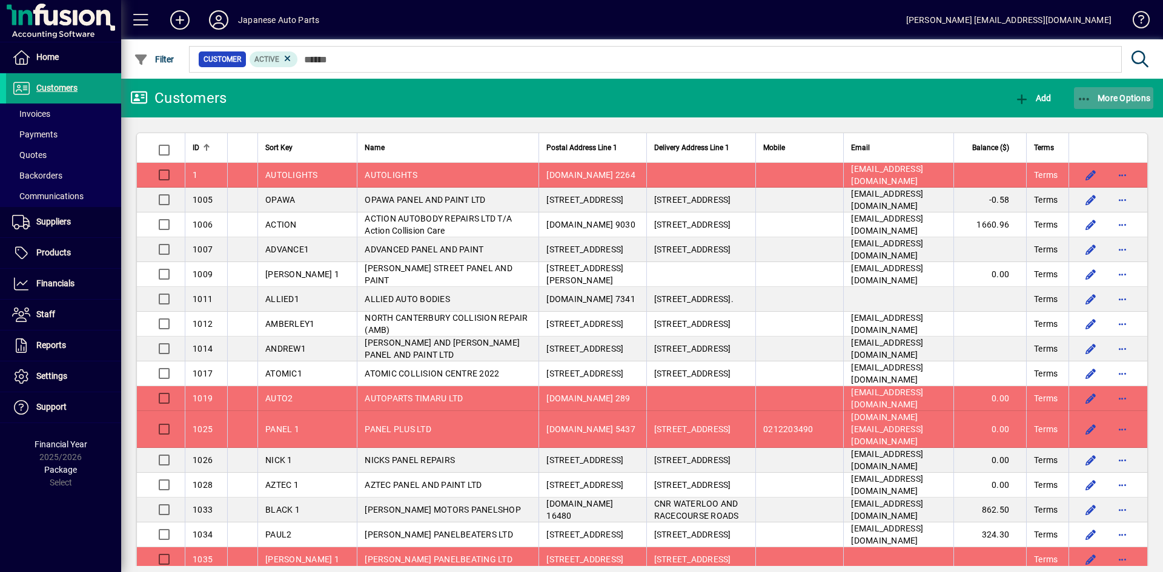
click at [1082, 98] on icon "button" at bounding box center [1084, 99] width 15 height 12
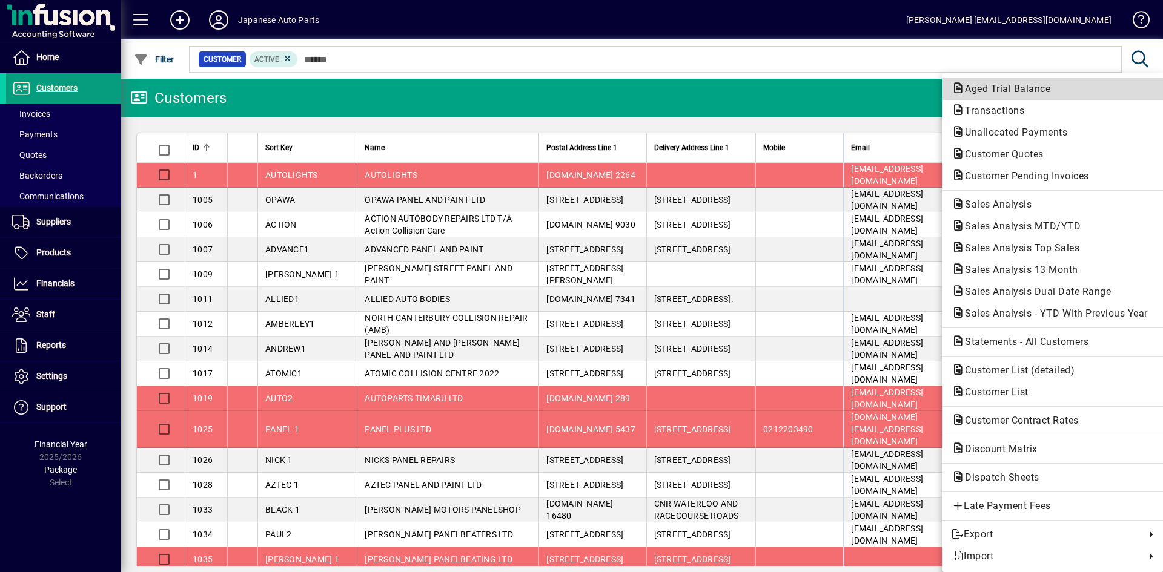
click at [1034, 93] on span "Aged Trial Balance" at bounding box center [1003, 89] width 105 height 12
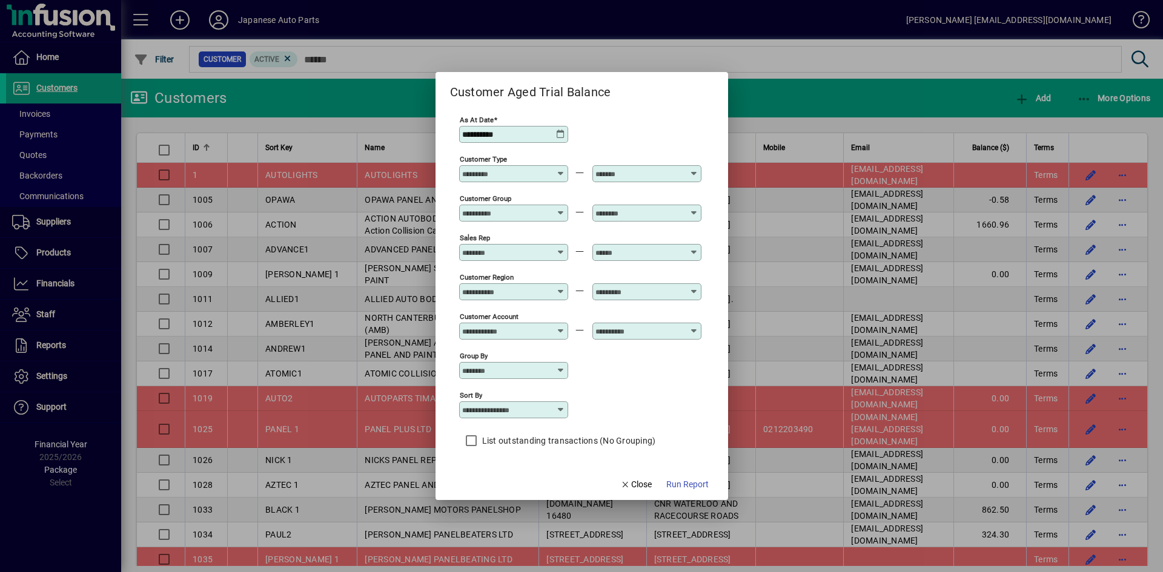
click at [562, 134] on icon at bounding box center [561, 135] width 10 height 10
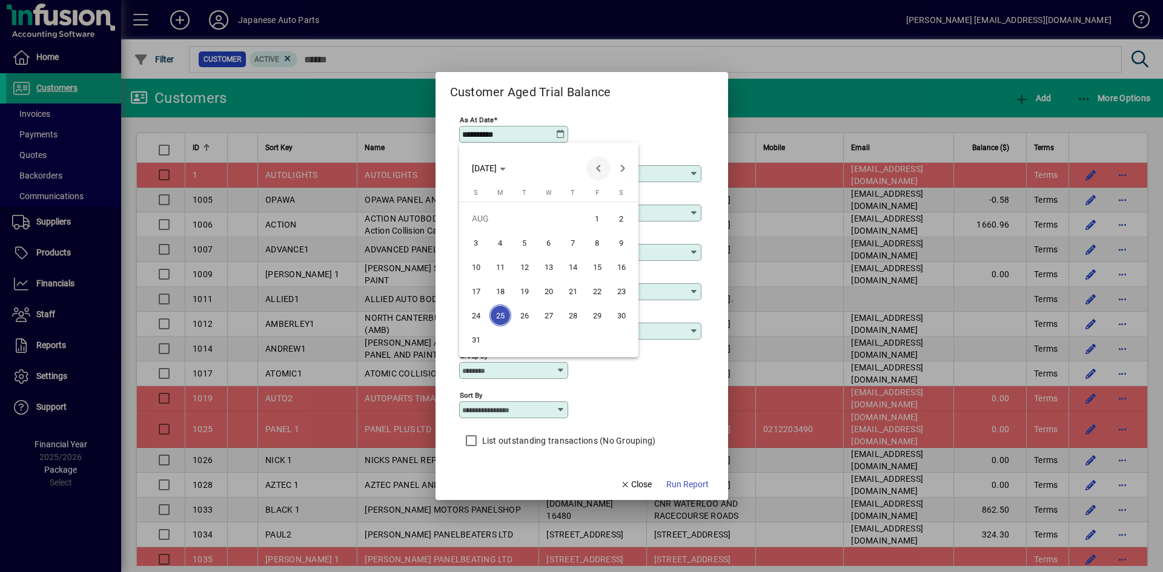
click at [598, 168] on span "Previous month" at bounding box center [598, 168] width 24 height 24
click at [576, 339] on span "31" at bounding box center [573, 340] width 22 height 22
type input "**********"
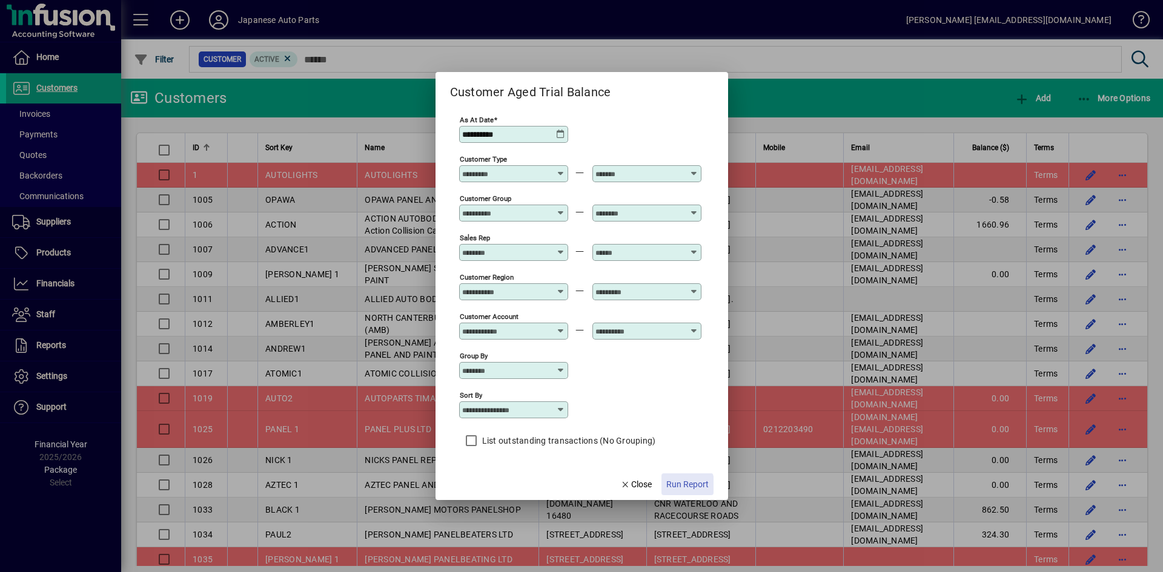
click at [679, 486] on span "Run Report" at bounding box center [687, 484] width 42 height 13
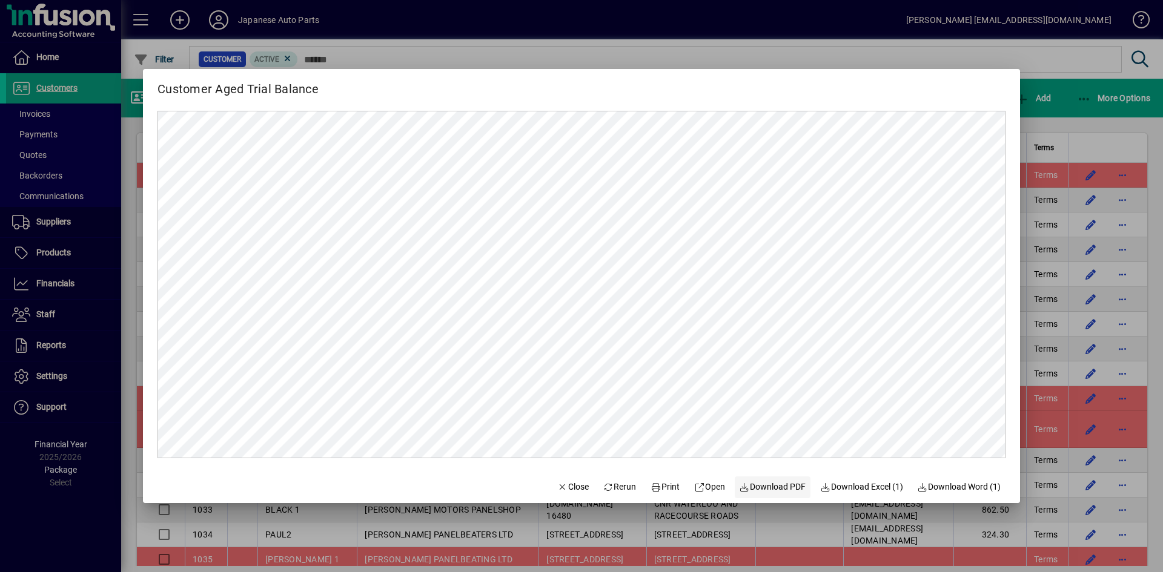
click at [765, 490] on span "Download PDF" at bounding box center [772, 487] width 67 height 13
click at [876, 48] on div at bounding box center [581, 286] width 1163 height 572
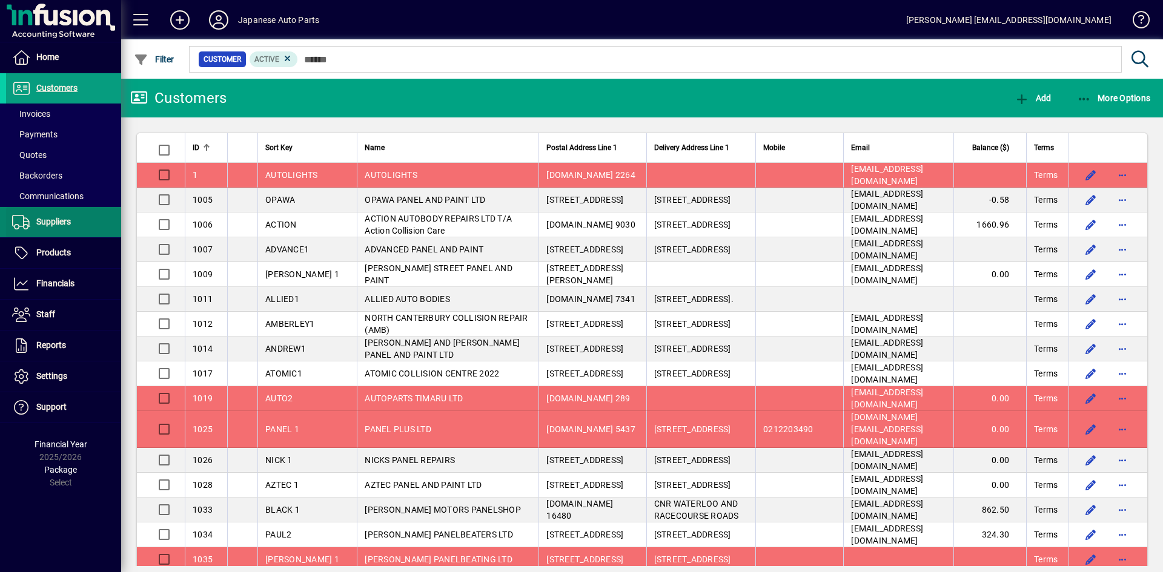
click at [64, 226] on span "Suppliers" at bounding box center [53, 222] width 35 height 10
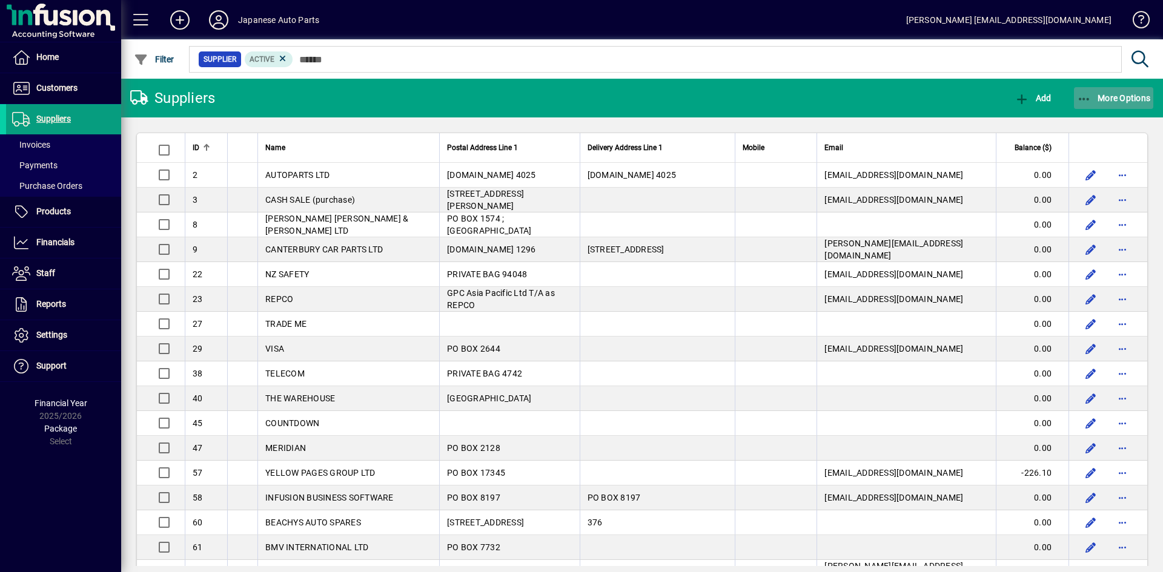
click at [1085, 98] on icon "button" at bounding box center [1084, 99] width 15 height 12
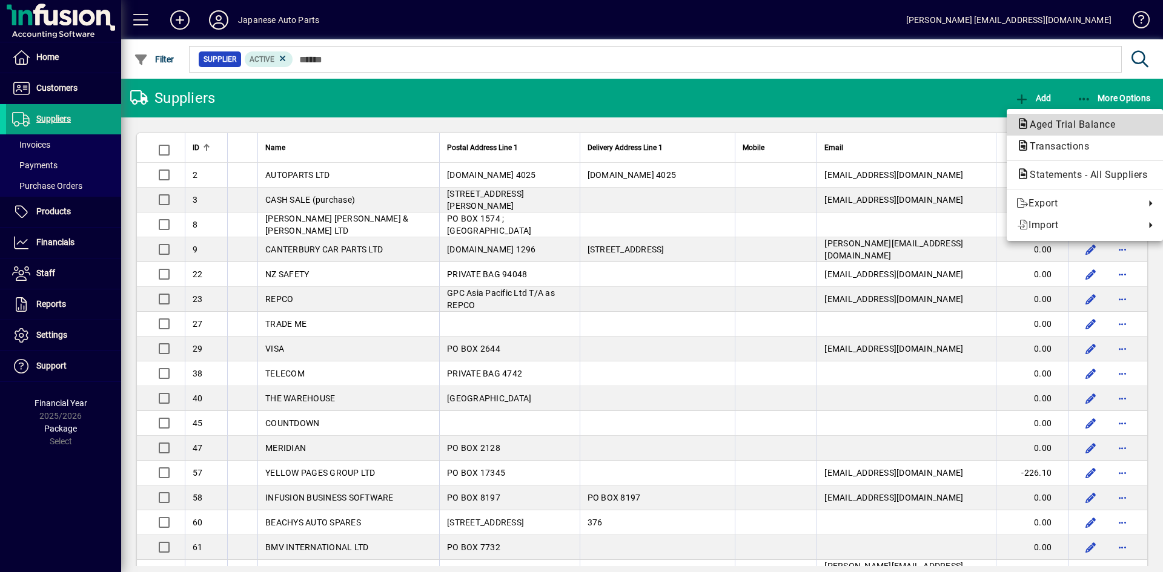
click at [1052, 124] on span "Aged Trial Balance" at bounding box center [1068, 125] width 105 height 12
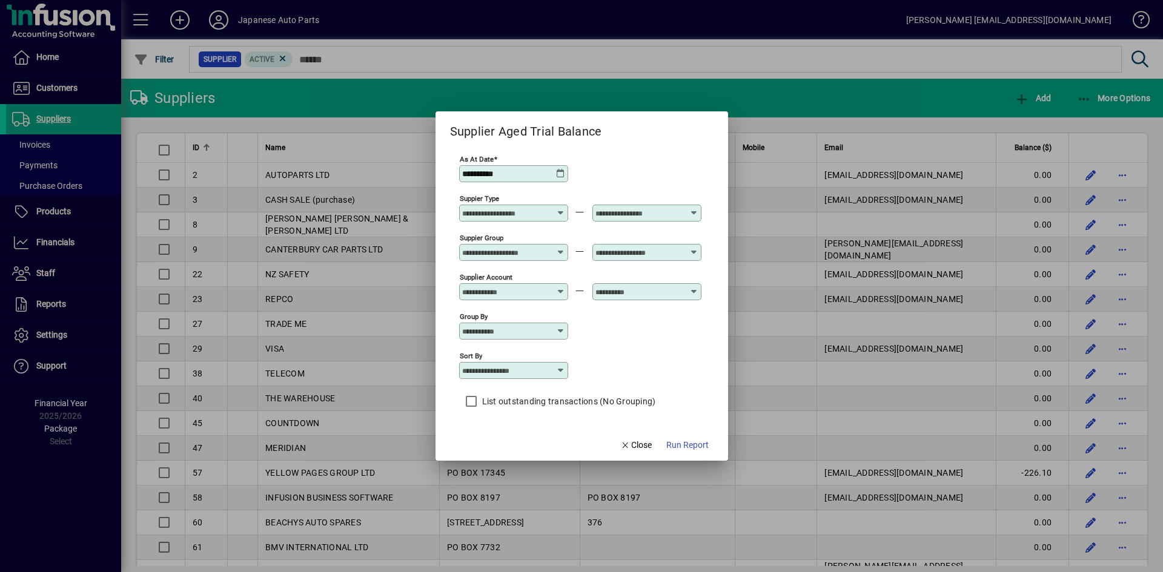
click at [560, 170] on icon at bounding box center [561, 174] width 10 height 10
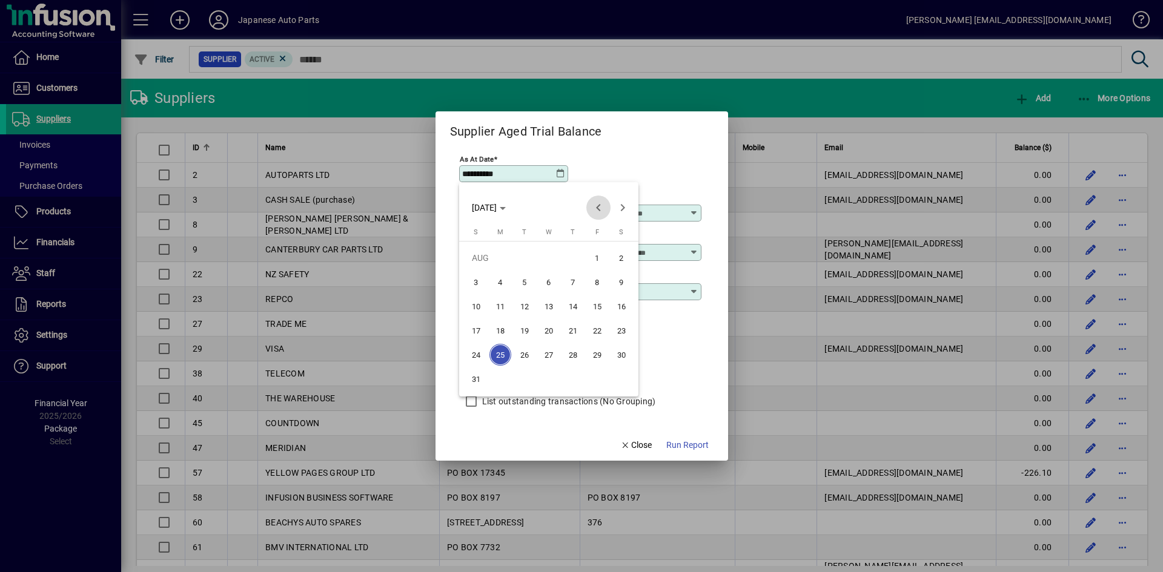
click at [601, 208] on span "Previous month" at bounding box center [598, 208] width 24 height 24
click at [570, 378] on span "31" at bounding box center [573, 379] width 22 height 22
type input "**********"
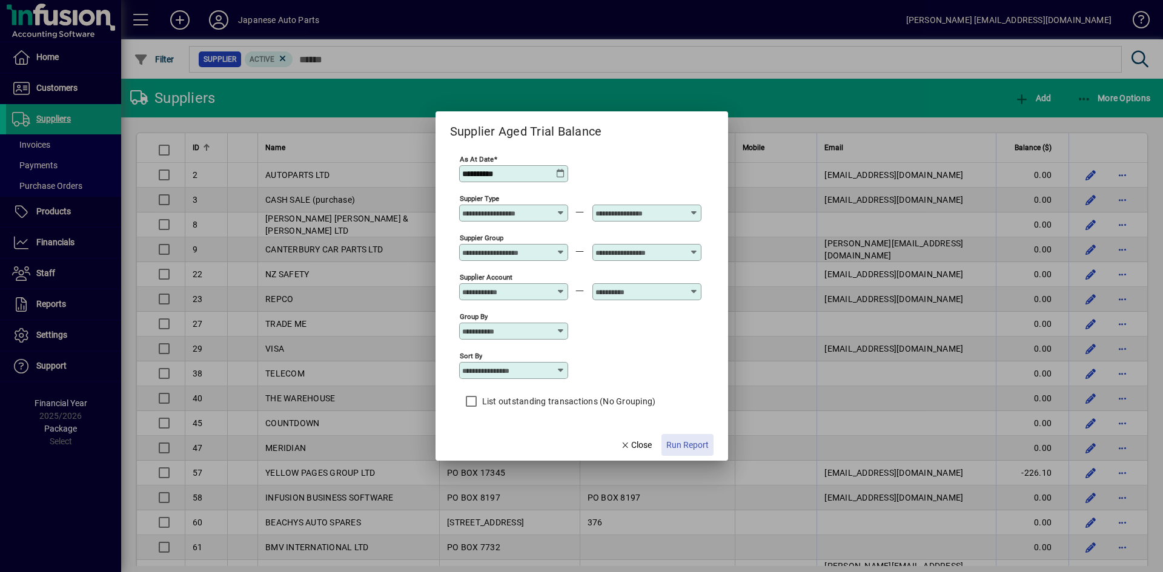
click at [681, 446] on span "Run Report" at bounding box center [687, 445] width 42 height 13
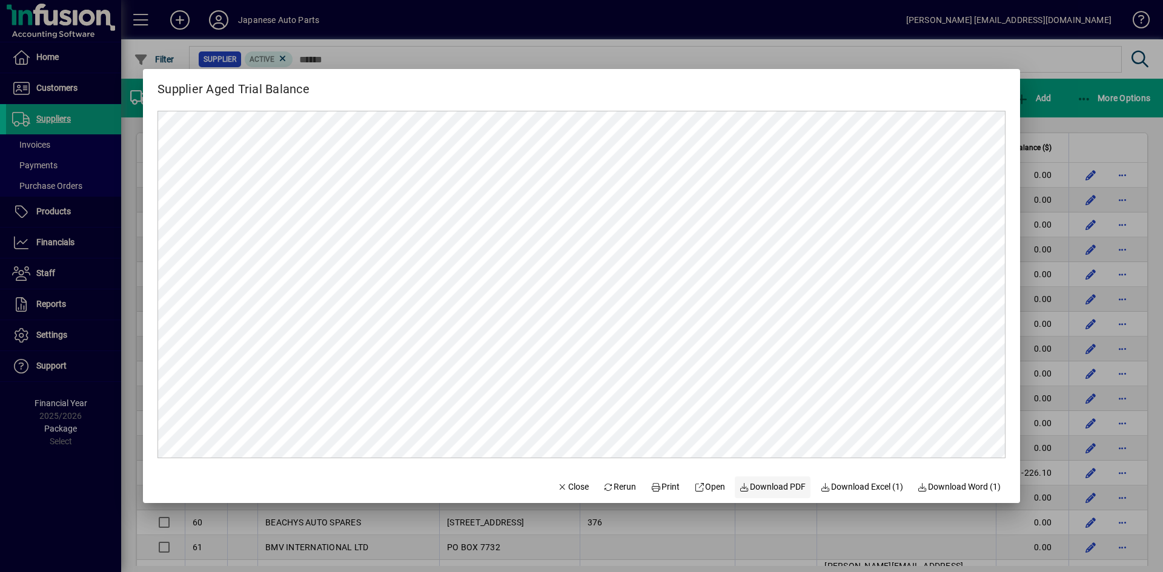
click at [766, 491] on span "Download PDF" at bounding box center [772, 487] width 67 height 13
drag, startPoint x: 885, startPoint y: 55, endPoint x: 889, endPoint y: 69, distance: 15.0
click at [889, 69] on div "Supplier Aged Trial Balance Close Rerun Print Open Download PDF Download Excel …" at bounding box center [581, 286] width 1163 height 572
click at [850, 54] on div at bounding box center [581, 286] width 1163 height 572
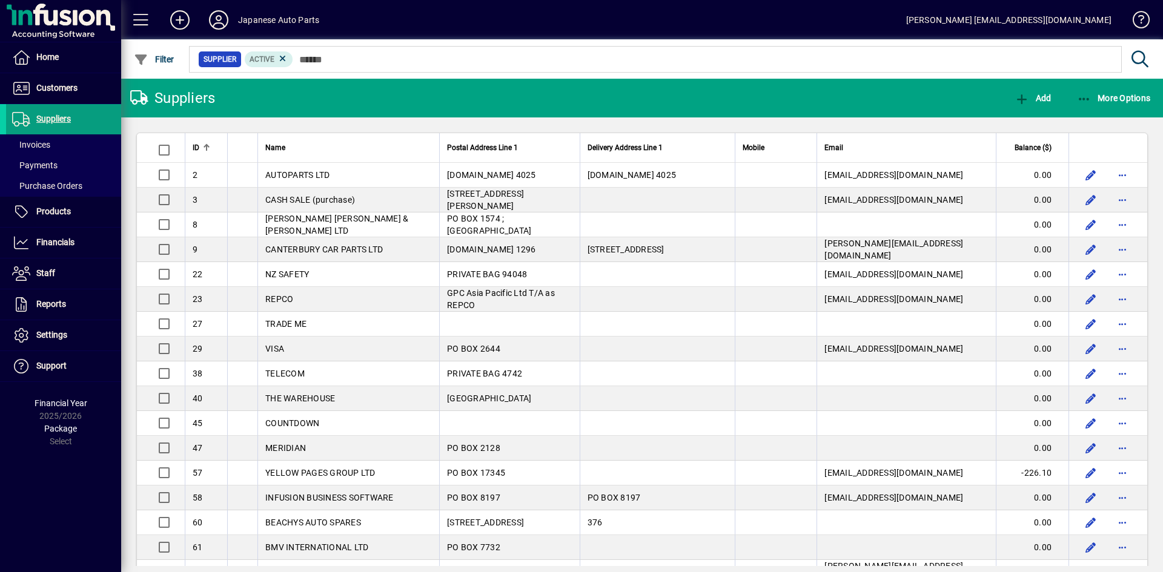
click at [796, 203] on td at bounding box center [776, 200] width 82 height 25
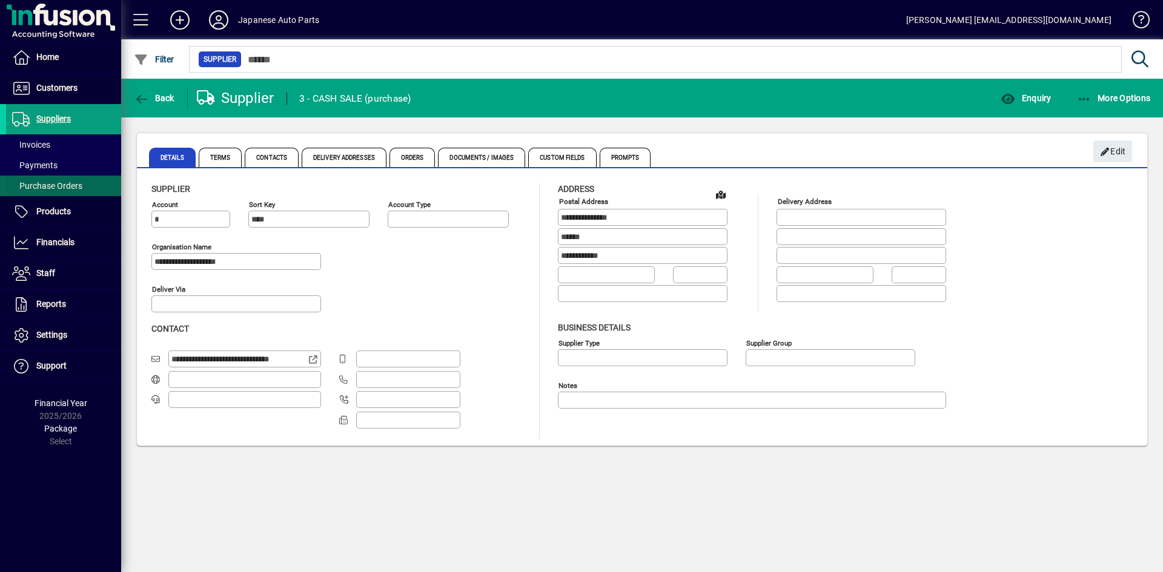
type input "**********"
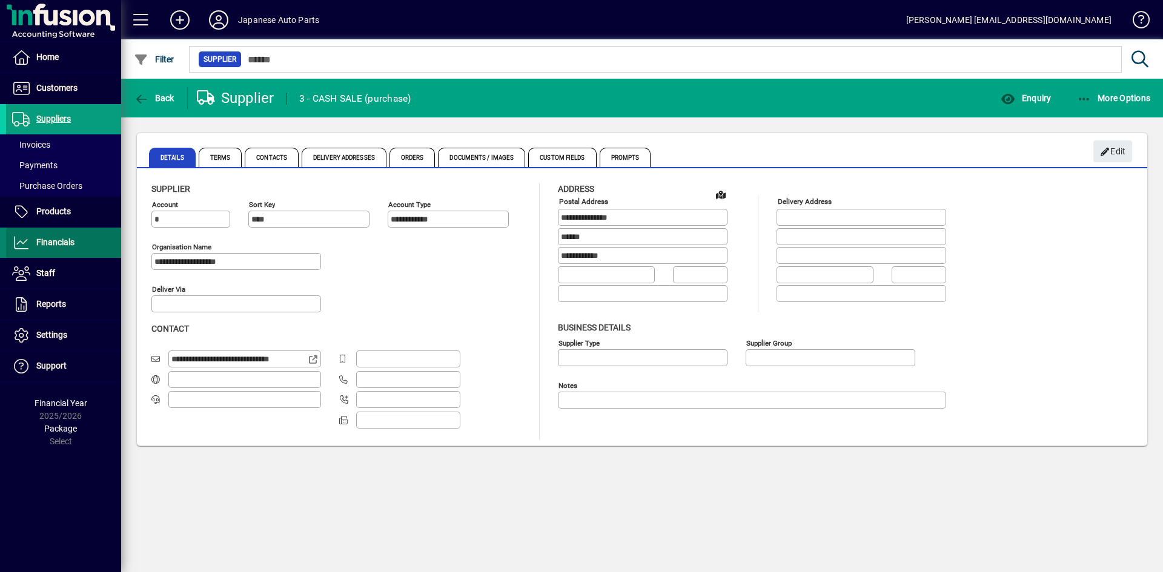
click at [60, 248] on span "Financials" at bounding box center [40, 243] width 68 height 15
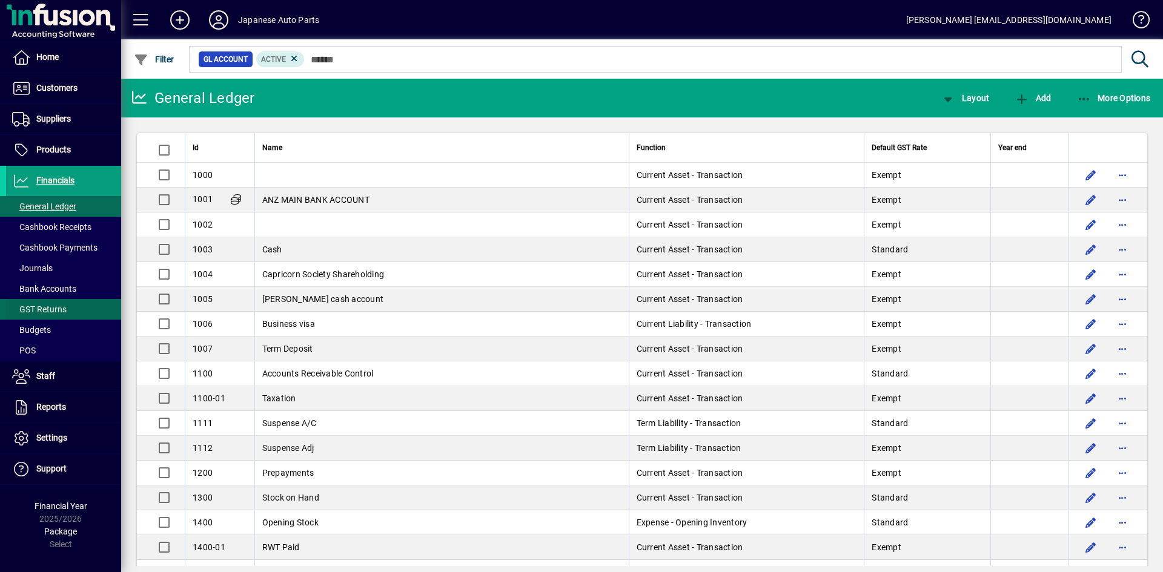
click at [47, 310] on span "GST Returns" at bounding box center [39, 310] width 55 height 10
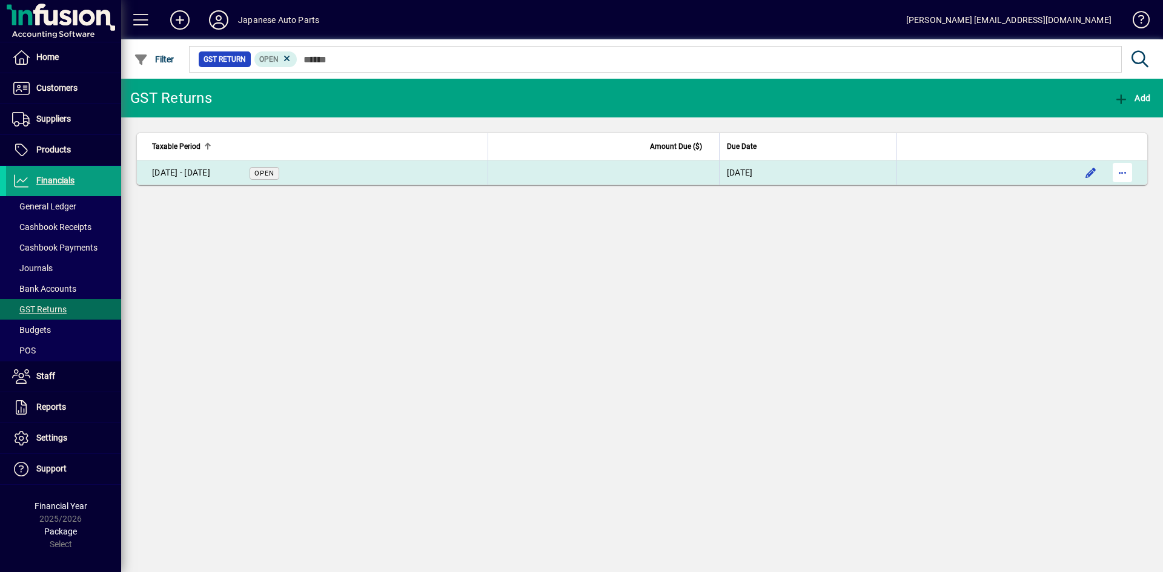
click at [1125, 167] on span "button" at bounding box center [1122, 172] width 29 height 29
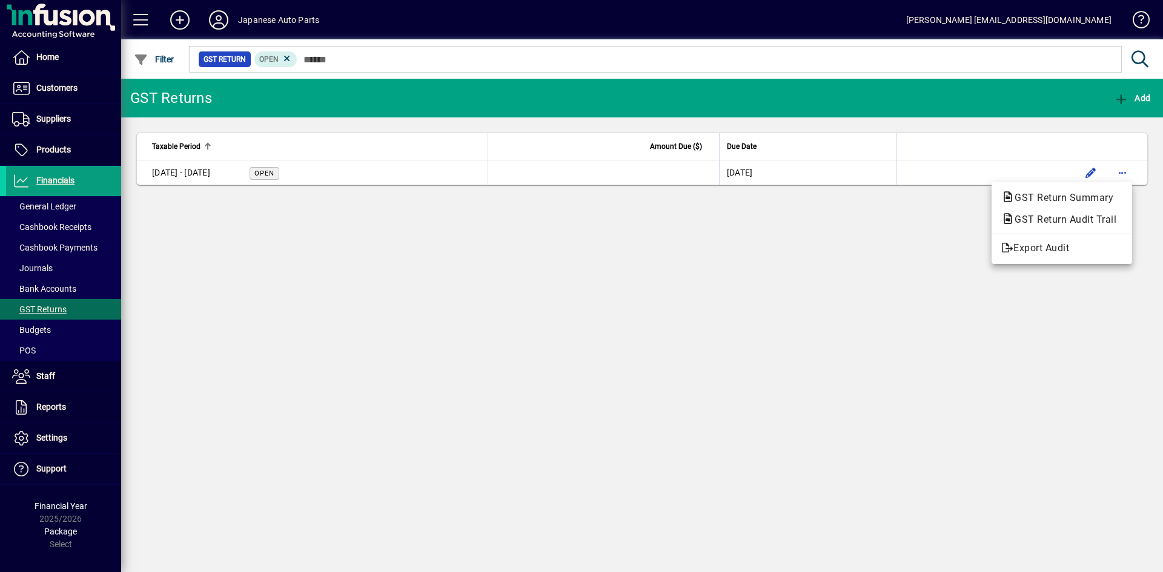
click at [257, 173] on div at bounding box center [581, 286] width 1163 height 572
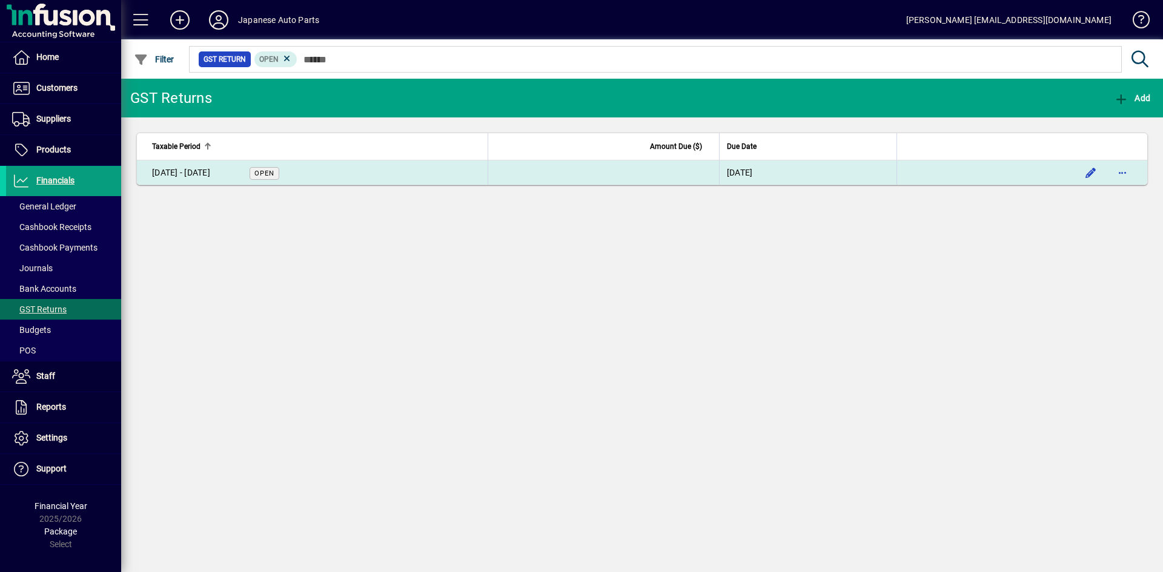
click at [266, 174] on span "Open" at bounding box center [264, 174] width 20 height 8
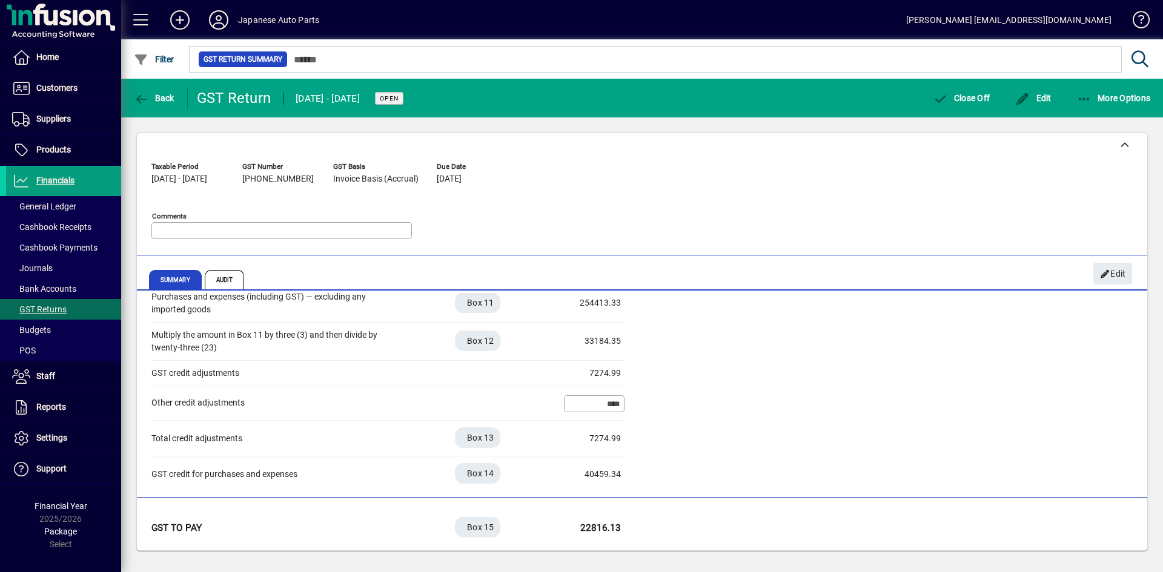
scroll to position [342, 0]
click at [1089, 98] on icon "button" at bounding box center [1084, 99] width 15 height 12
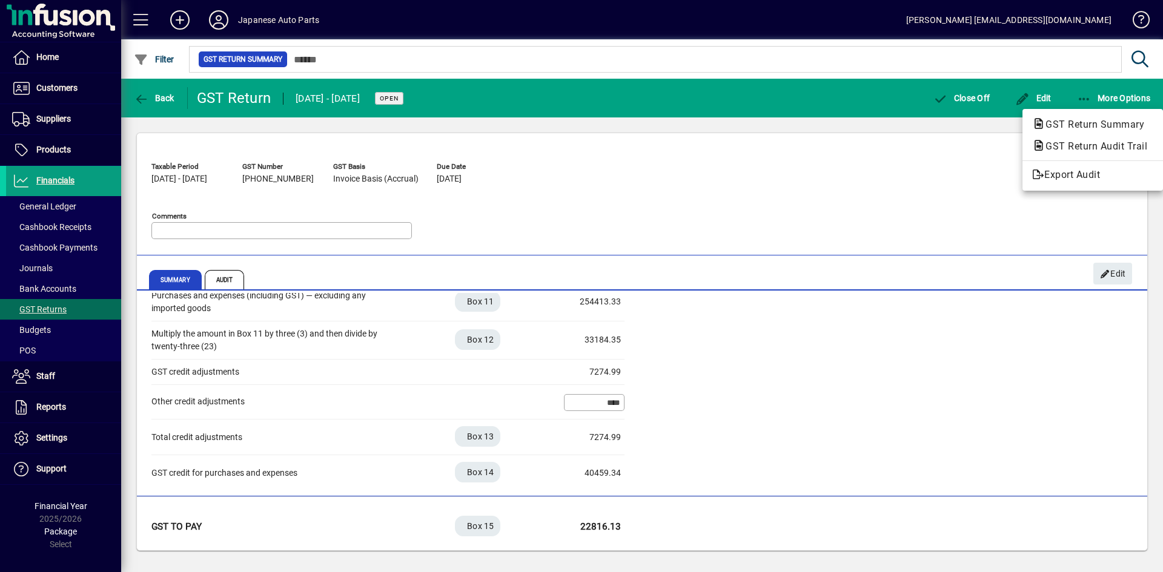
click at [971, 141] on div at bounding box center [581, 286] width 1163 height 572
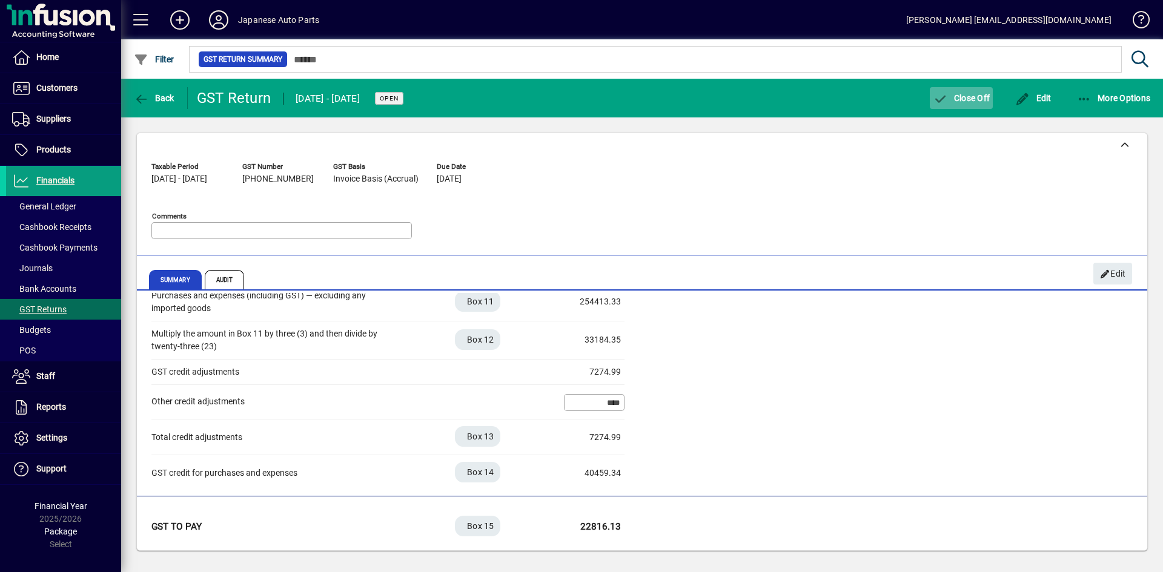
click at [971, 98] on span "Close Off" at bounding box center [961, 98] width 57 height 10
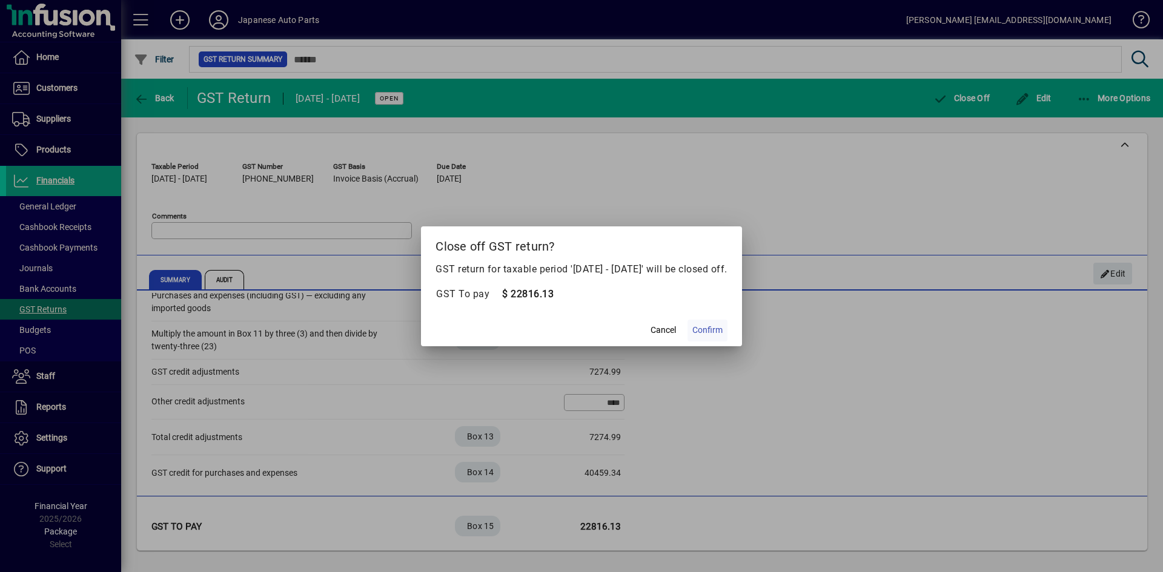
click at [708, 332] on span "Confirm" at bounding box center [707, 330] width 30 height 13
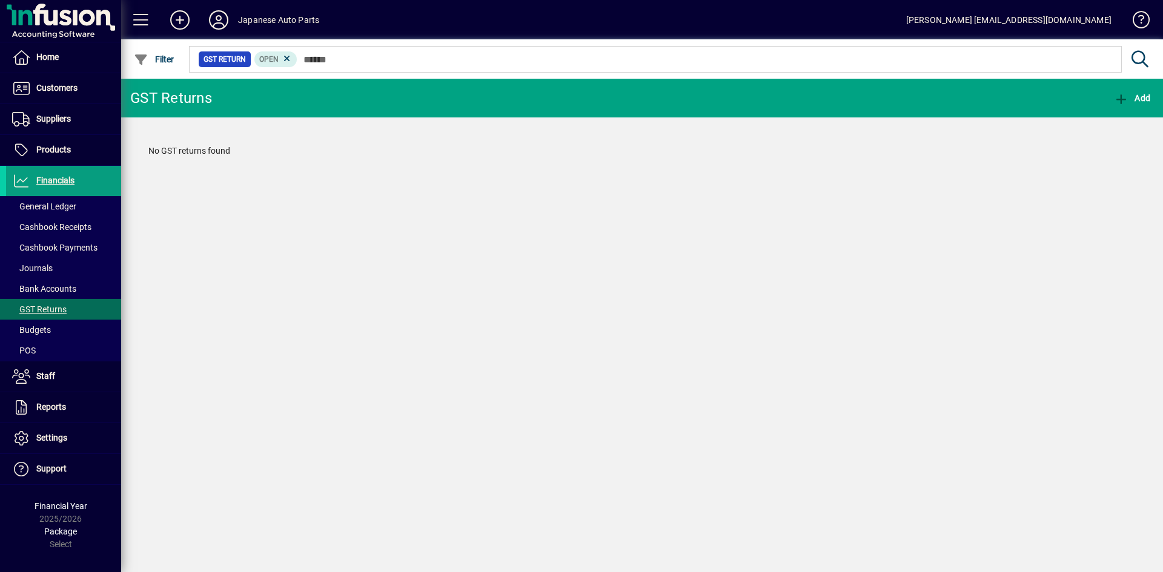
click at [790, 313] on div "GST Returns Add No GST returns found" at bounding box center [642, 326] width 1042 height 494
click at [646, 543] on div "GST Returns Add No GST returns found" at bounding box center [642, 326] width 1042 height 494
click at [479, 480] on div "GST Returns Add No GST returns found" at bounding box center [642, 326] width 1042 height 494
click at [58, 87] on span "Customers" at bounding box center [56, 88] width 41 height 10
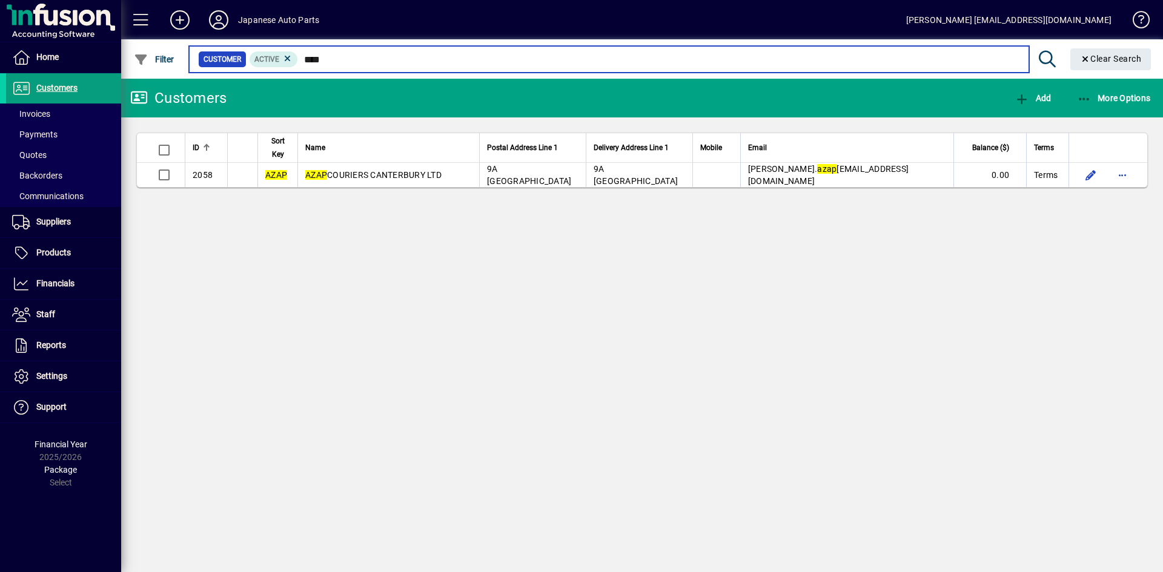
type input "****"
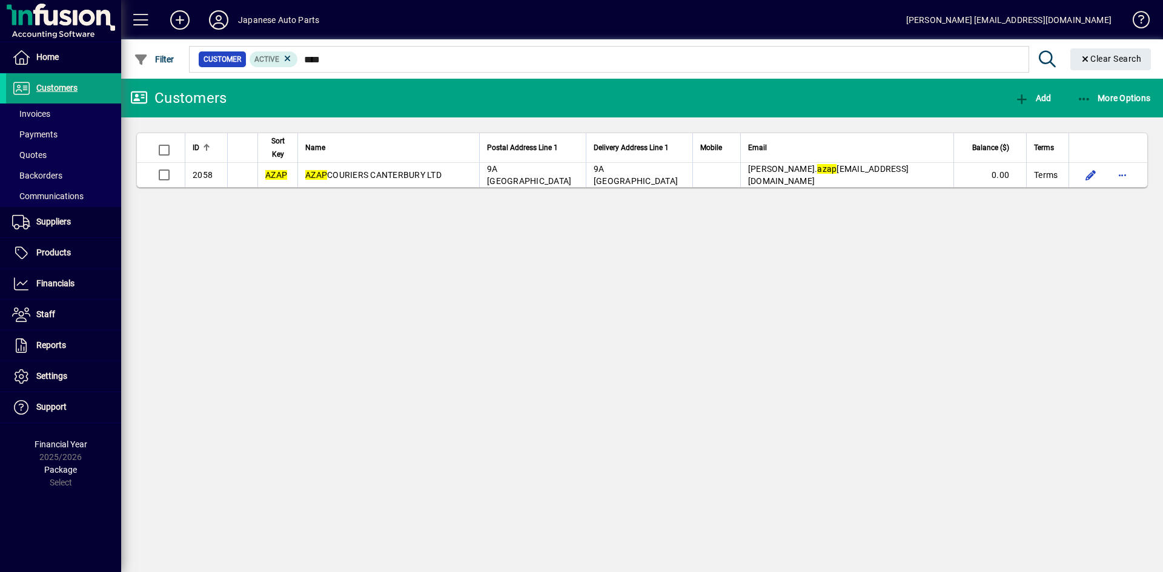
drag, startPoint x: 630, startPoint y: 263, endPoint x: 585, endPoint y: 254, distance: 45.9
click at [627, 263] on div "Customers Add More Options ID Sort Key Name Postal Address Line 1 Delivery Addr…" at bounding box center [642, 326] width 1042 height 494
click at [60, 85] on span "Customers" at bounding box center [56, 88] width 41 height 10
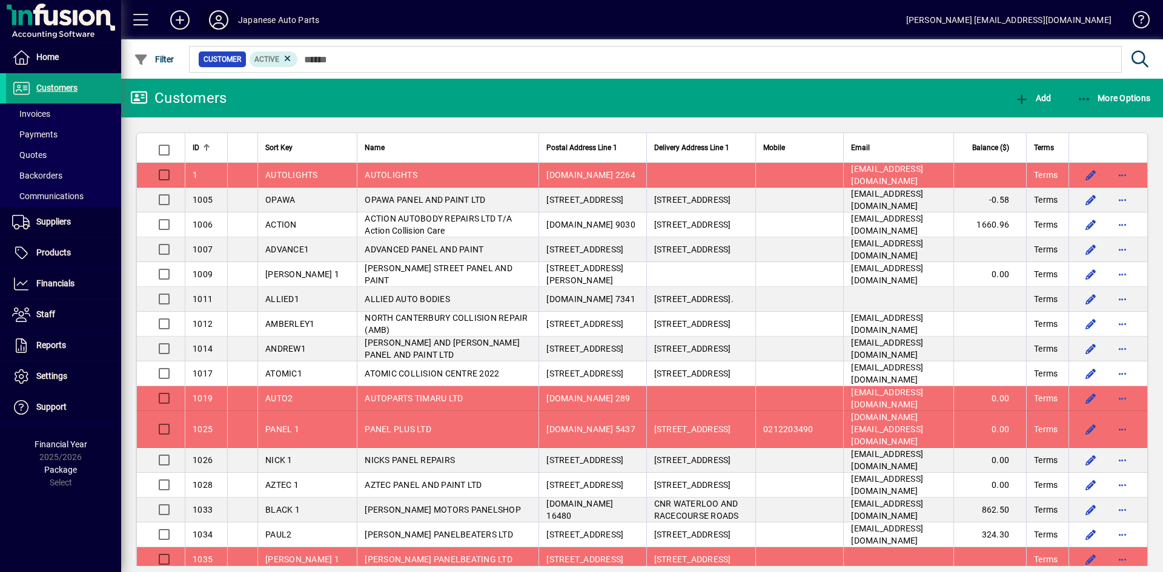
click at [219, 13] on icon at bounding box center [219, 19] width 24 height 19
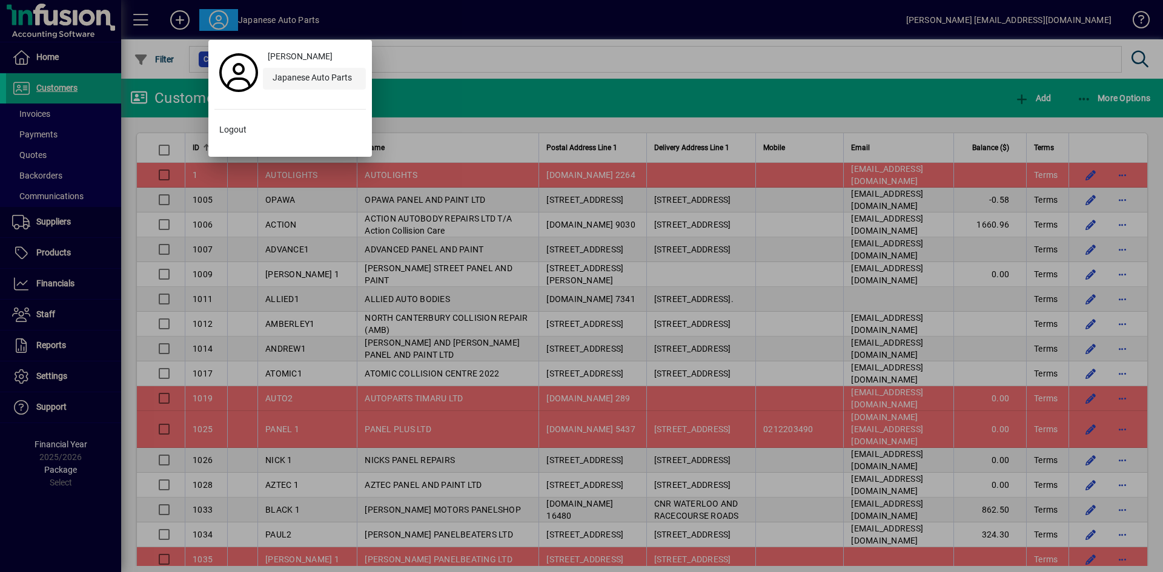
click at [293, 73] on div "Japanese Auto Parts" at bounding box center [314, 79] width 103 height 22
click at [294, 59] on span "Akiko Goto" at bounding box center [300, 56] width 65 height 13
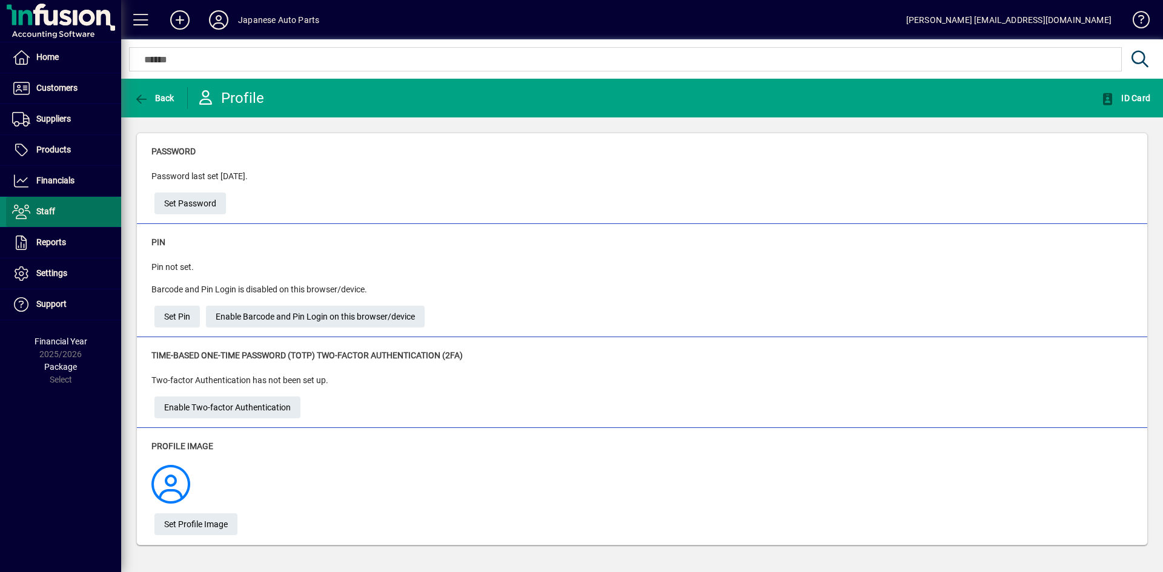
click at [53, 210] on span "Staff" at bounding box center [45, 212] width 19 height 10
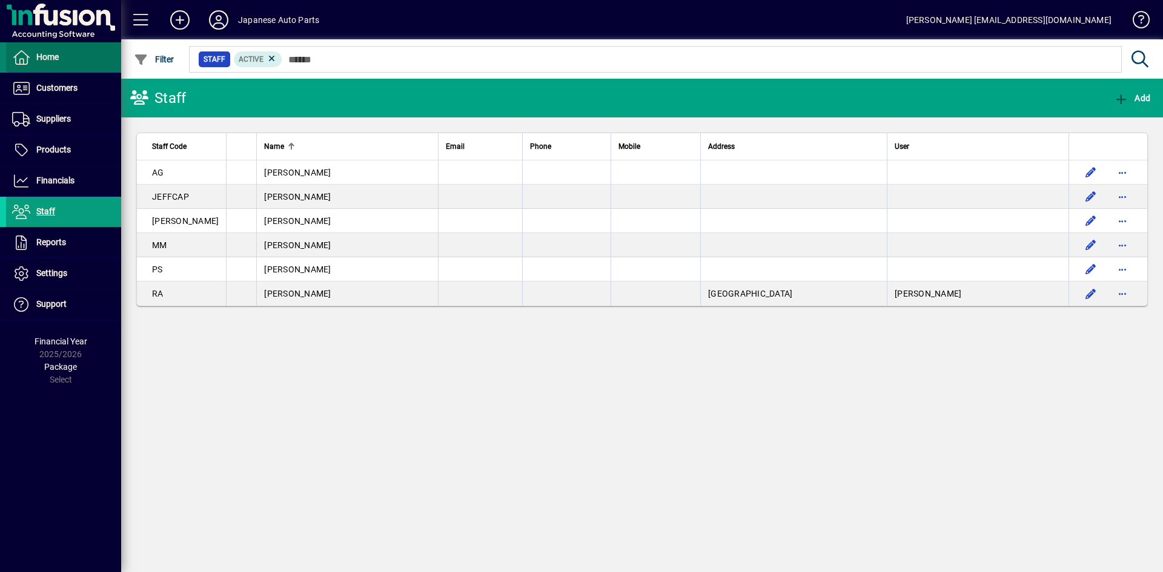
click at [54, 58] on span "Home" at bounding box center [47, 57] width 22 height 10
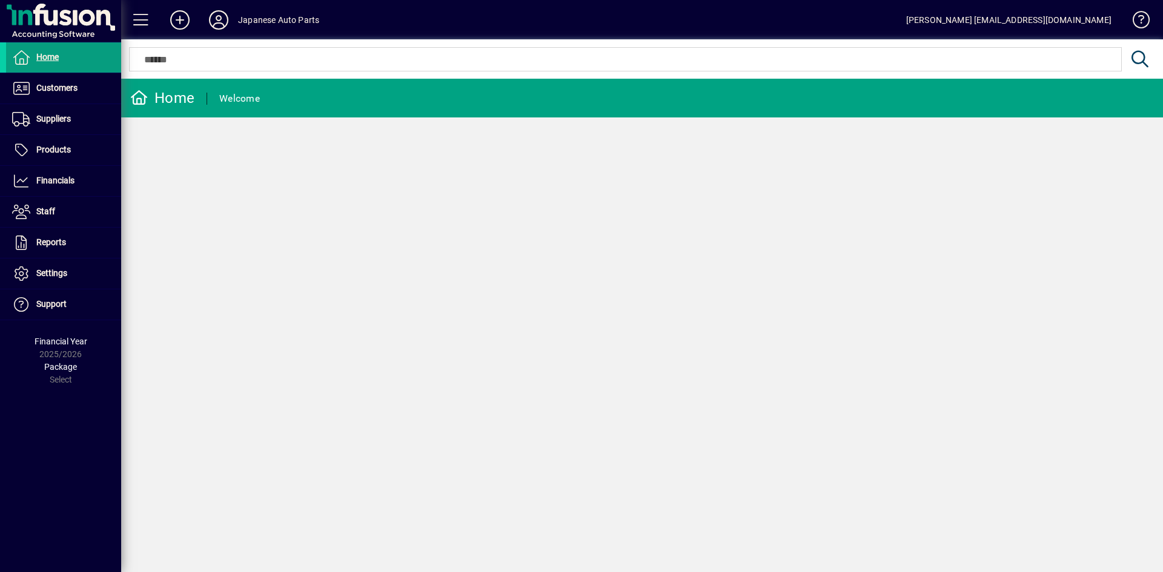
click at [261, 9] on mat-toolbar-row "Japanese Auto Parts Akiko Goto accounts@japaneseautoparts.co.nz" at bounding box center [642, 19] width 1042 height 39
click at [262, 17] on div "Japanese Auto Parts" at bounding box center [278, 19] width 81 height 19
click at [215, 24] on icon at bounding box center [219, 19] width 24 height 19
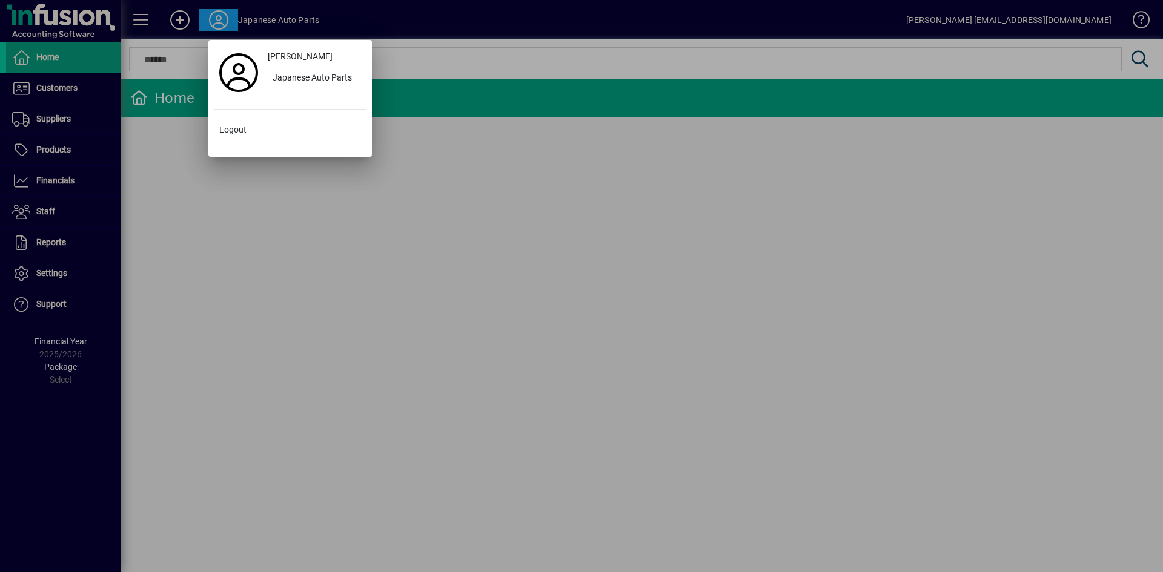
drag, startPoint x: 355, startPoint y: 264, endPoint x: 349, endPoint y: 256, distance: 10.8
click at [356, 265] on div at bounding box center [581, 286] width 1163 height 572
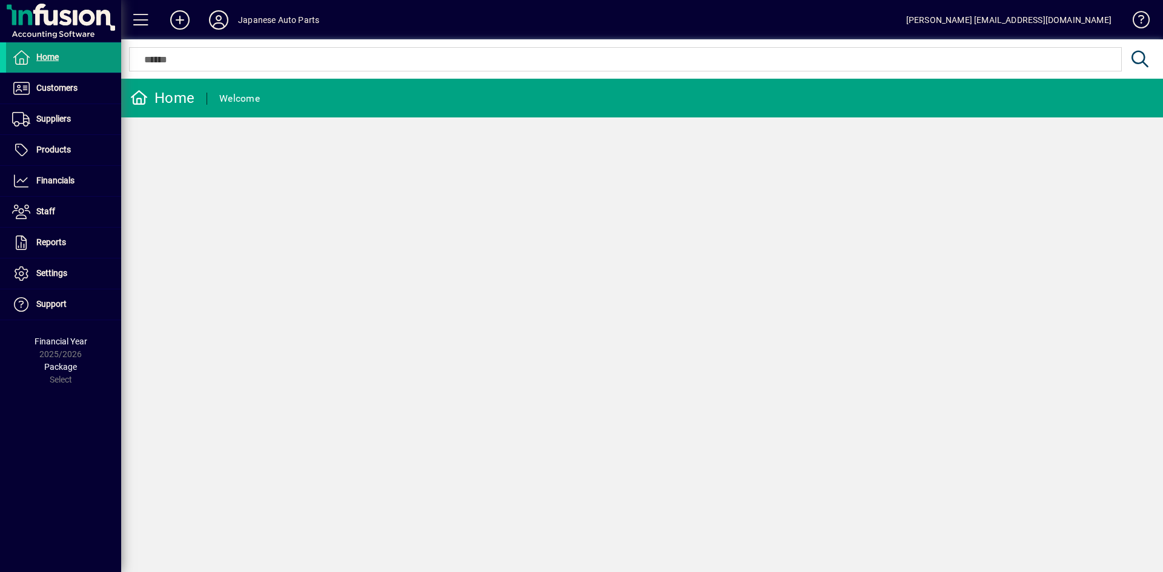
click at [50, 59] on span "Home" at bounding box center [47, 57] width 22 height 10
click at [45, 274] on span "Settings" at bounding box center [51, 273] width 31 height 10
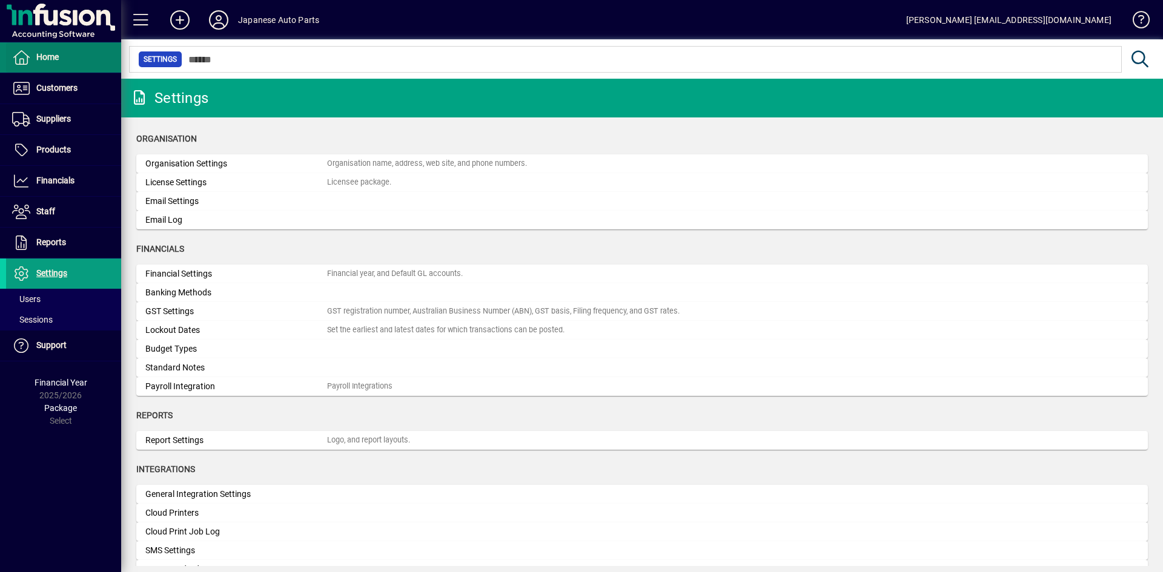
click at [55, 56] on span "Home" at bounding box center [47, 57] width 22 height 10
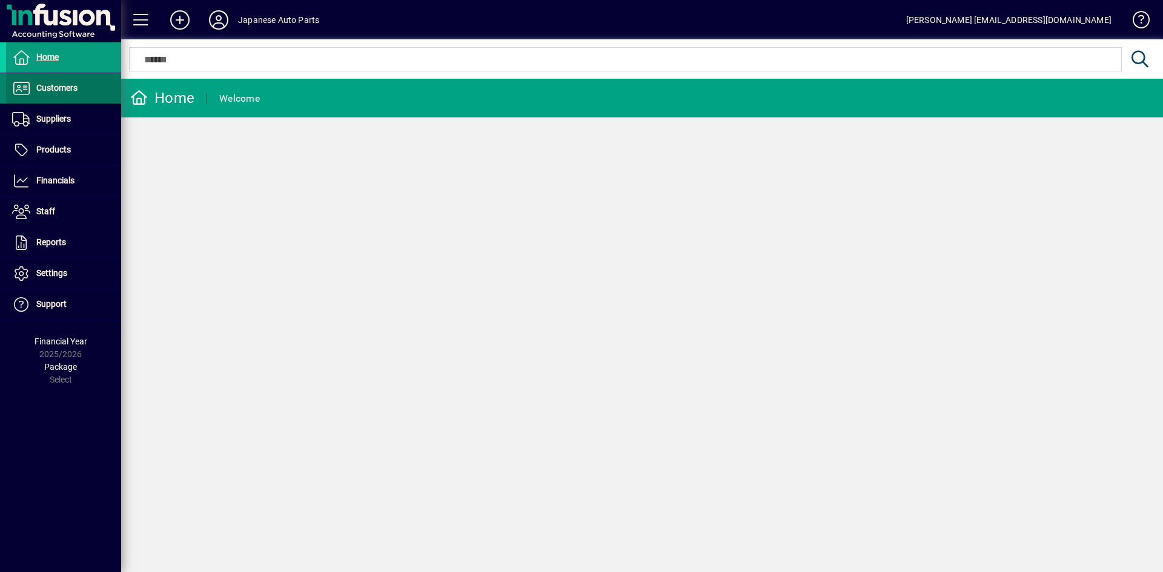
click at [65, 87] on span "Customers" at bounding box center [56, 88] width 41 height 10
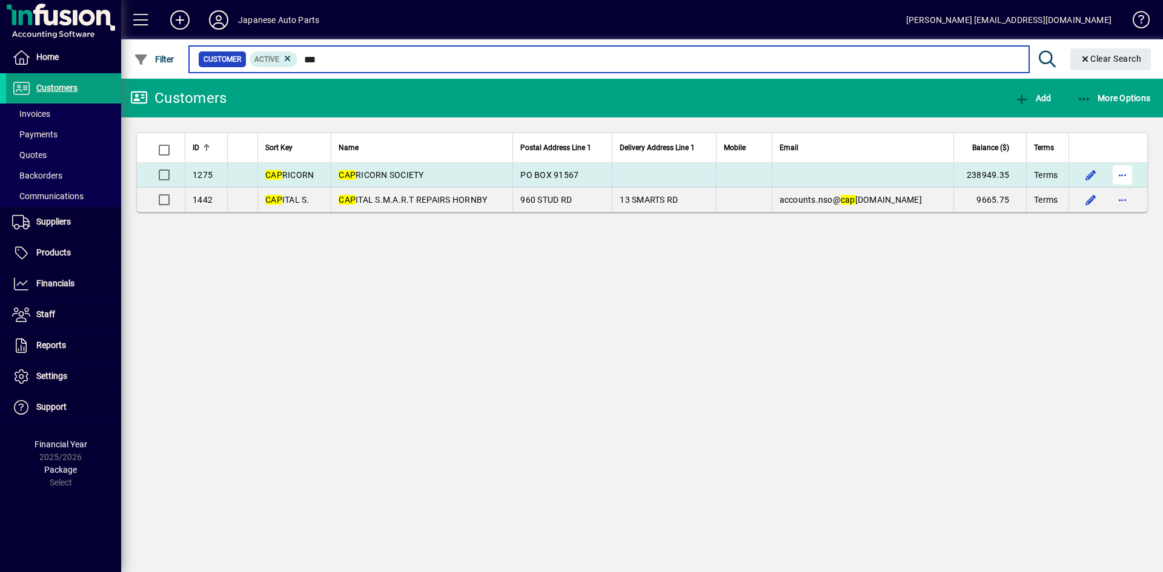
type input "***"
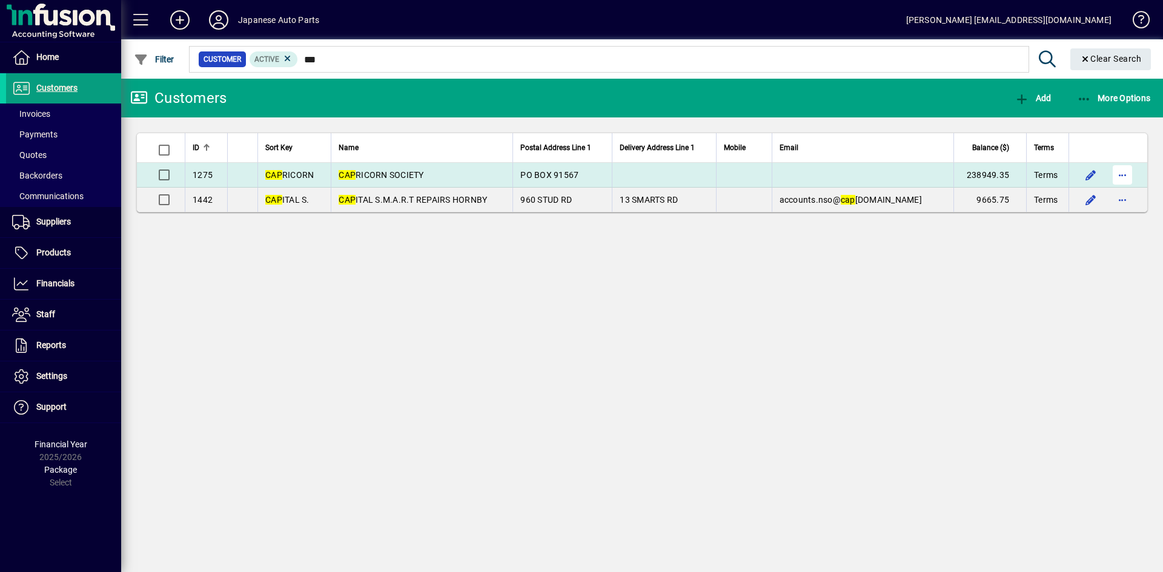
click at [1128, 175] on span "button" at bounding box center [1122, 174] width 29 height 29
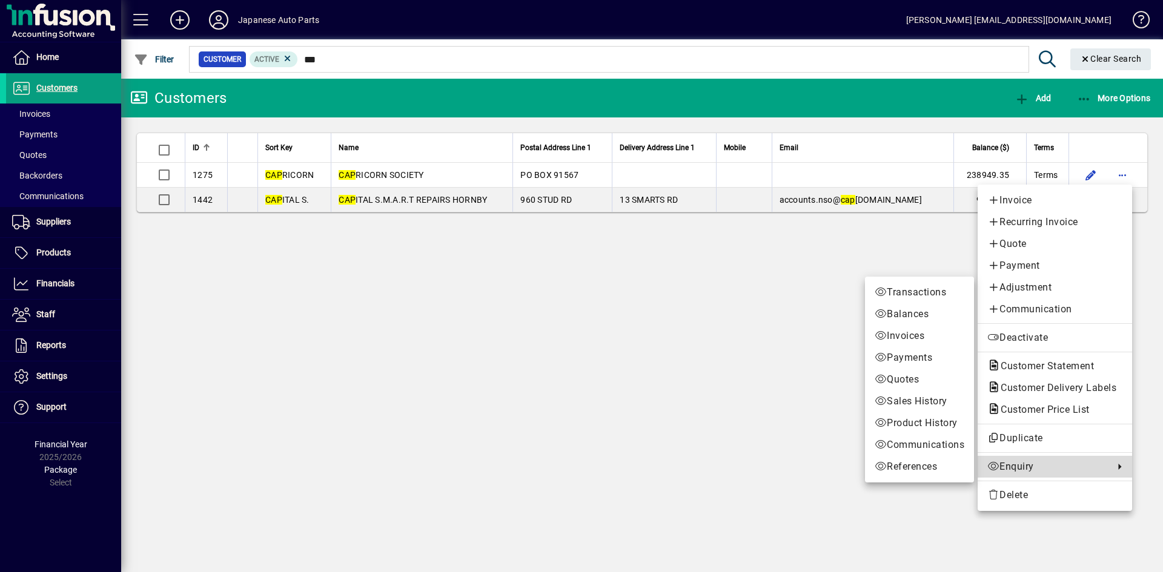
click at [1007, 461] on span "Enquiry" at bounding box center [1047, 467] width 121 height 15
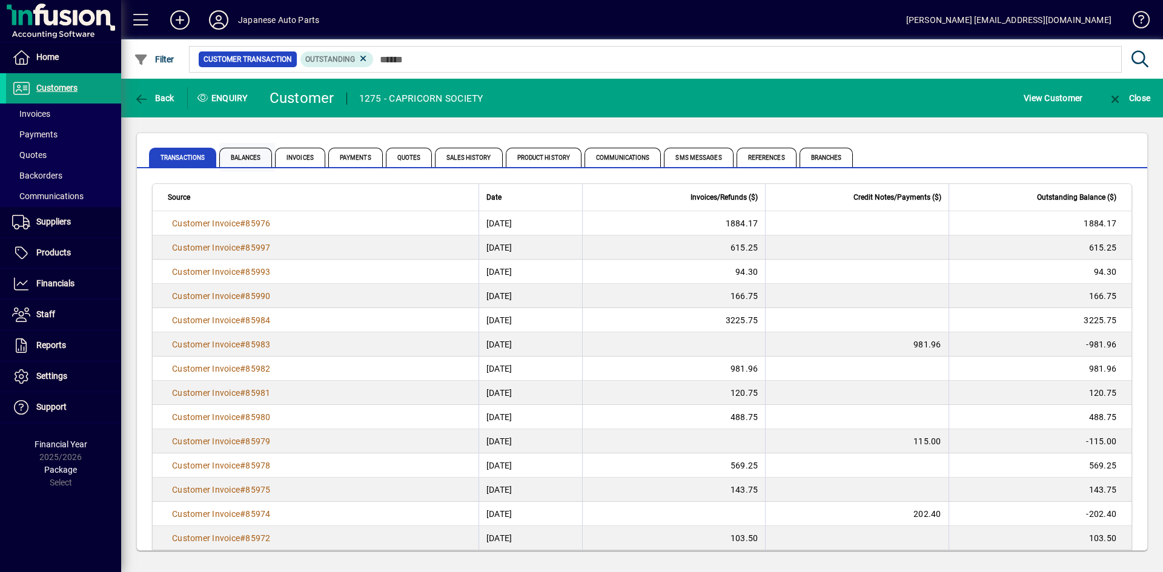
click at [251, 157] on span "Balances" at bounding box center [245, 157] width 53 height 19
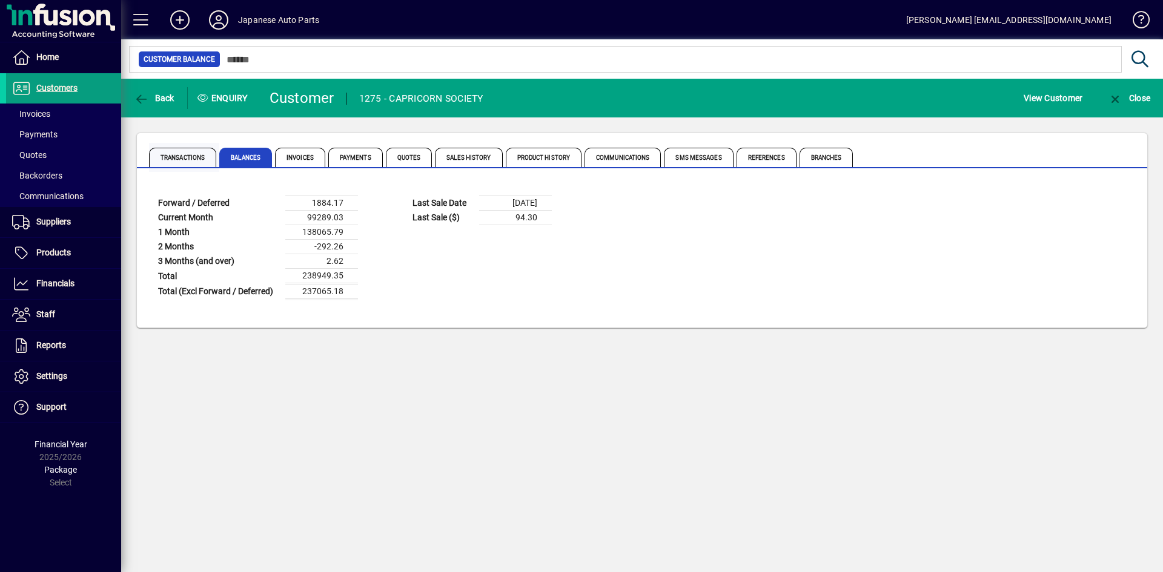
click at [196, 159] on span "Transactions" at bounding box center [182, 157] width 67 height 19
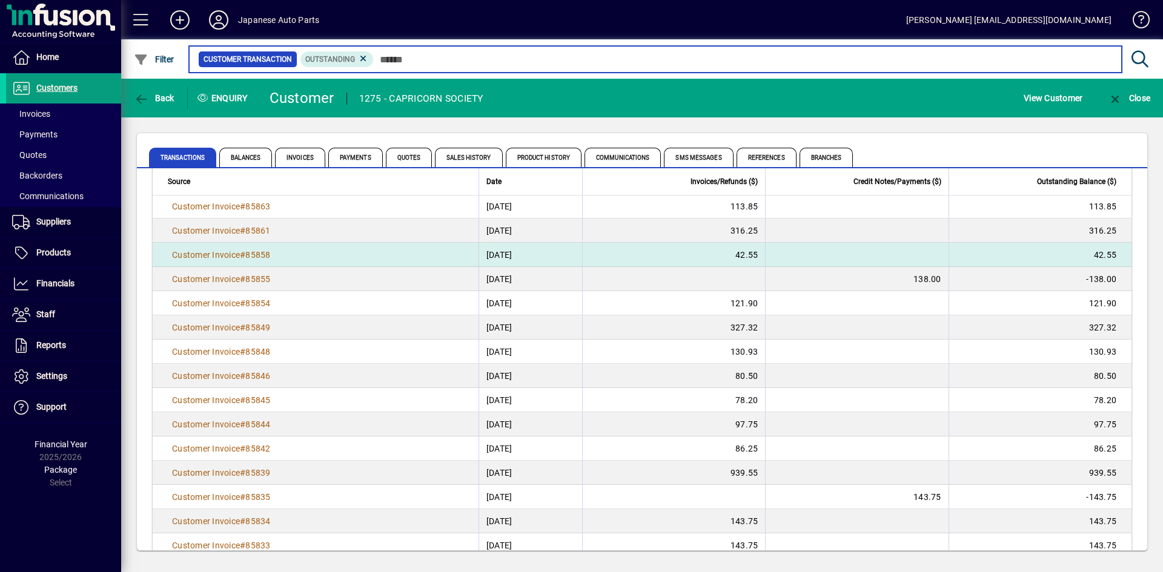
scroll to position [1709, 0]
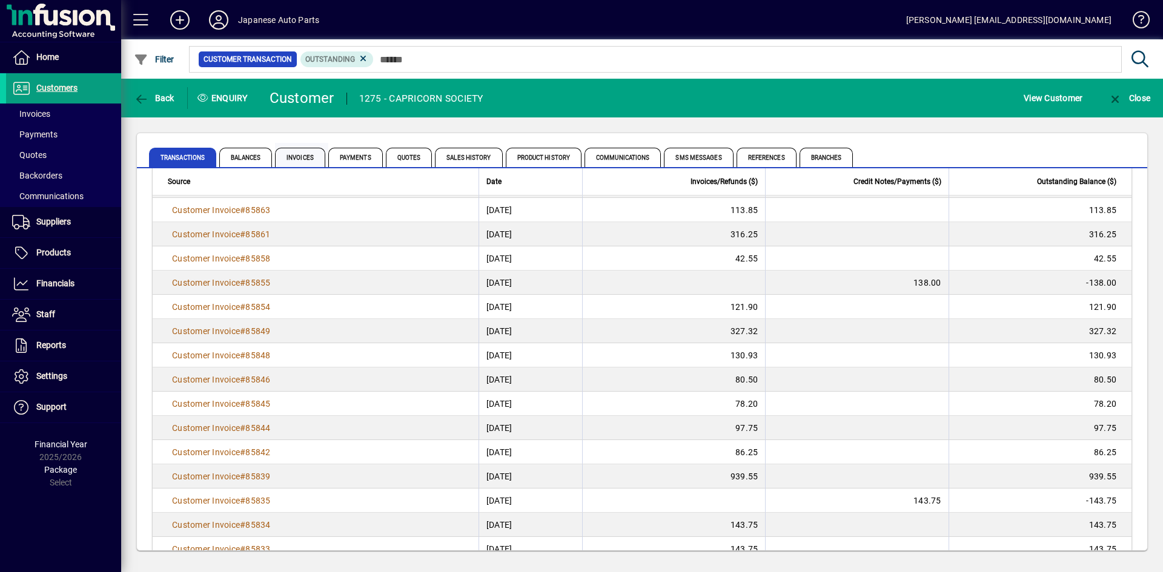
click at [305, 157] on span "Invoices" at bounding box center [300, 157] width 50 height 19
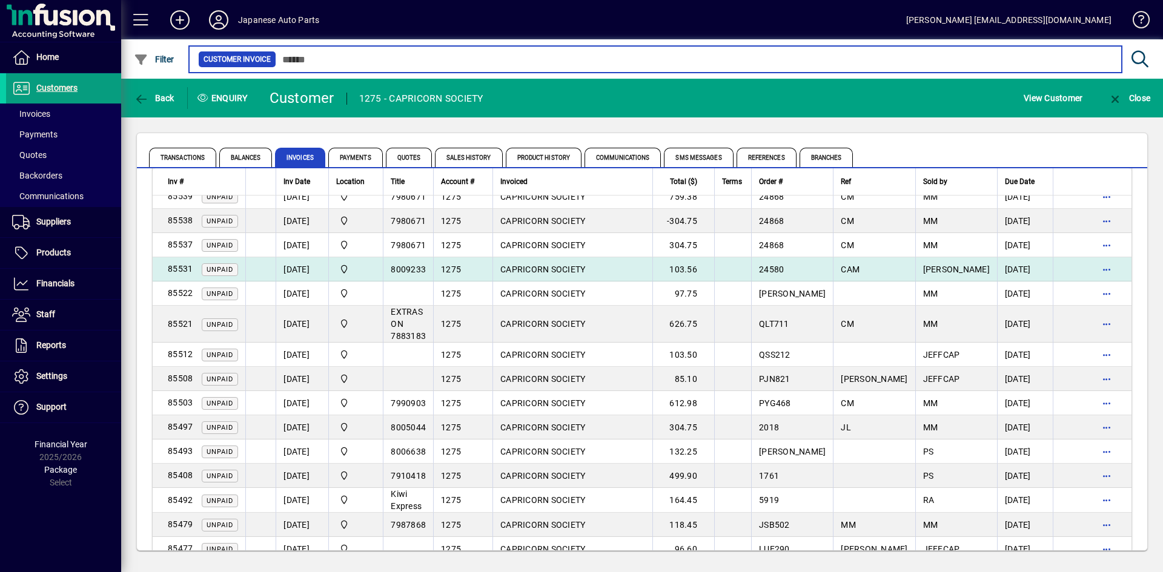
scroll to position [2197, 0]
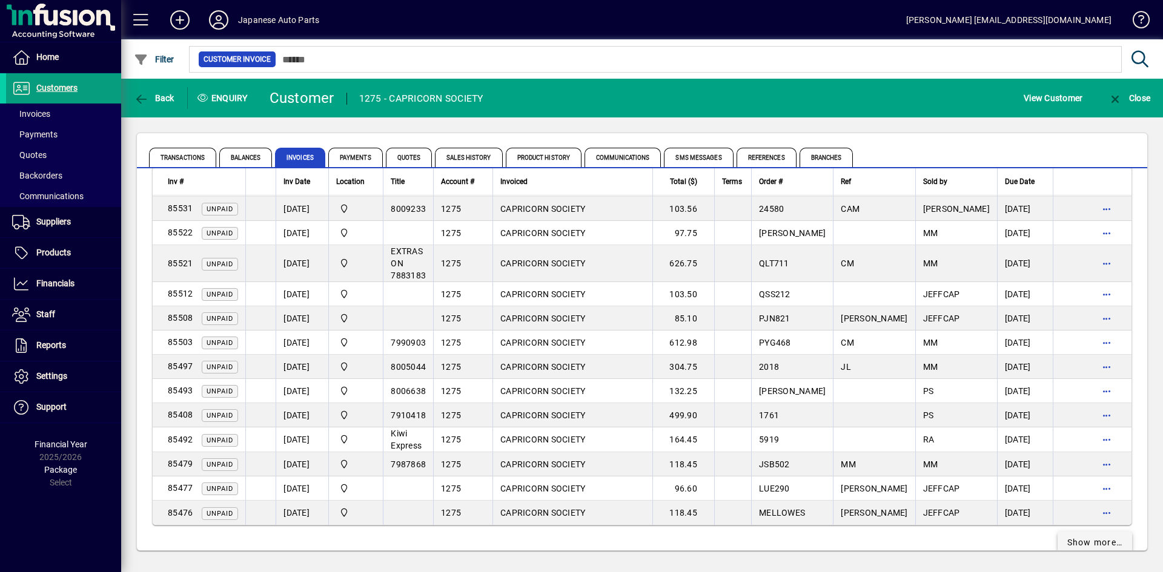
click at [1084, 537] on span "Show more…" at bounding box center [1095, 543] width 56 height 13
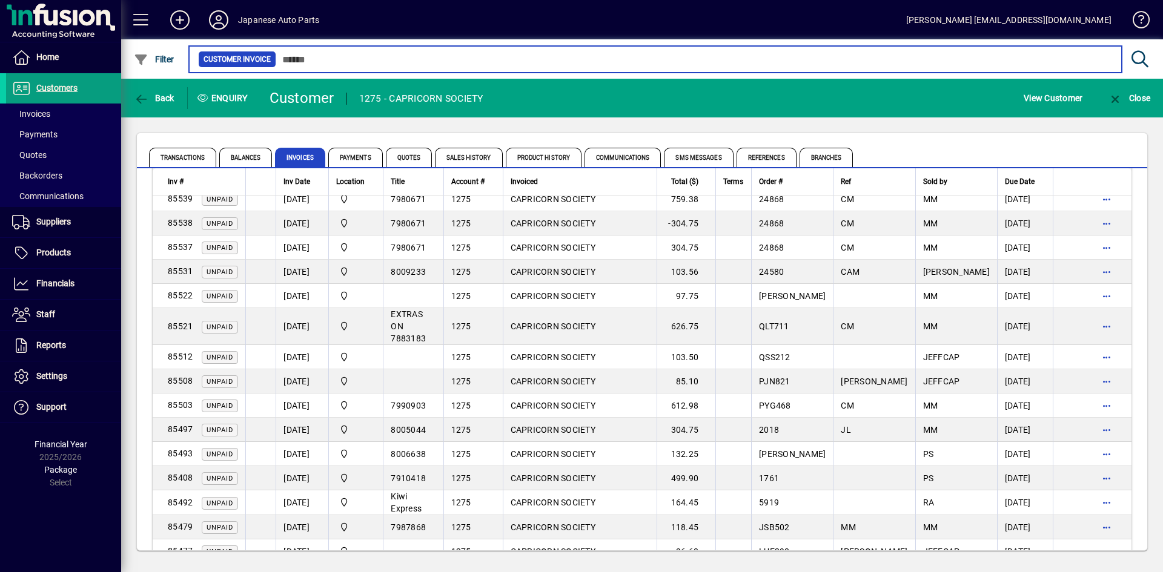
scroll to position [2015, 0]
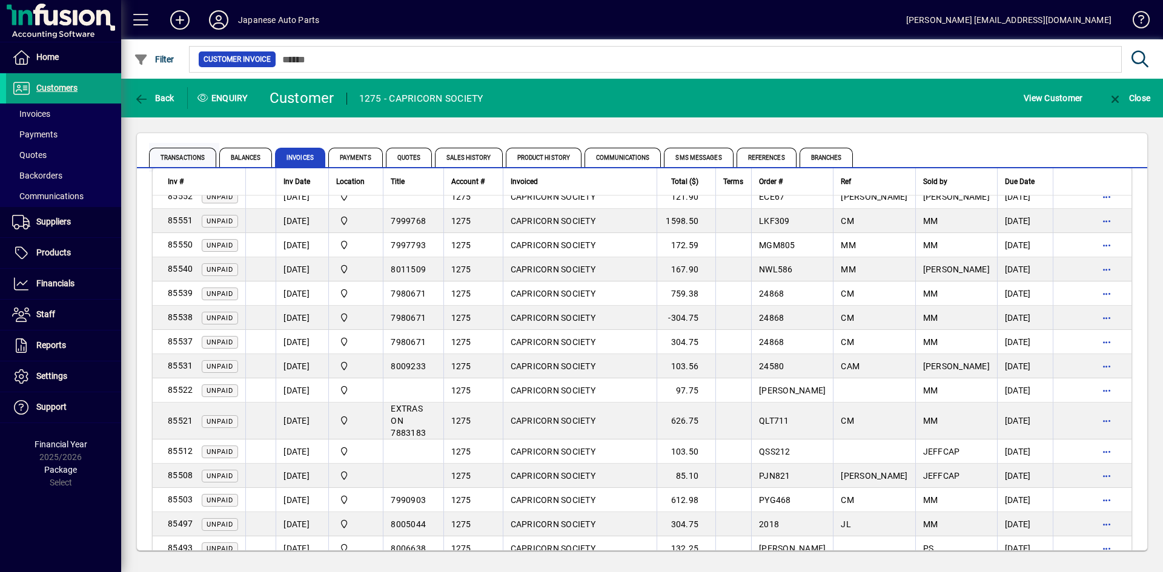
click at [197, 156] on span "Transactions" at bounding box center [182, 157] width 67 height 19
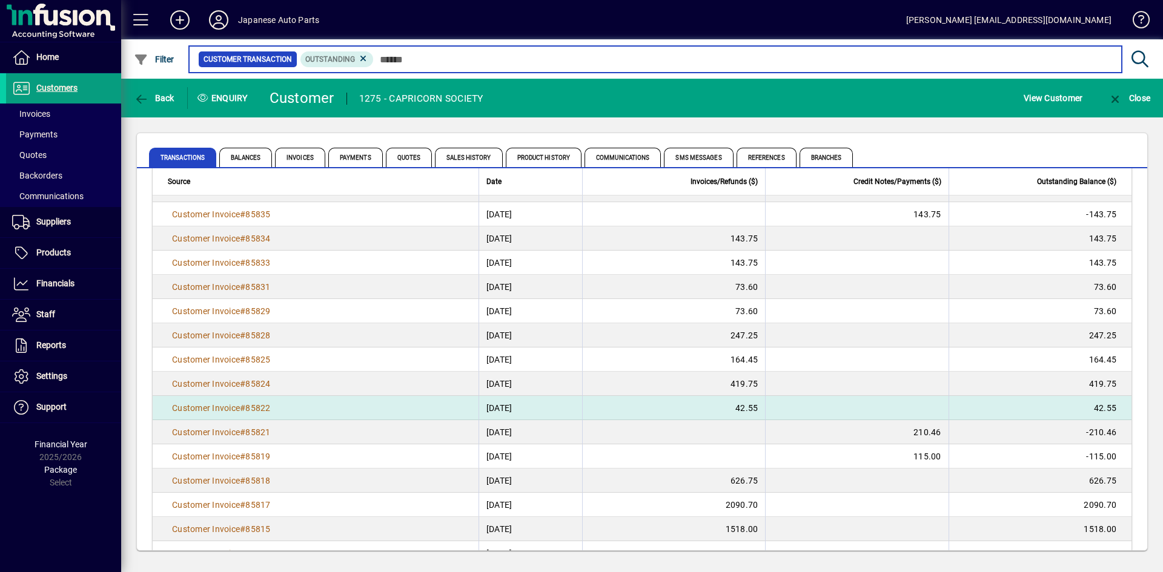
scroll to position [2120, 0]
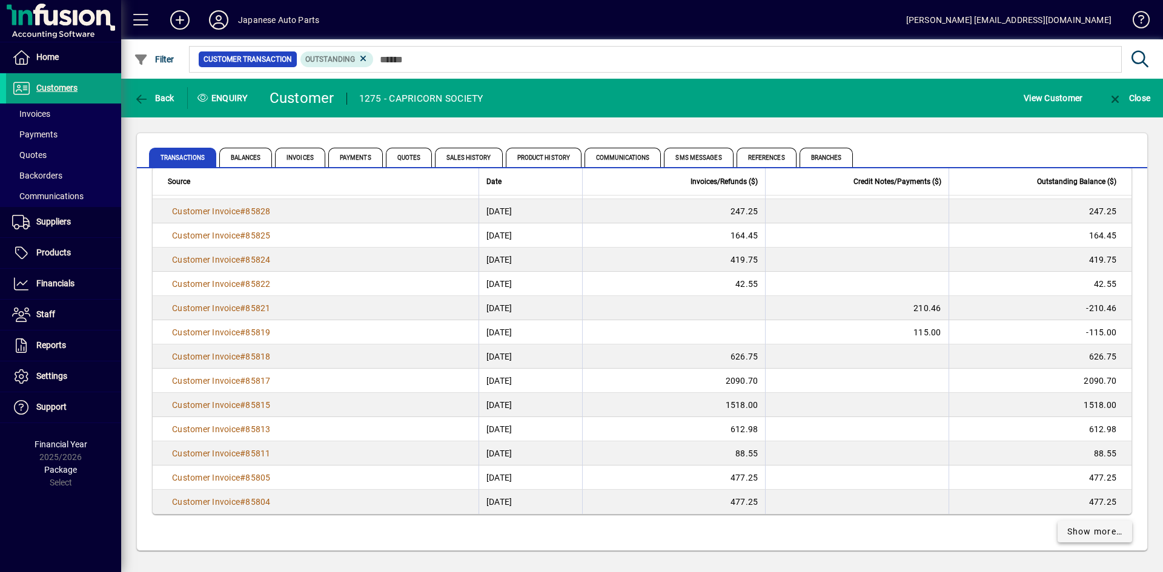
click at [1067, 531] on span "Show more…" at bounding box center [1095, 532] width 56 height 13
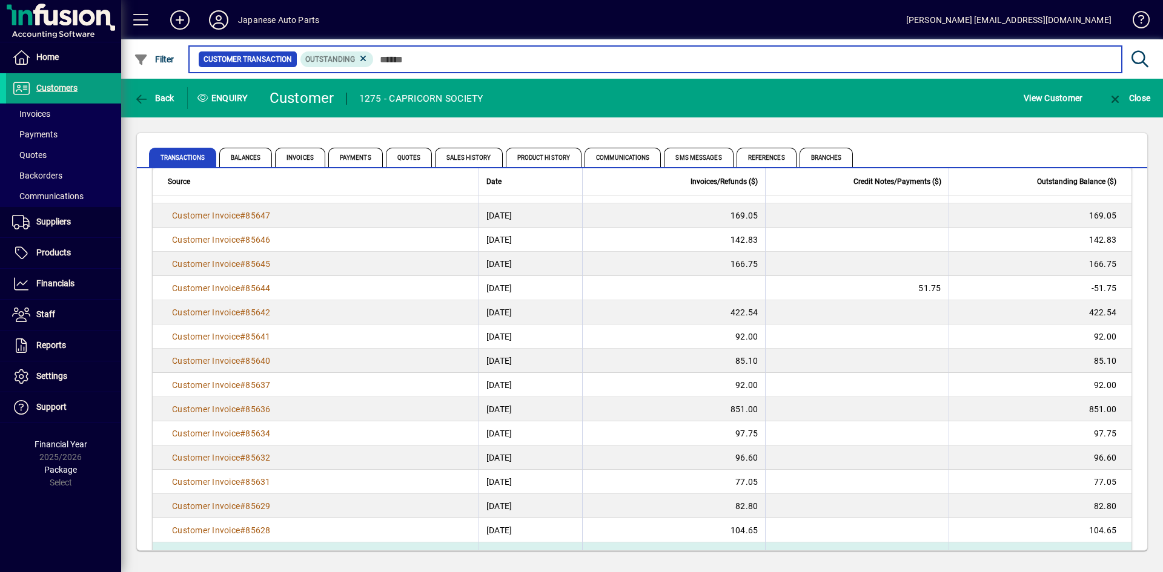
scroll to position [4555, 0]
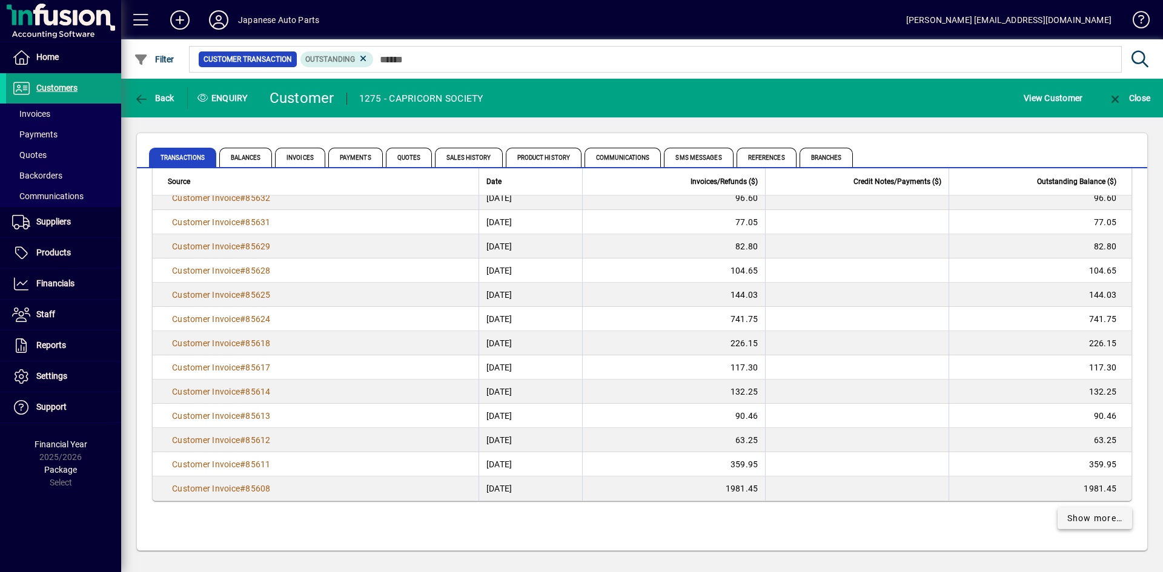
click at [1071, 523] on span "Show more…" at bounding box center [1095, 518] width 56 height 13
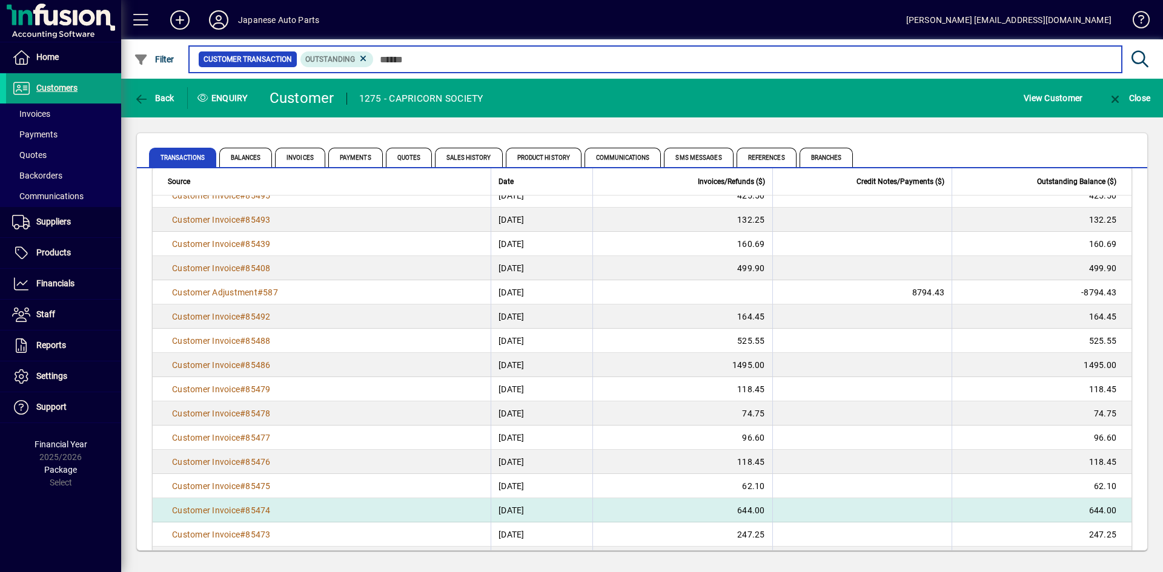
scroll to position [6069, 0]
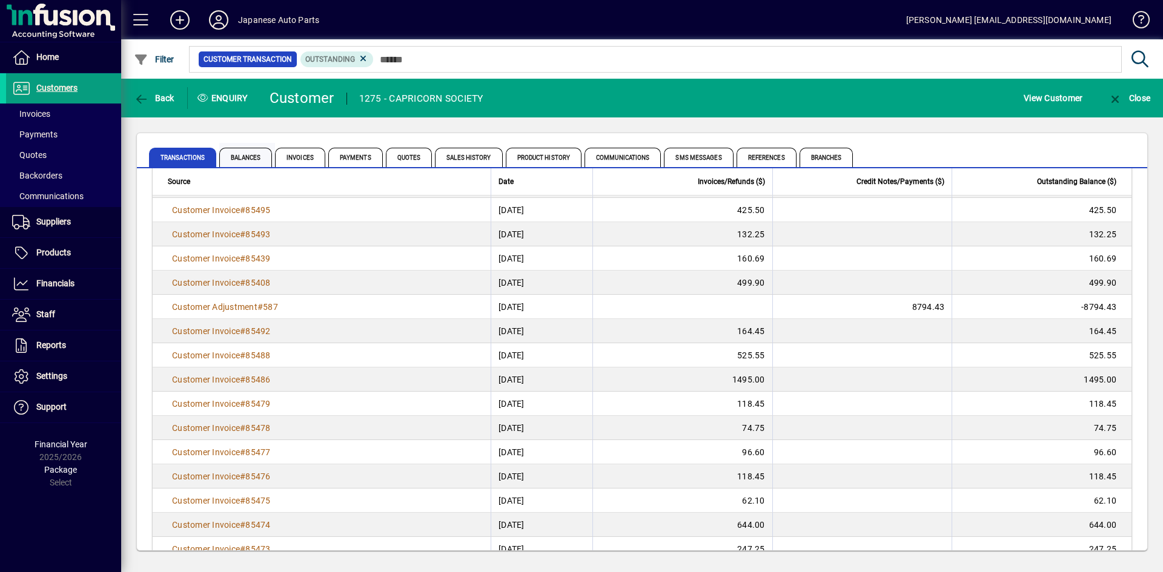
click at [245, 159] on span "Balances" at bounding box center [245, 157] width 53 height 19
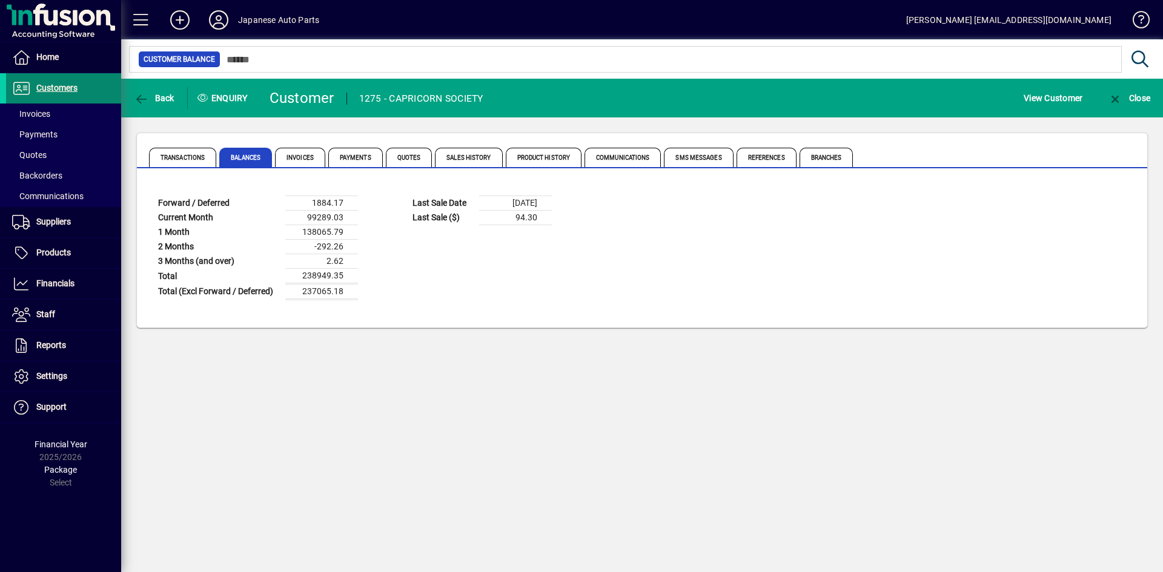
click at [45, 92] on span "Customers" at bounding box center [56, 88] width 41 height 10
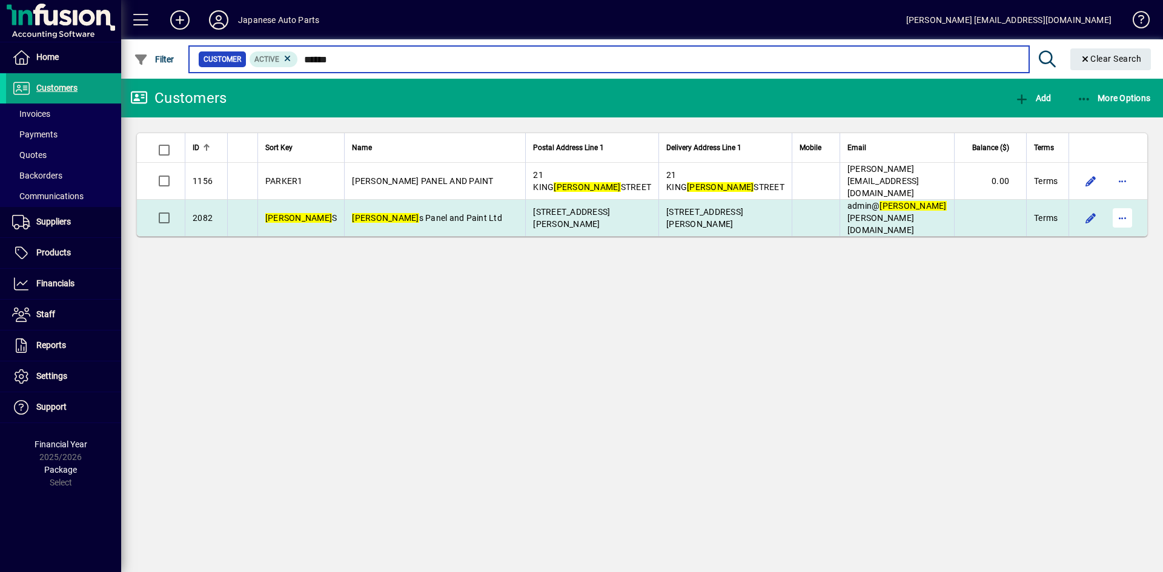
type input "******"
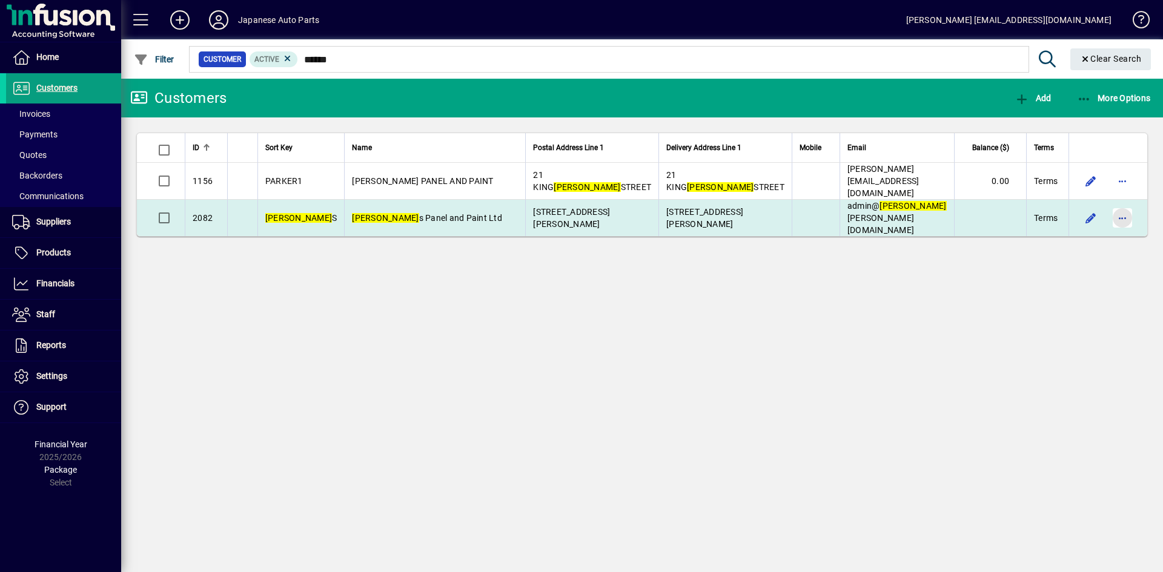
click at [1121, 203] on span "button" at bounding box center [1122, 217] width 29 height 29
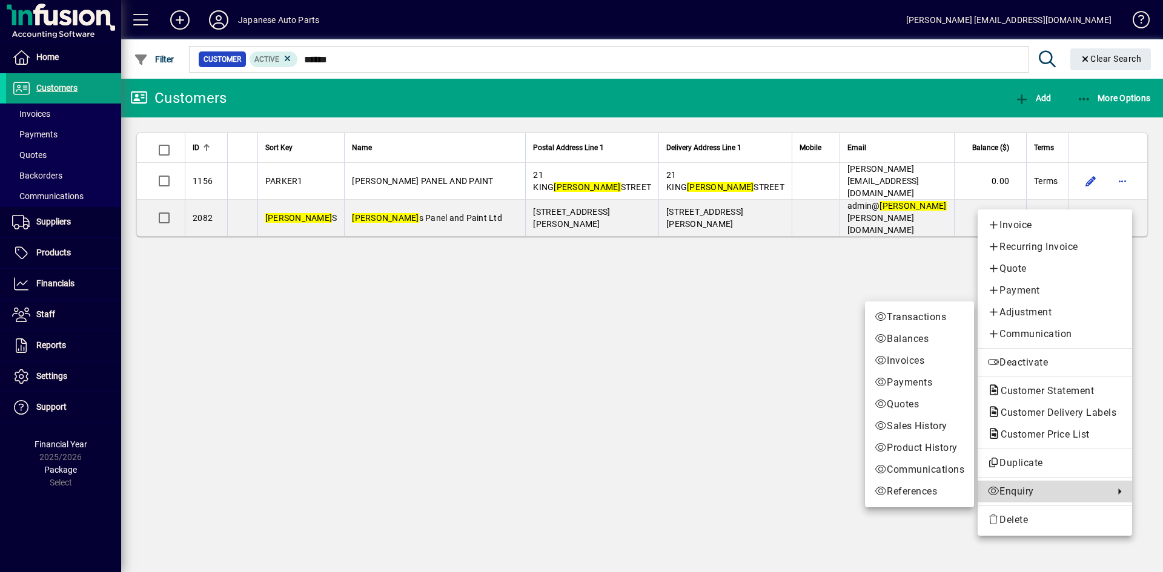
click at [1022, 491] on span "Enquiry" at bounding box center [1047, 491] width 121 height 15
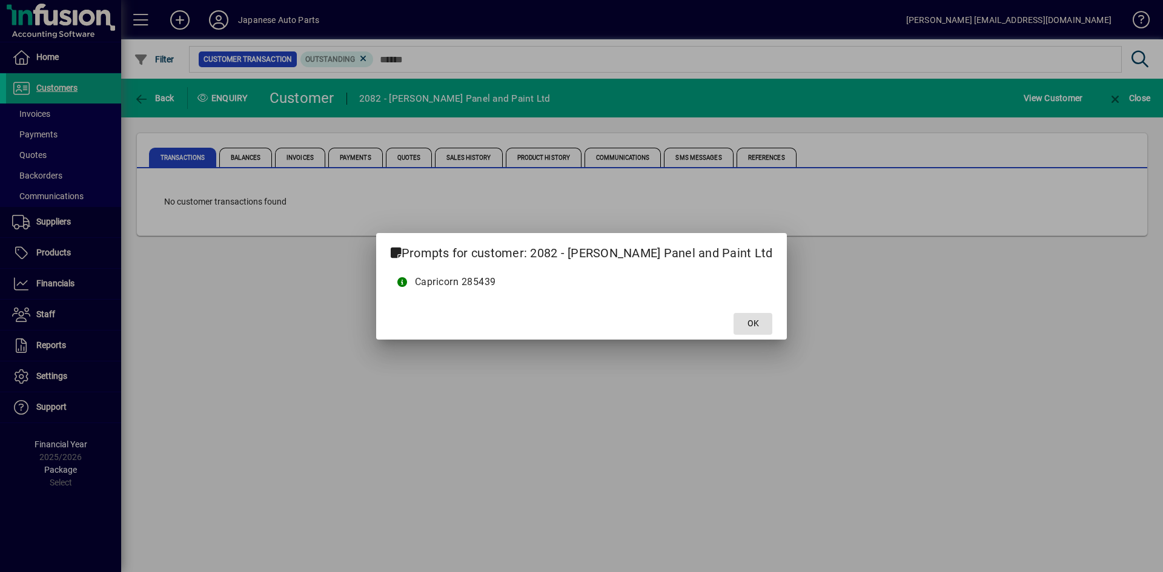
click at [733, 313] on button "OK" at bounding box center [752, 324] width 39 height 22
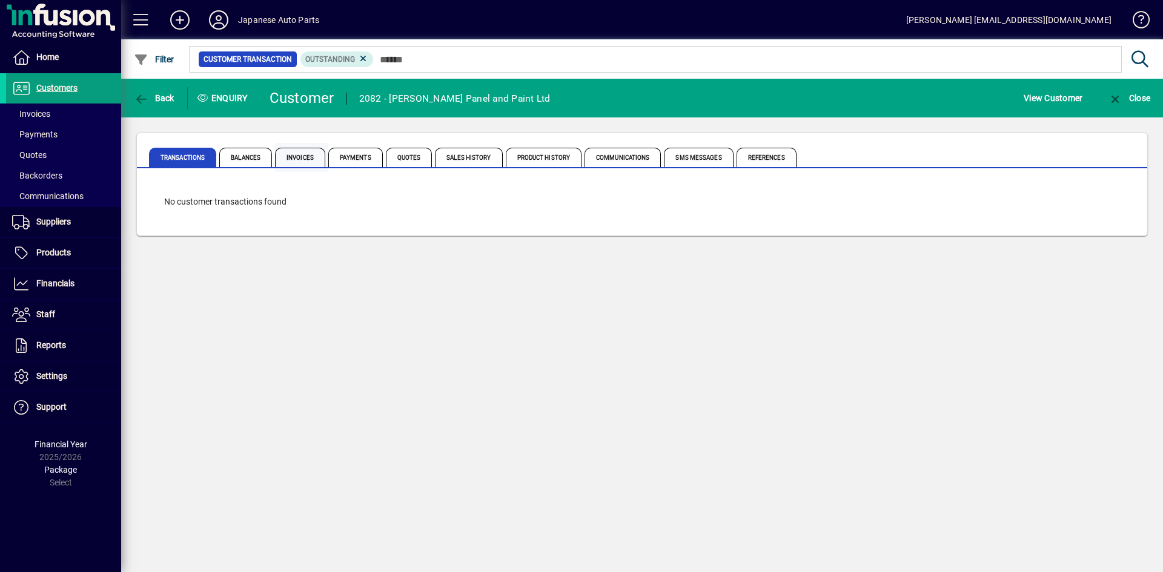
click at [306, 160] on span "Invoices" at bounding box center [300, 157] width 50 height 19
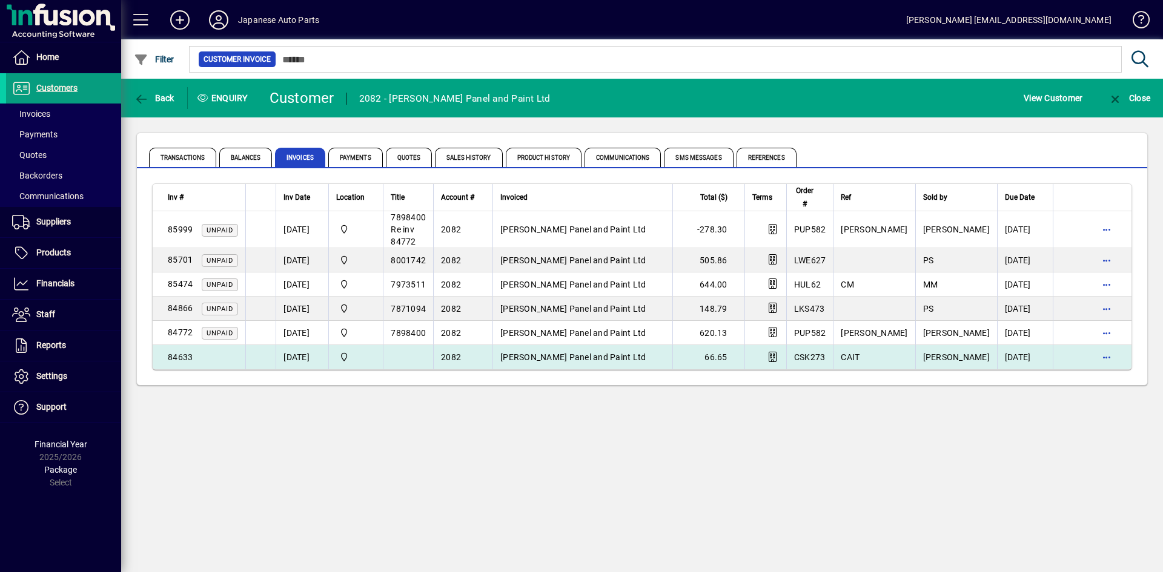
click at [640, 349] on td "[PERSON_NAME] Panel and Paint Ltd" at bounding box center [582, 357] width 180 height 24
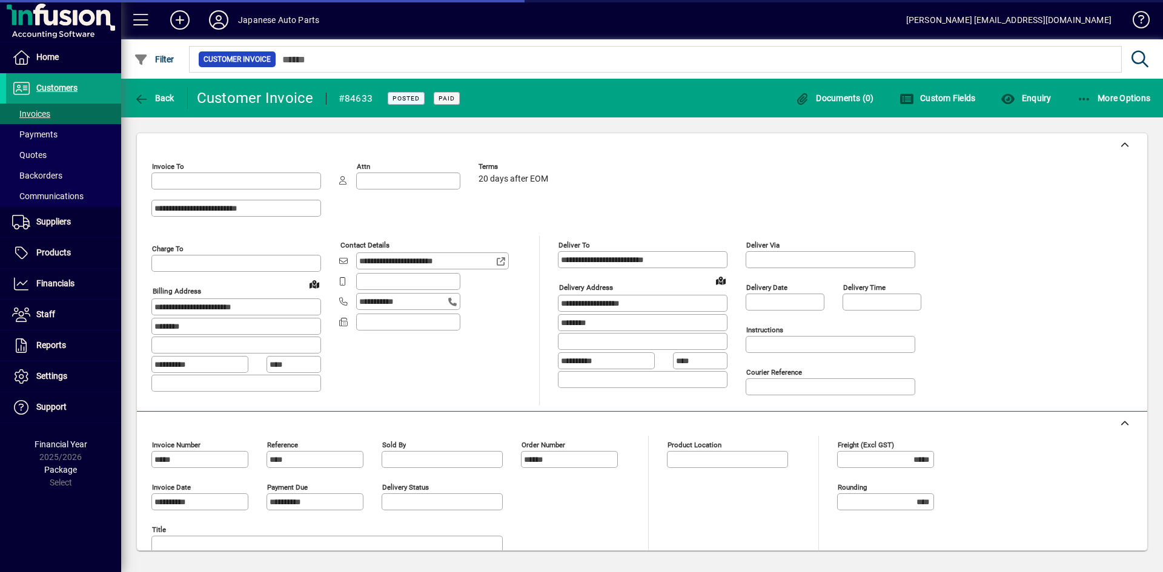
type input "**********"
type input "*******"
type input "**********"
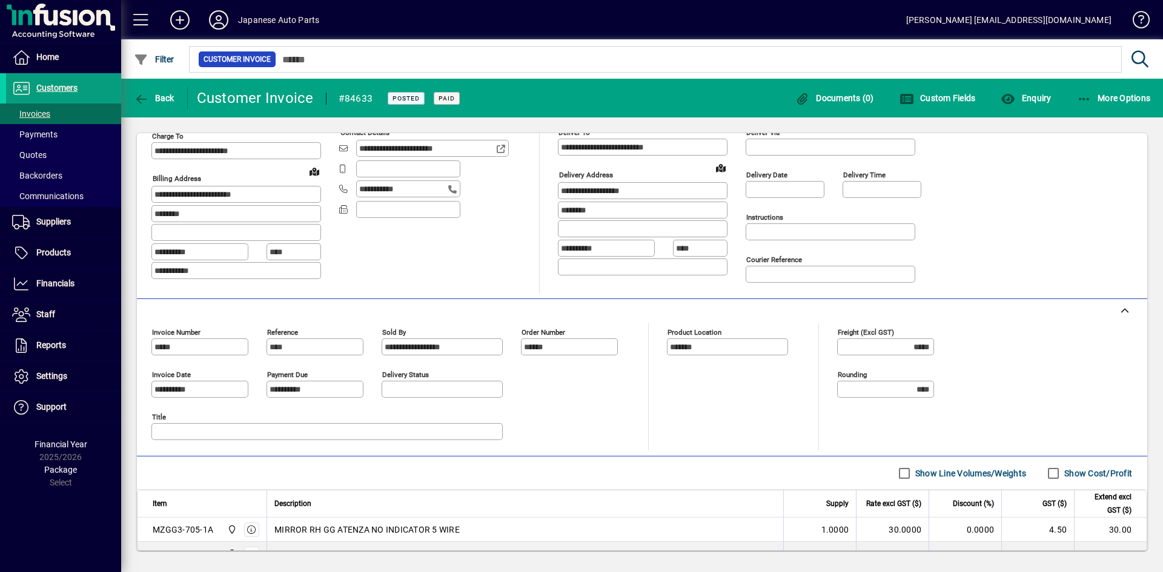
scroll to position [197, 0]
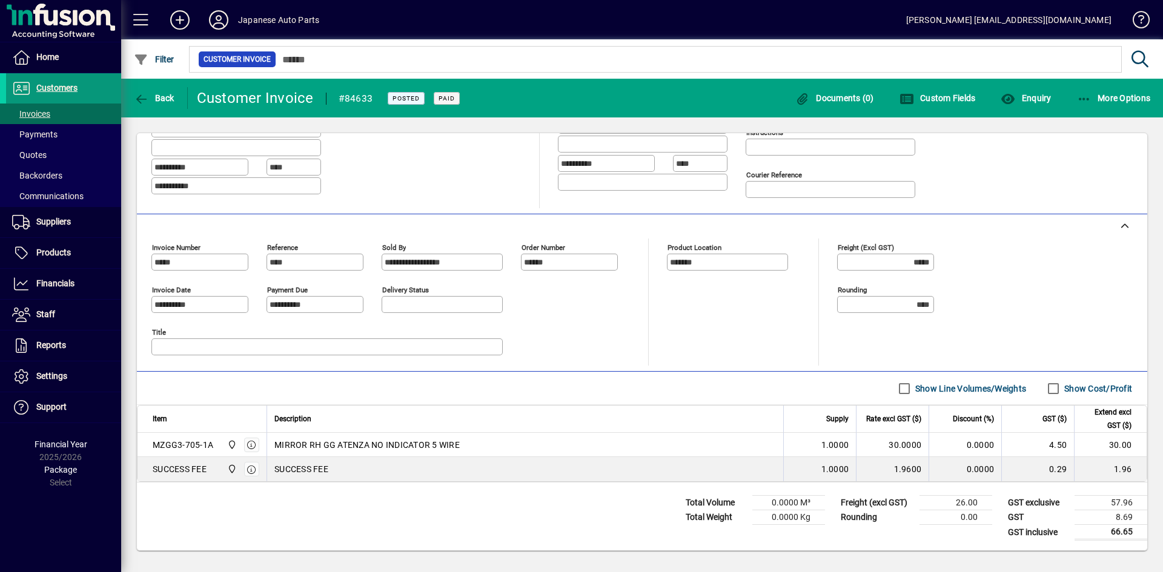
click at [67, 84] on span "Customers" at bounding box center [56, 88] width 41 height 10
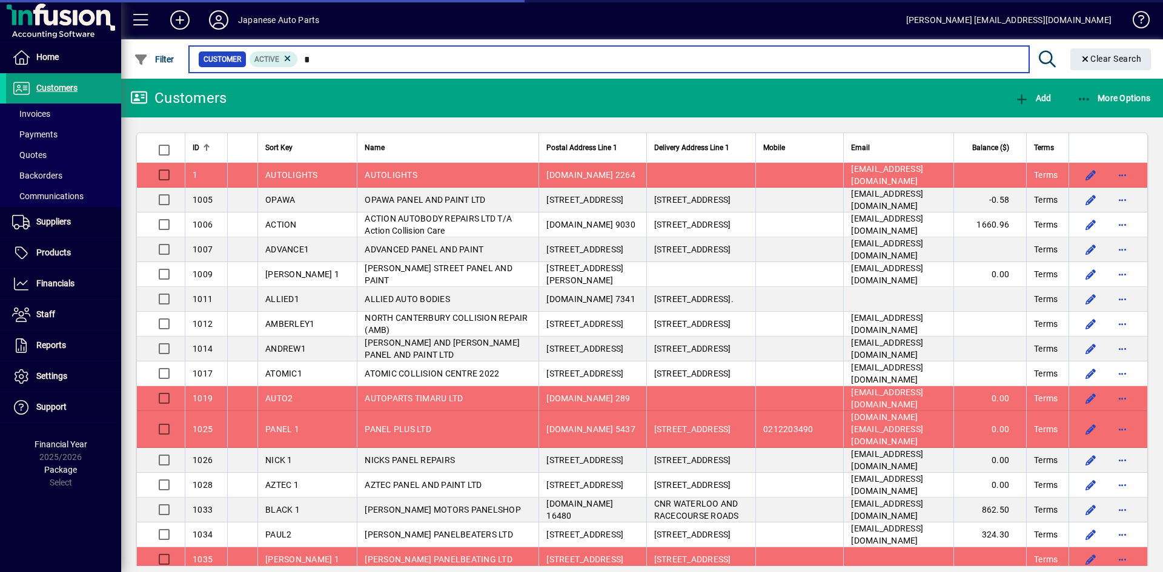
type input "**"
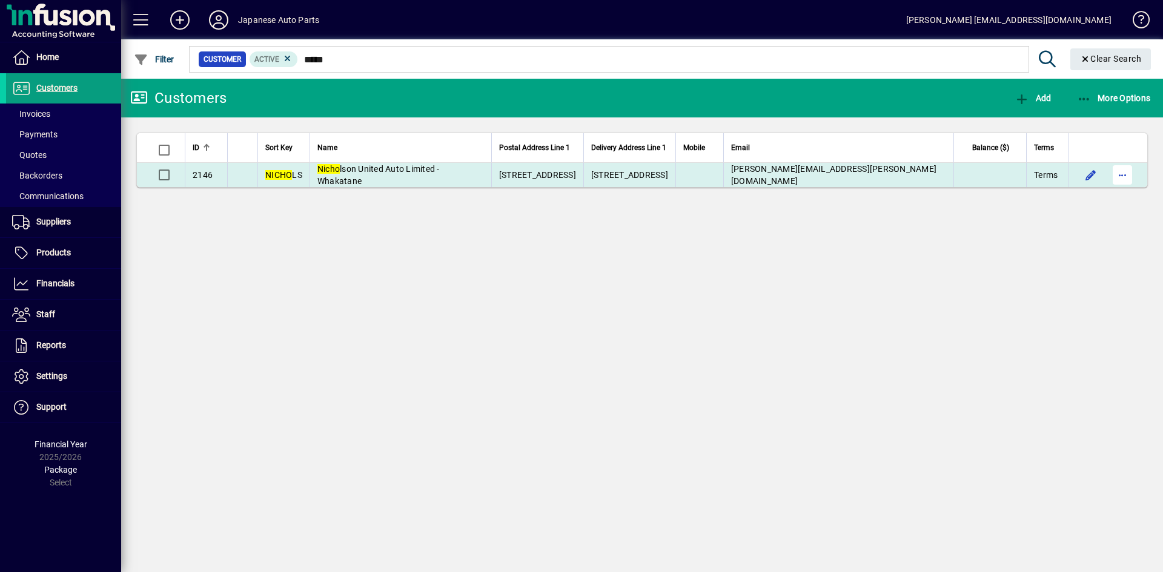
type input "*****"
click at [1119, 172] on span "button" at bounding box center [1122, 174] width 29 height 29
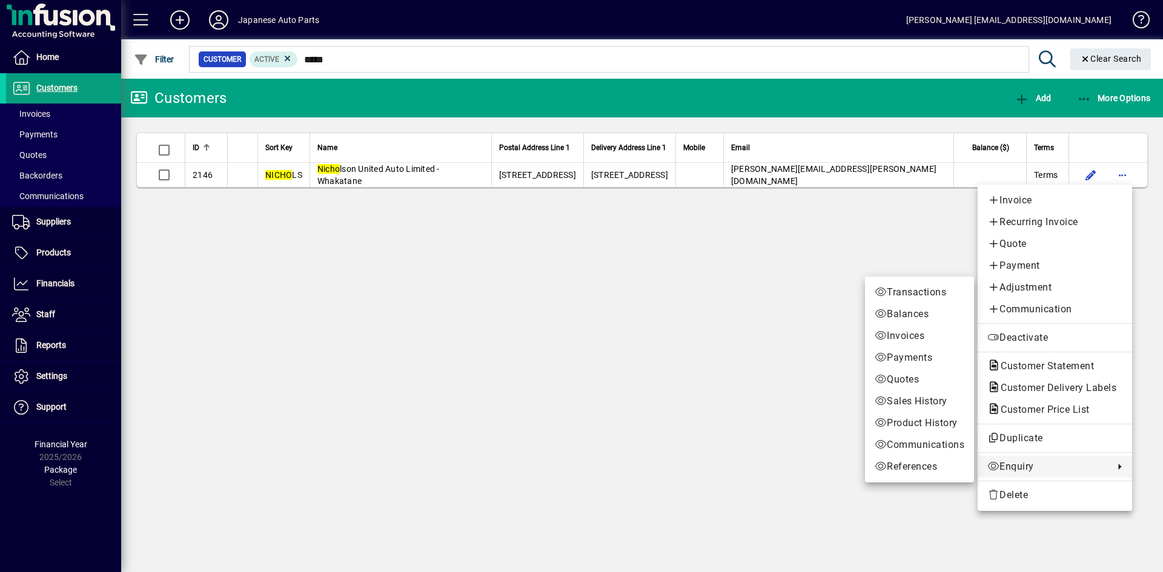
click at [1007, 465] on span "Enquiry" at bounding box center [1047, 467] width 121 height 15
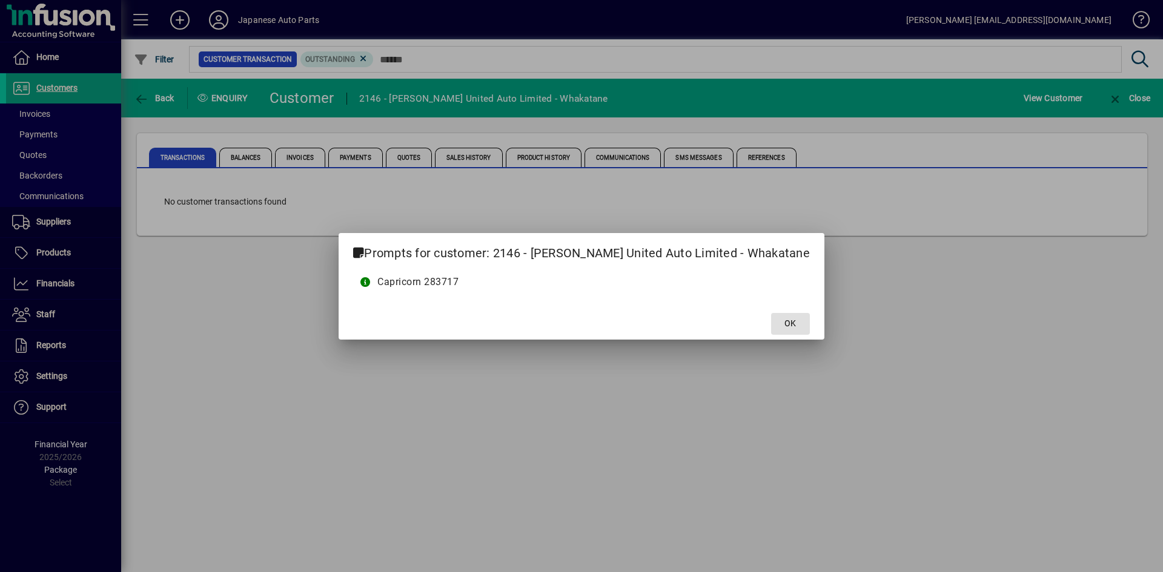
click at [771, 313] on button "OK" at bounding box center [790, 324] width 39 height 22
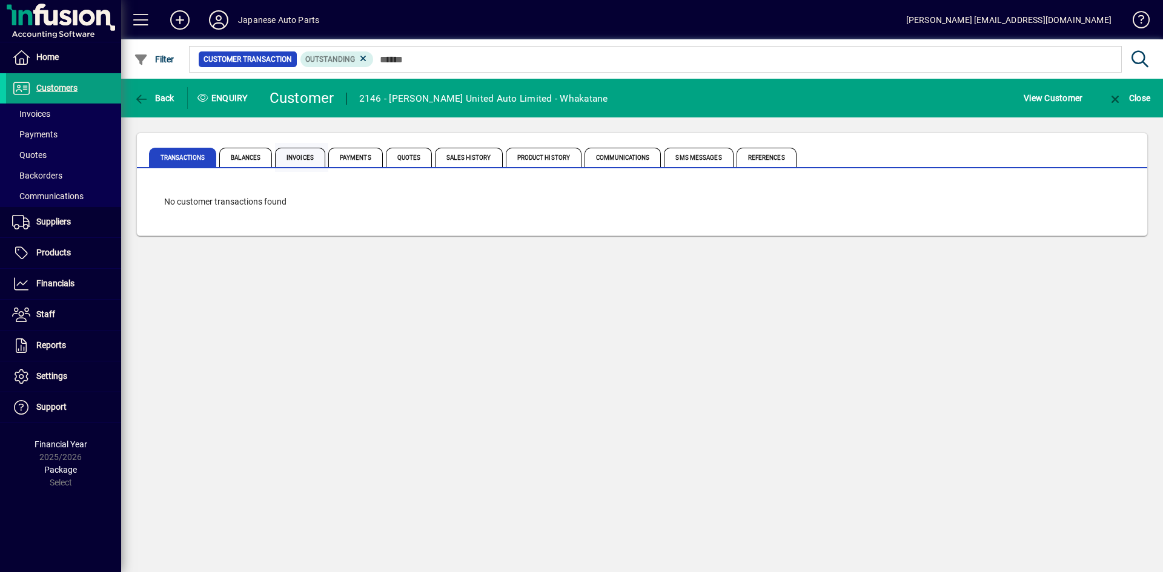
click at [306, 160] on span "Invoices" at bounding box center [300, 157] width 50 height 19
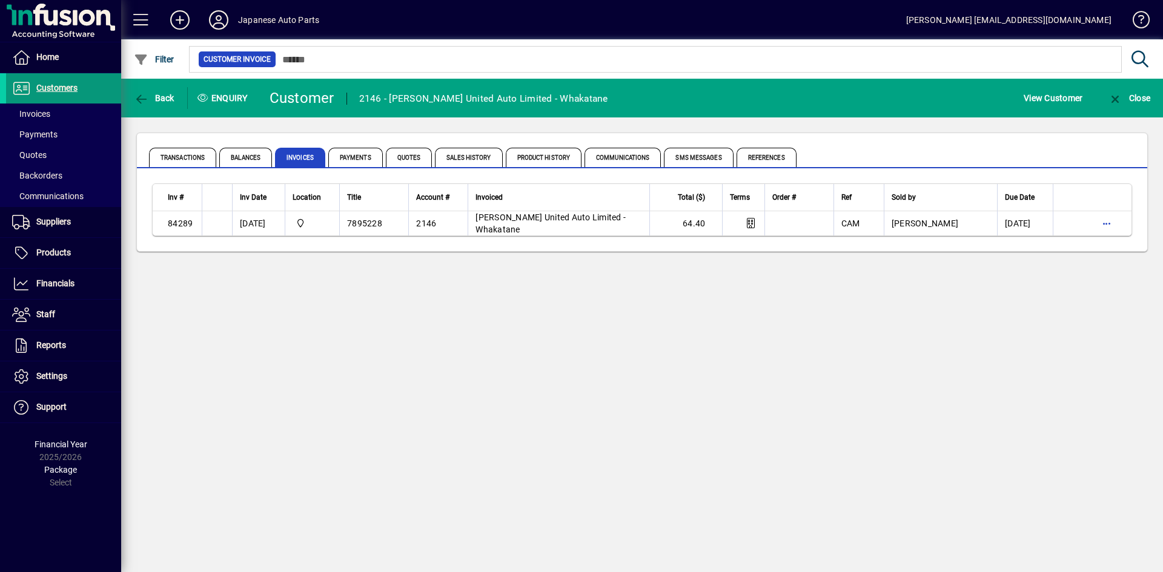
click at [59, 90] on span "Customers" at bounding box center [56, 88] width 41 height 10
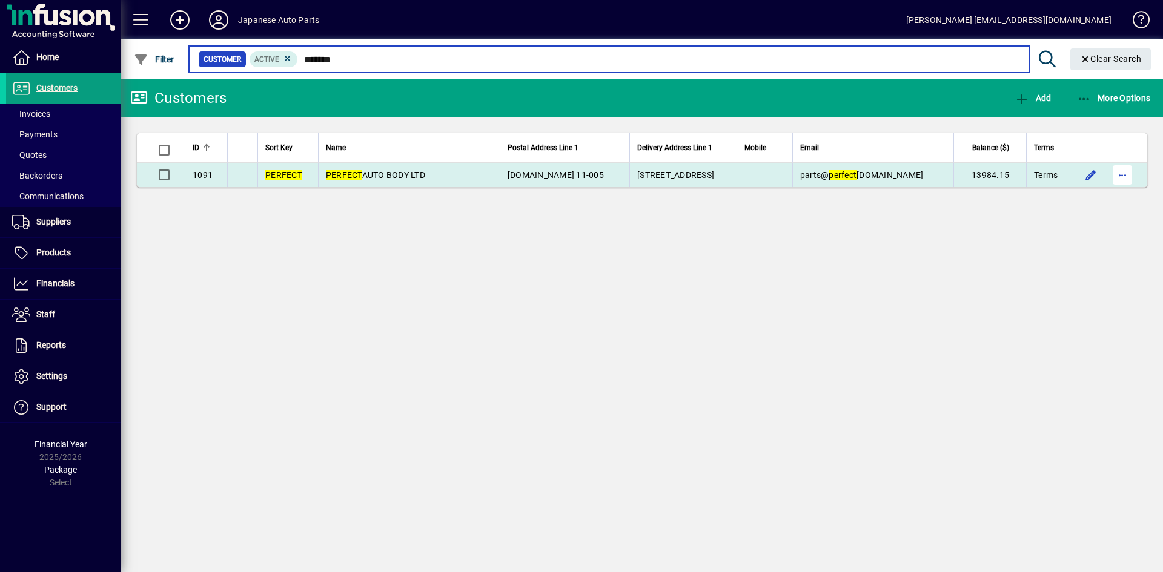
type input "*******"
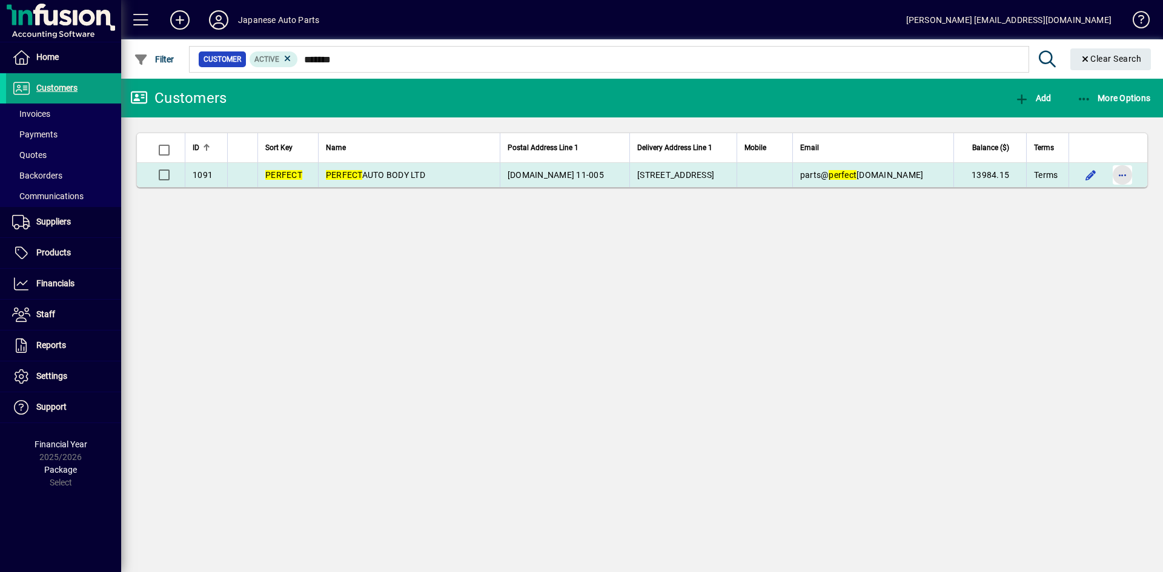
click at [1124, 177] on span "button" at bounding box center [1122, 174] width 29 height 29
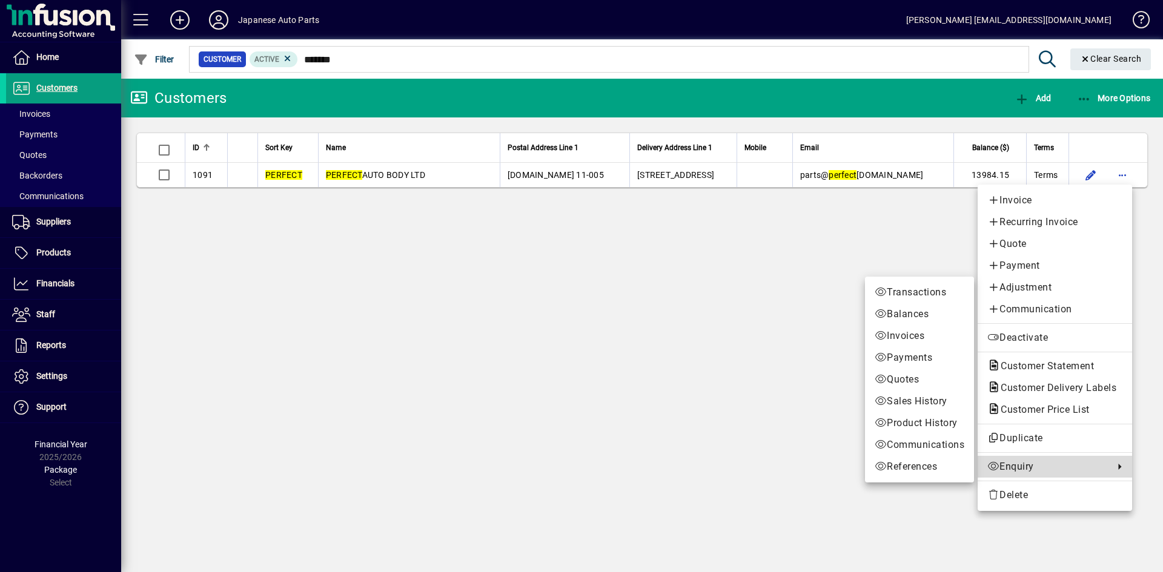
click at [1008, 469] on span "Enquiry" at bounding box center [1047, 467] width 121 height 15
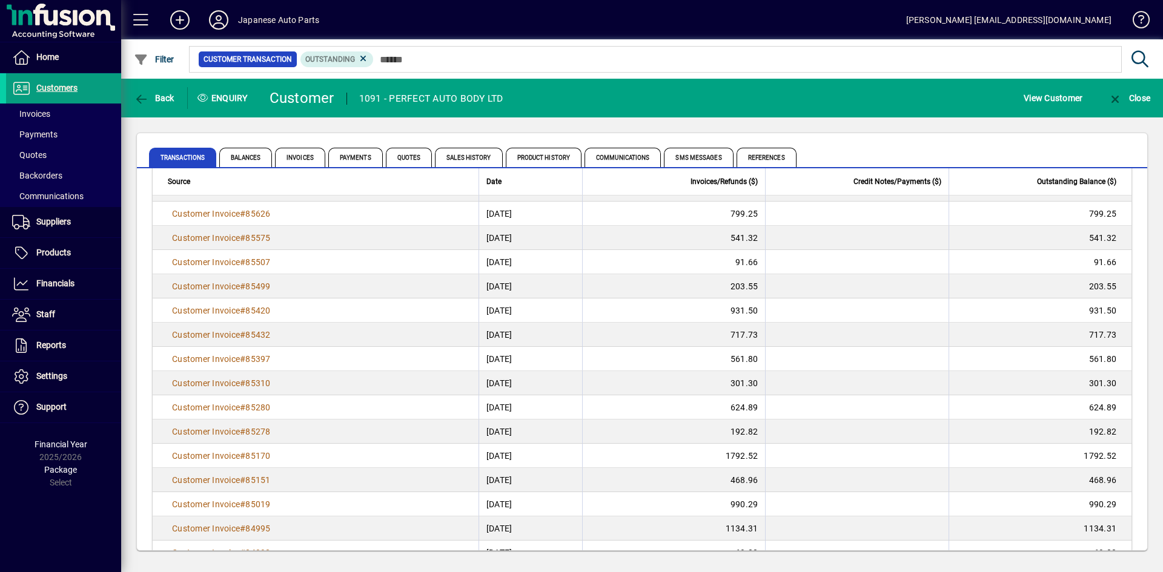
scroll to position [173, 0]
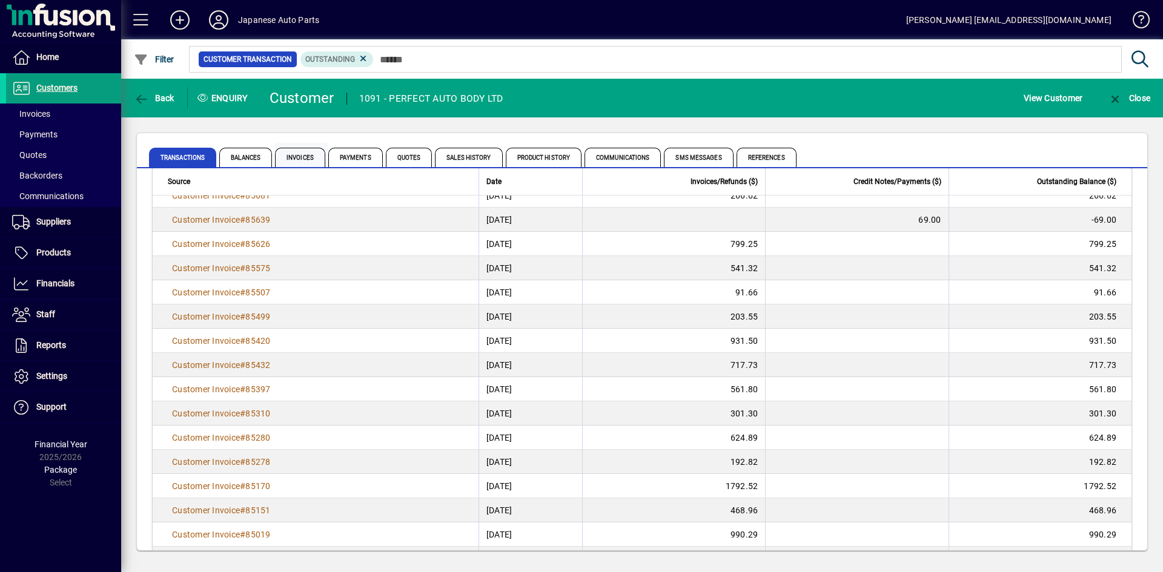
drag, startPoint x: 311, startPoint y: 158, endPoint x: 319, endPoint y: 157, distance: 7.9
click at [311, 158] on span "Invoices" at bounding box center [300, 157] width 50 height 19
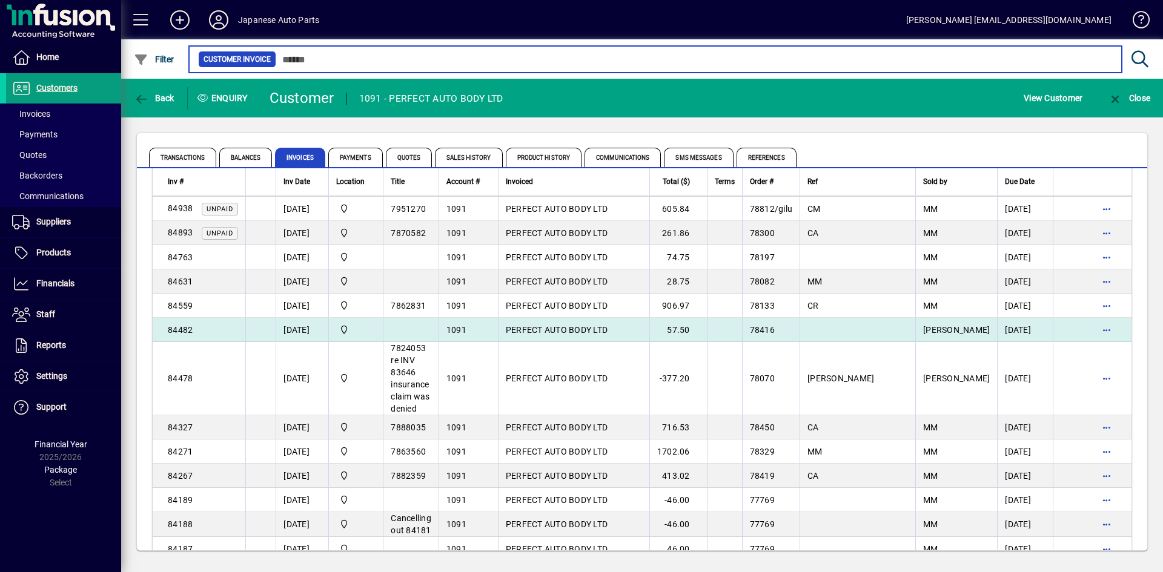
scroll to position [666, 0]
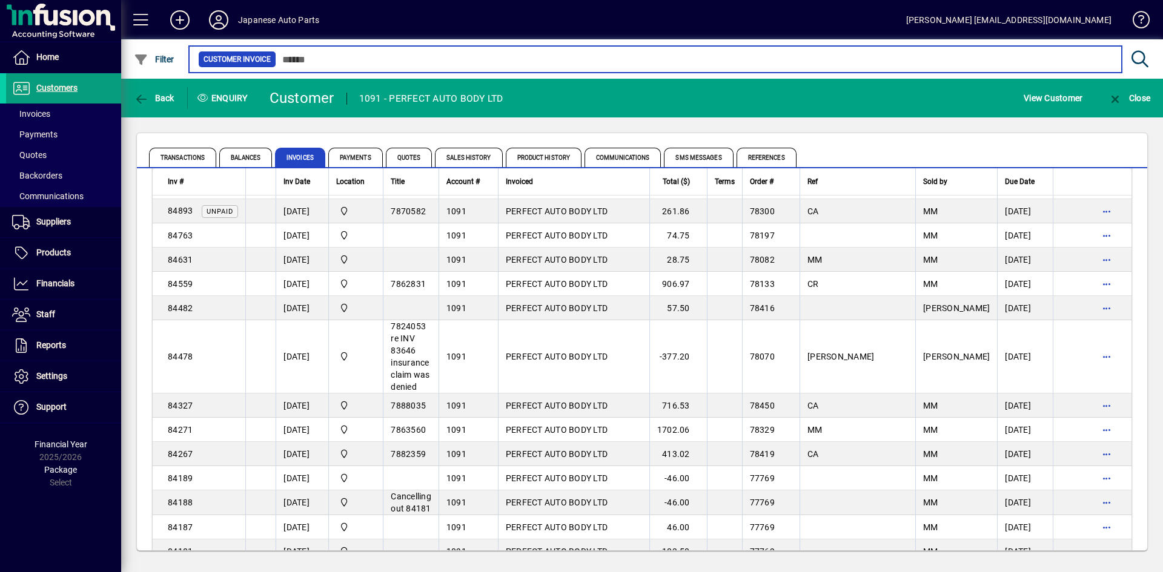
click at [374, 64] on input "text" at bounding box center [694, 59] width 836 height 17
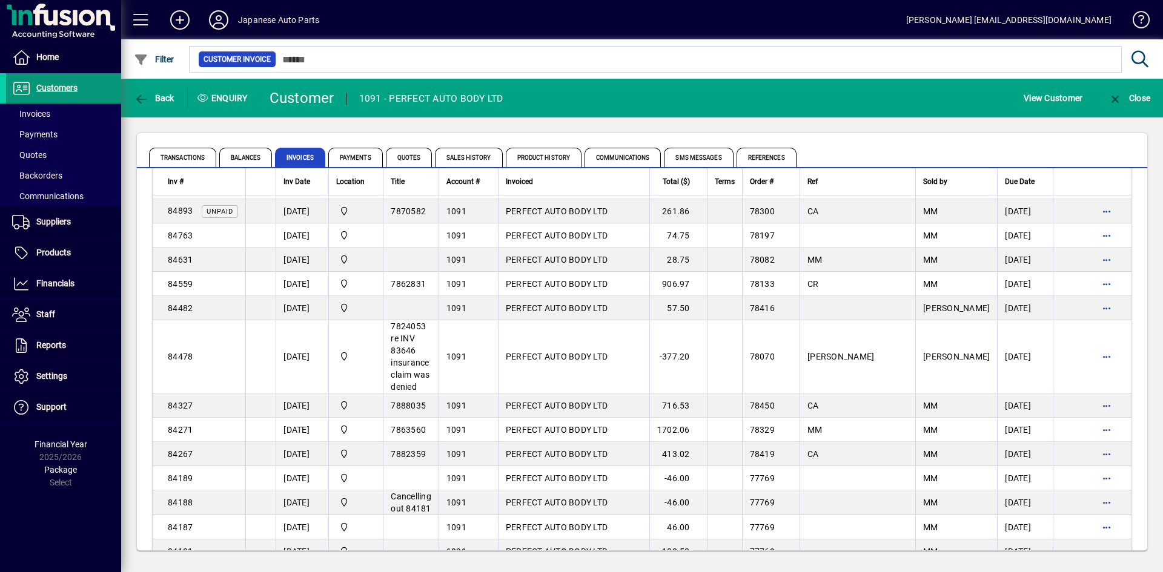
click at [55, 88] on span "Customers" at bounding box center [56, 88] width 41 height 10
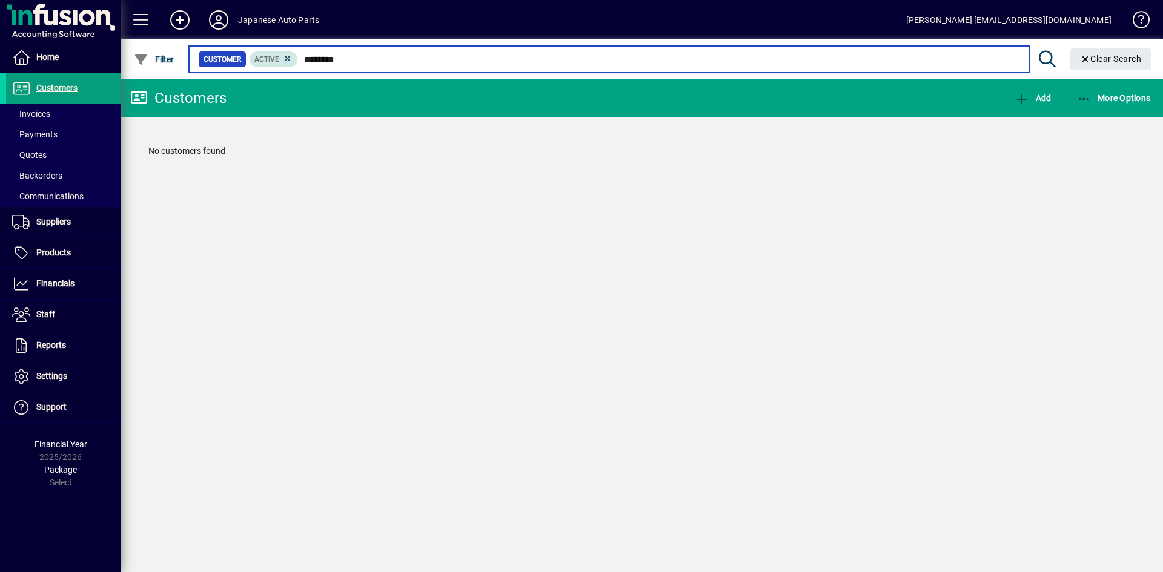
drag, startPoint x: 366, startPoint y: 65, endPoint x: 282, endPoint y: 55, distance: 85.4
click at [282, 55] on div "Customer Active ********" at bounding box center [608, 59] width 821 height 17
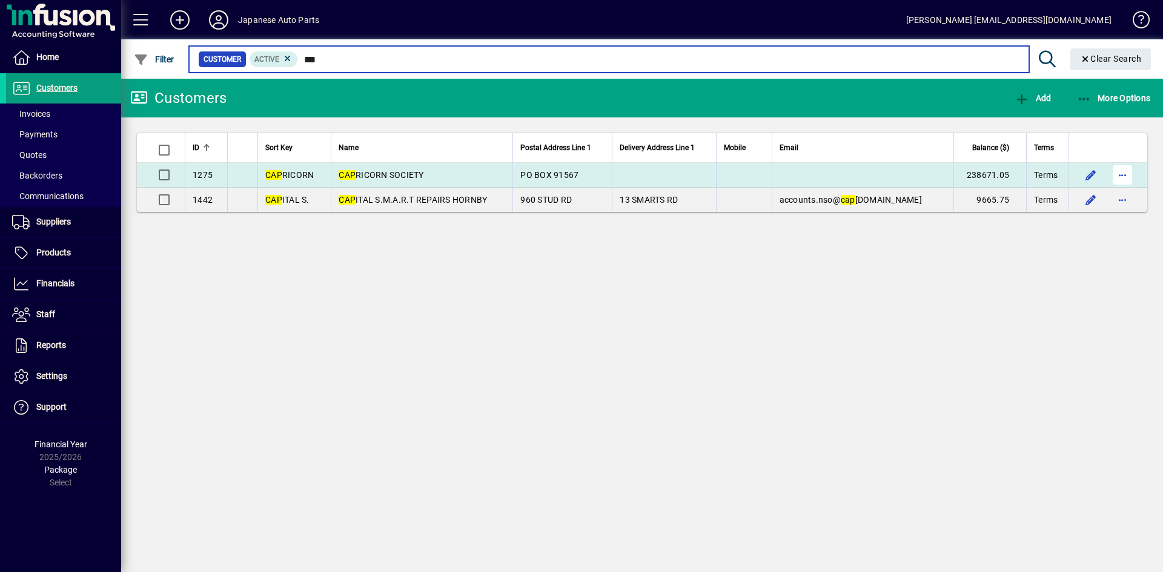
type input "***"
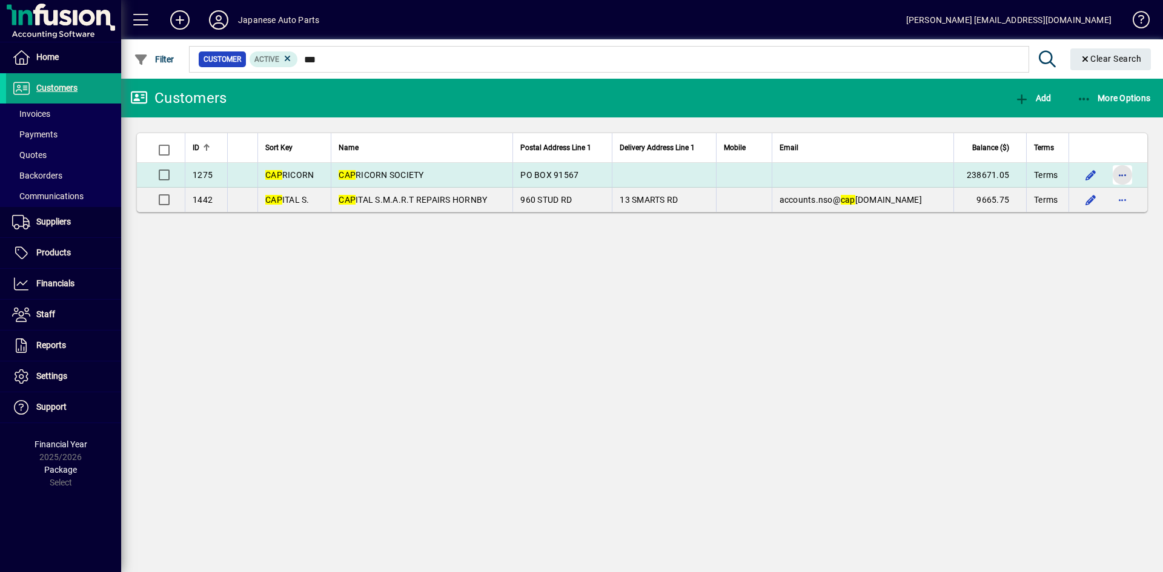
click at [1119, 173] on span "button" at bounding box center [1122, 174] width 29 height 29
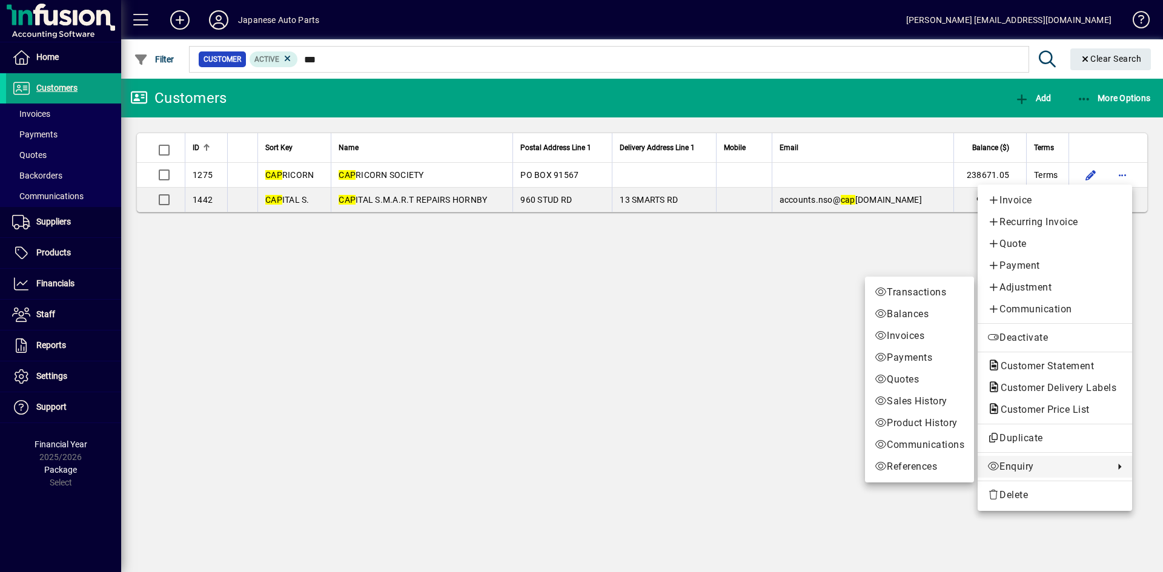
click at [1035, 471] on span "Enquiry" at bounding box center [1047, 467] width 121 height 15
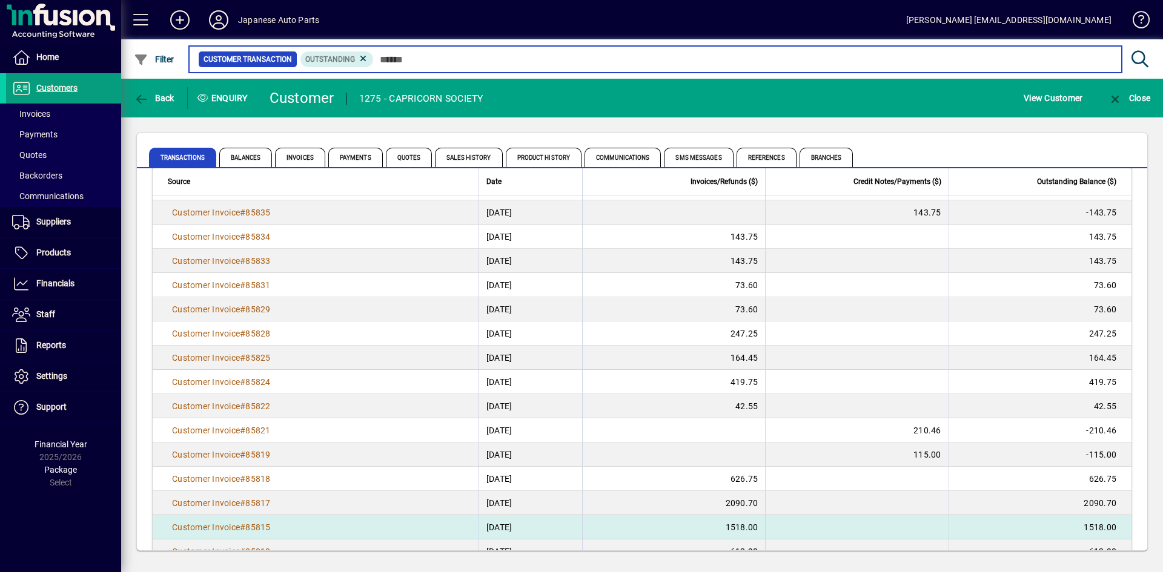
scroll to position [2133, 0]
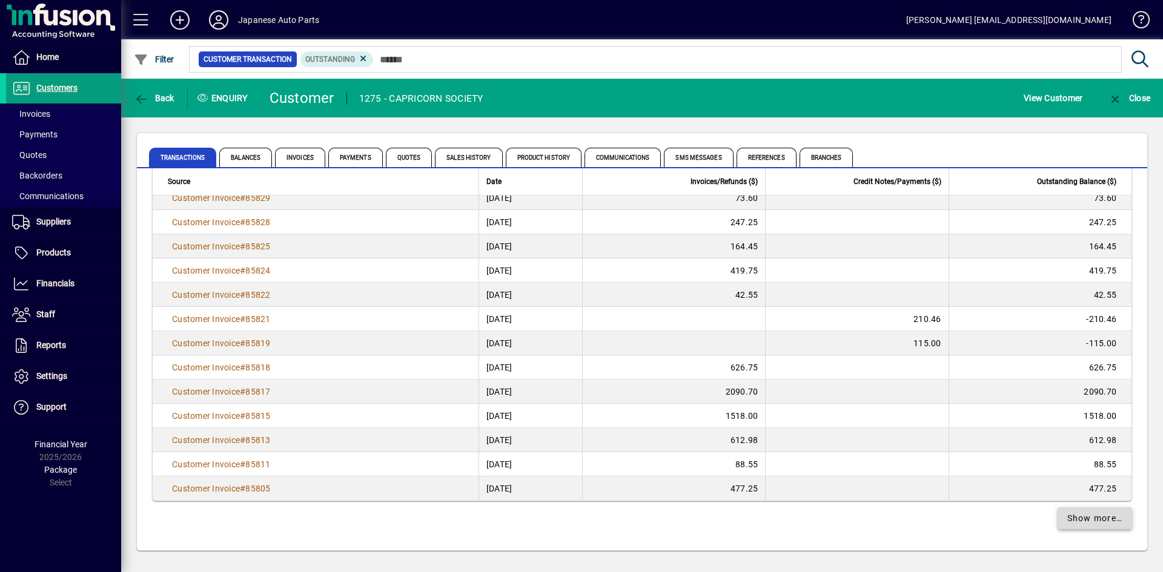
click at [1076, 518] on span "Show more…" at bounding box center [1095, 518] width 56 height 13
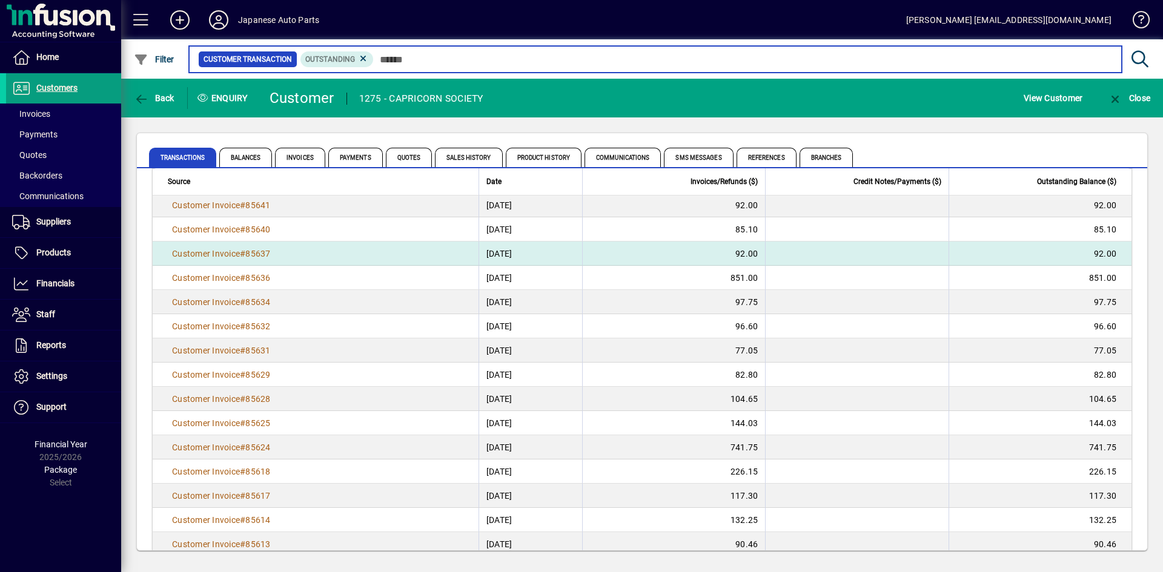
scroll to position [4555, 0]
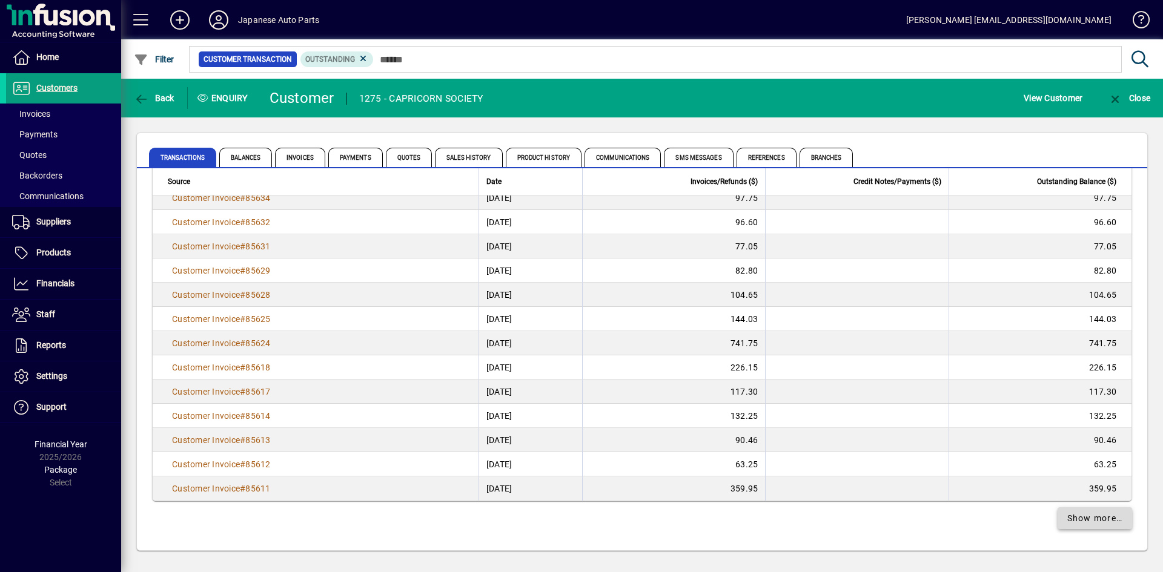
click at [1074, 522] on span "Show more…" at bounding box center [1095, 518] width 56 height 13
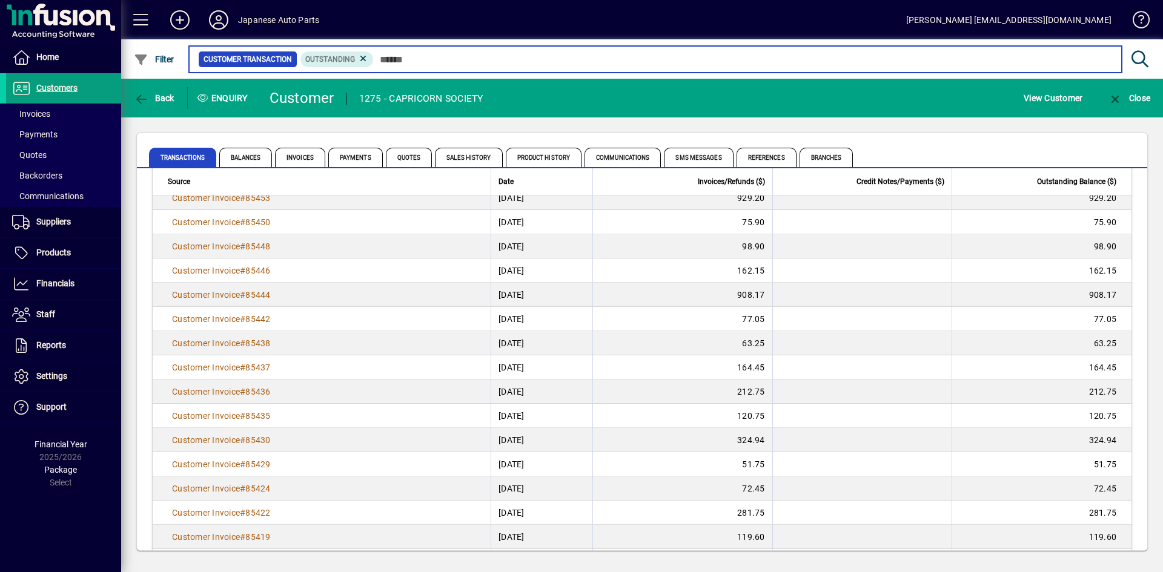
scroll to position [6978, 0]
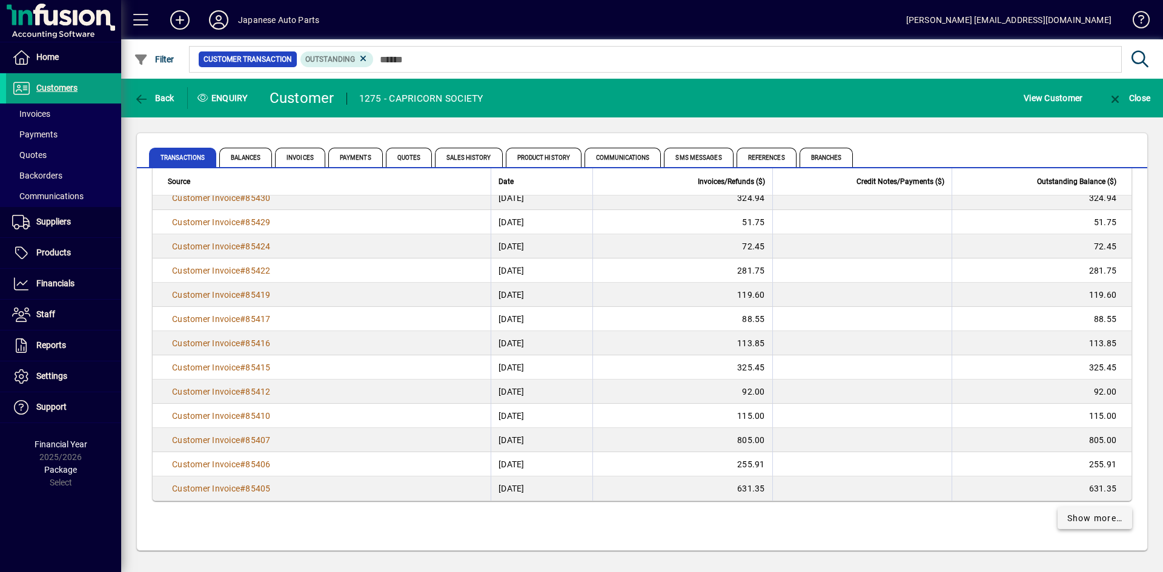
click at [1073, 523] on span "Show more…" at bounding box center [1095, 518] width 56 height 13
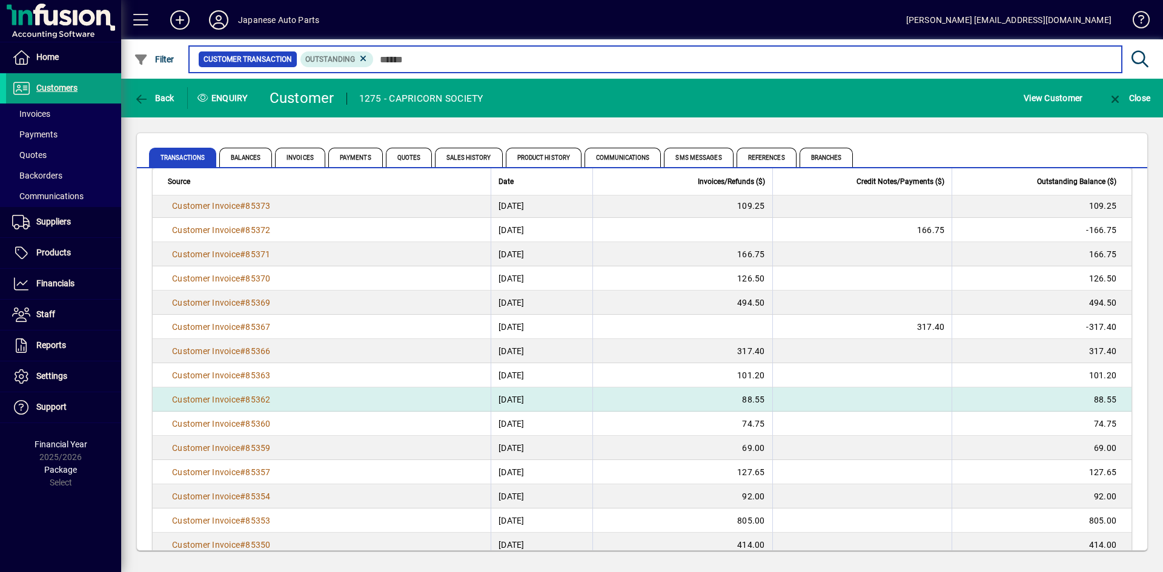
scroll to position [7462, 0]
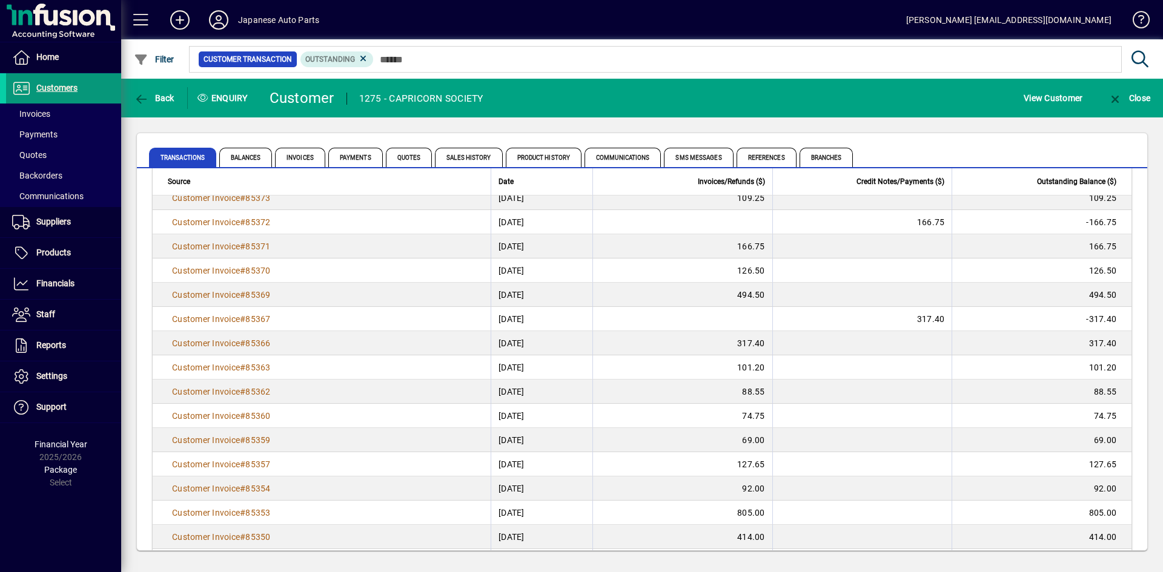
drag, startPoint x: 39, startPoint y: 86, endPoint x: 48, endPoint y: 87, distance: 9.7
click at [39, 86] on span "Customers" at bounding box center [56, 88] width 41 height 10
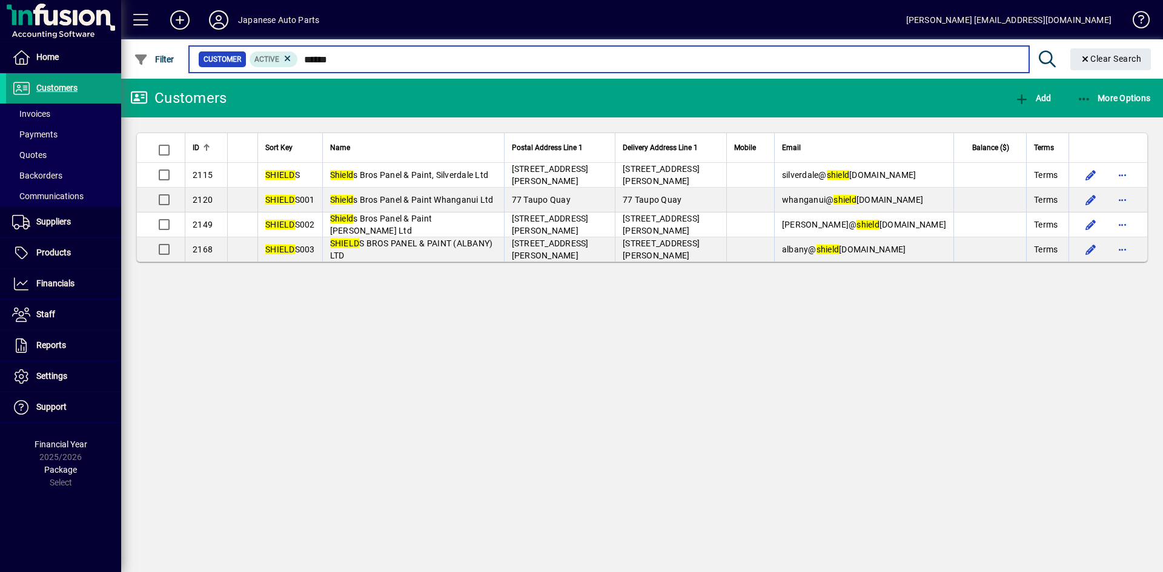
type input "******"
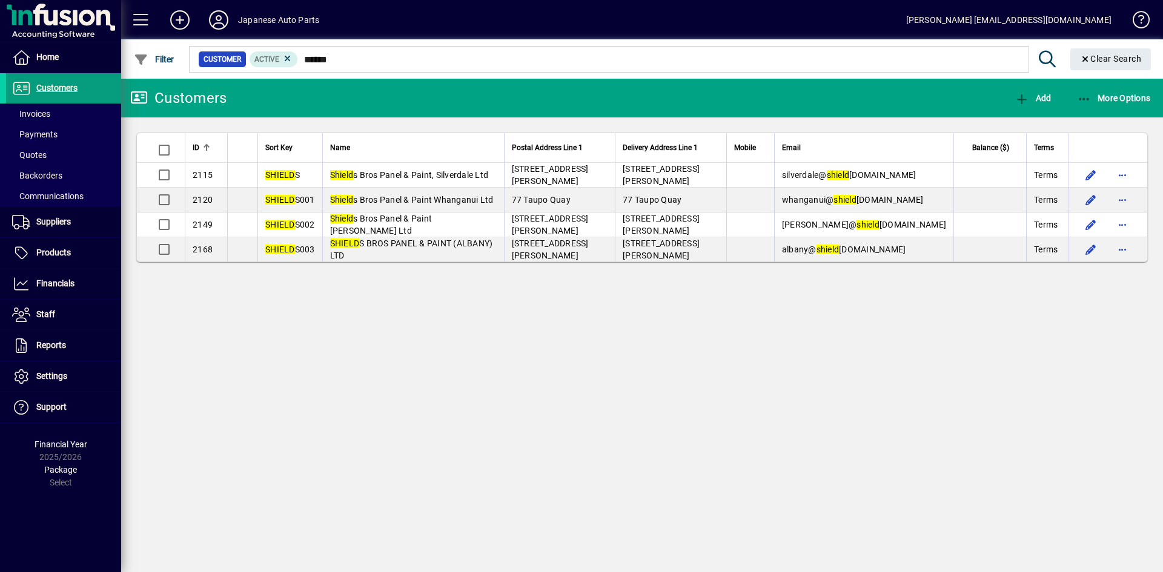
click at [468, 288] on div "Customers Add More Options ID Sort Key Name Postal Address Line 1 Delivery Addr…" at bounding box center [642, 326] width 1042 height 494
click at [48, 112] on span "Invoices" at bounding box center [31, 114] width 38 height 10
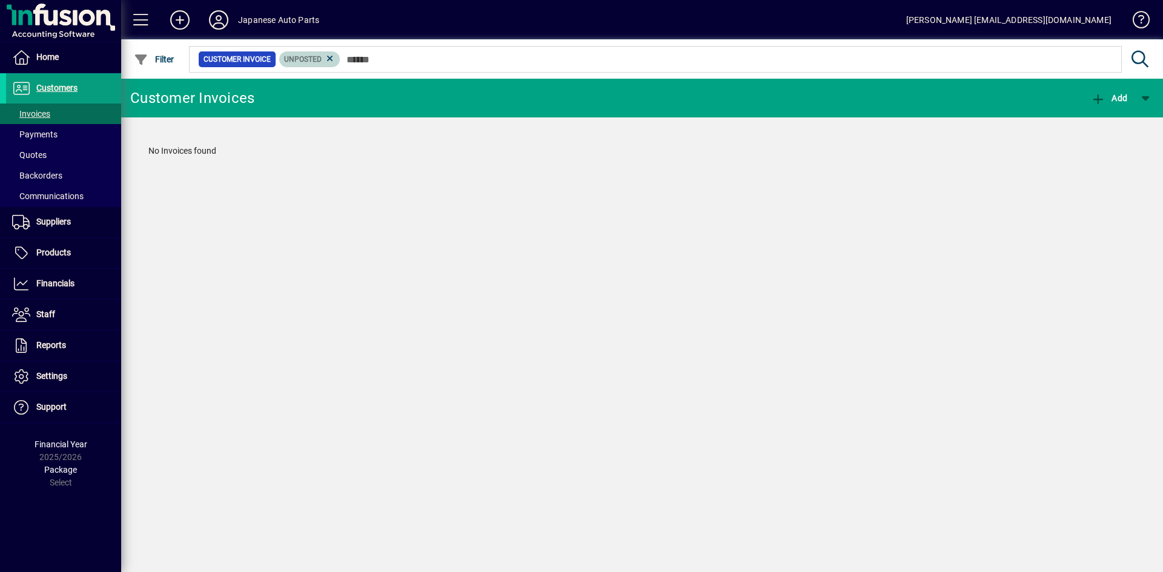
click at [327, 58] on icon at bounding box center [330, 58] width 11 height 11
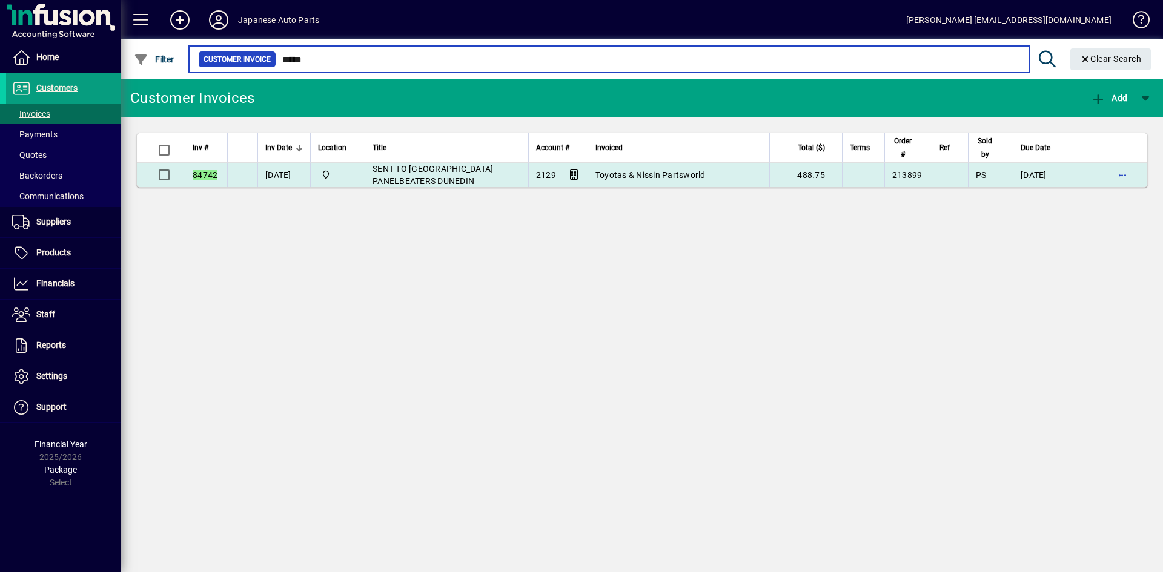
type input "*****"
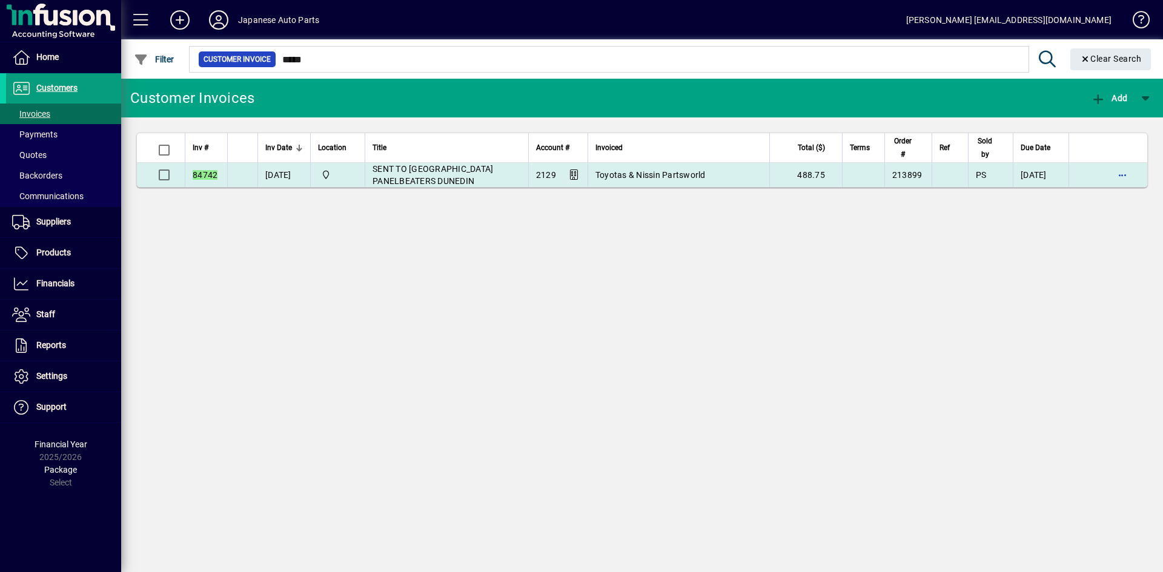
click at [405, 174] on td "SENT TO [GEOGRAPHIC_DATA] PANELBEATERS DUNEDIN" at bounding box center [447, 175] width 164 height 24
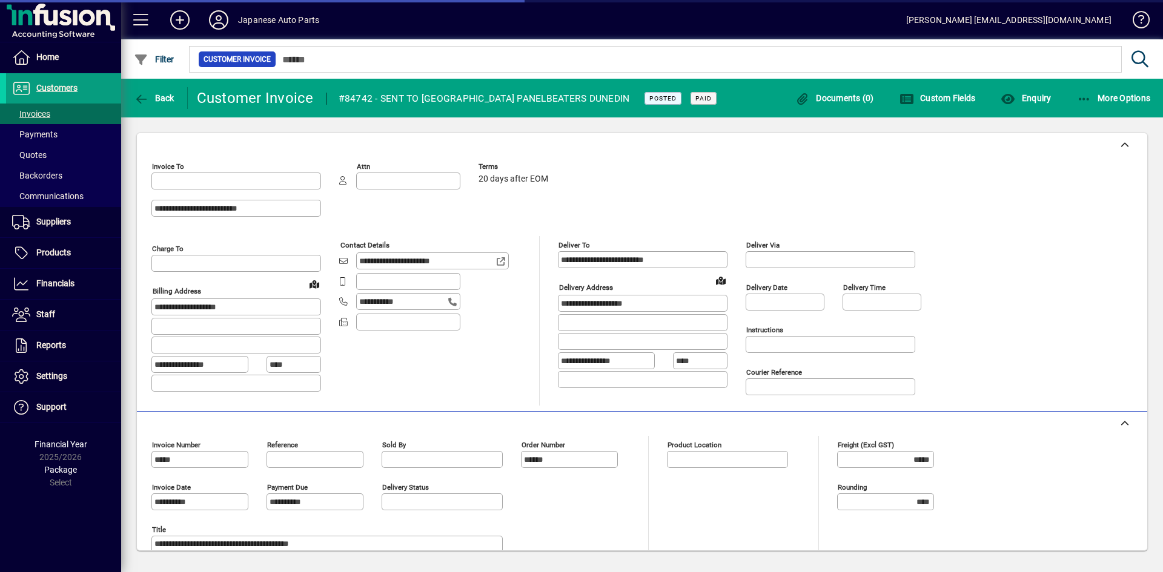
type input "**********"
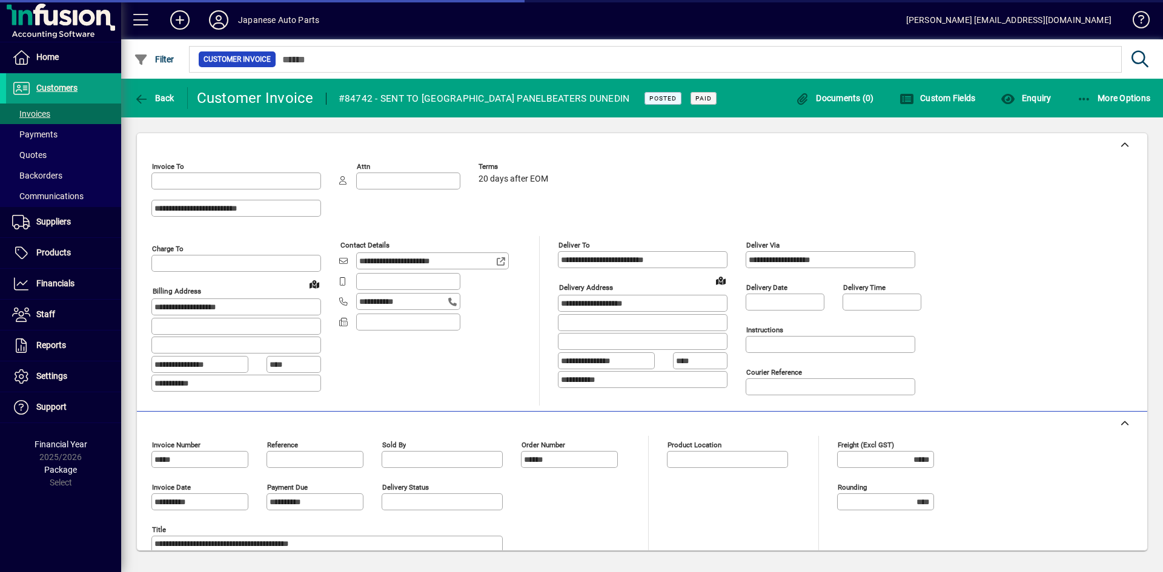
type input "*******"
type input "**********"
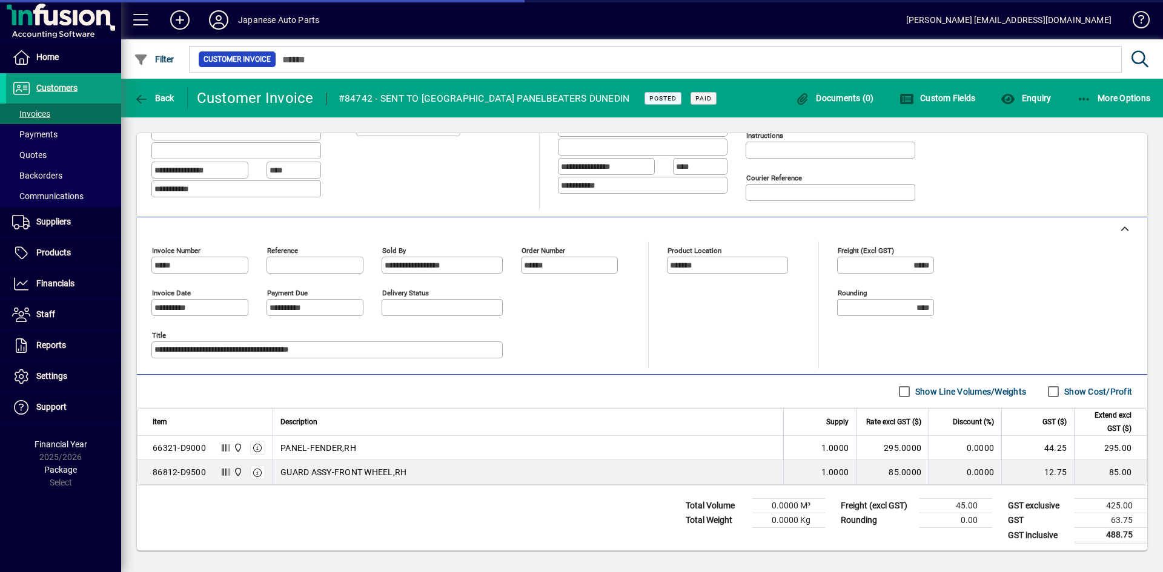
scroll to position [197, 0]
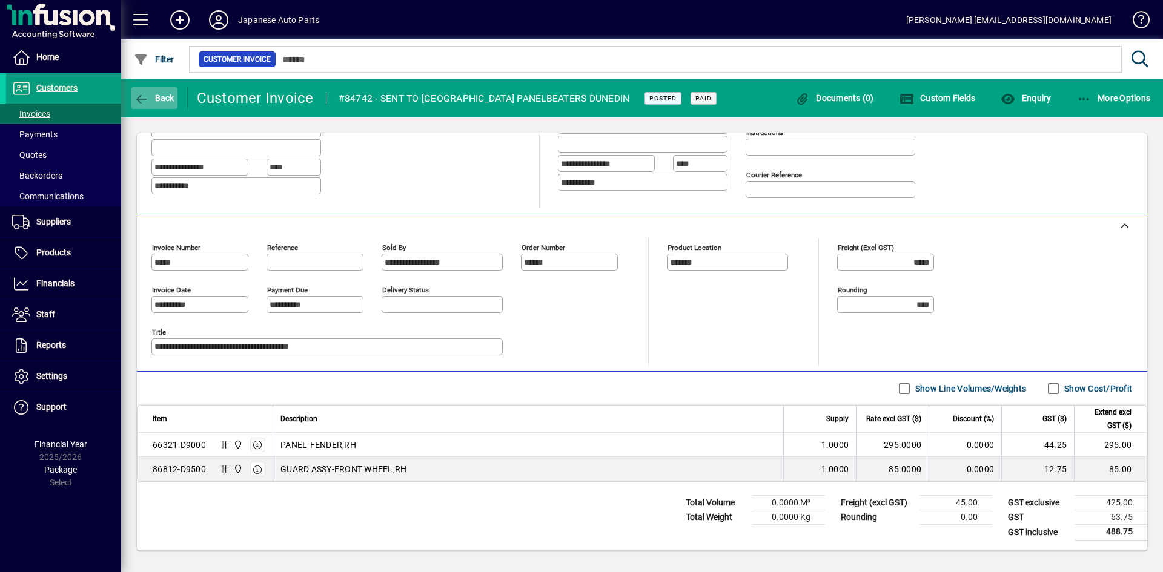
click at [154, 104] on span "button" at bounding box center [154, 98] width 47 height 29
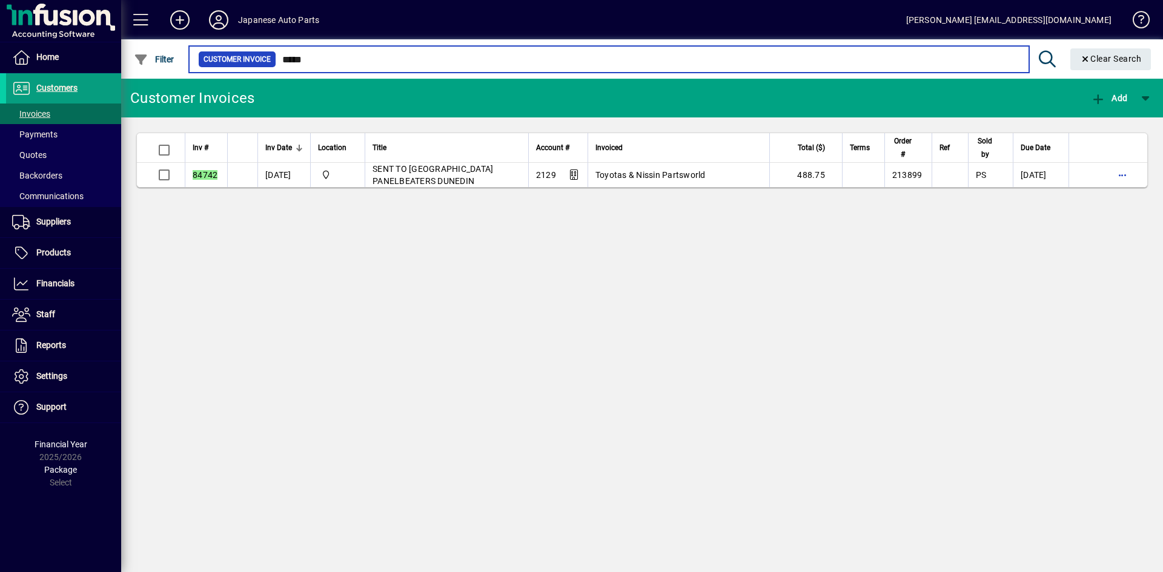
drag, startPoint x: 315, startPoint y: 59, endPoint x: 240, endPoint y: 47, distance: 75.4
click at [237, 47] on mat-form-field "Customer Invoice ***** Clear Search" at bounding box center [672, 58] width 970 height 39
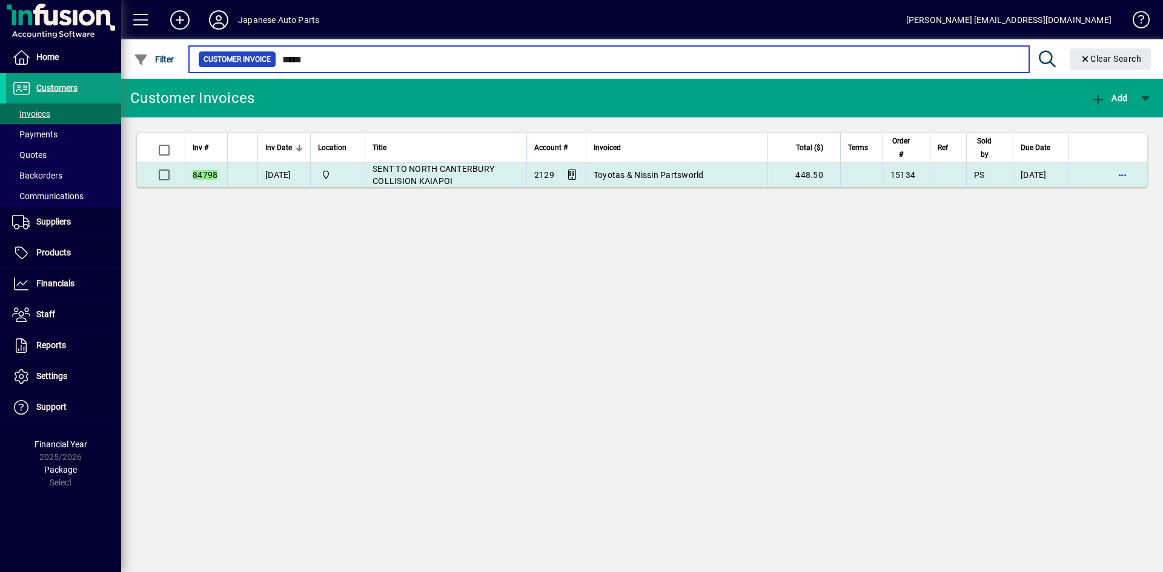
type input "*****"
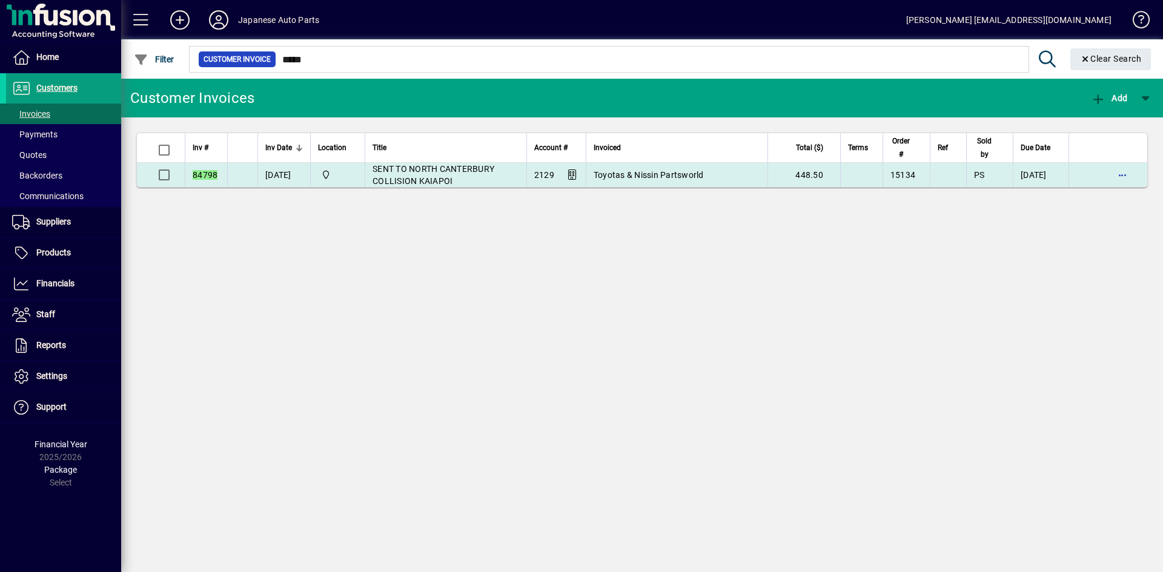
click at [468, 170] on span "SENT TO NORTH CANTERBURY COLLISION KAIAPOI" at bounding box center [433, 175] width 122 height 22
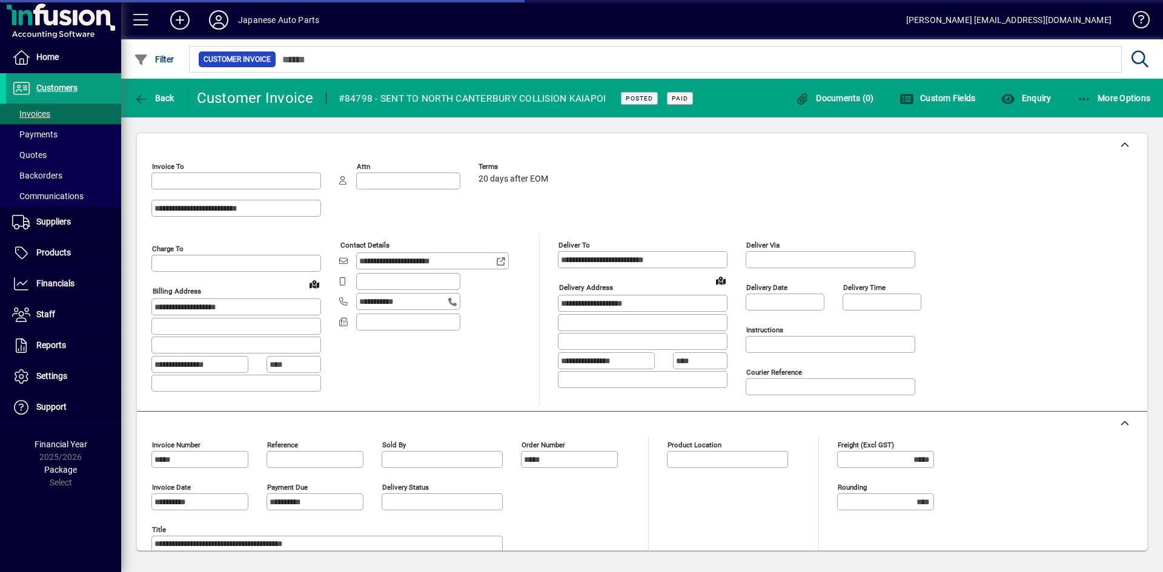
type input "**********"
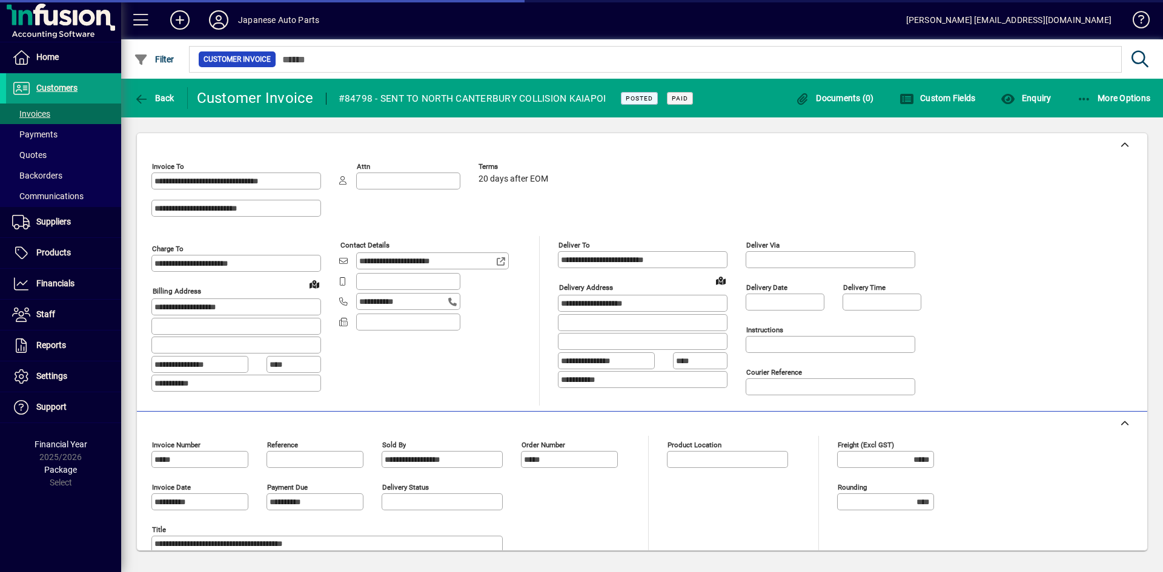
type input "*******"
click at [61, 88] on span "Customers" at bounding box center [56, 88] width 41 height 10
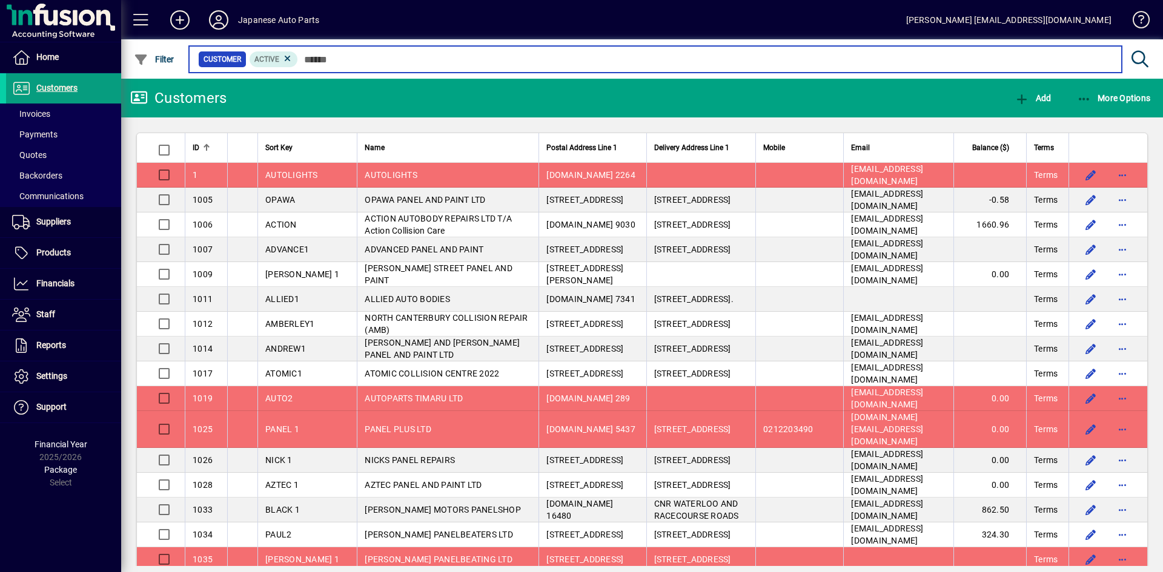
type input "*"
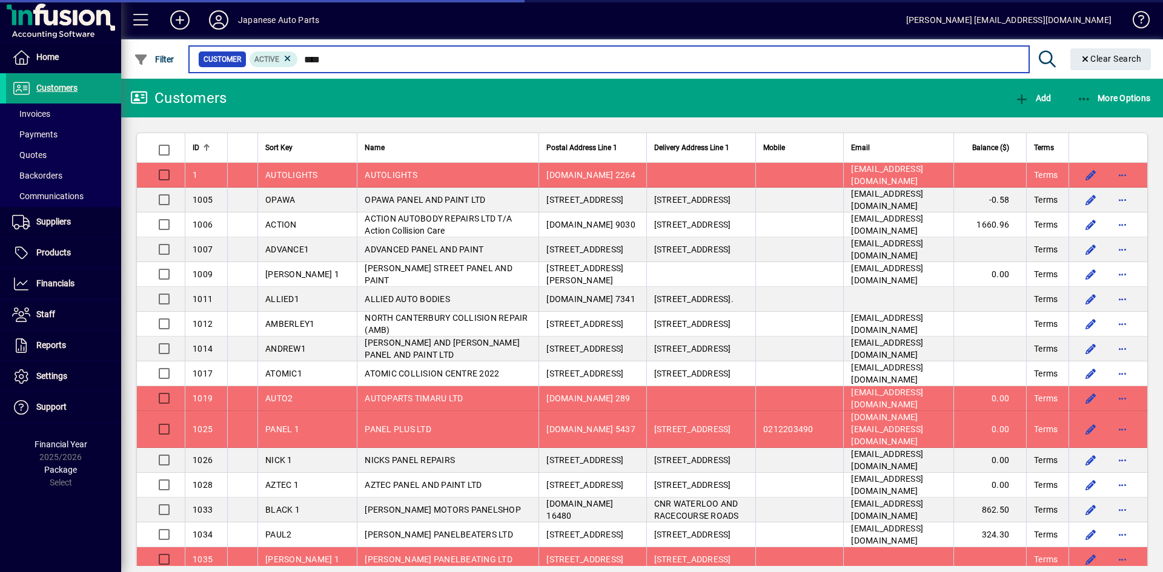
type input "****"
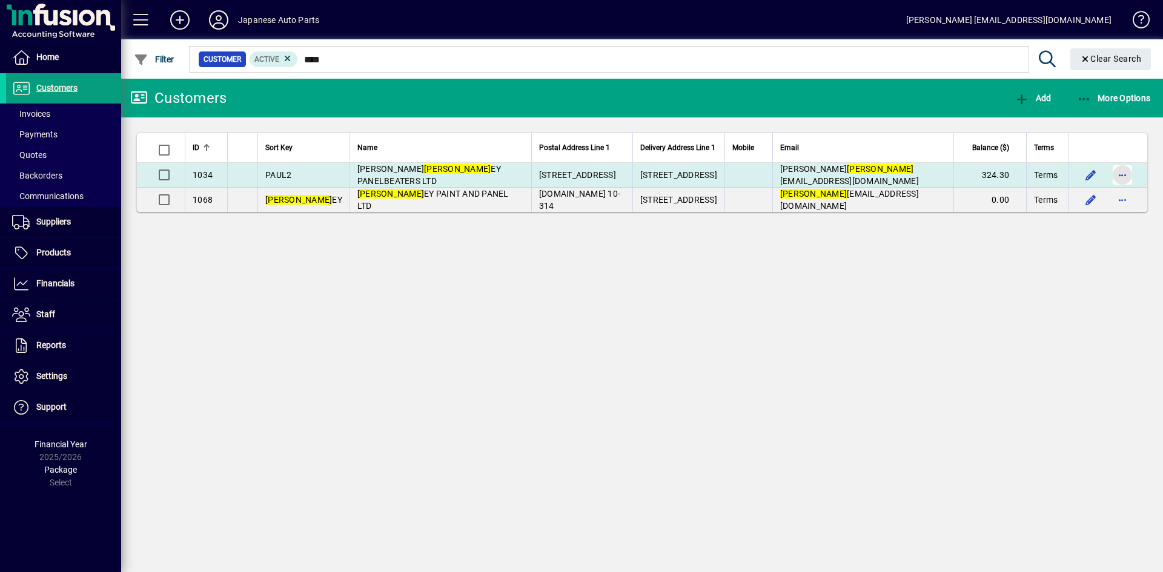
click at [1120, 173] on span "button" at bounding box center [1122, 174] width 29 height 29
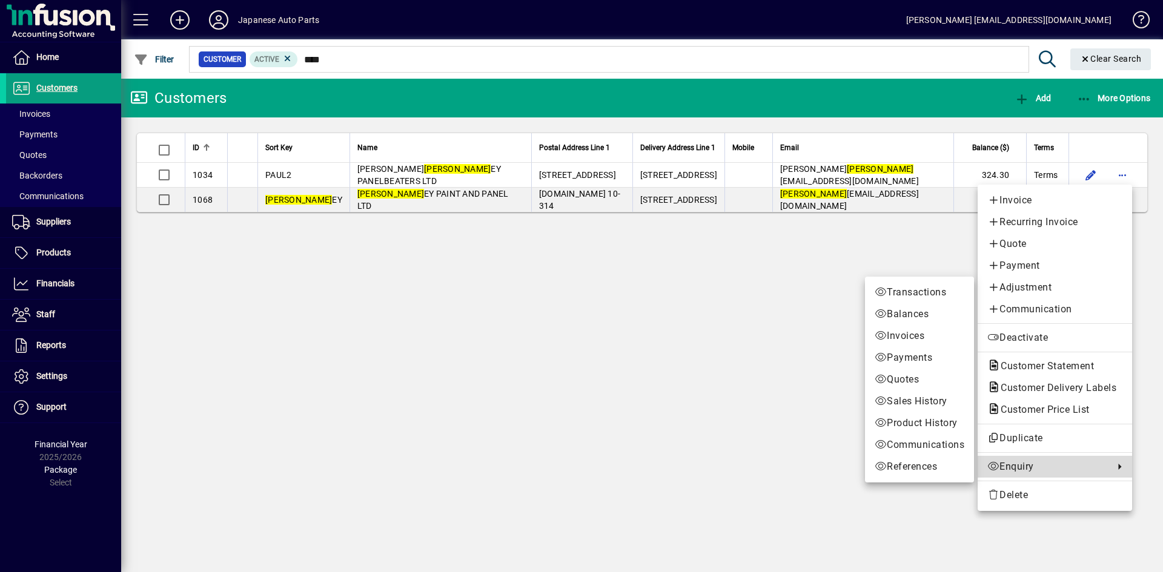
click at [1015, 470] on span "Enquiry" at bounding box center [1047, 467] width 121 height 15
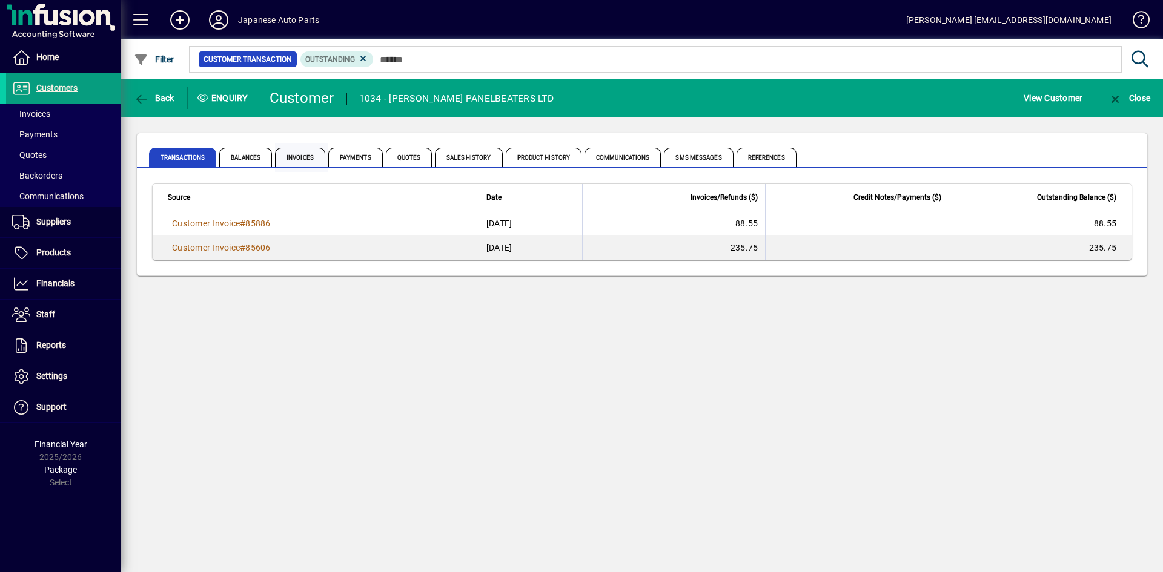
click at [298, 159] on span "Invoices" at bounding box center [300, 157] width 50 height 19
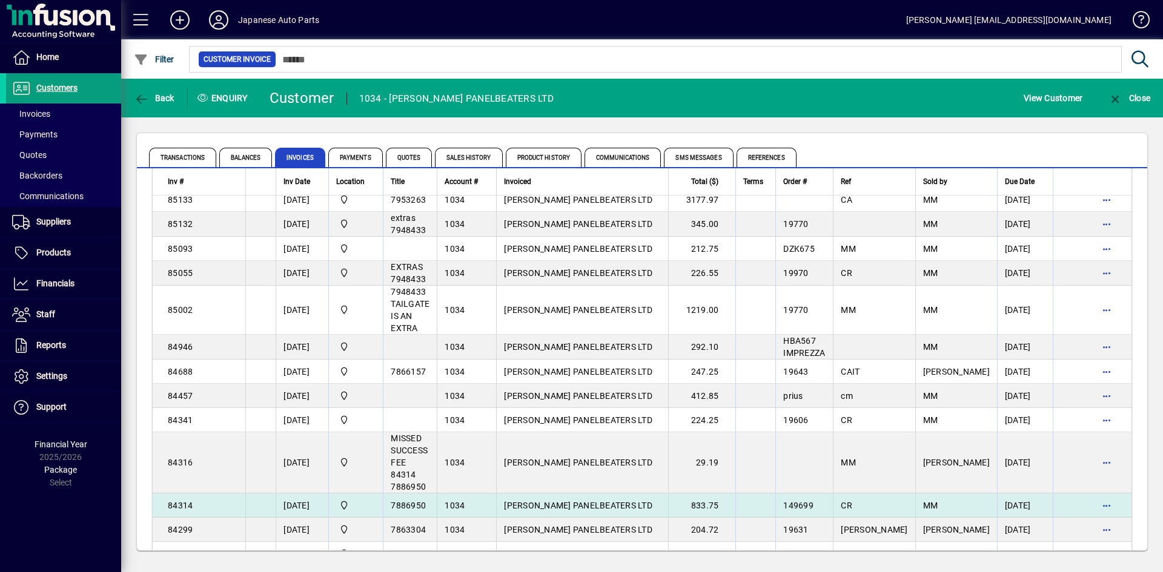
scroll to position [303, 0]
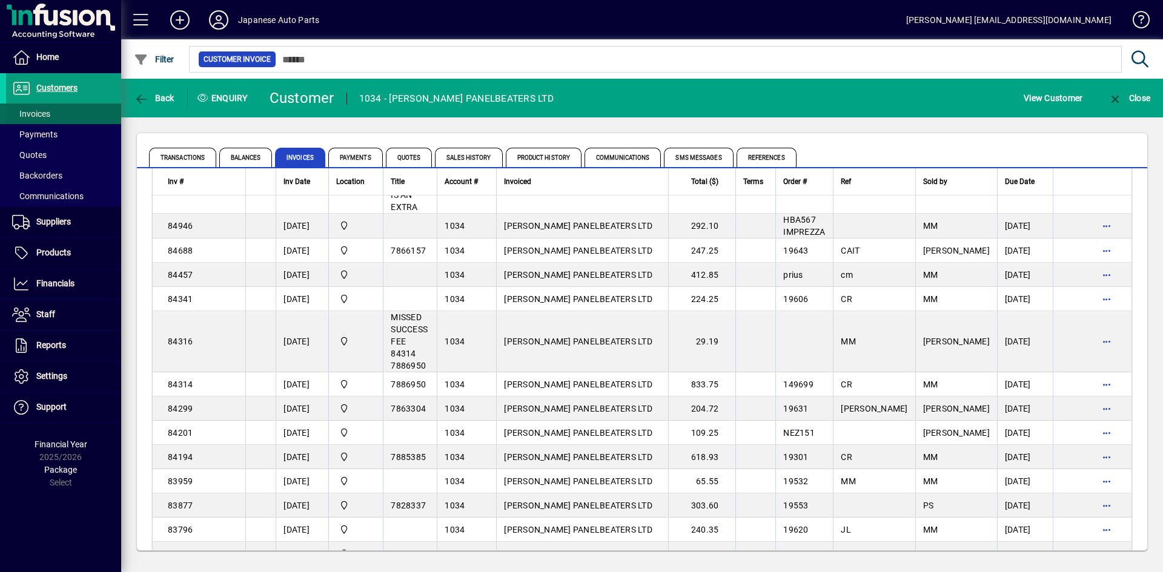
click at [43, 113] on span "Invoices" at bounding box center [31, 114] width 38 height 10
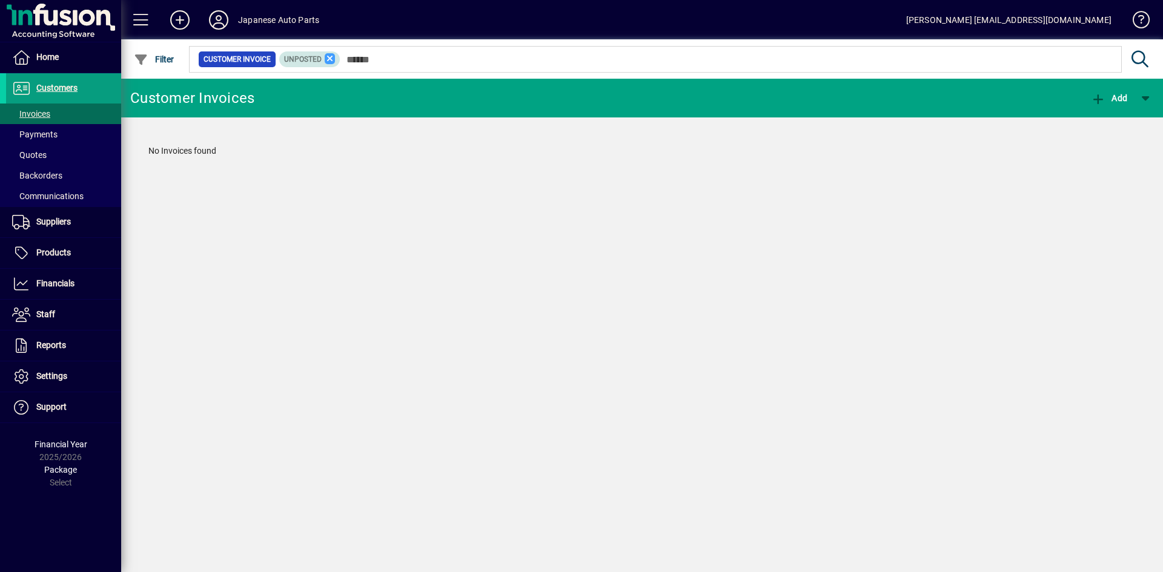
click at [333, 62] on icon at bounding box center [330, 58] width 11 height 11
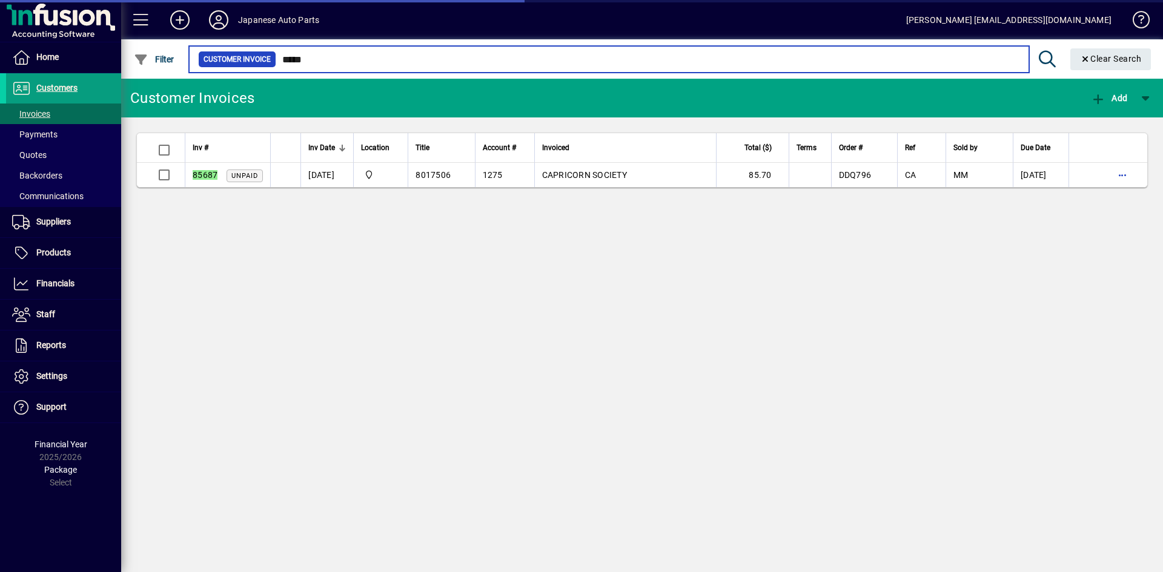
type input "*****"
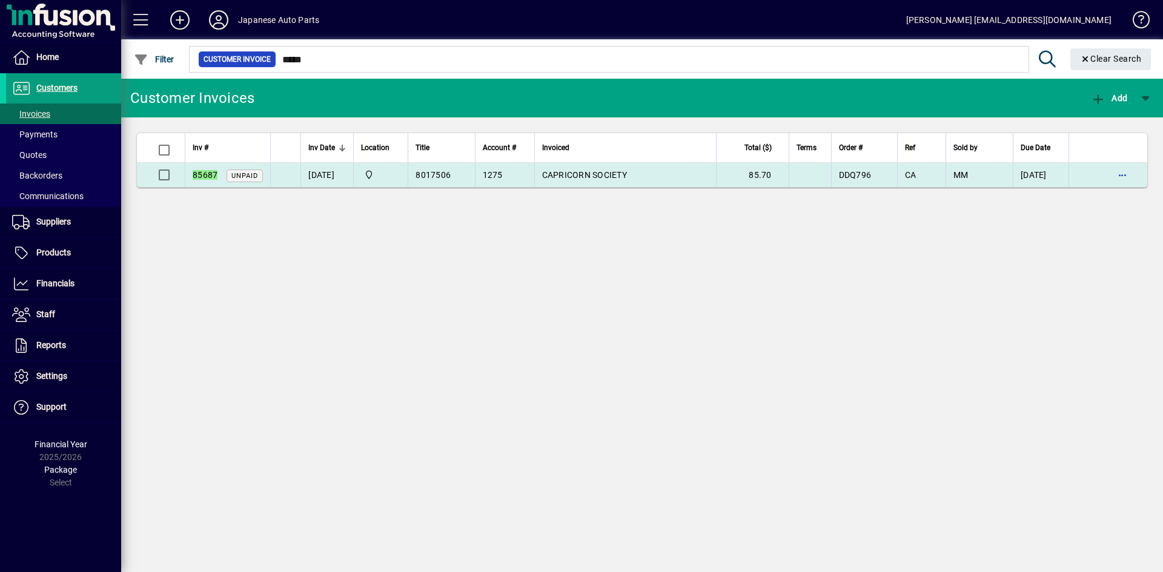
click at [338, 178] on td "[DATE]" at bounding box center [326, 175] width 53 height 24
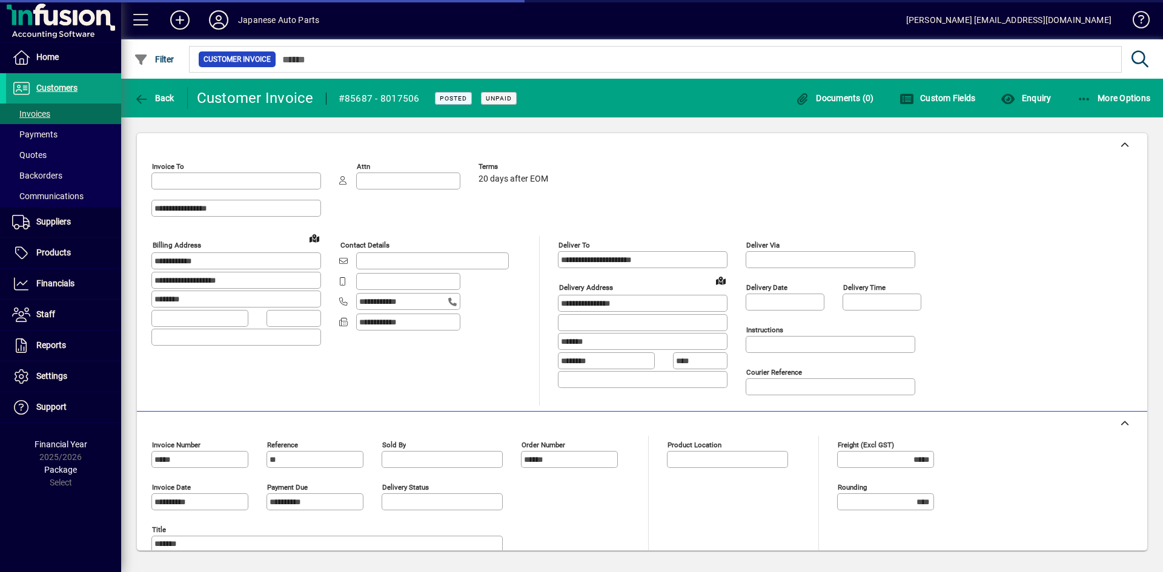
type input "**********"
type input "*******"
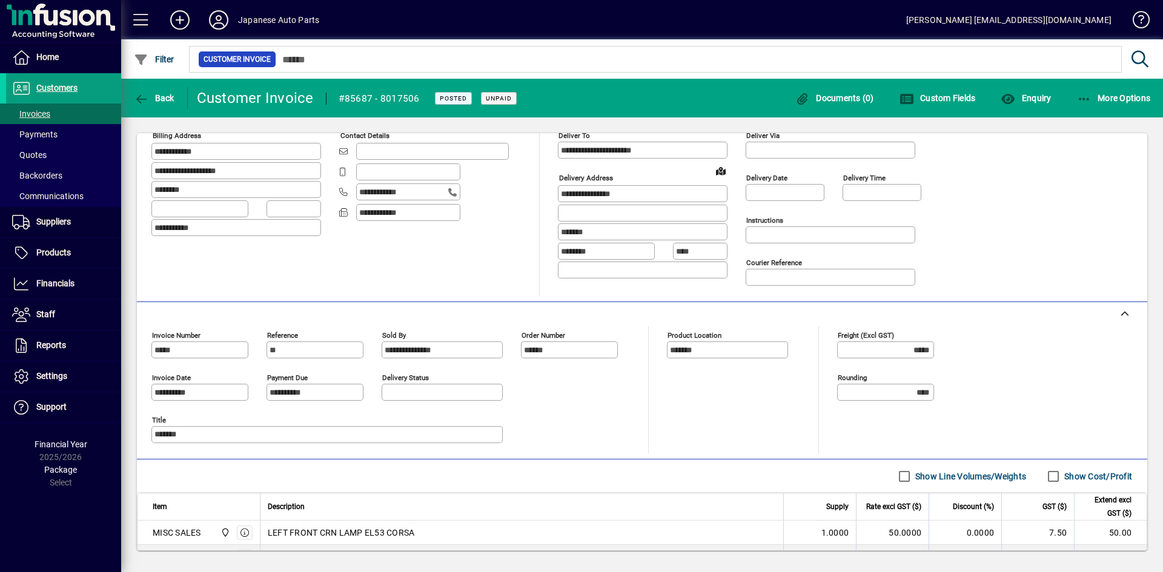
scroll to position [197, 0]
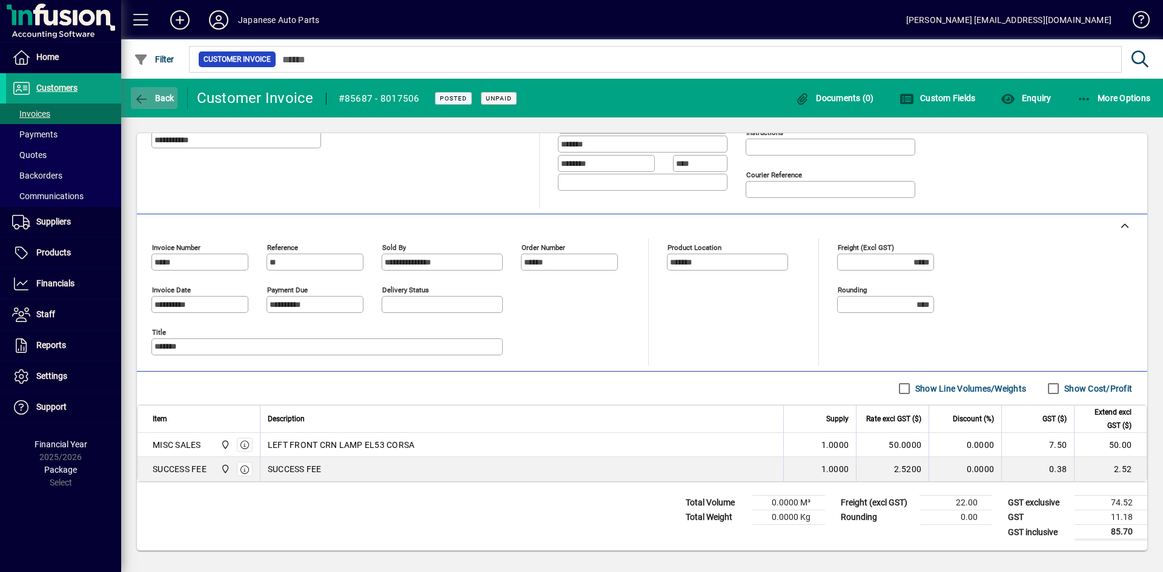
click at [141, 104] on icon "button" at bounding box center [141, 99] width 15 height 12
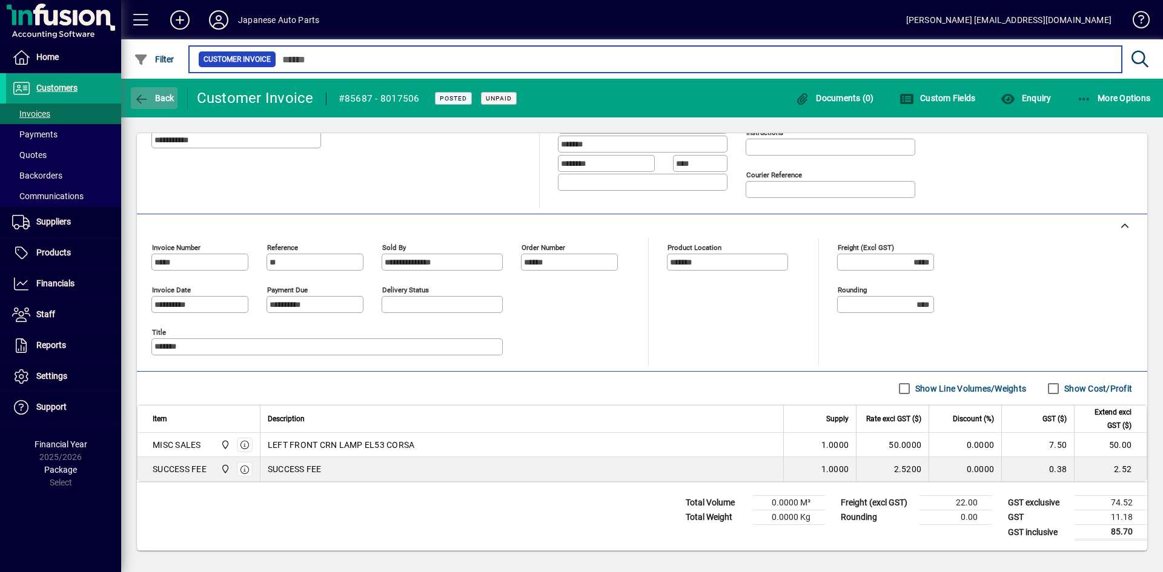
type input "*****"
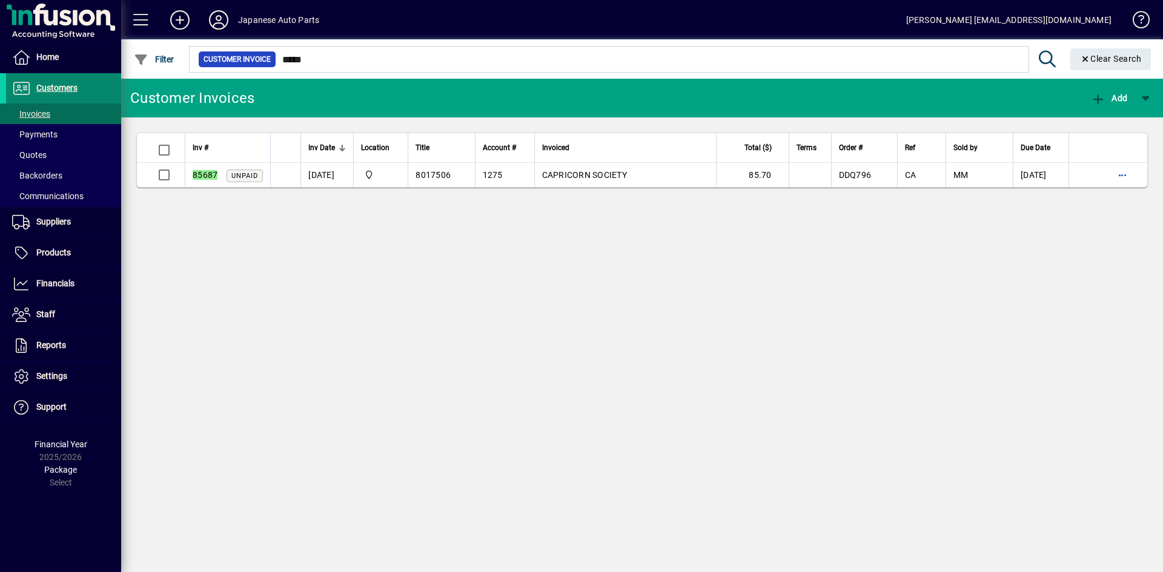
click at [43, 85] on span "Customers" at bounding box center [56, 88] width 41 height 10
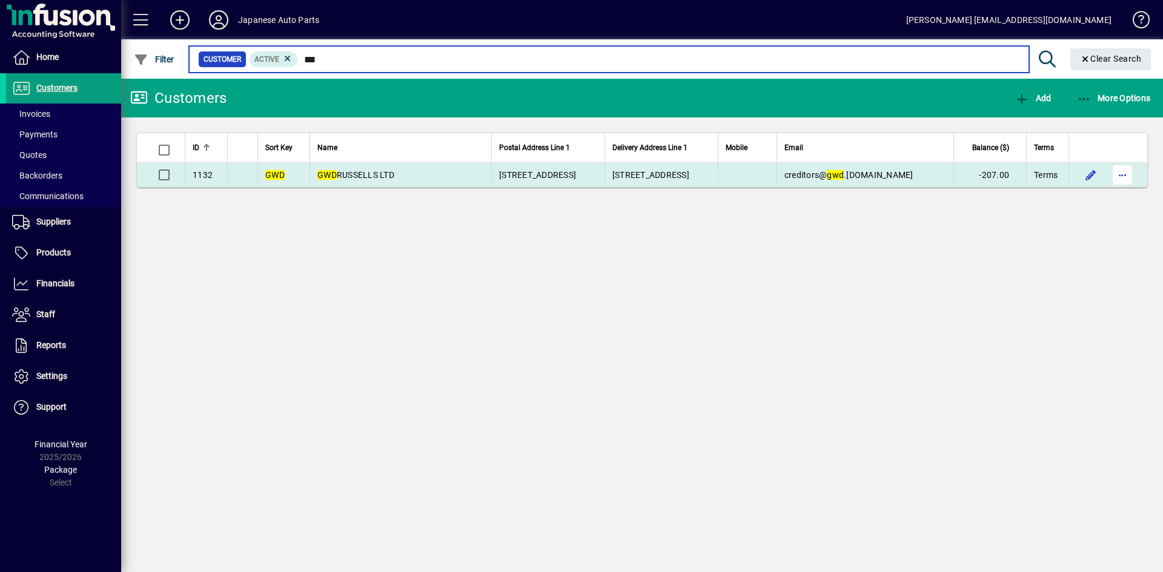
type input "***"
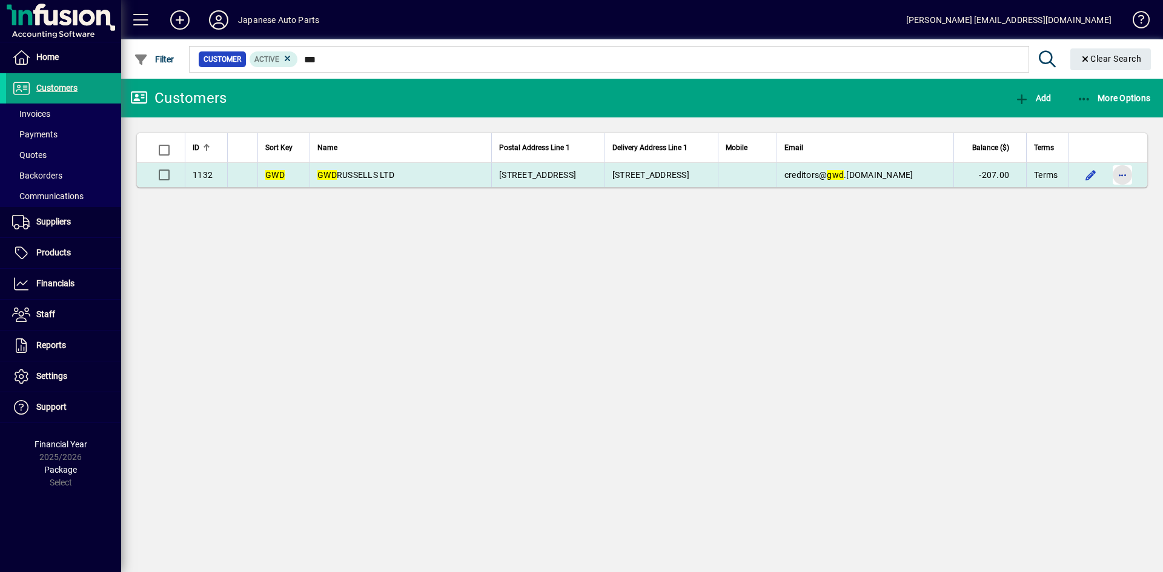
click at [1125, 178] on span "button" at bounding box center [1122, 174] width 29 height 29
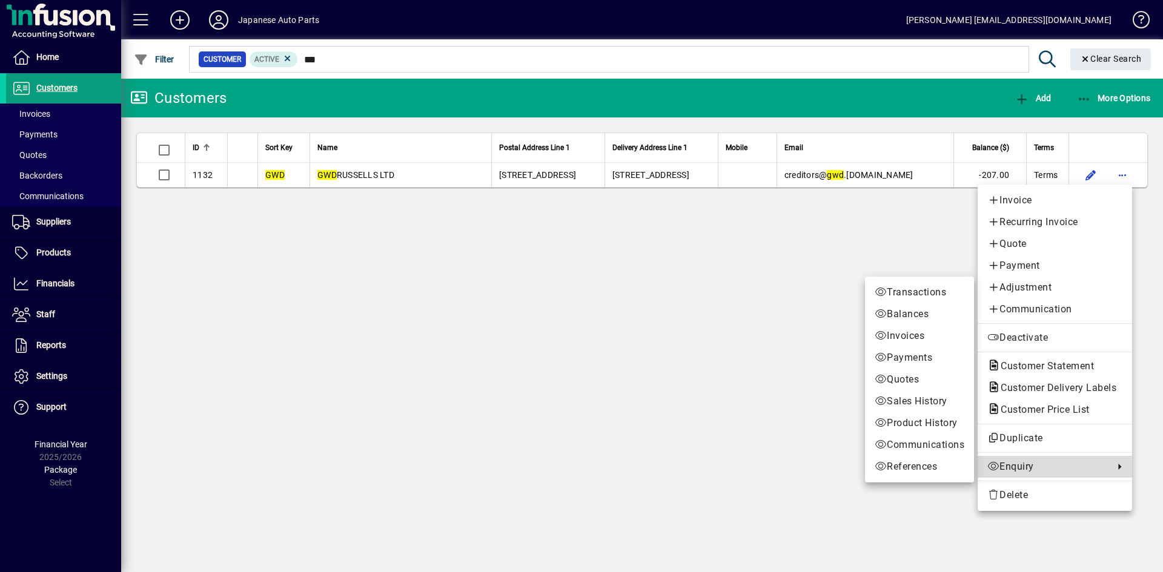
click at [1010, 469] on span "Enquiry" at bounding box center [1047, 467] width 121 height 15
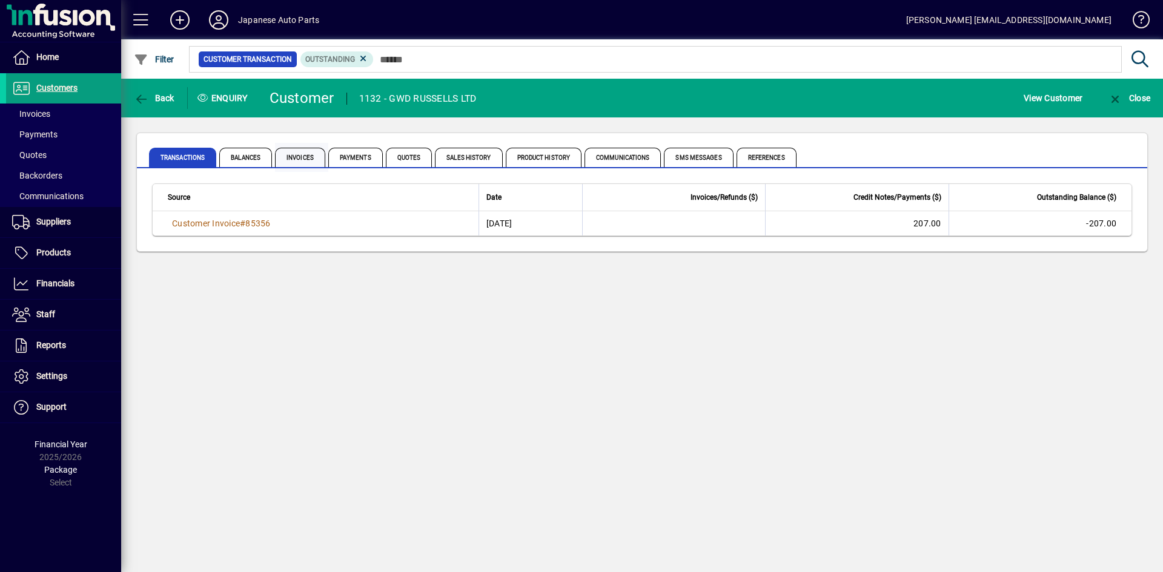
click at [308, 160] on span "Invoices" at bounding box center [300, 157] width 50 height 19
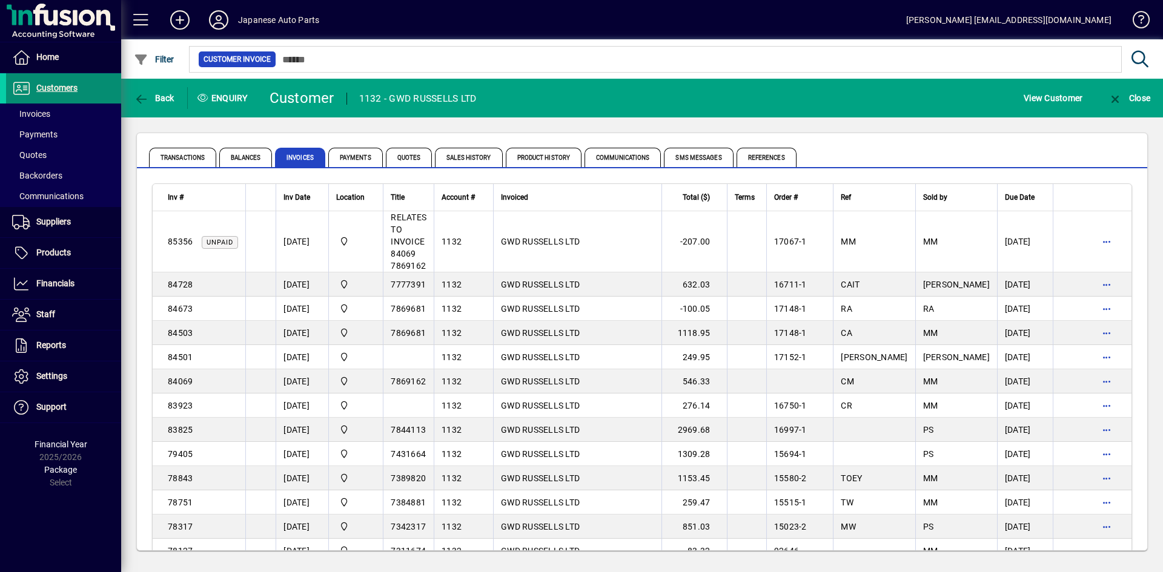
drag, startPoint x: 64, startPoint y: 90, endPoint x: 125, endPoint y: 75, distance: 62.3
click at [64, 90] on span "Customers" at bounding box center [56, 88] width 41 height 10
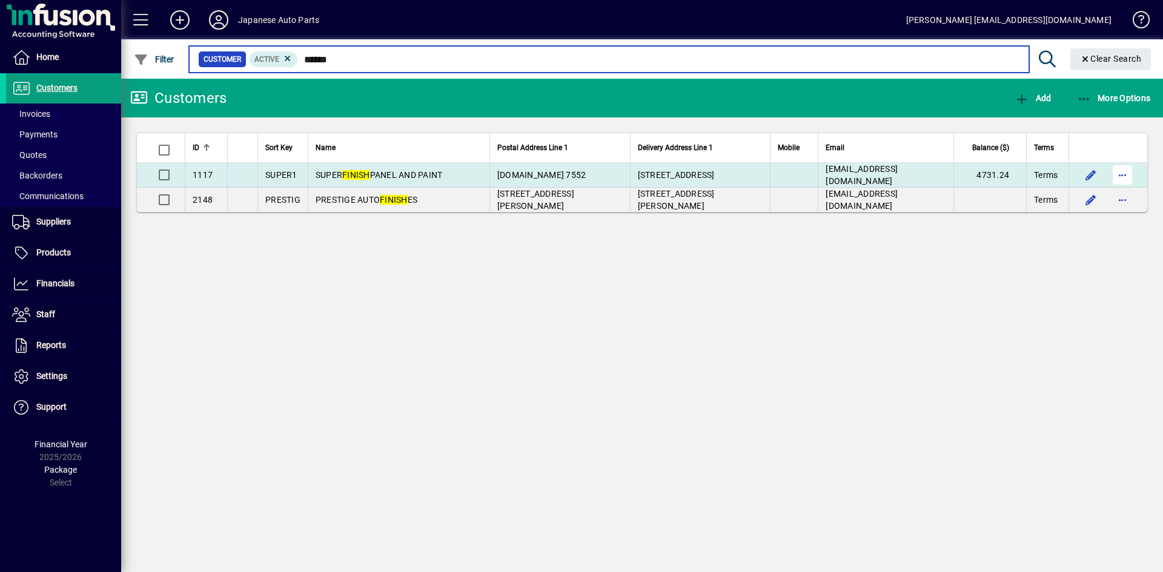
type input "******"
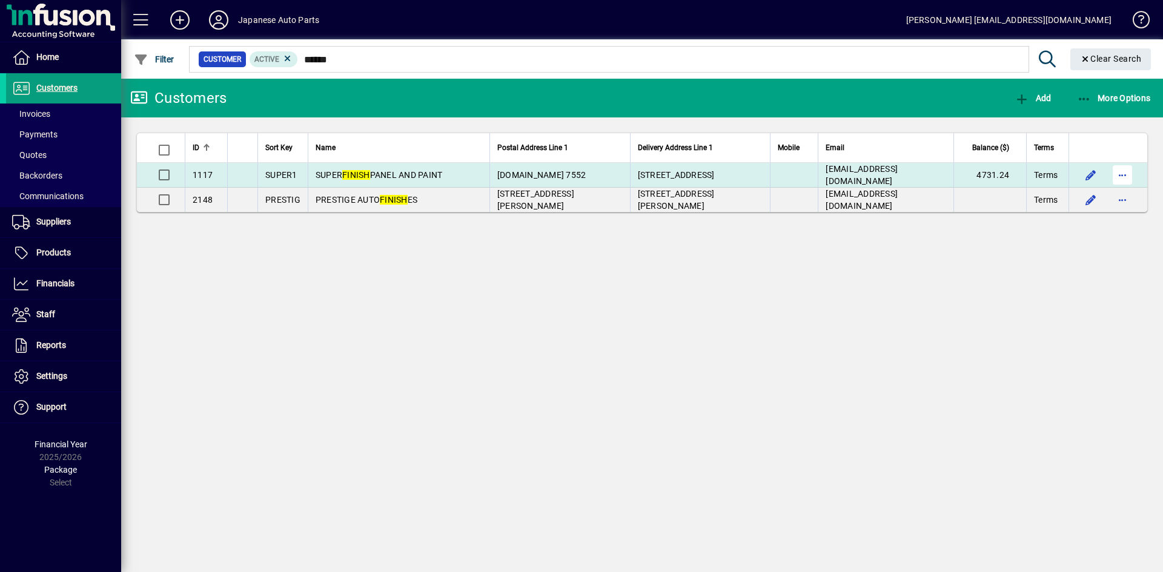
click at [1120, 174] on span "button" at bounding box center [1122, 174] width 29 height 29
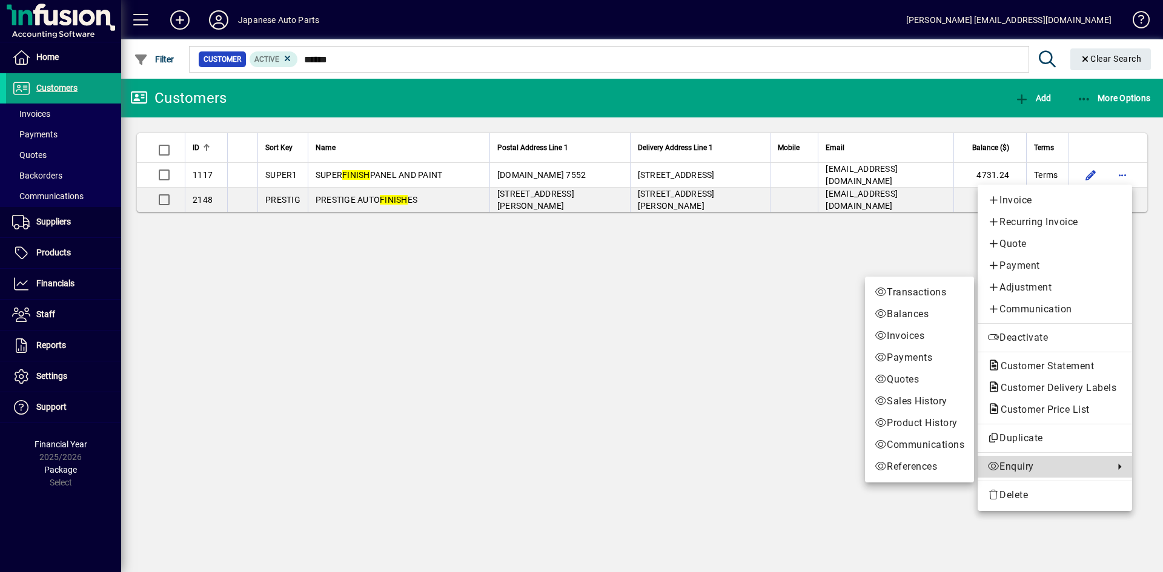
click at [1011, 466] on span "Enquiry" at bounding box center [1047, 467] width 121 height 15
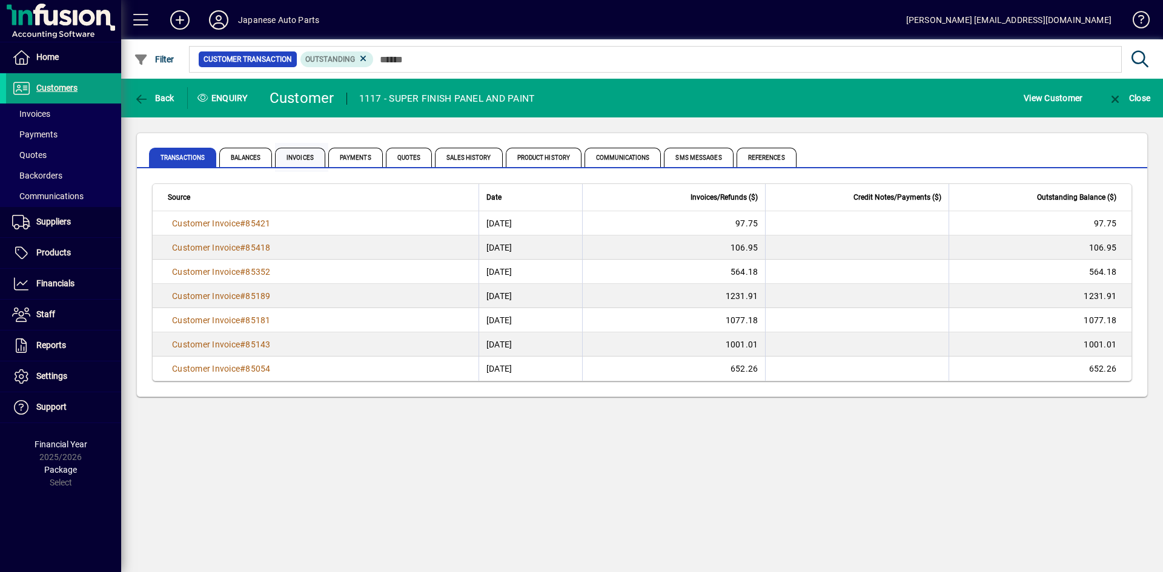
click at [314, 157] on span "Invoices" at bounding box center [300, 157] width 50 height 19
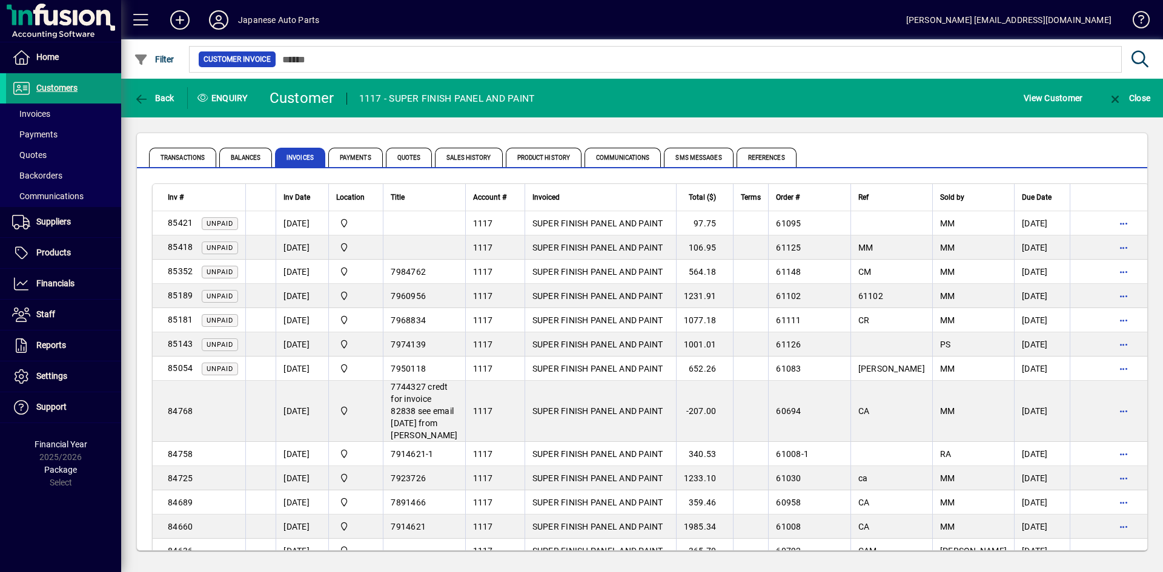
click at [58, 85] on span "Customers" at bounding box center [56, 88] width 41 height 10
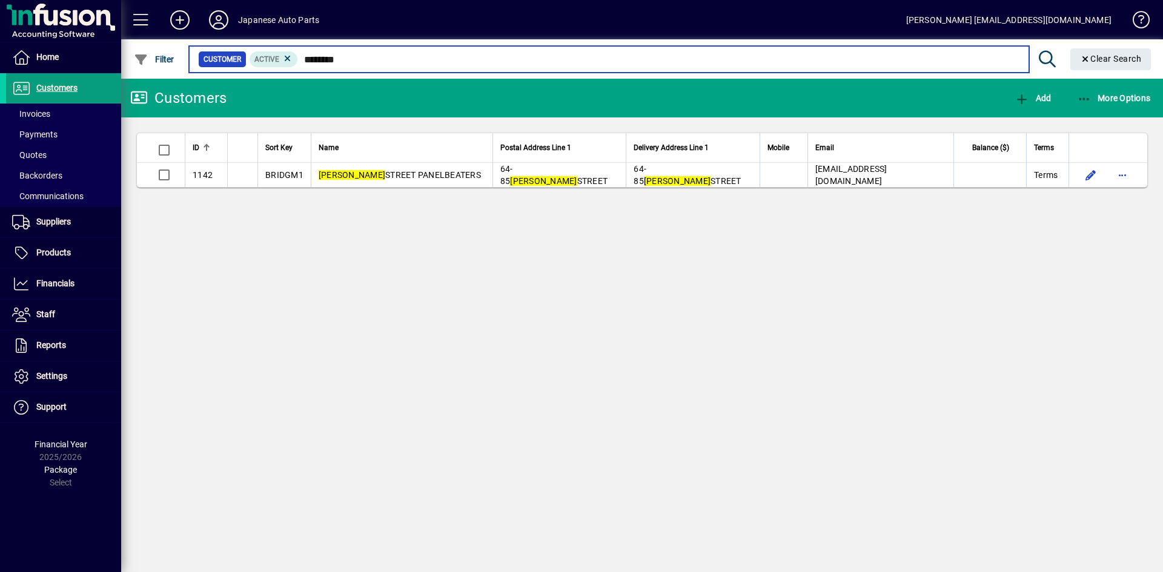
type input "********"
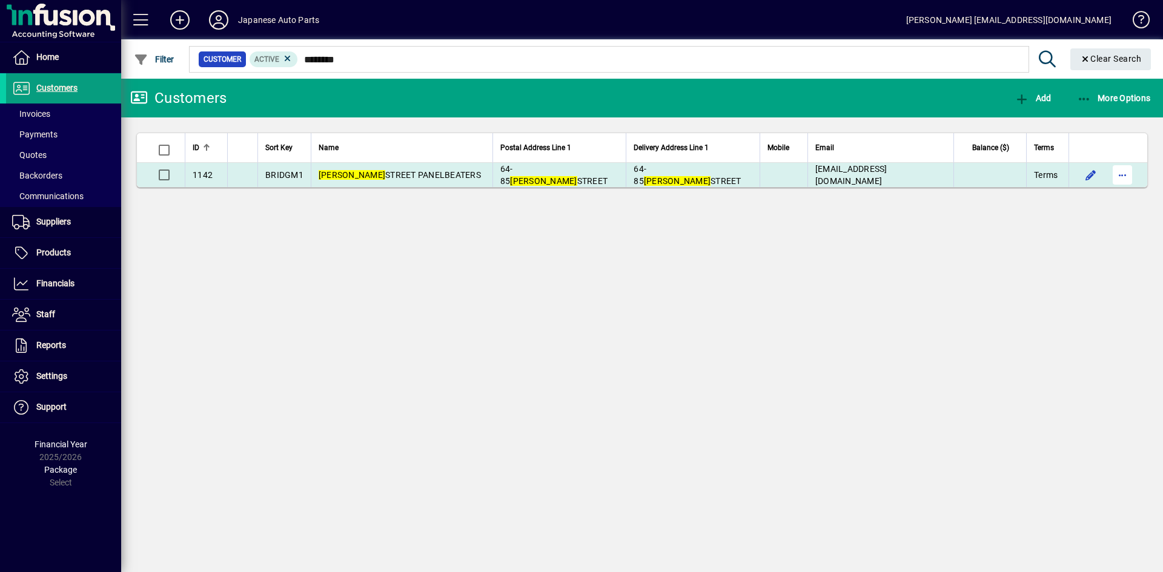
click at [1125, 173] on span "button" at bounding box center [1122, 174] width 29 height 29
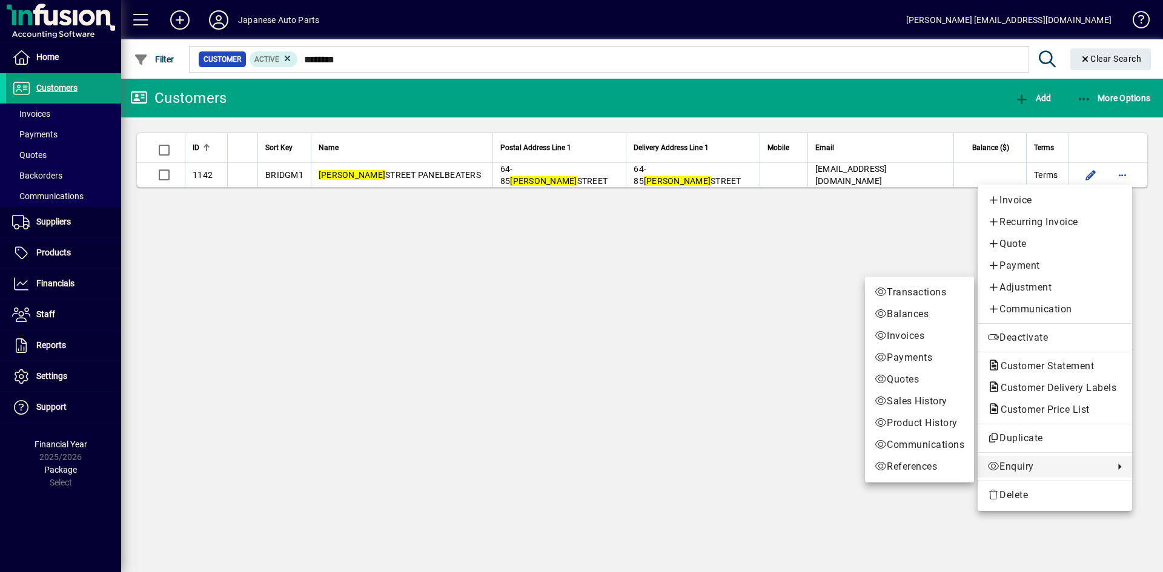
click at [1040, 471] on span "Enquiry" at bounding box center [1047, 467] width 121 height 15
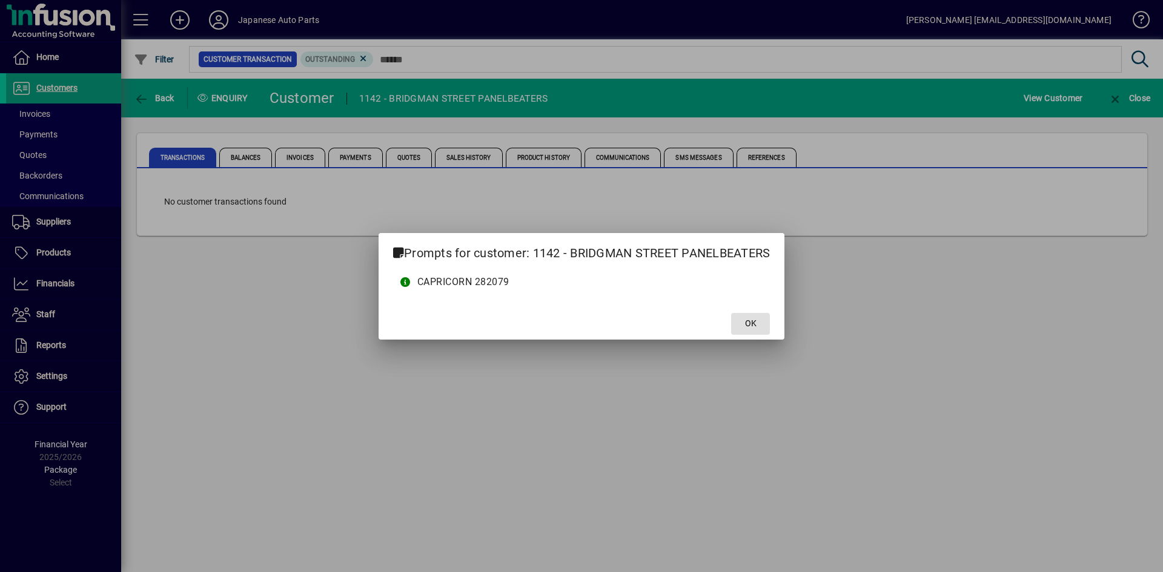
click at [749, 334] on span at bounding box center [750, 323] width 39 height 29
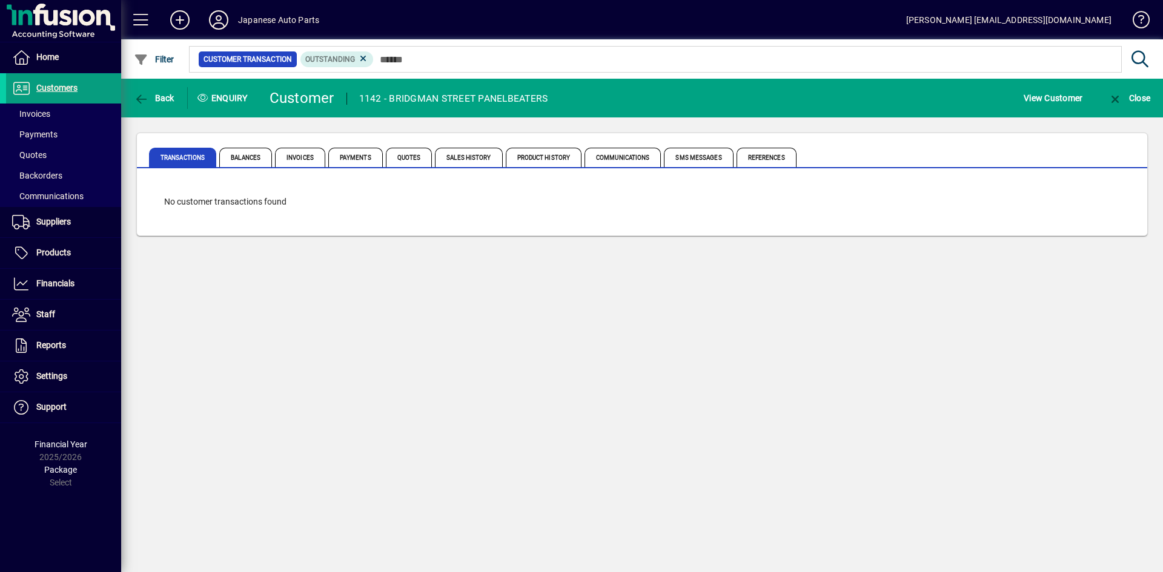
click at [749, 329] on div "Back Enquiry Customer 1142 - BRIDGMAN STREET PANELBEATERS View Customer Close T…" at bounding box center [642, 326] width 1042 height 494
click at [297, 156] on span "Invoices" at bounding box center [300, 157] width 50 height 19
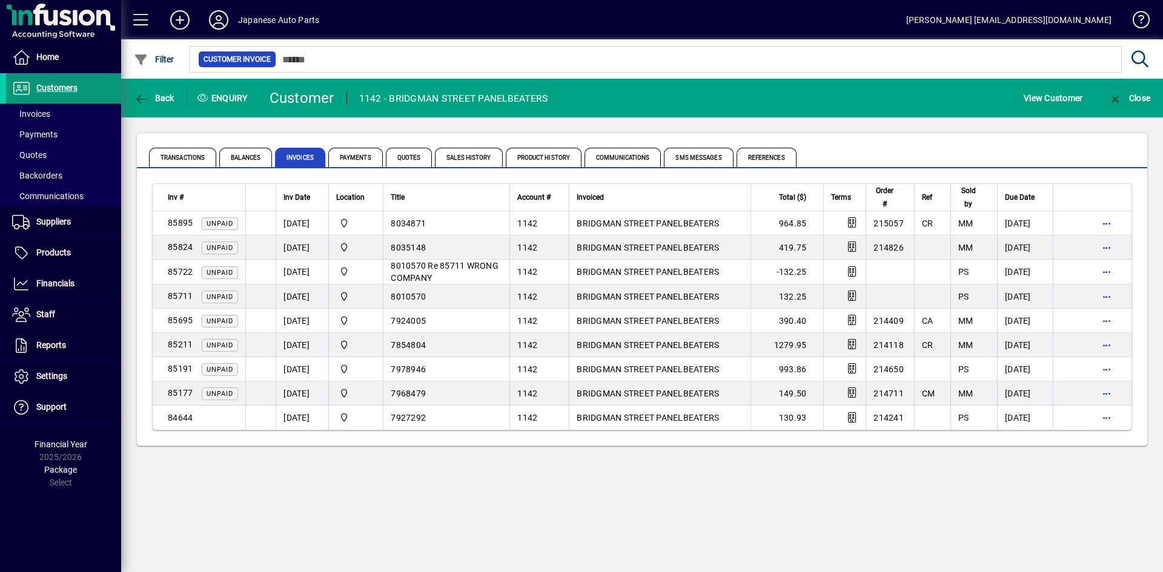
click at [44, 90] on span "Customers" at bounding box center [56, 88] width 41 height 10
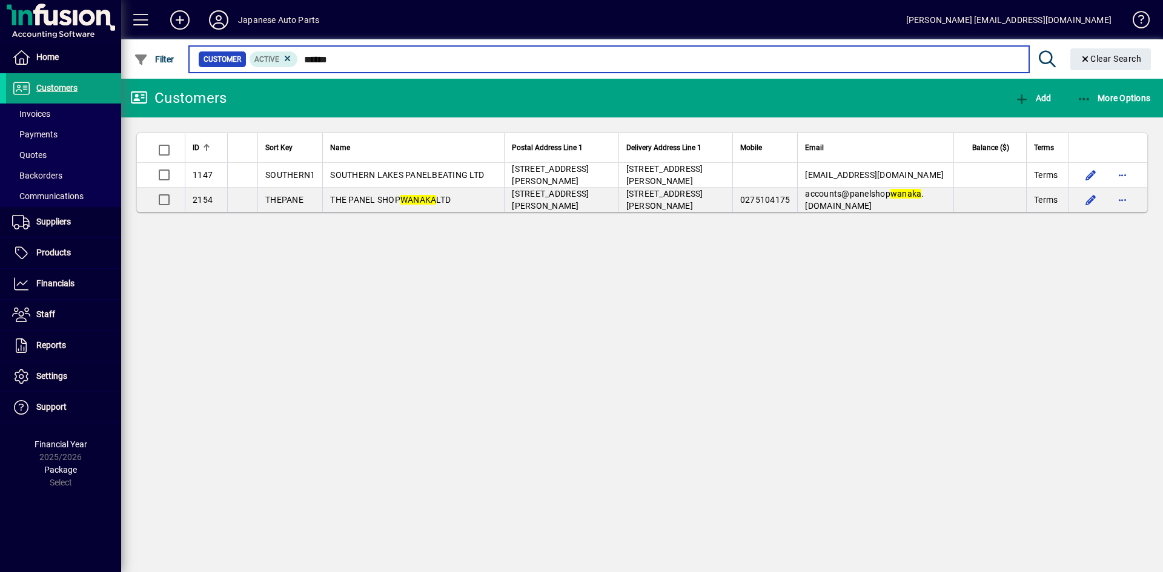
drag, startPoint x: 347, startPoint y: 58, endPoint x: 178, endPoint y: 38, distance: 170.1
click at [178, 38] on mat-toolbar "Japanese Auto Parts [PERSON_NAME] [EMAIL_ADDRESS][DOMAIN_NAME] Filter Customer …" at bounding box center [642, 39] width 1042 height 79
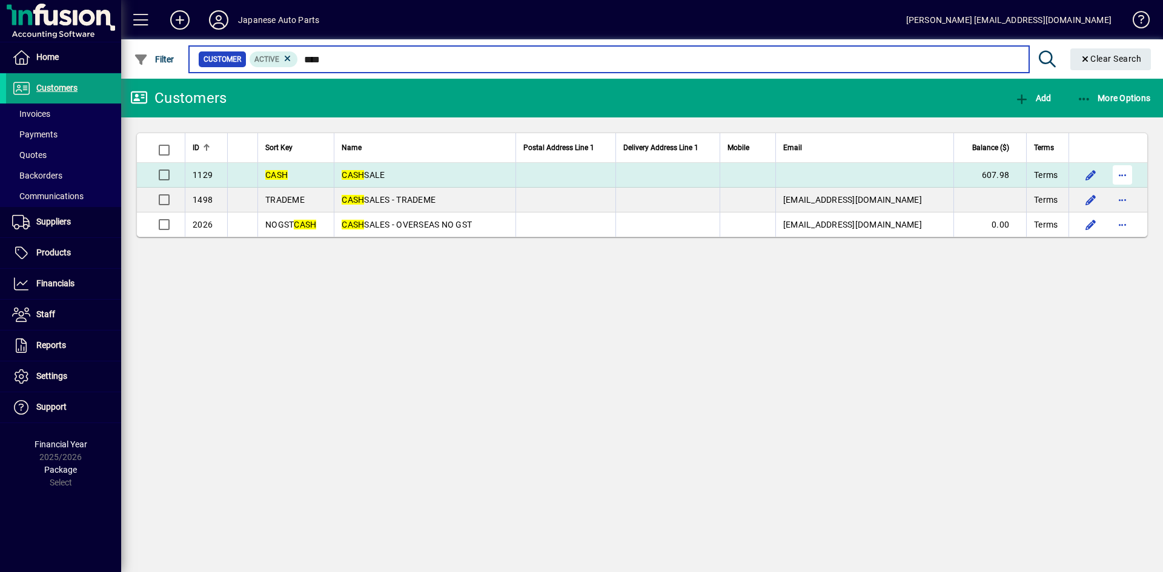
type input "****"
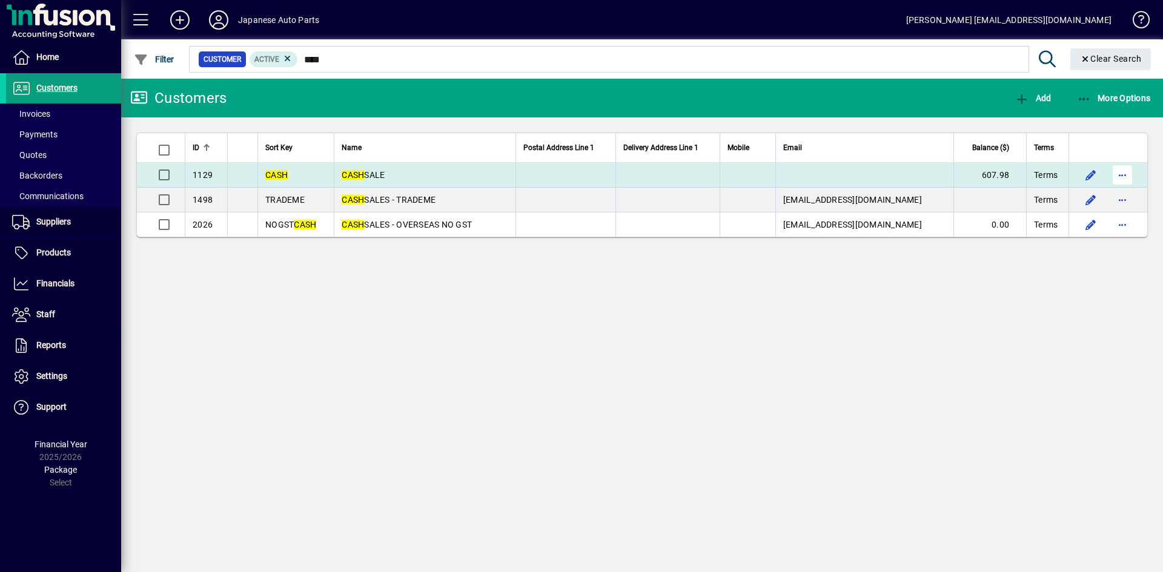
click at [1123, 175] on span "button" at bounding box center [1122, 174] width 29 height 29
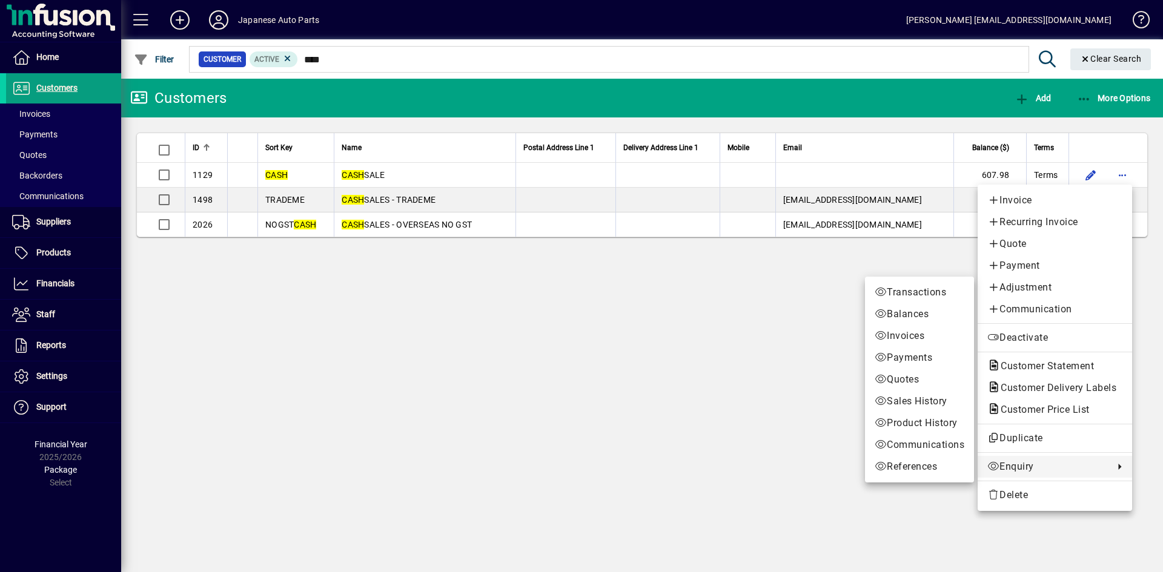
click at [1042, 472] on span "Enquiry" at bounding box center [1047, 467] width 121 height 15
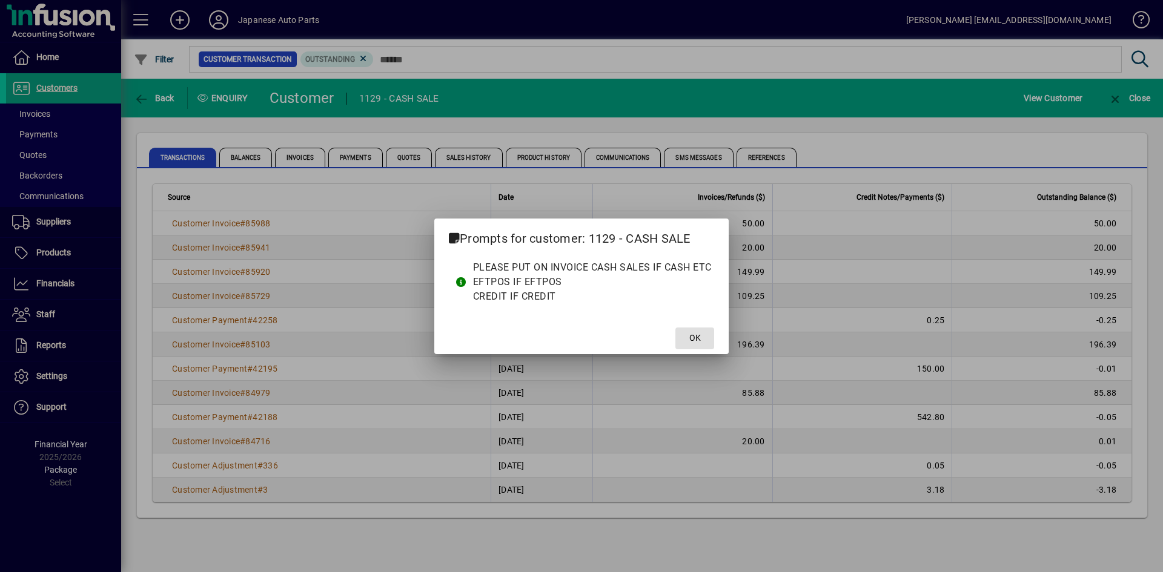
click at [699, 340] on span "OK" at bounding box center [695, 338] width 12 height 13
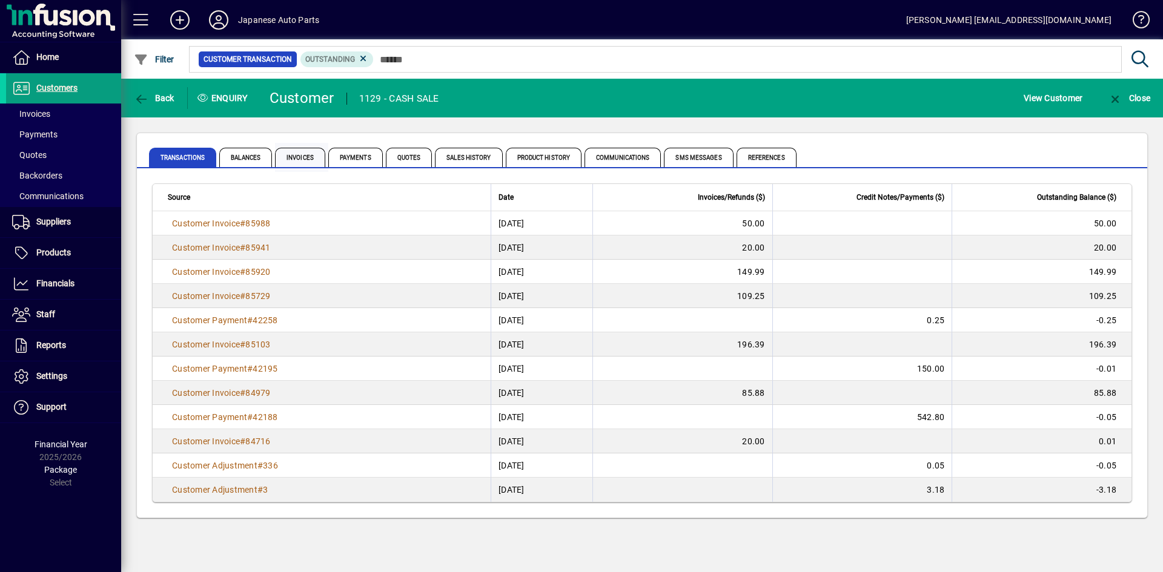
click at [289, 157] on span "Invoices" at bounding box center [300, 157] width 50 height 19
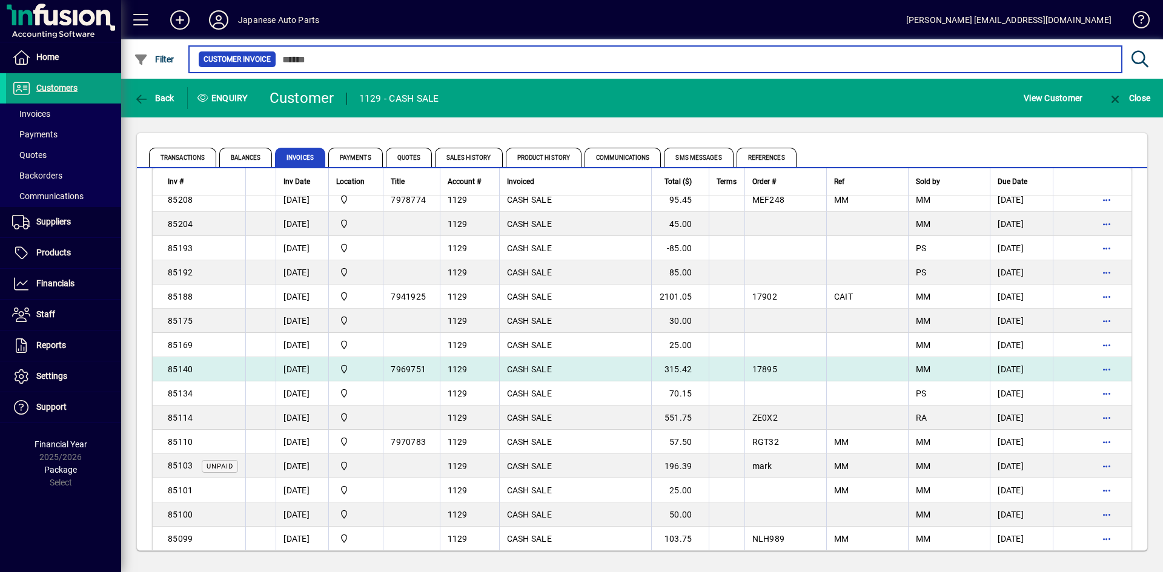
scroll to position [2158, 0]
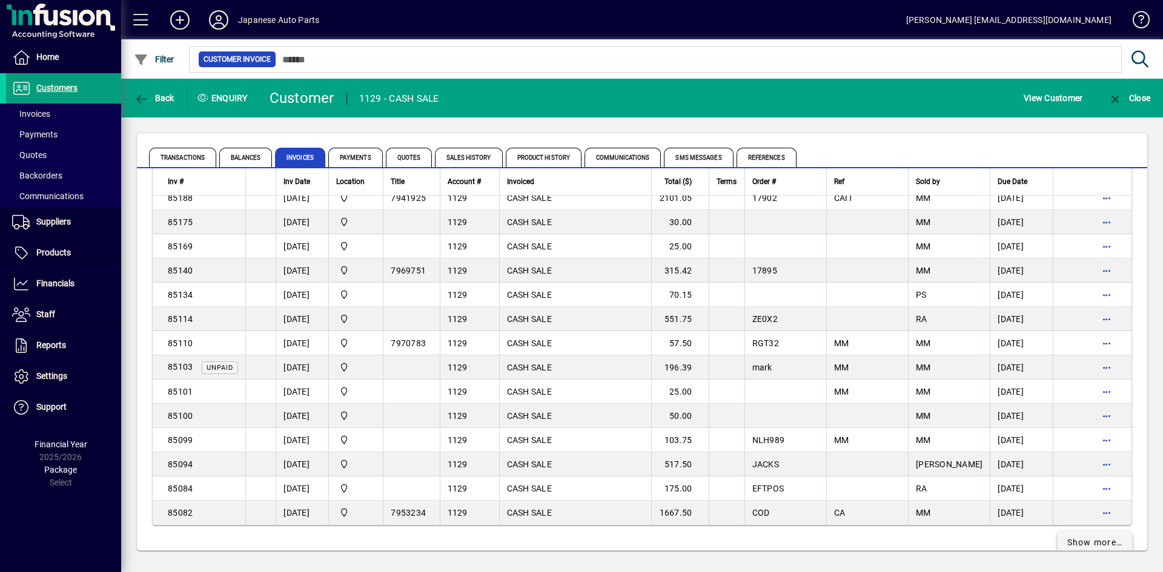
click at [1079, 537] on span "Show more…" at bounding box center [1095, 543] width 56 height 13
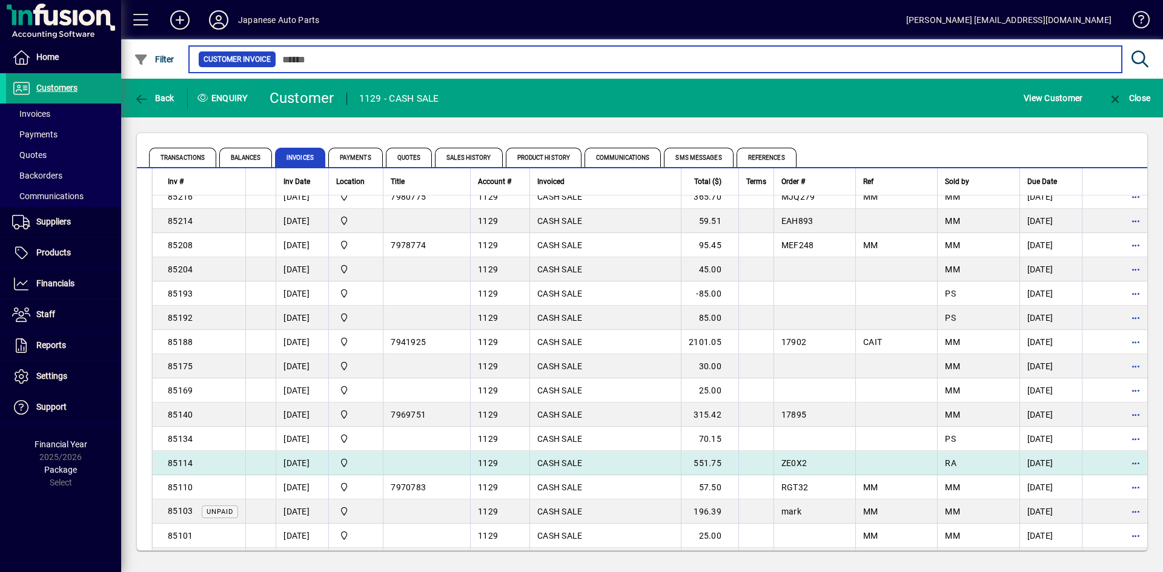
scroll to position [1976, 0]
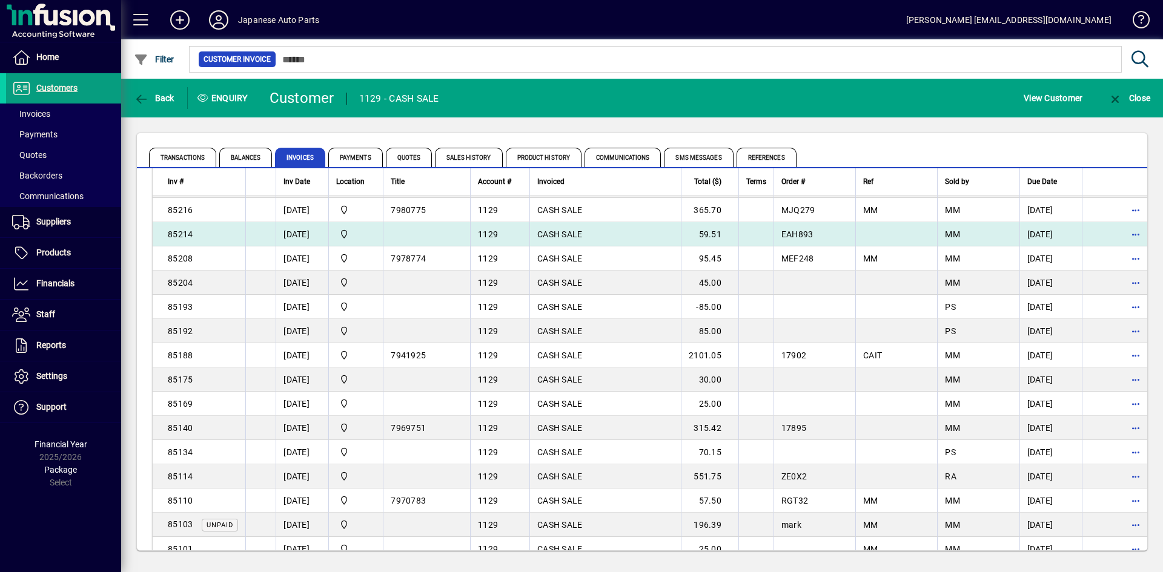
click at [324, 225] on td "[DATE]" at bounding box center [302, 234] width 53 height 24
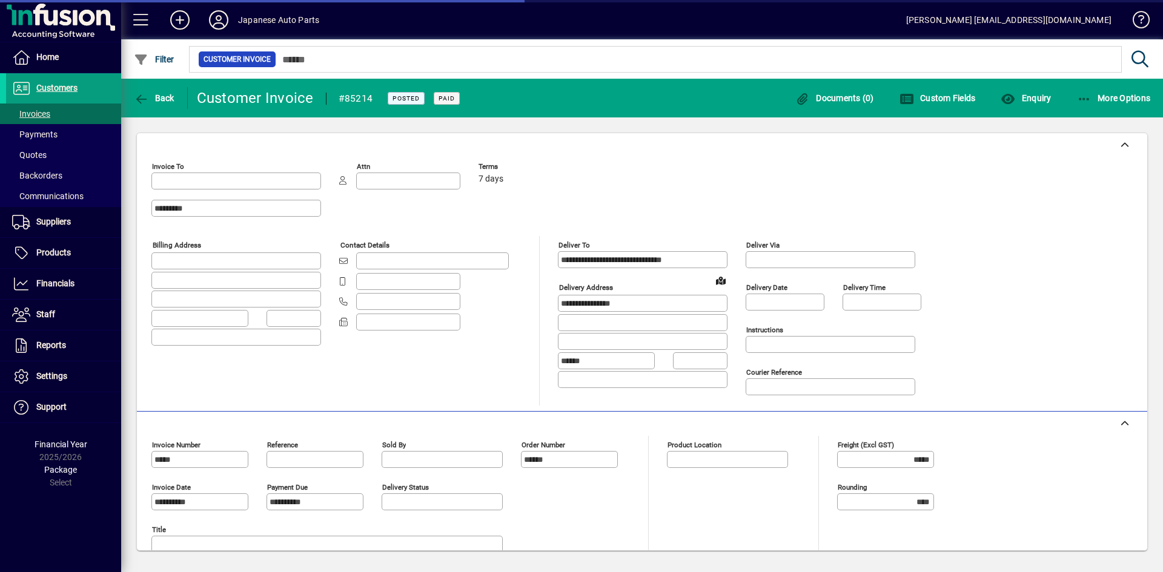
type input "**********"
type input "*******"
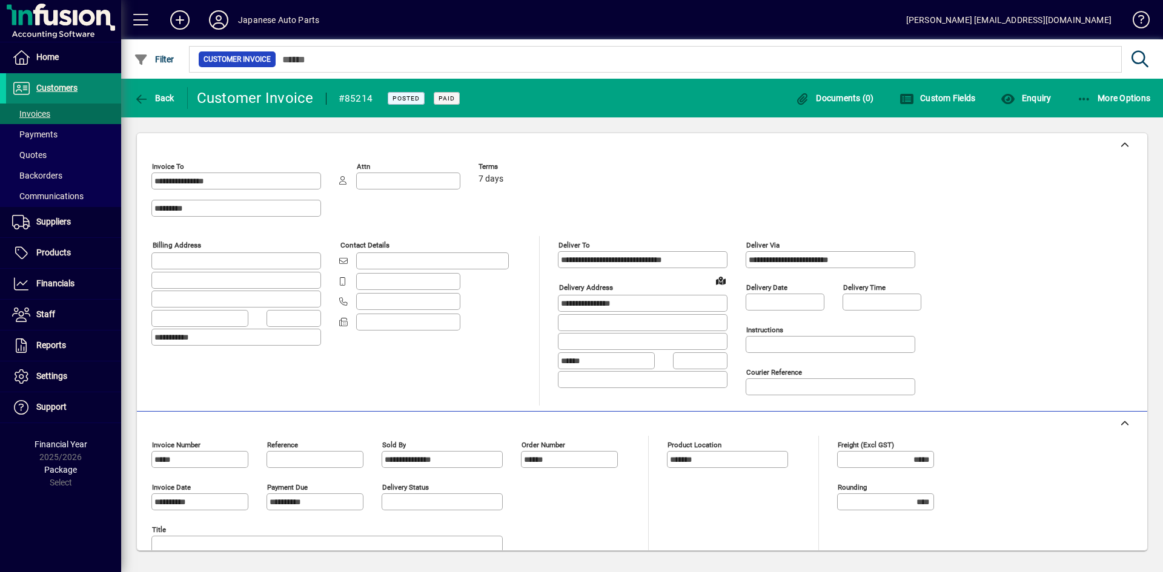
click at [61, 89] on span "Customers" at bounding box center [56, 88] width 41 height 10
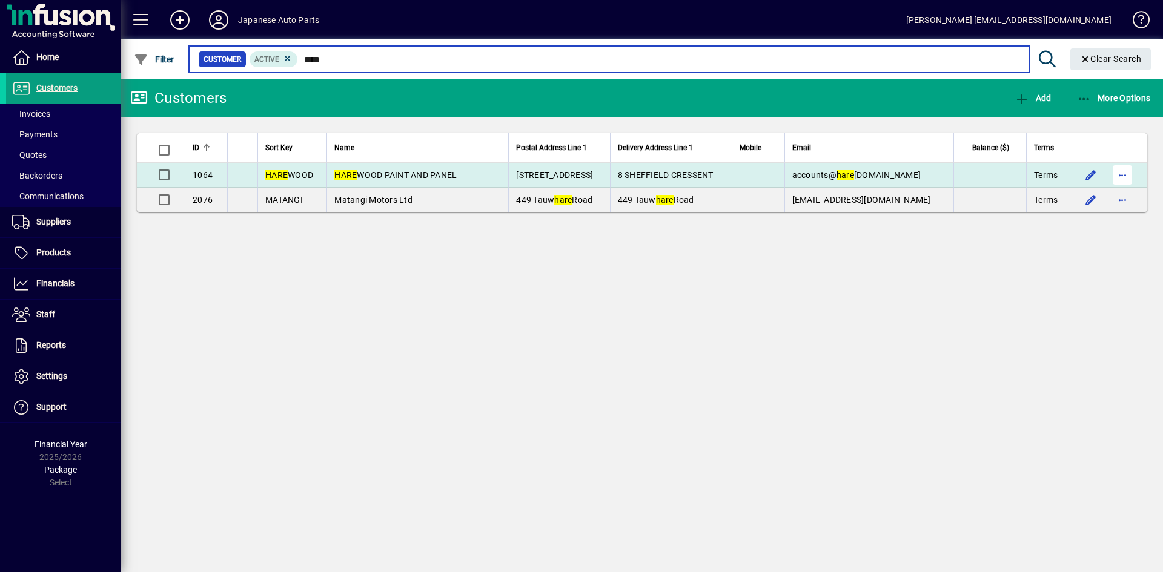
type input "****"
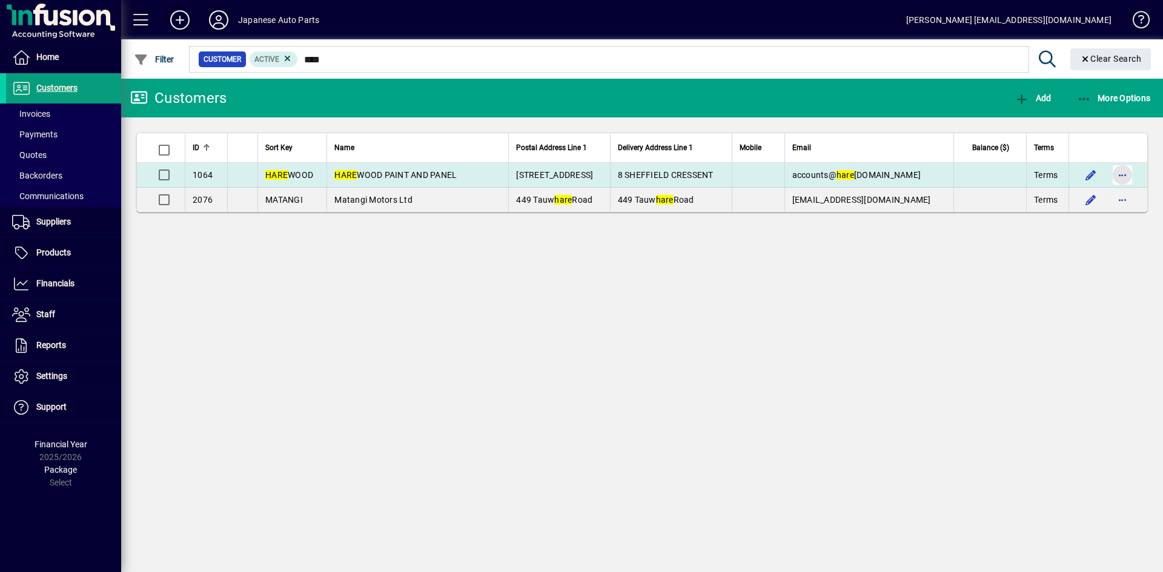
click at [1121, 174] on span "button" at bounding box center [1122, 174] width 29 height 29
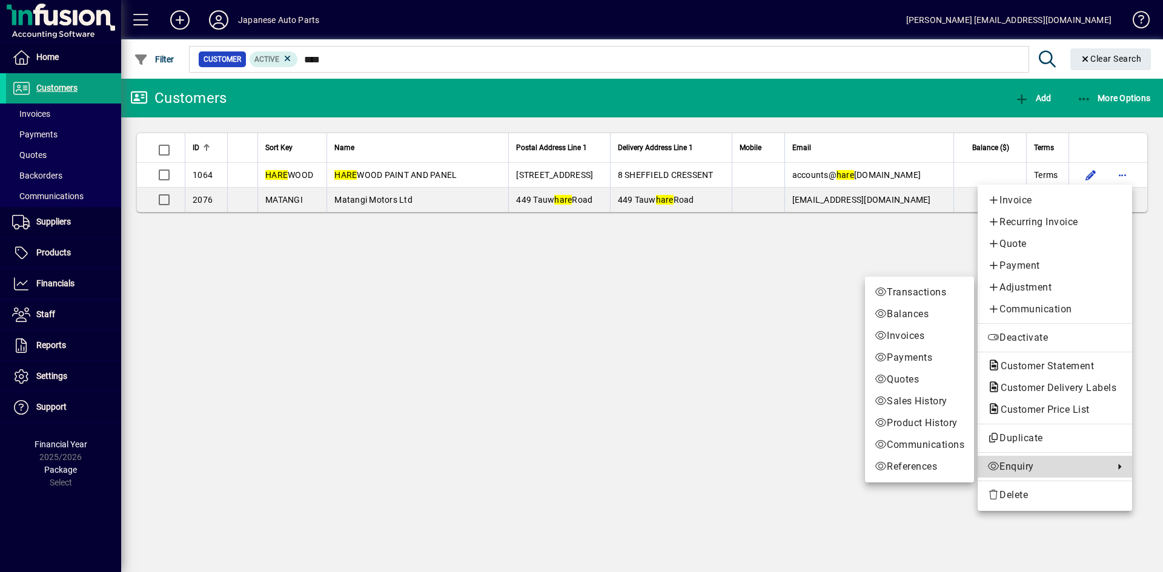
click at [1059, 464] on span "Enquiry" at bounding box center [1047, 467] width 121 height 15
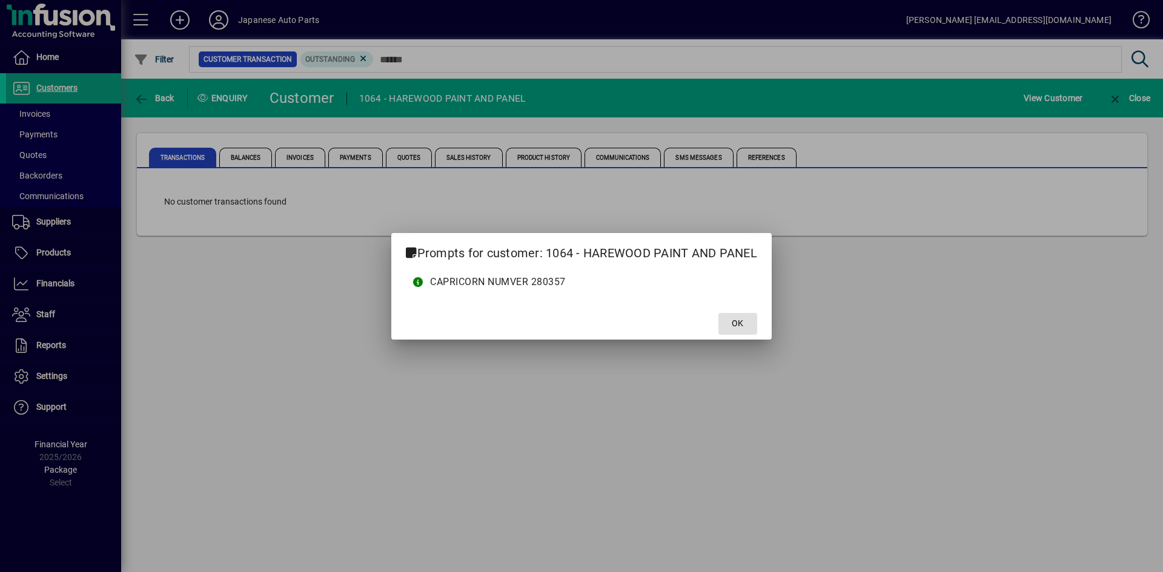
click at [718, 313] on button "OK" at bounding box center [737, 324] width 39 height 22
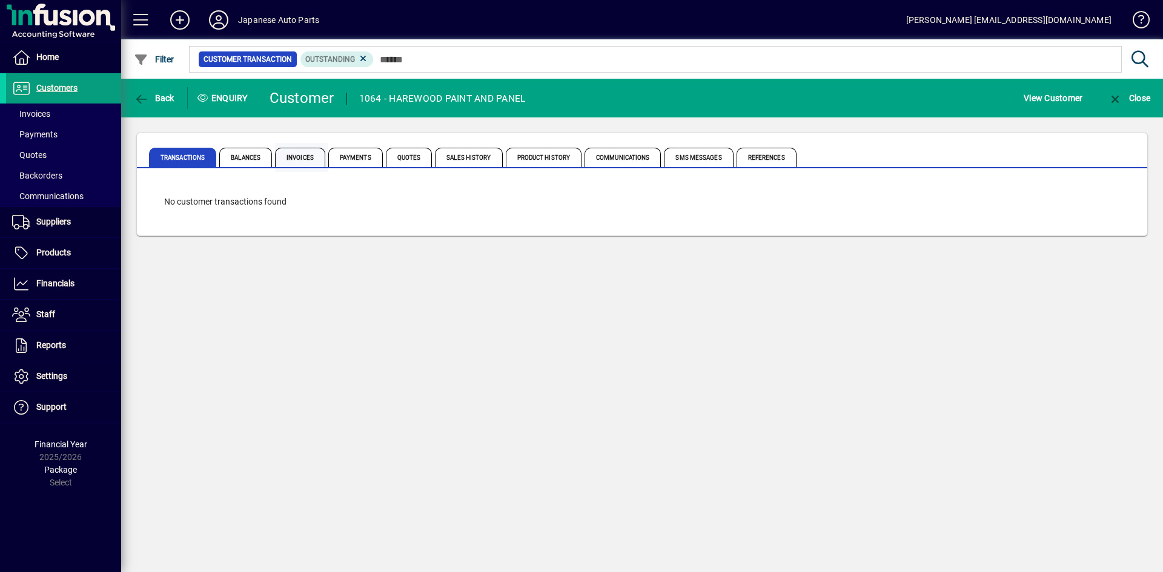
click at [307, 159] on span "Invoices" at bounding box center [300, 157] width 50 height 19
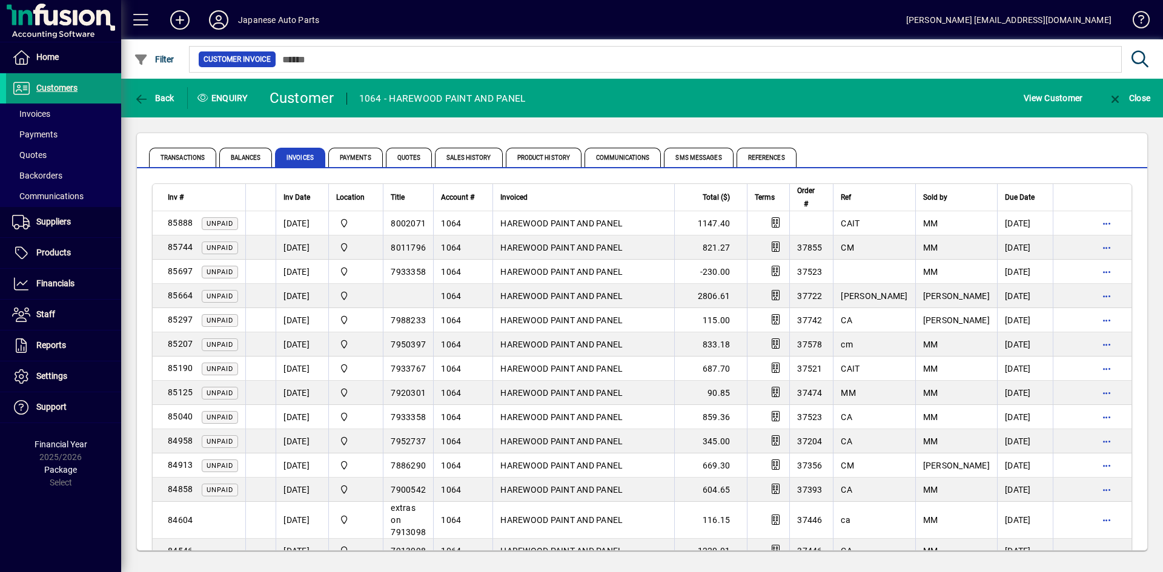
click at [60, 88] on span "Customers" at bounding box center [56, 88] width 41 height 10
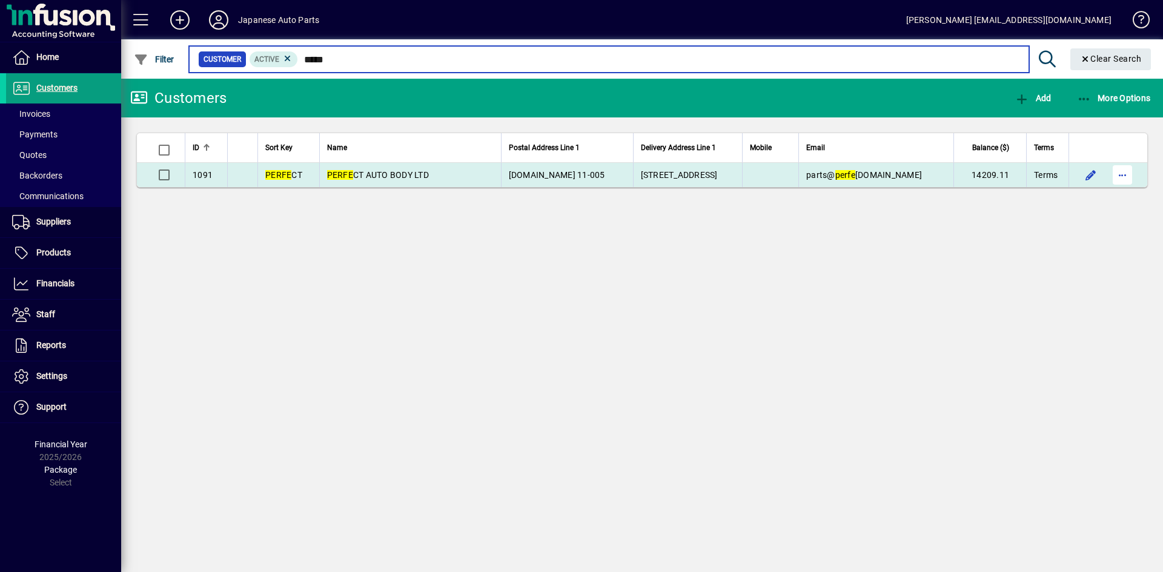
type input "*****"
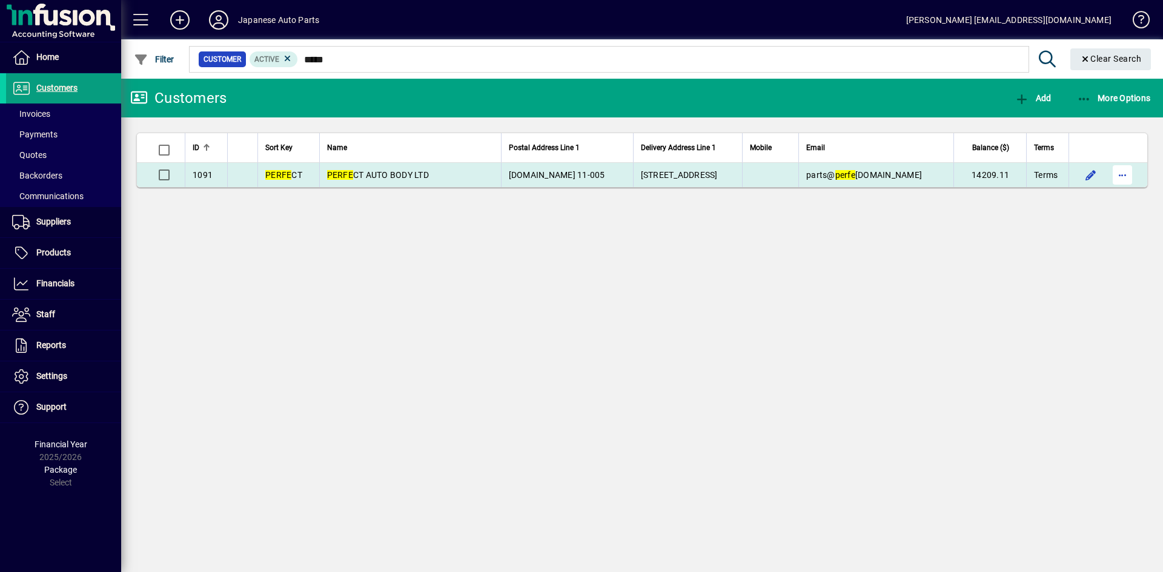
click at [1125, 174] on span "button" at bounding box center [1122, 174] width 29 height 29
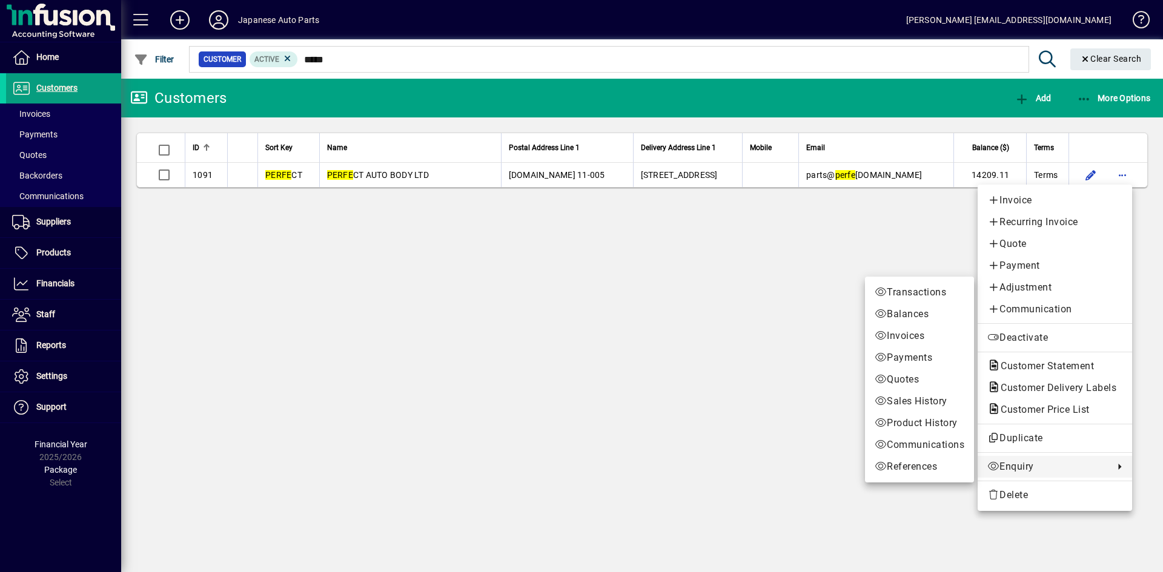
click at [1073, 472] on span "Enquiry" at bounding box center [1047, 467] width 121 height 15
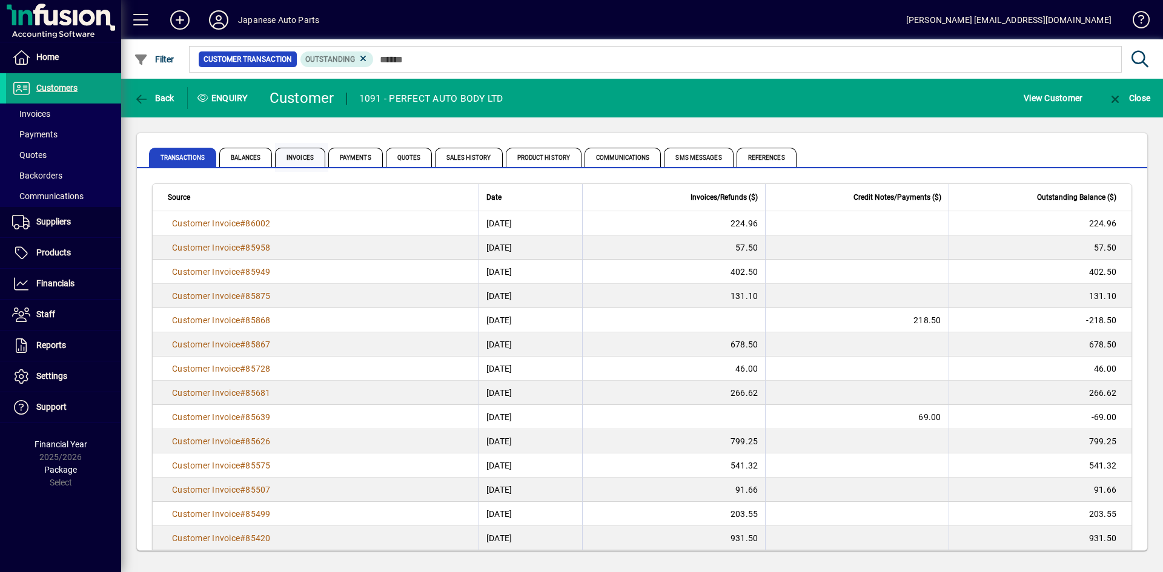
click at [310, 156] on span "Invoices" at bounding box center [300, 157] width 50 height 19
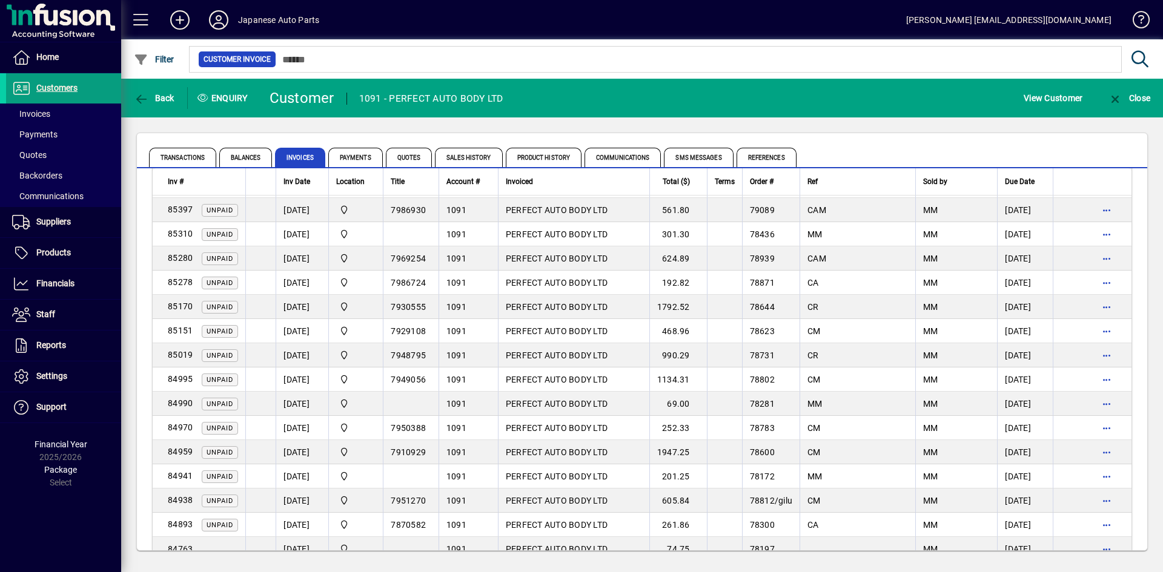
scroll to position [363, 0]
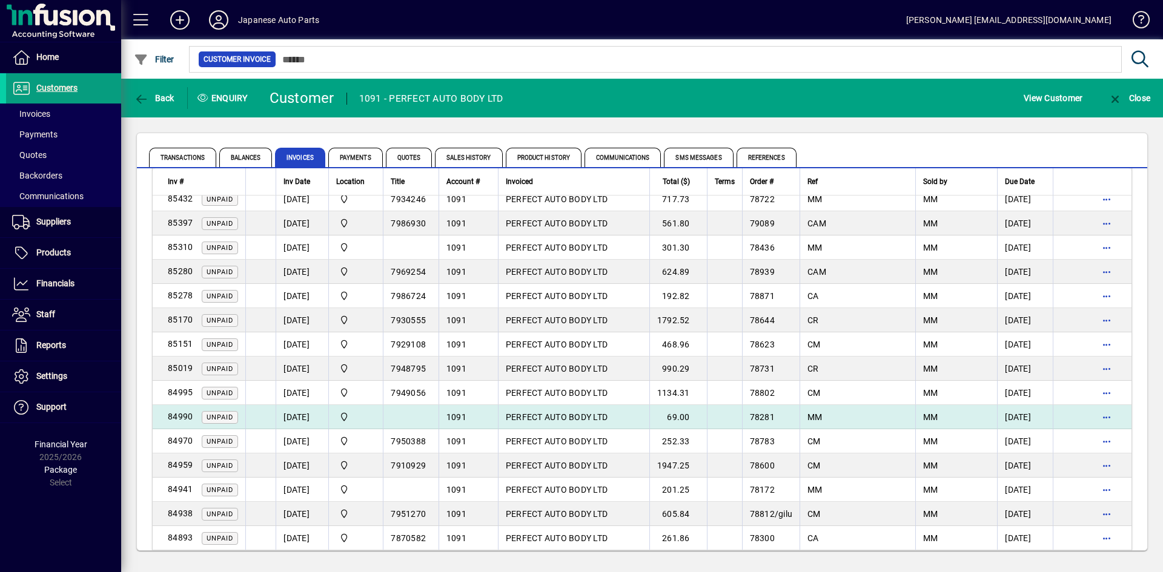
click at [183, 415] on span "84990" at bounding box center [180, 417] width 25 height 10
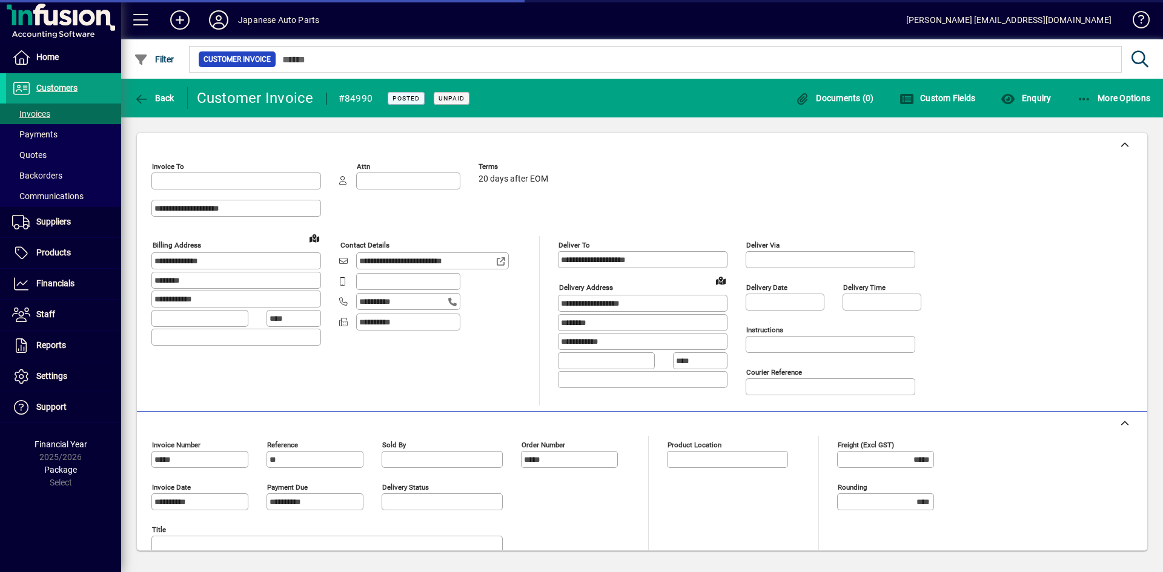
type input "**********"
type input "*******"
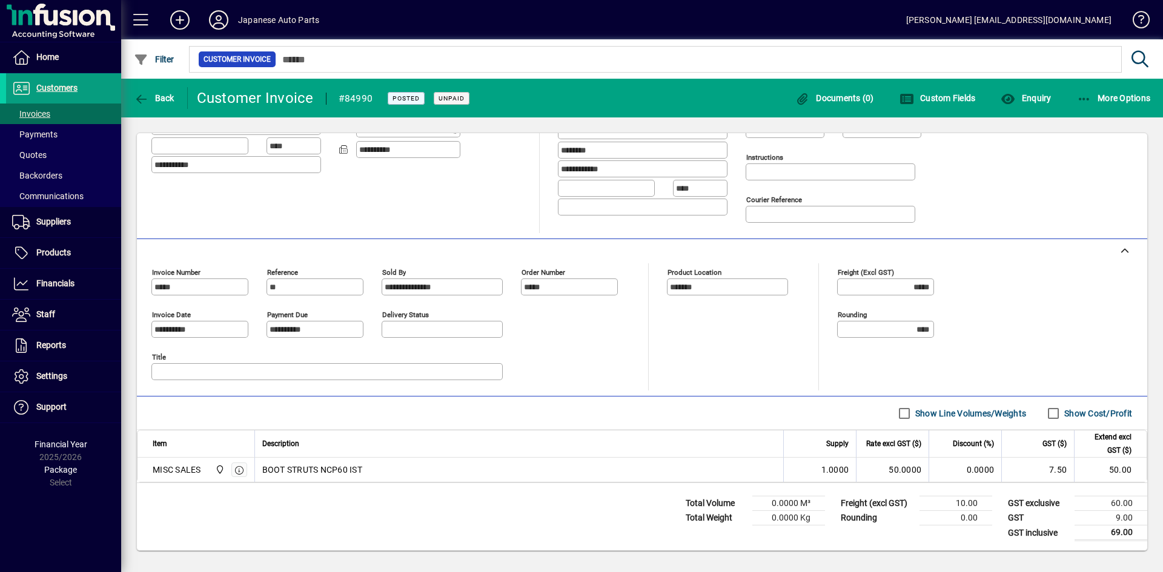
scroll to position [173, 0]
click at [155, 97] on span "Back" at bounding box center [154, 98] width 41 height 10
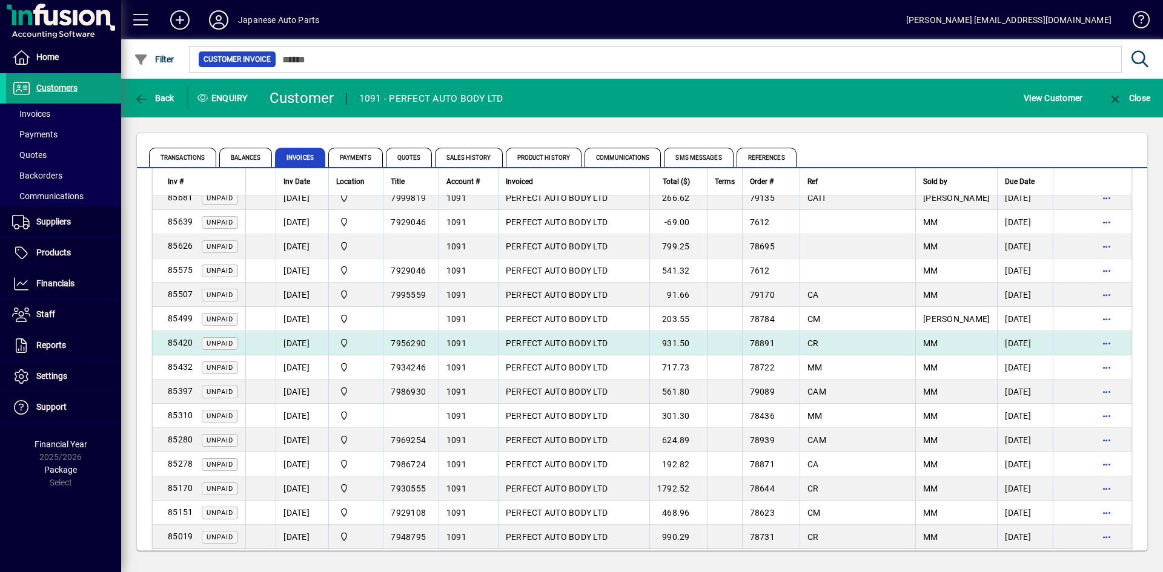
scroll to position [182, 0]
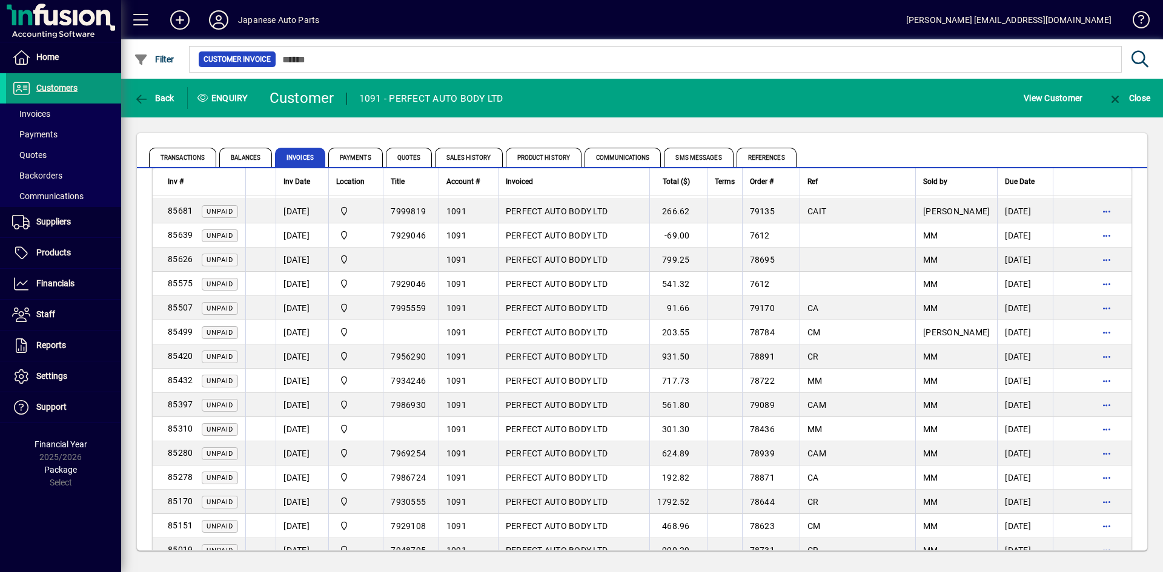
click at [71, 85] on span "Customers" at bounding box center [56, 88] width 41 height 10
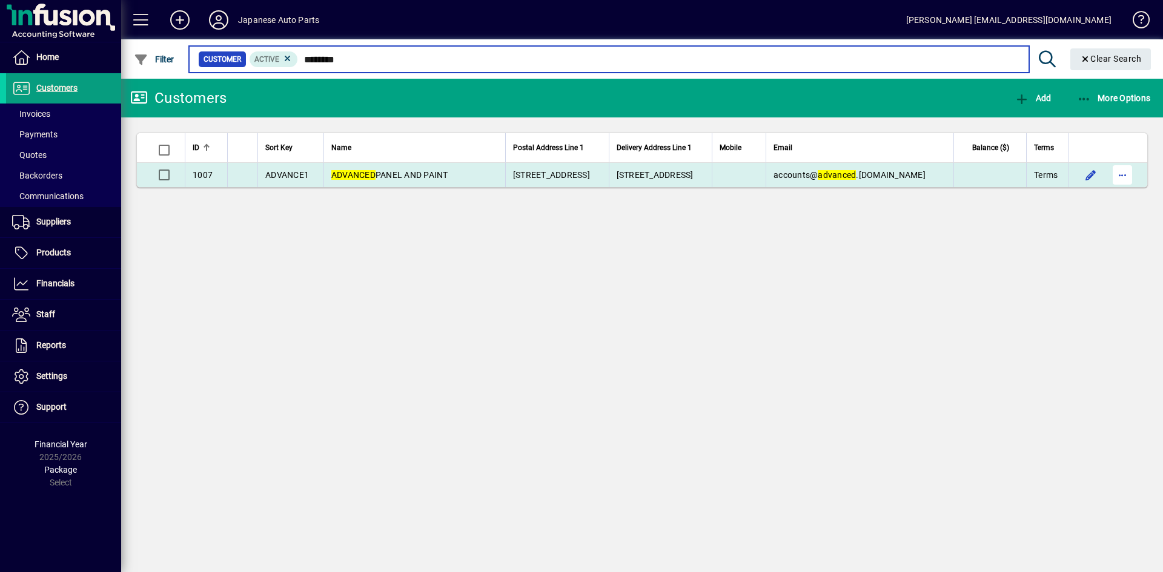
type input "********"
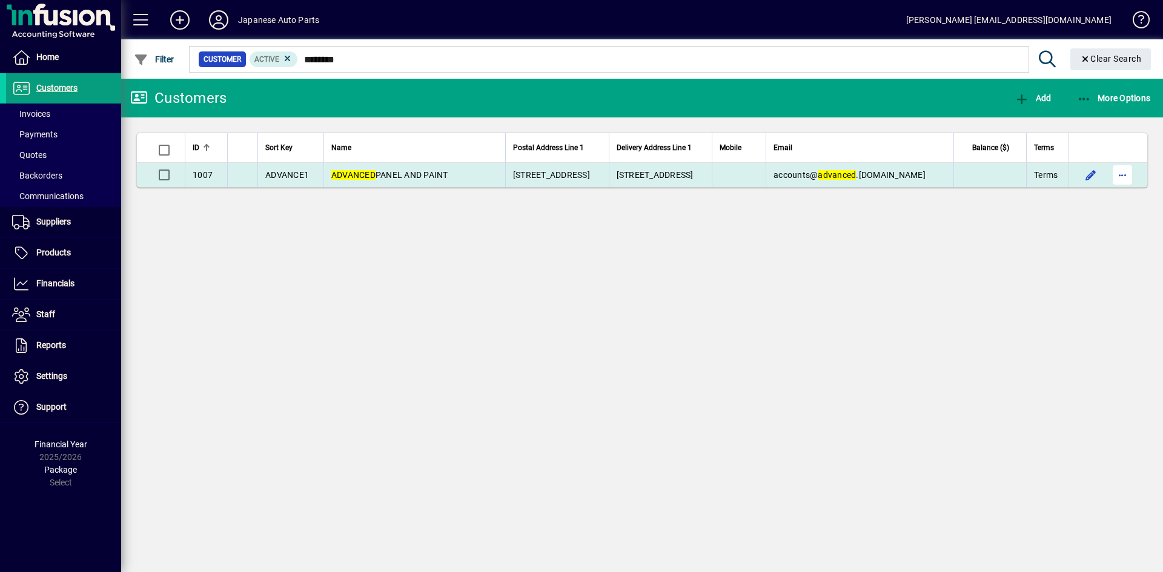
click at [1122, 176] on span "button" at bounding box center [1122, 174] width 29 height 29
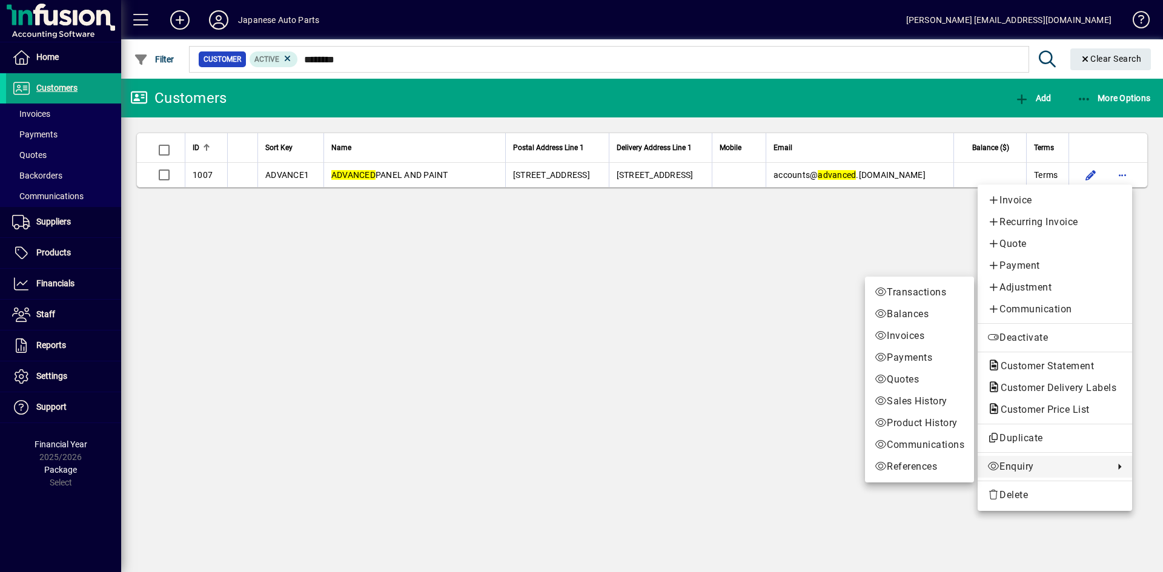
click at [1027, 465] on span "Enquiry" at bounding box center [1047, 467] width 121 height 15
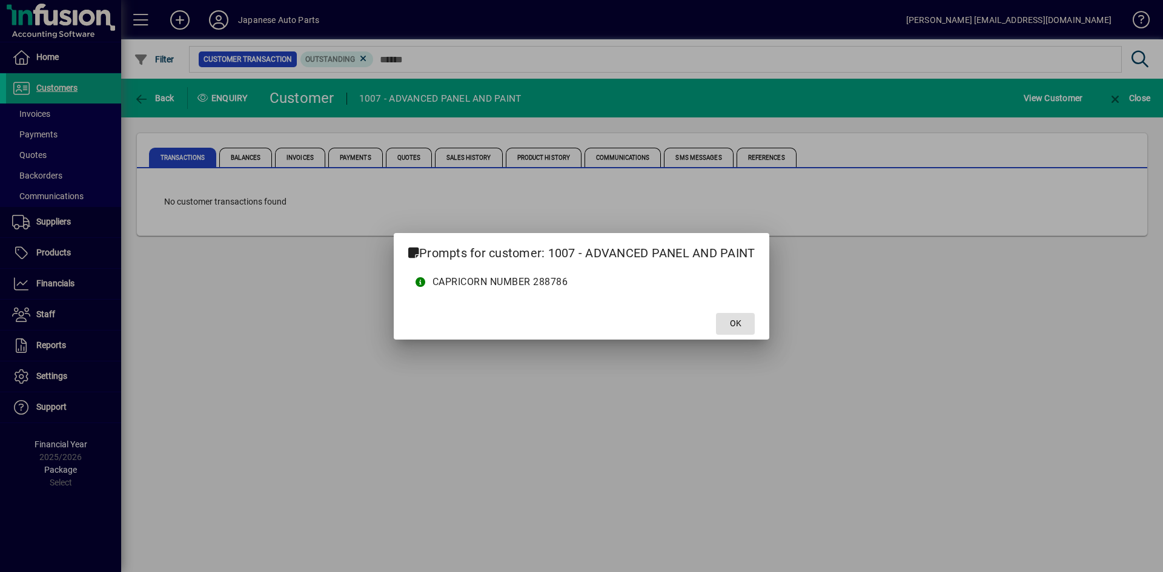
click at [716, 313] on button "OK" at bounding box center [735, 324] width 39 height 22
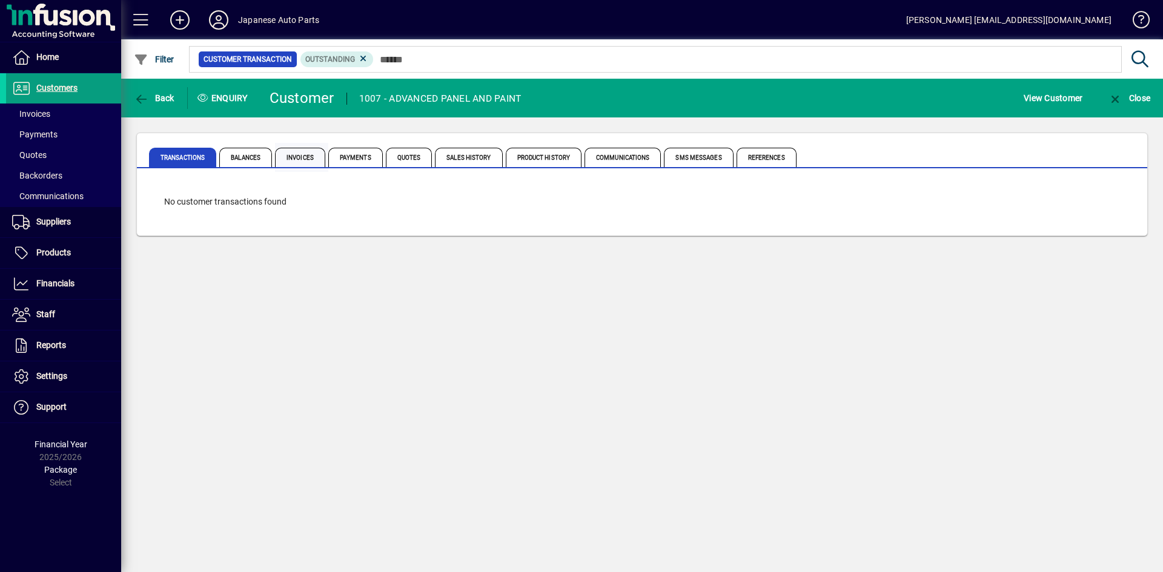
click at [288, 160] on span "Invoices" at bounding box center [300, 157] width 50 height 19
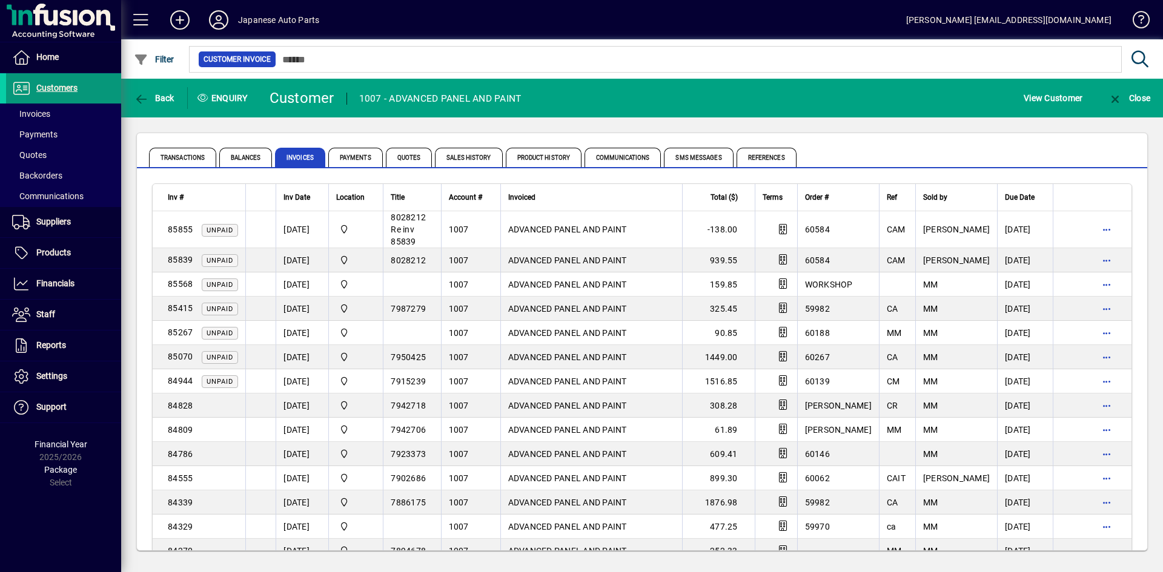
click at [51, 89] on span "Customers" at bounding box center [56, 88] width 41 height 10
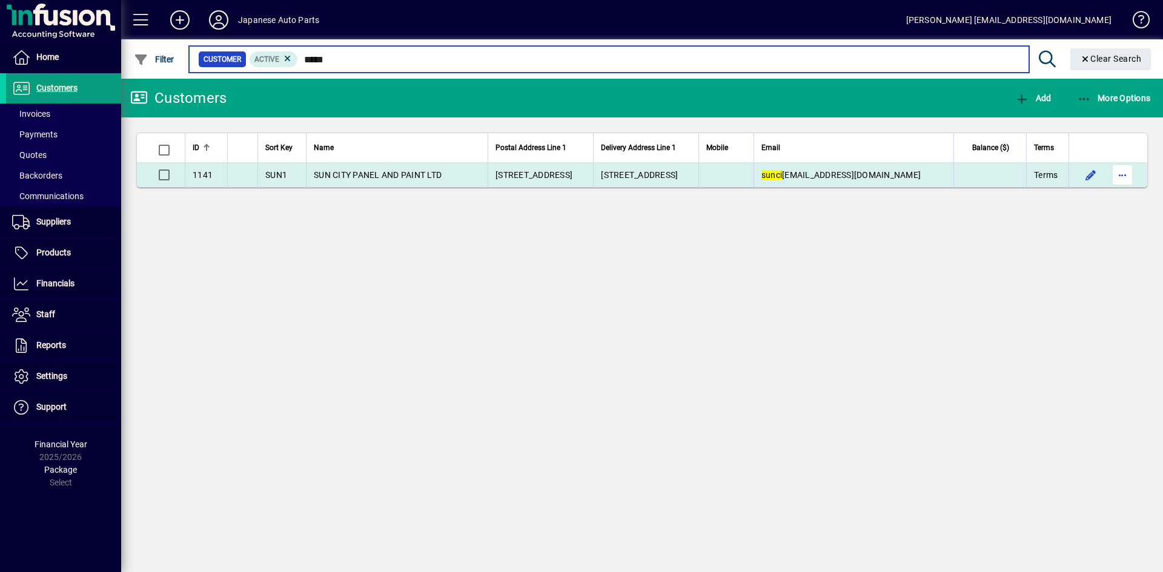
type input "*****"
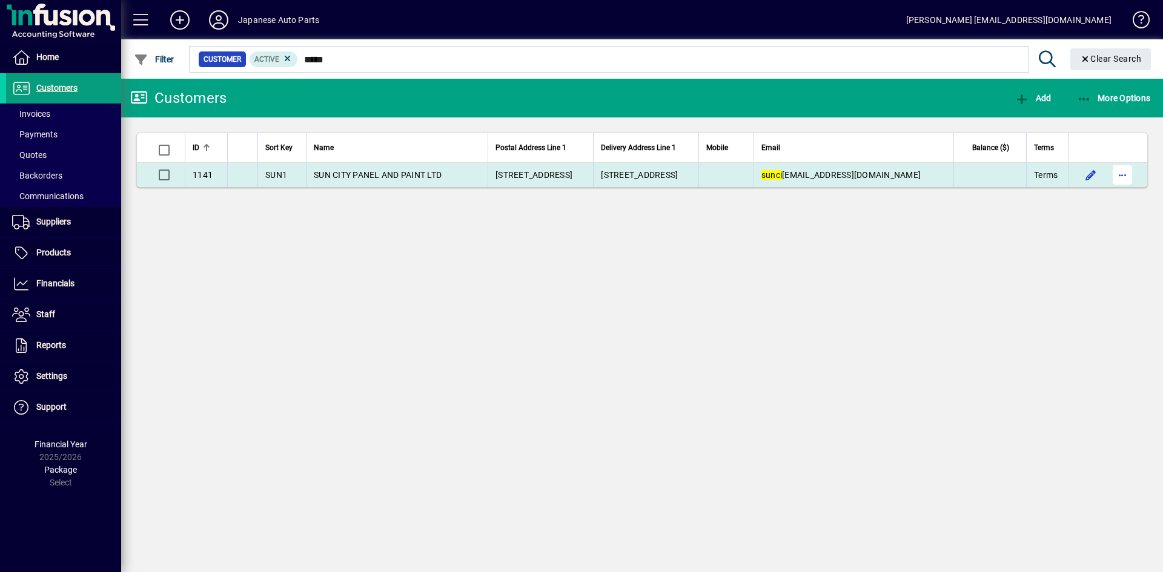
click at [1116, 177] on span "button" at bounding box center [1122, 174] width 29 height 29
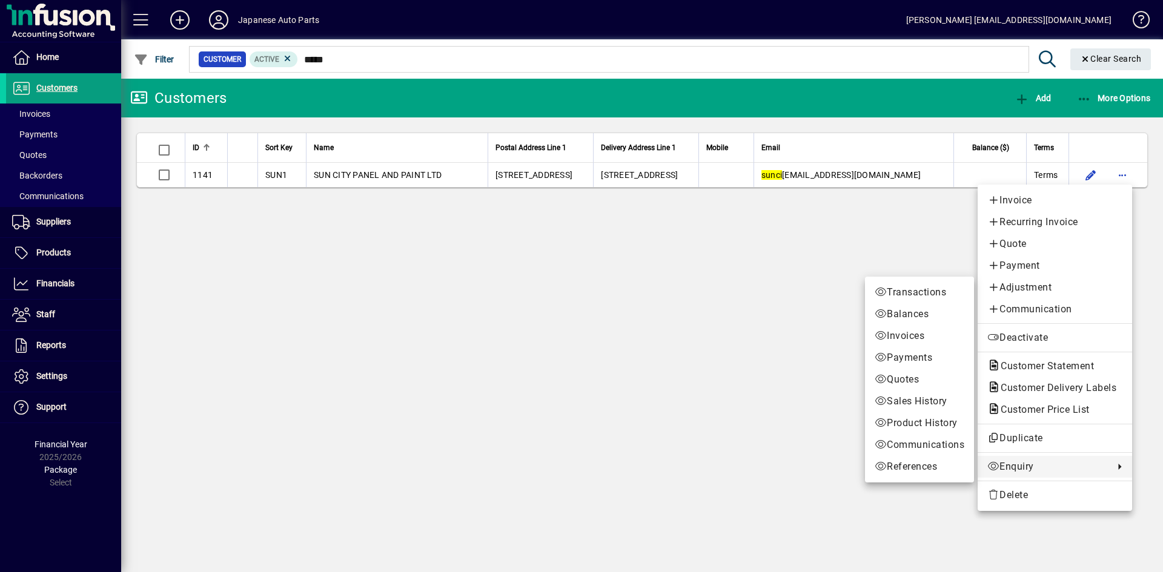
click at [1026, 466] on span "Enquiry" at bounding box center [1047, 467] width 121 height 15
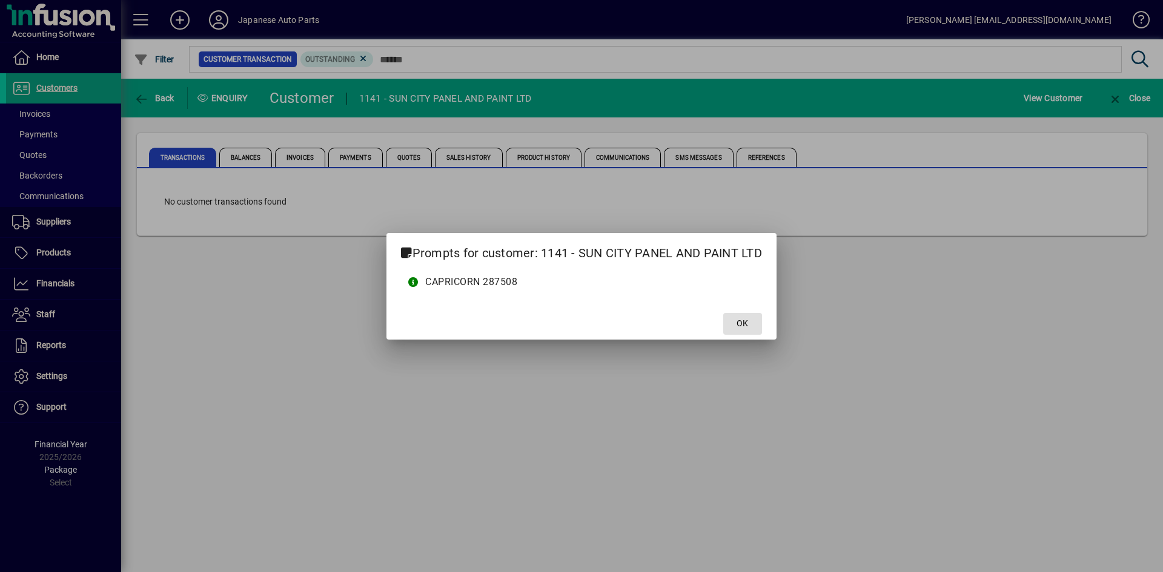
click at [723, 313] on button "OK" at bounding box center [742, 324] width 39 height 22
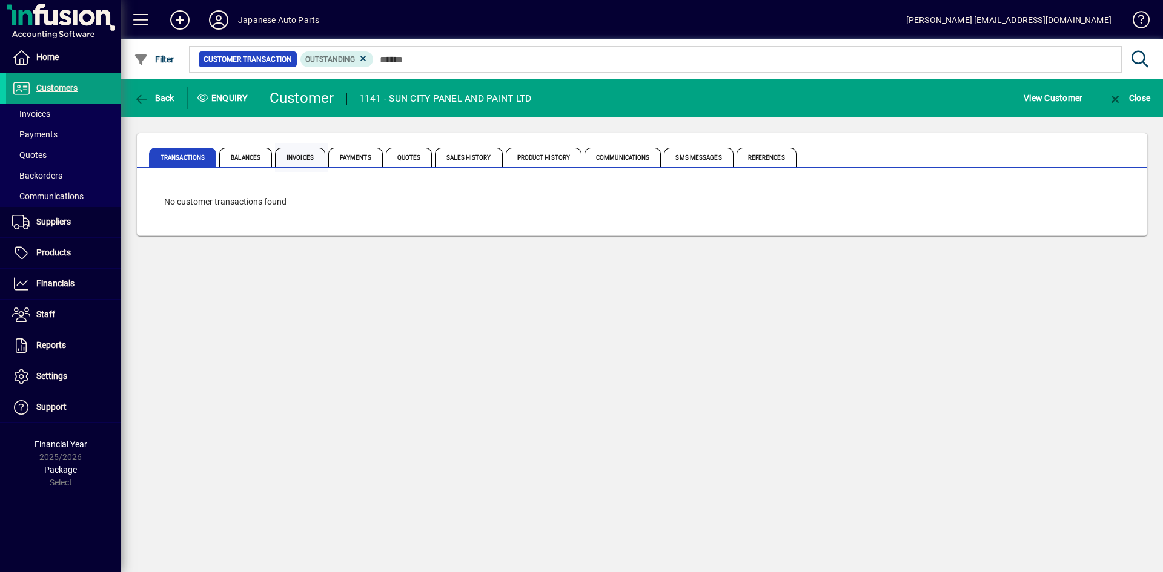
click at [299, 160] on span "Invoices" at bounding box center [300, 157] width 50 height 19
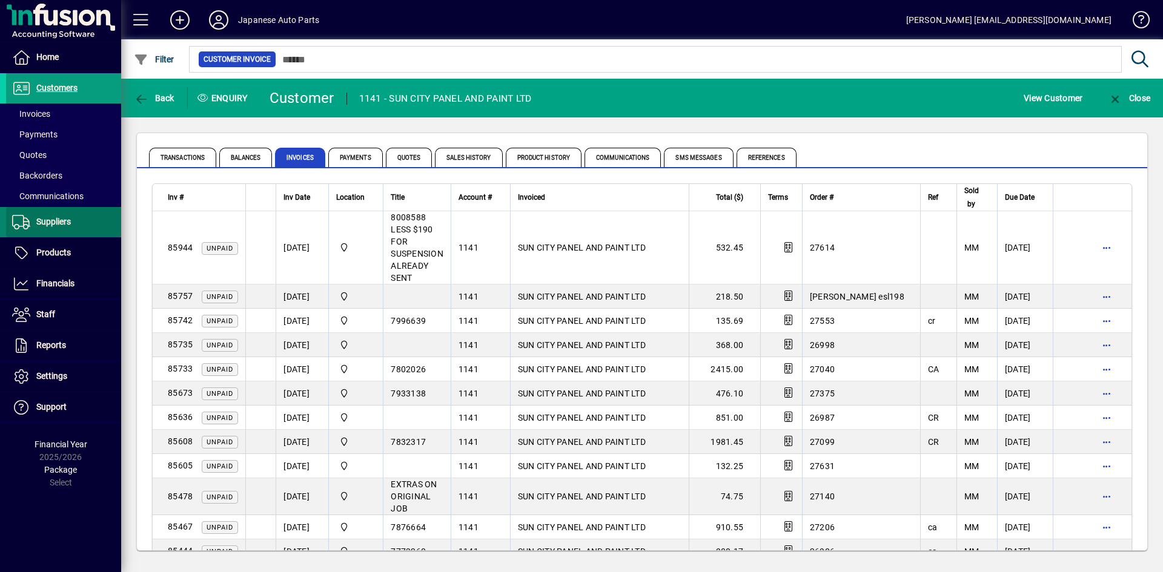
click at [46, 220] on span "Suppliers" at bounding box center [53, 222] width 35 height 10
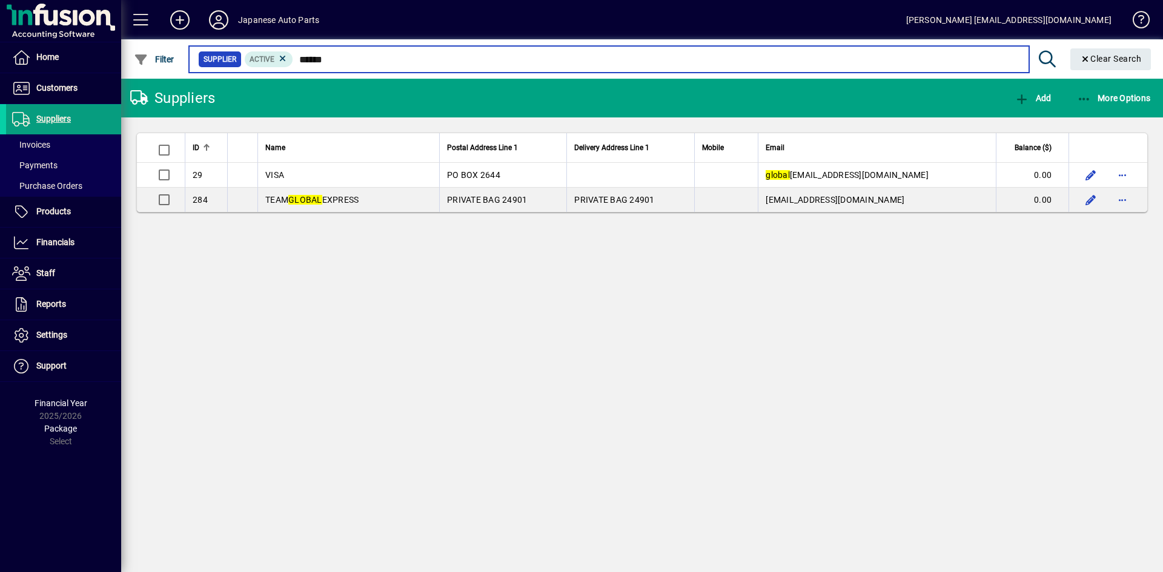
click at [372, 60] on input "******" at bounding box center [656, 59] width 726 height 17
click at [372, 59] on input "******" at bounding box center [656, 59] width 726 height 17
click at [346, 62] on input "******" at bounding box center [656, 59] width 726 height 17
drag, startPoint x: 346, startPoint y: 62, endPoint x: 269, endPoint y: 62, distance: 76.9
click at [269, 62] on div "Supplier Active ******" at bounding box center [608, 59] width 821 height 17
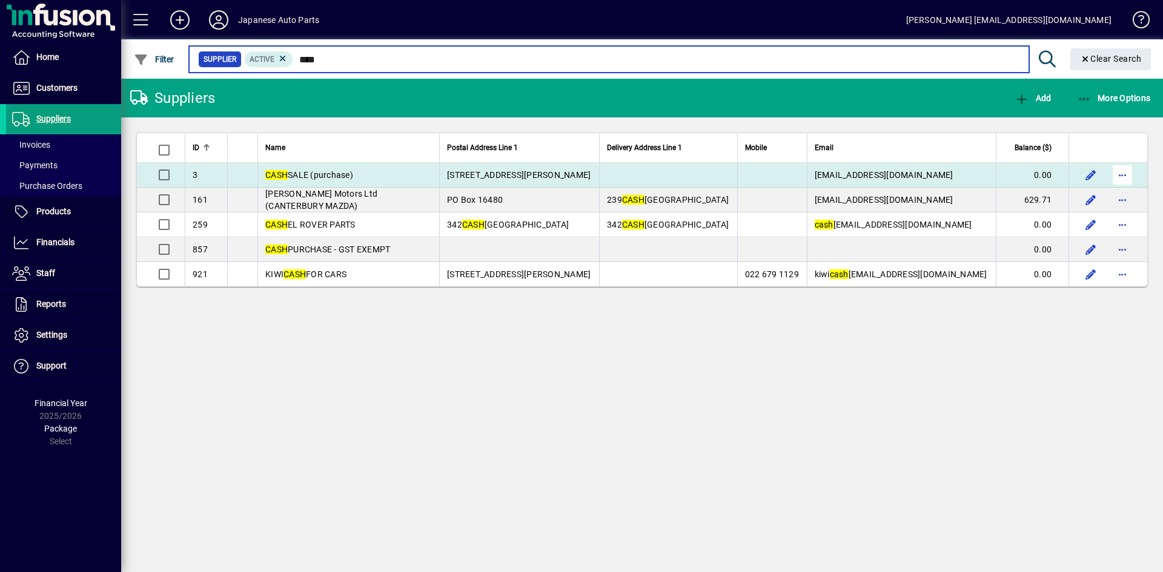
type input "****"
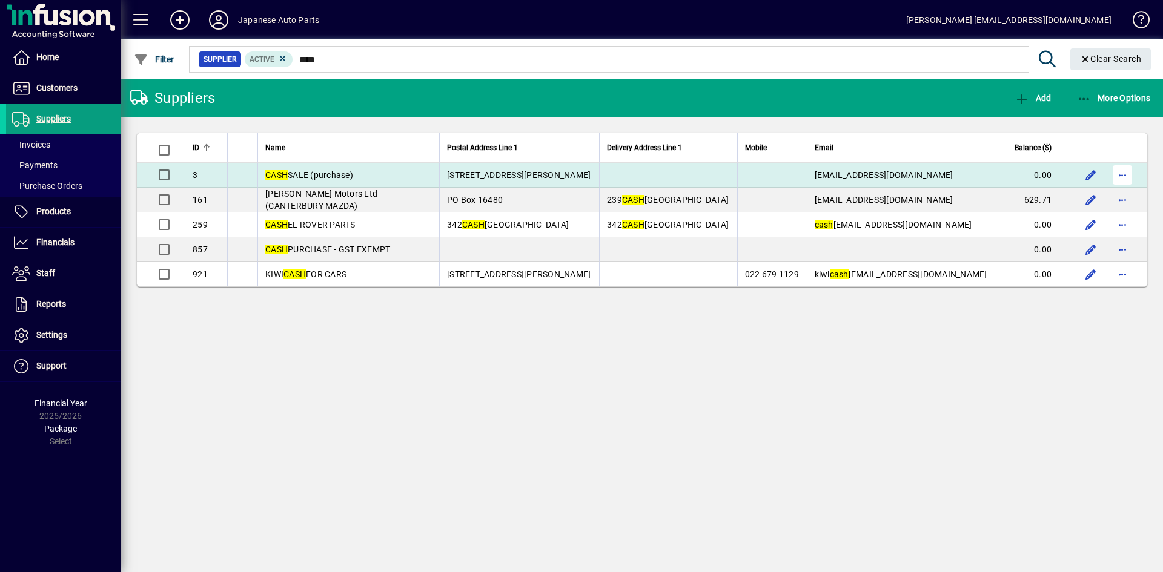
click at [1128, 179] on span "button" at bounding box center [1122, 174] width 29 height 29
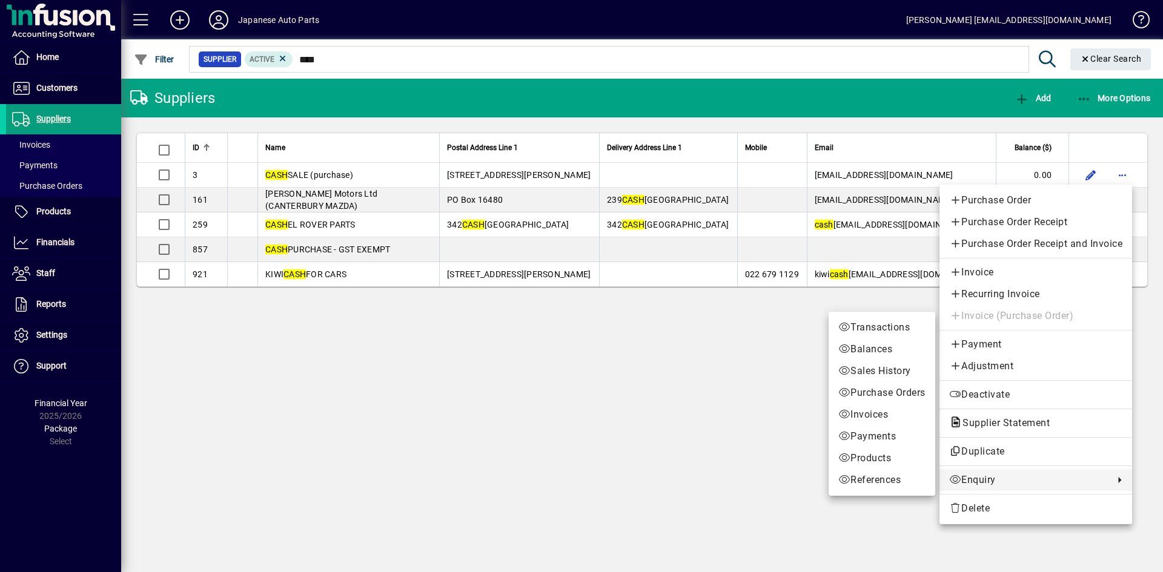
click at [982, 488] on link "Enquiry" at bounding box center [1035, 480] width 193 height 22
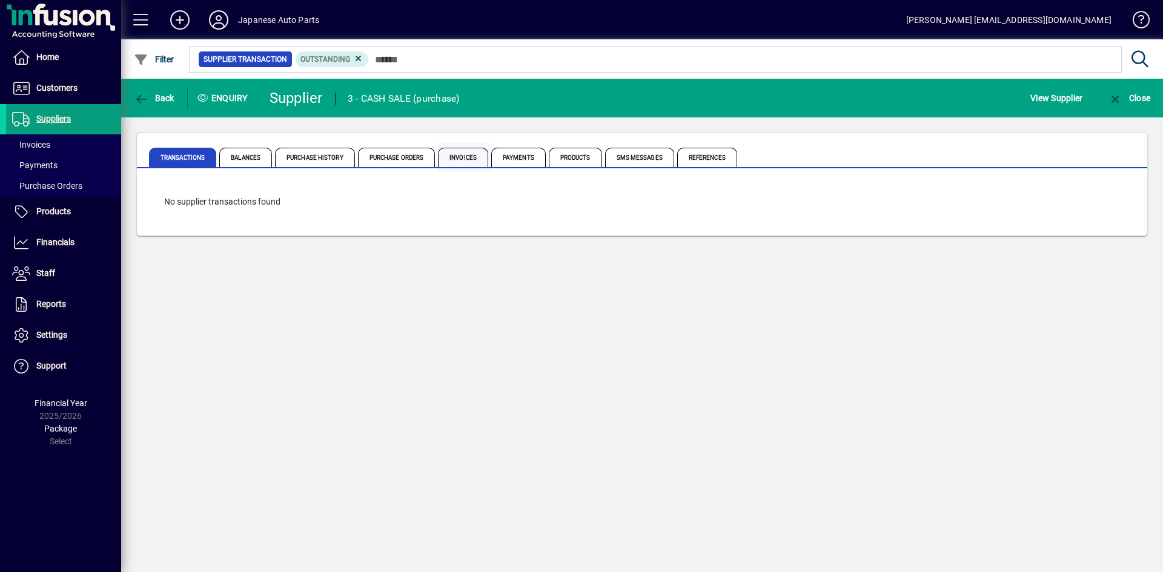
click at [465, 152] on span "Invoices" at bounding box center [463, 157] width 50 height 19
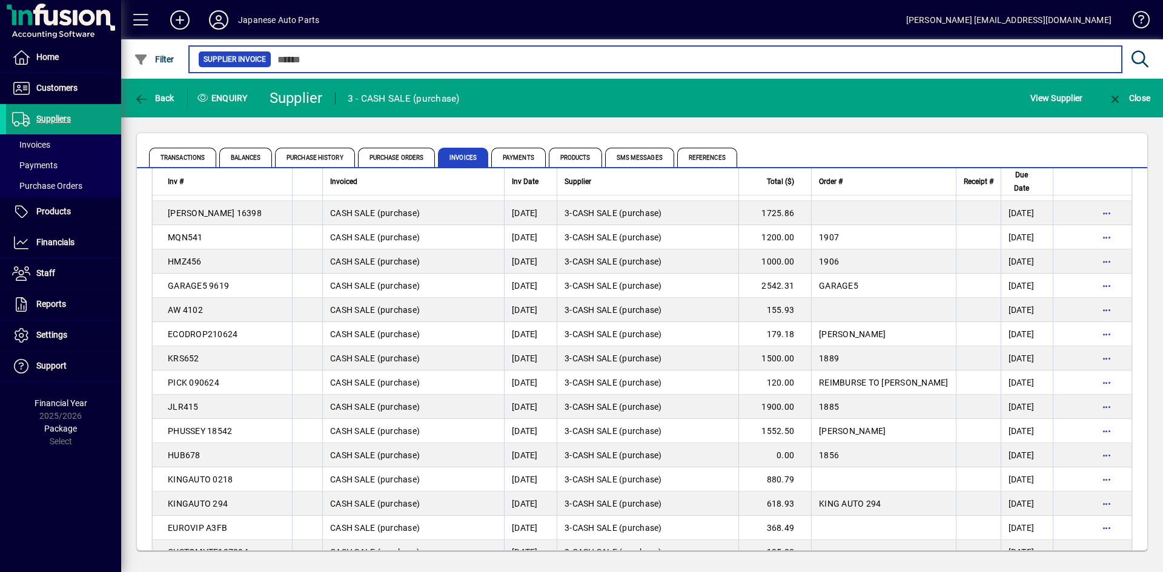
scroll to position [1151, 0]
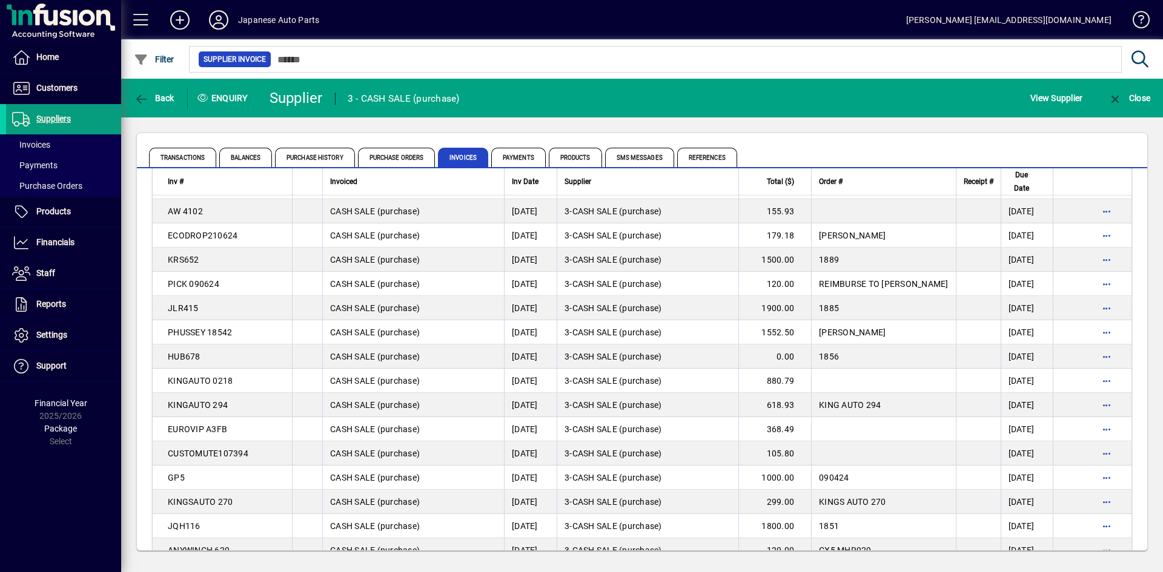
drag, startPoint x: 817, startPoint y: 261, endPoint x: 633, endPoint y: 291, distance: 186.6
click at [816, 262] on td "1889" at bounding box center [883, 260] width 145 height 24
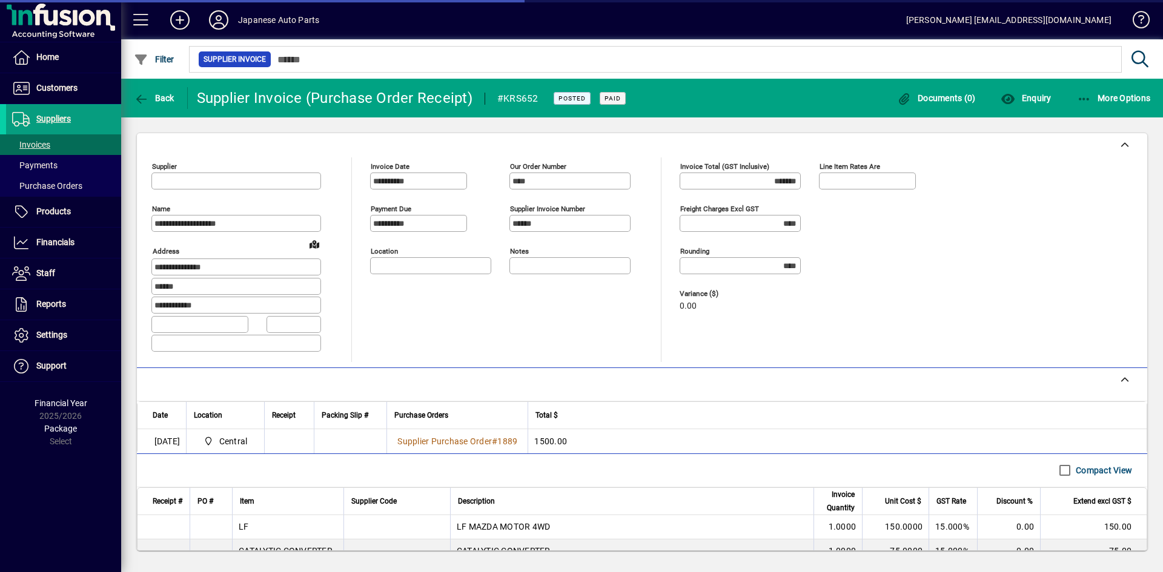
type input "**********"
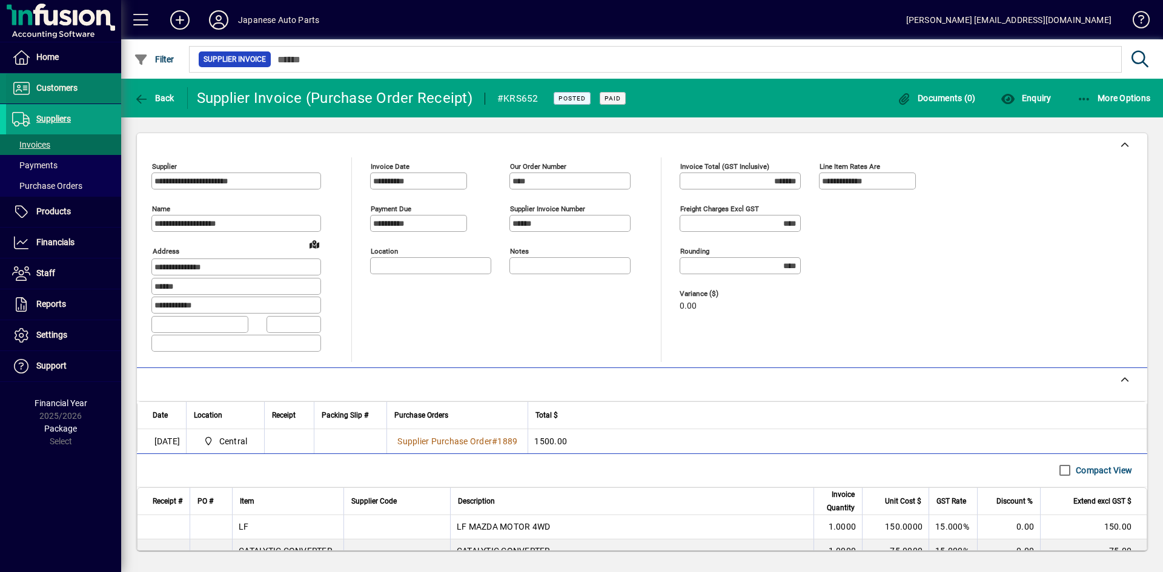
click at [47, 90] on span "Customers" at bounding box center [56, 88] width 41 height 10
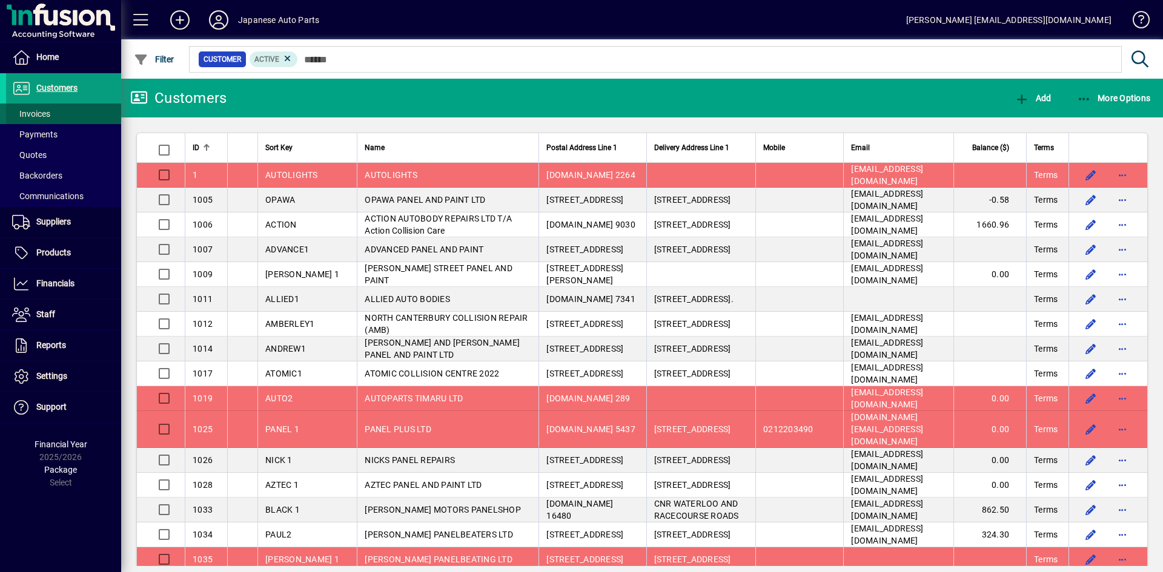
click at [39, 114] on span "Invoices" at bounding box center [31, 114] width 38 height 10
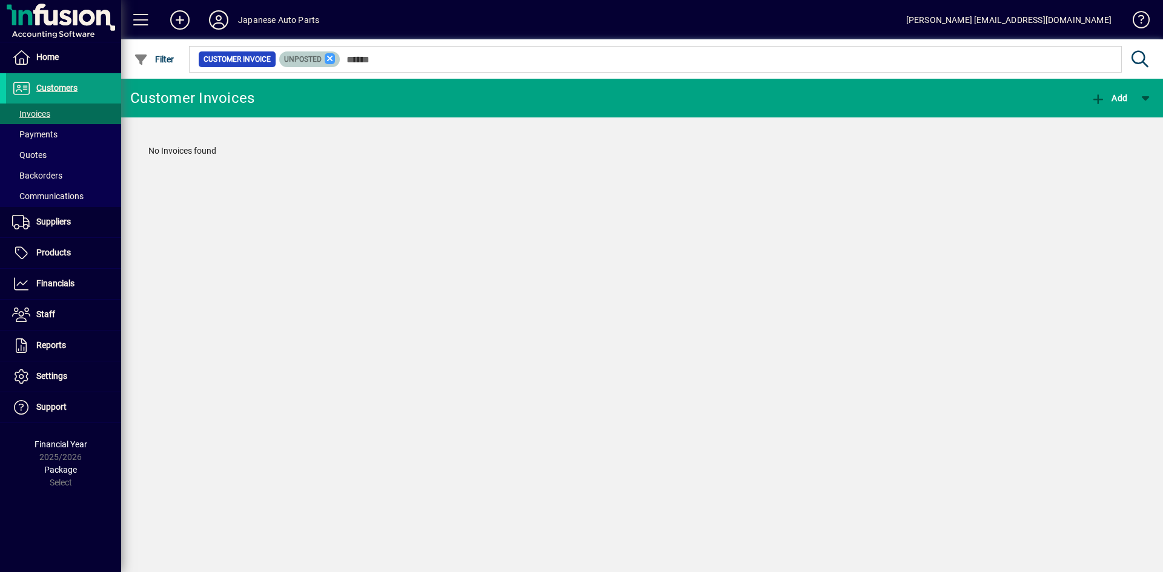
click at [331, 61] on icon at bounding box center [330, 58] width 11 height 11
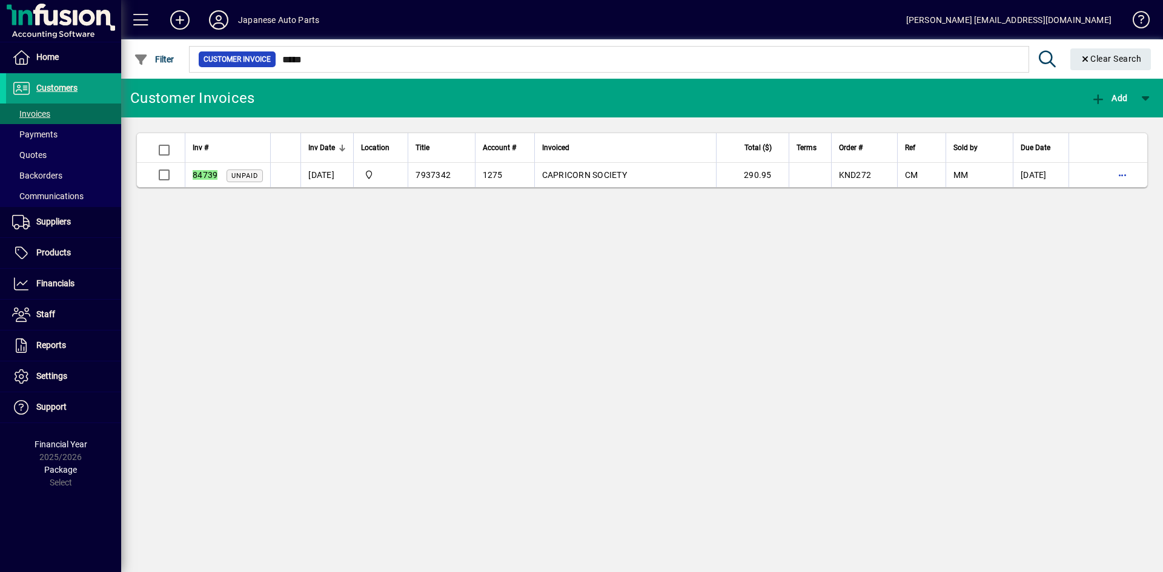
click at [1037, 273] on div "Customer Invoices Add Inv # Inv Date Location Title Account # Invoiced Total ($…" at bounding box center [642, 326] width 1042 height 494
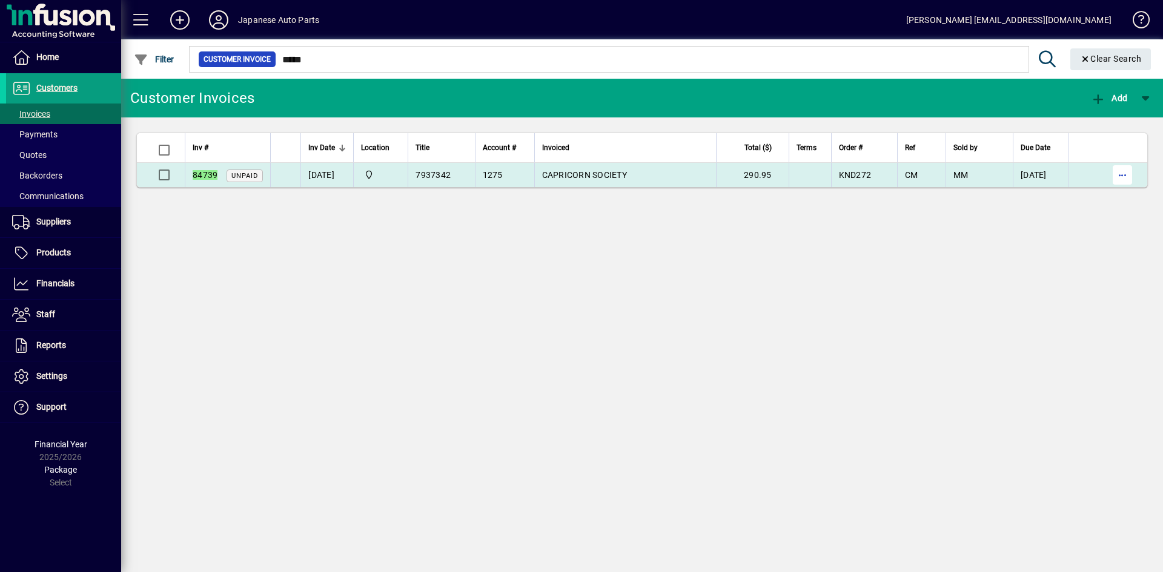
click at [1121, 174] on span "button" at bounding box center [1122, 174] width 29 height 29
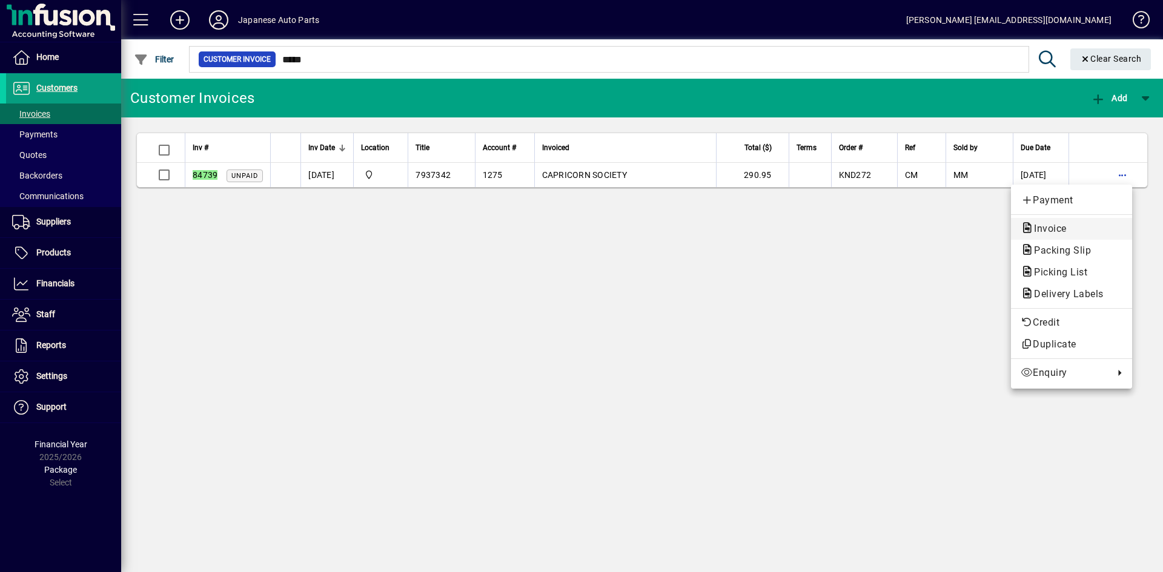
click at [1063, 231] on span "Invoice" at bounding box center [1046, 229] width 52 height 12
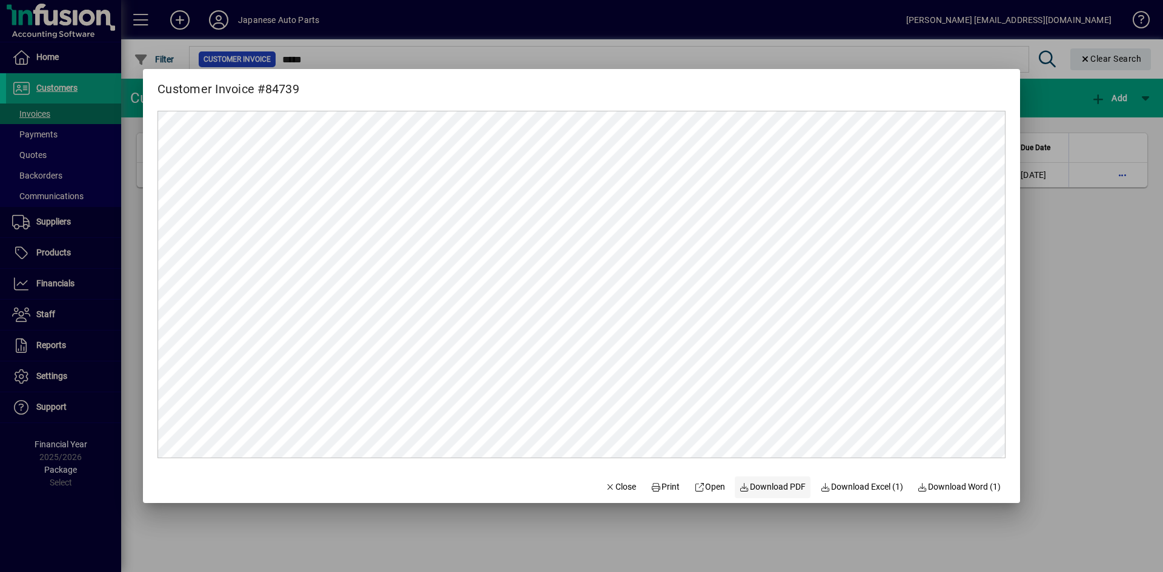
click at [758, 486] on span "Download PDF" at bounding box center [772, 487] width 67 height 13
click at [1125, 303] on div at bounding box center [581, 286] width 1163 height 572
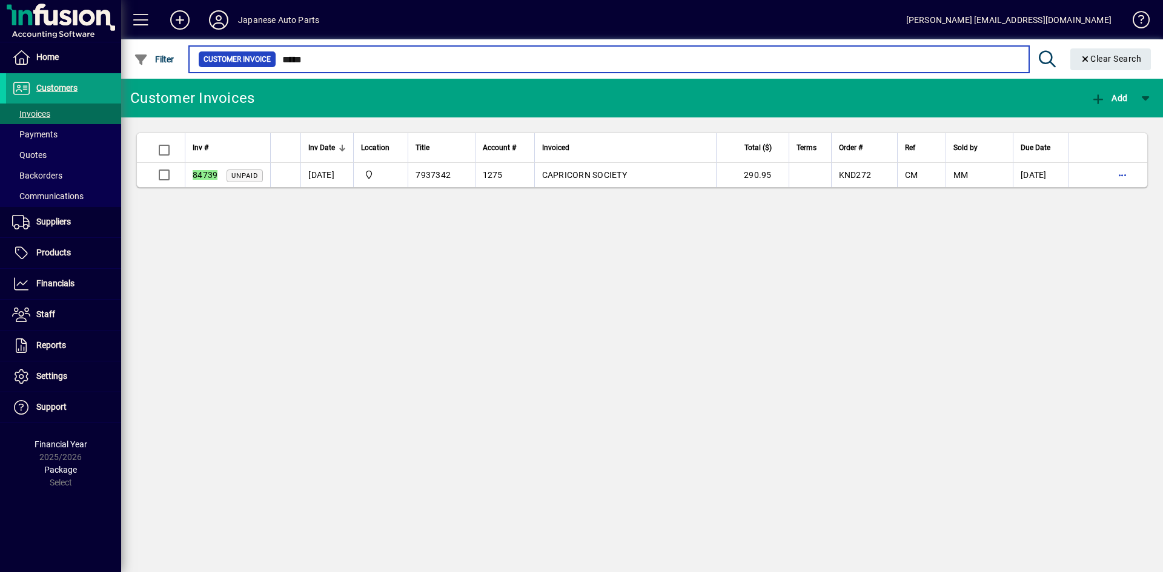
drag, startPoint x: 352, startPoint y: 62, endPoint x: 334, endPoint y: 63, distance: 18.8
click at [352, 62] on input "*****" at bounding box center [647, 59] width 743 height 17
drag, startPoint x: 333, startPoint y: 63, endPoint x: 260, endPoint y: 61, distance: 72.7
click at [260, 61] on div "Customer Invoice *****" at bounding box center [608, 59] width 821 height 17
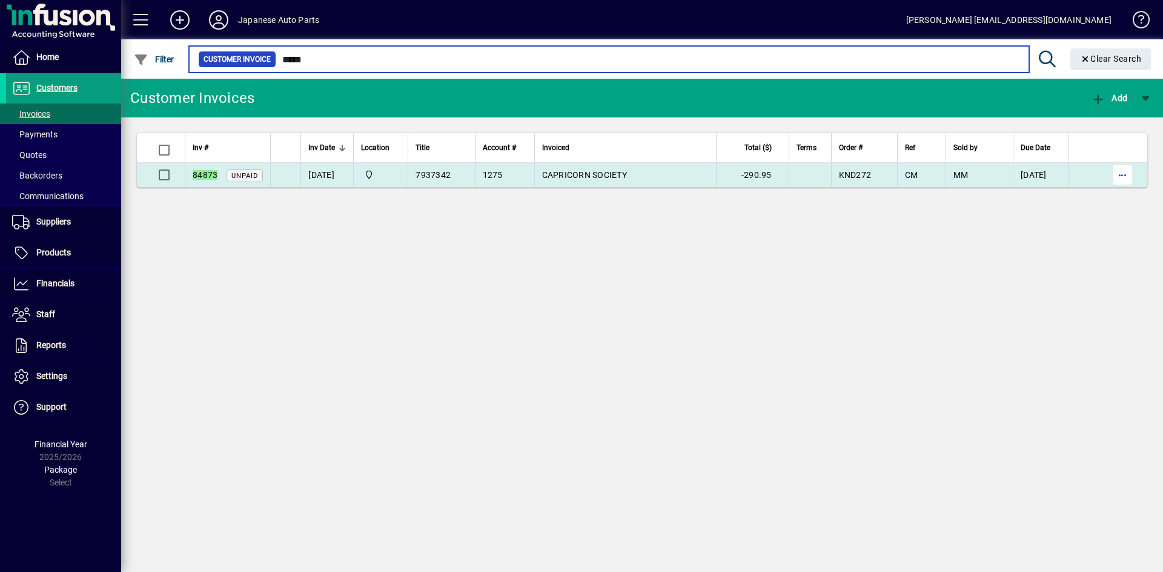
type input "*****"
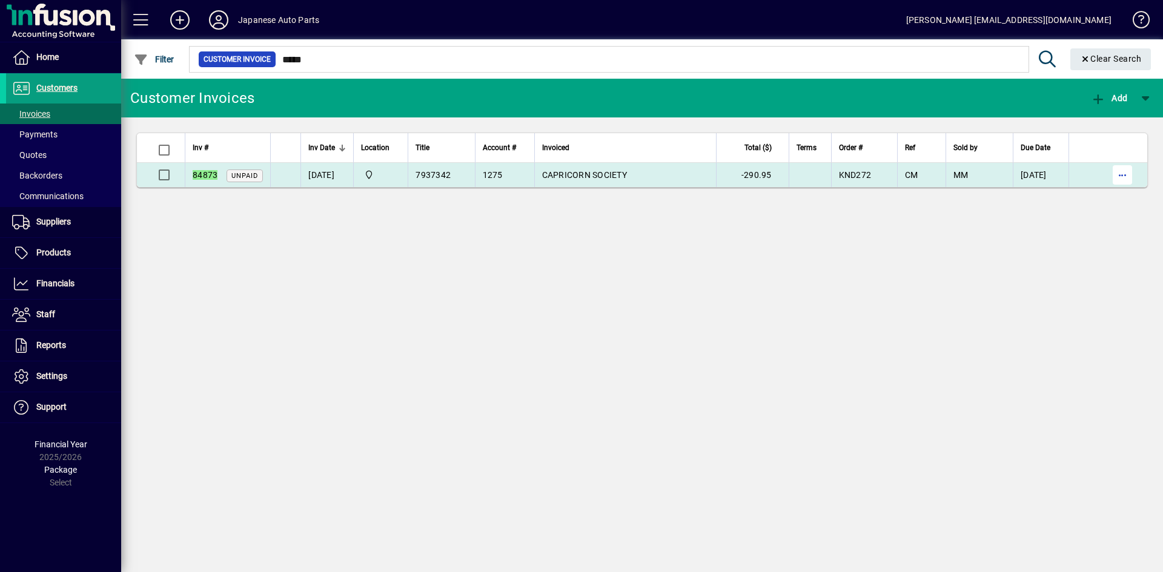
click at [1125, 172] on span "button" at bounding box center [1122, 174] width 29 height 29
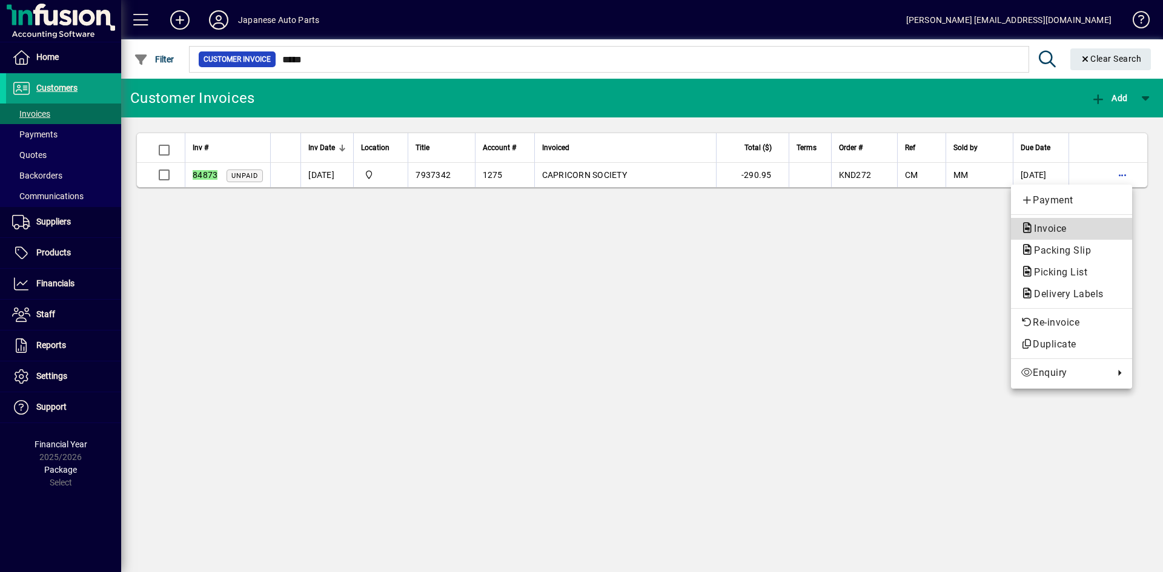
click at [1057, 230] on span "Invoice" at bounding box center [1046, 229] width 52 height 12
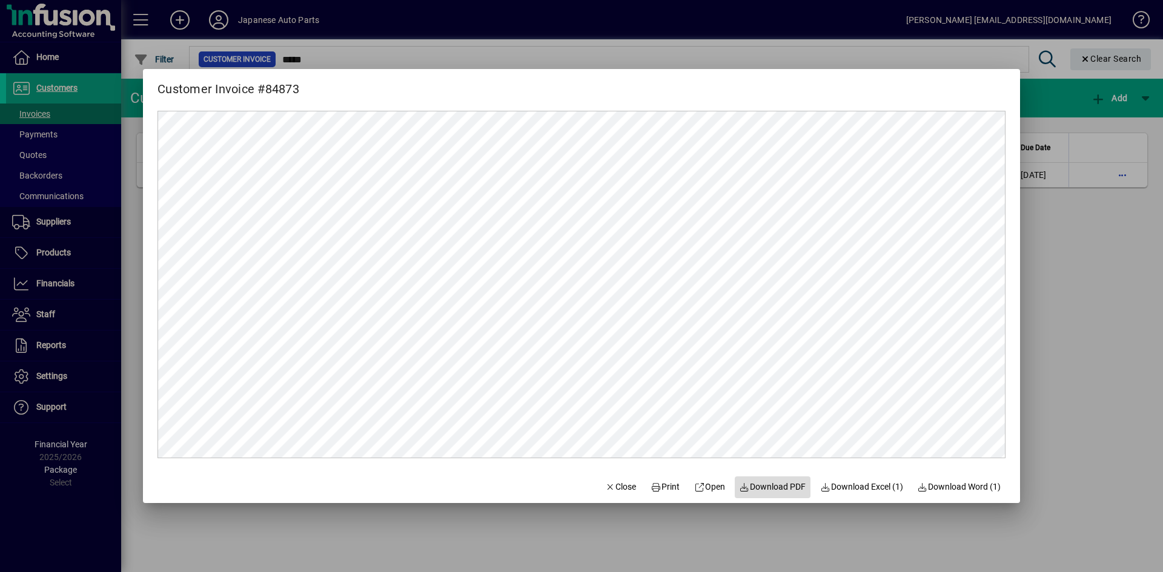
click at [764, 492] on span "Download PDF" at bounding box center [772, 487] width 67 height 13
click at [1077, 345] on div at bounding box center [581, 286] width 1163 height 572
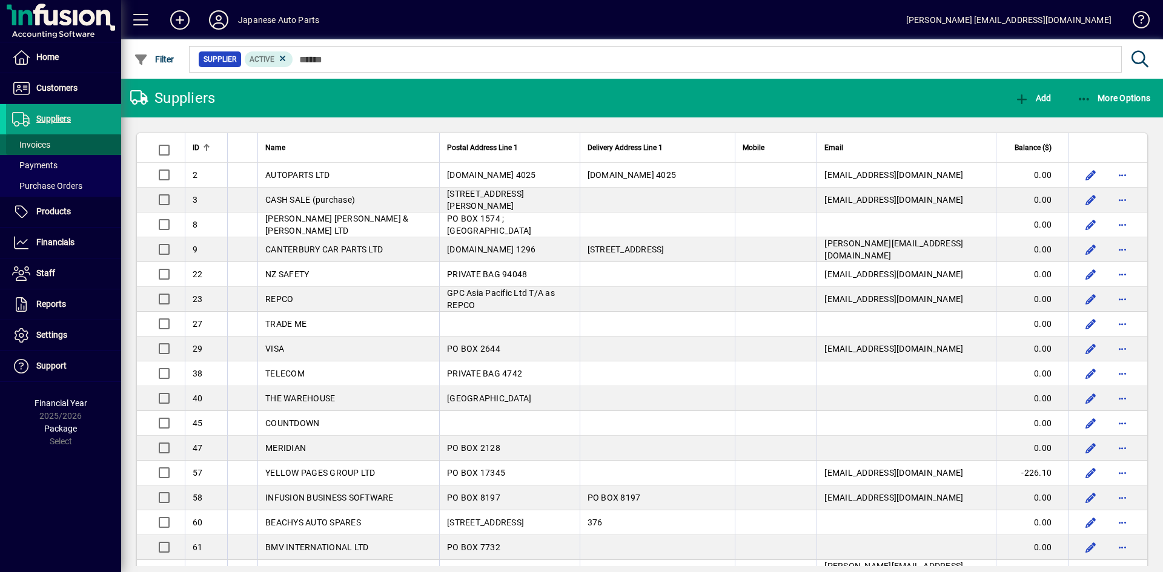
click at [45, 143] on span "Invoices" at bounding box center [31, 145] width 38 height 10
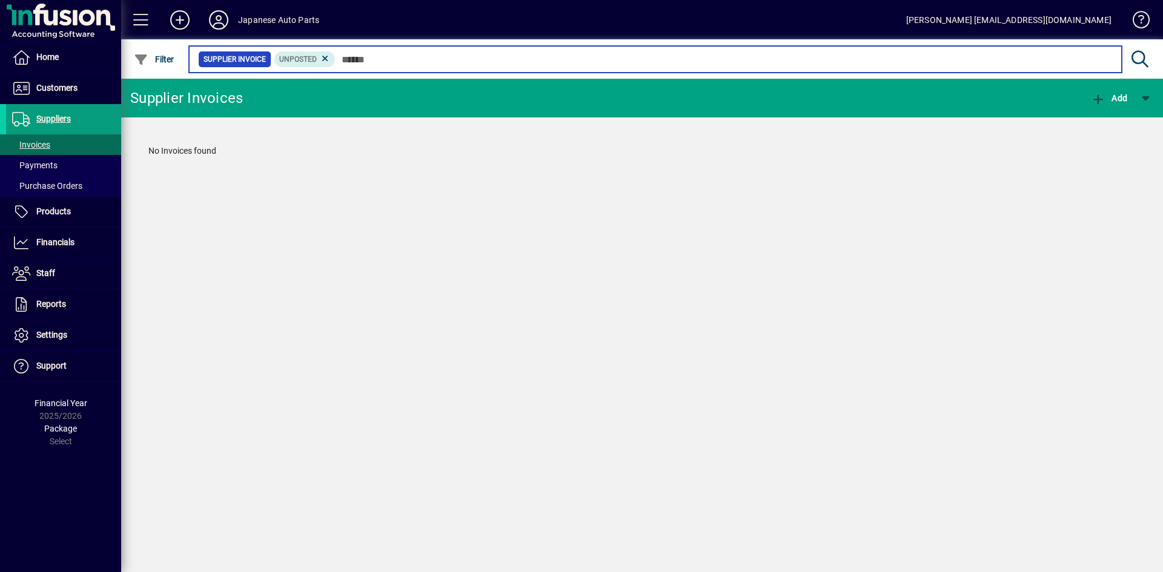
click at [371, 61] on input "text" at bounding box center [724, 59] width 776 height 17
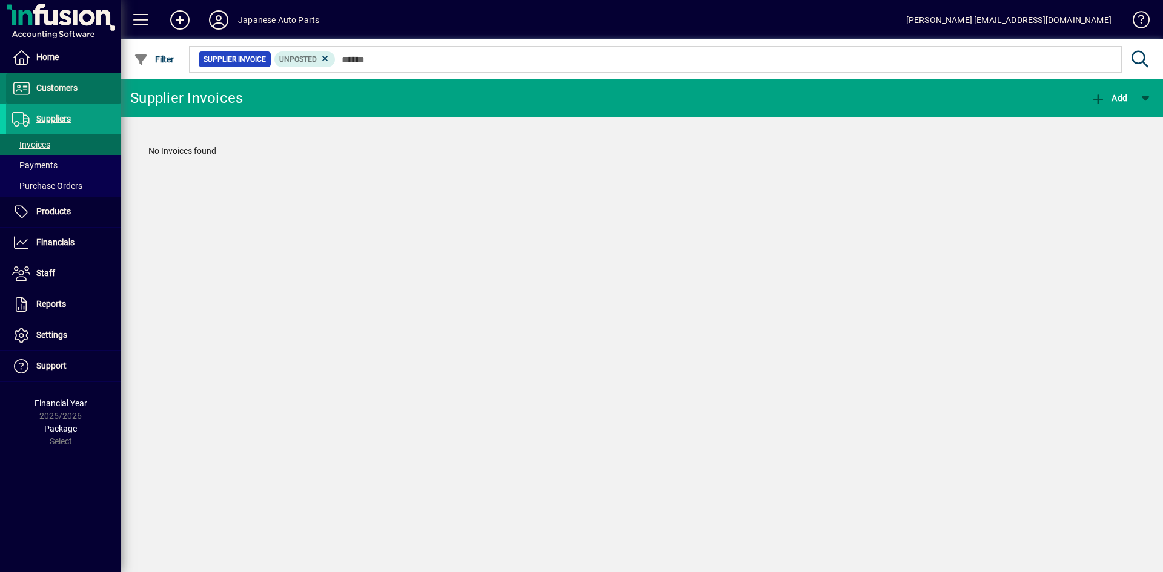
click at [54, 90] on span "Customers" at bounding box center [56, 88] width 41 height 10
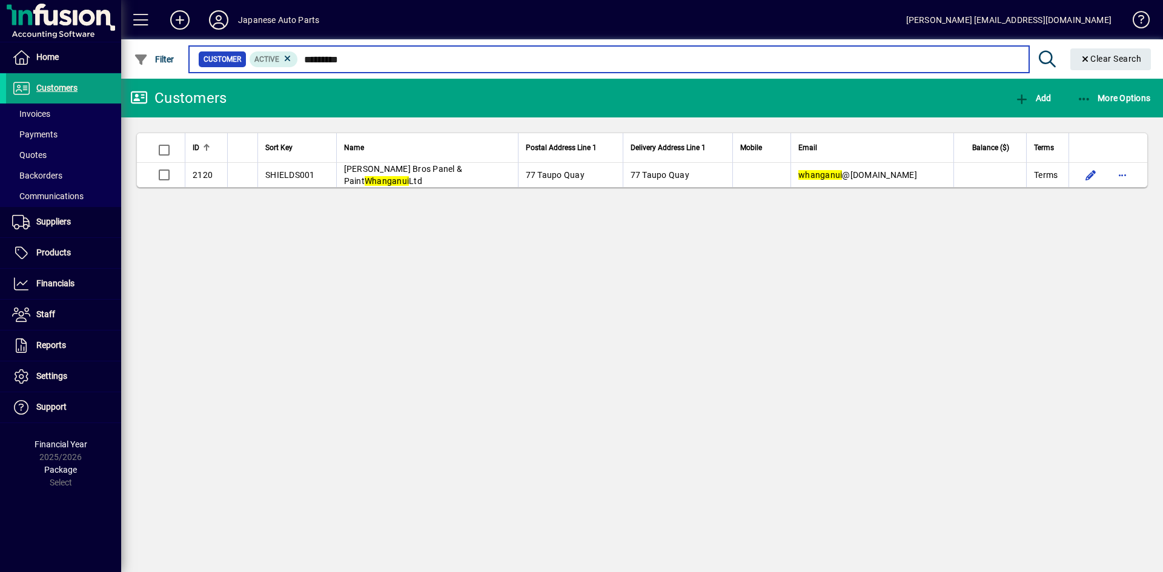
click at [406, 66] on input "*********" at bounding box center [658, 59] width 721 height 17
drag, startPoint x: 394, startPoint y: 60, endPoint x: 105, endPoint y: 93, distance: 290.8
click at [105, 93] on mat-drawer-container "Home Customers Invoices Payments Quotes Backorders Communications Suppliers Inv…" at bounding box center [581, 286] width 1163 height 572
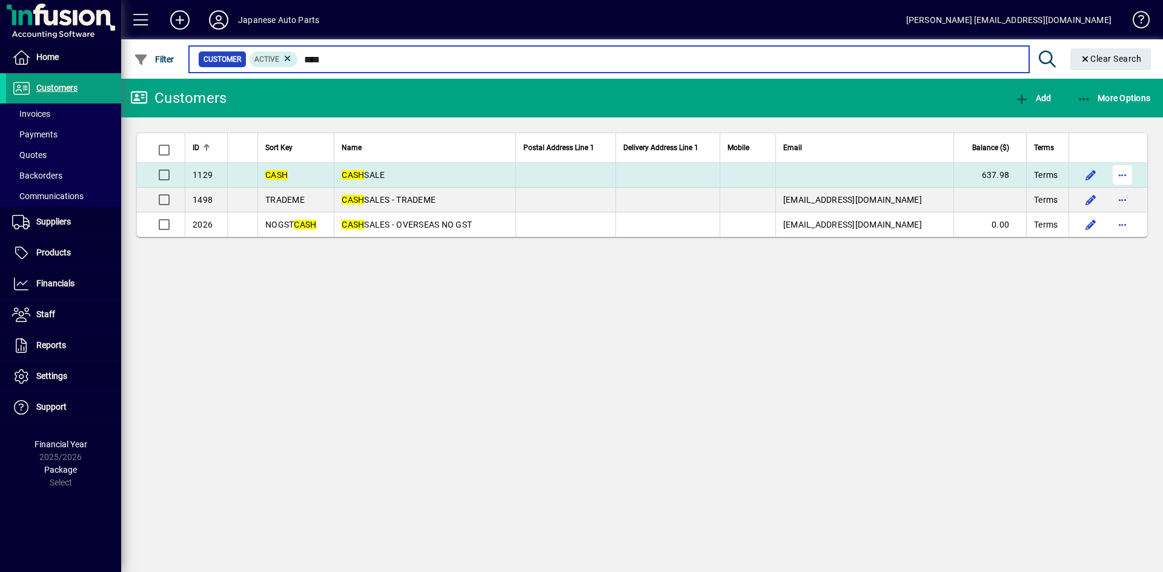
type input "****"
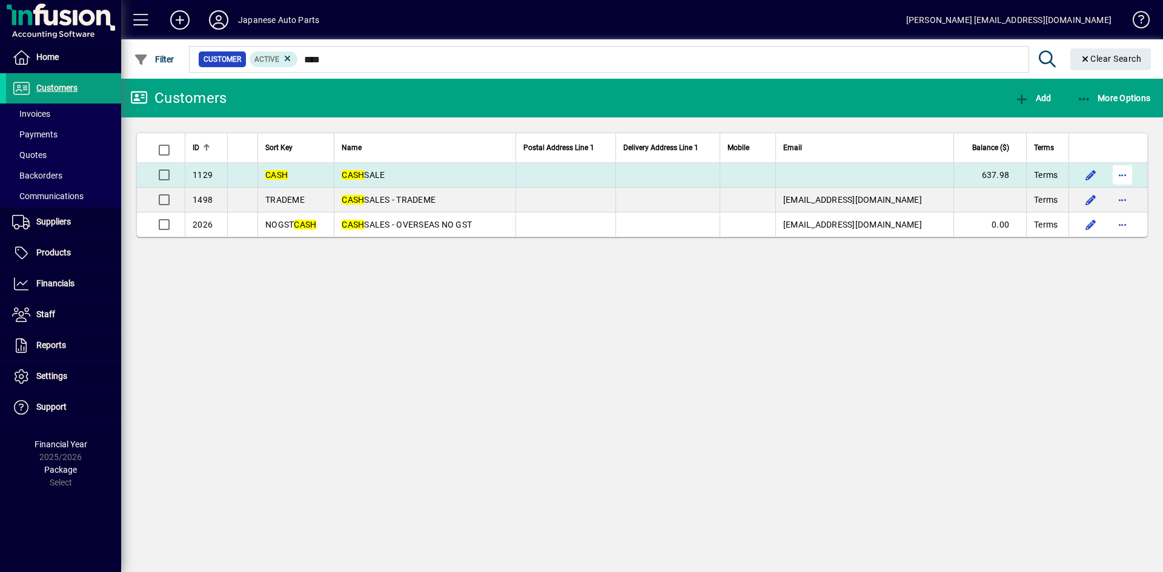
click at [1017, 173] on span "button" at bounding box center [1122, 174] width 29 height 29
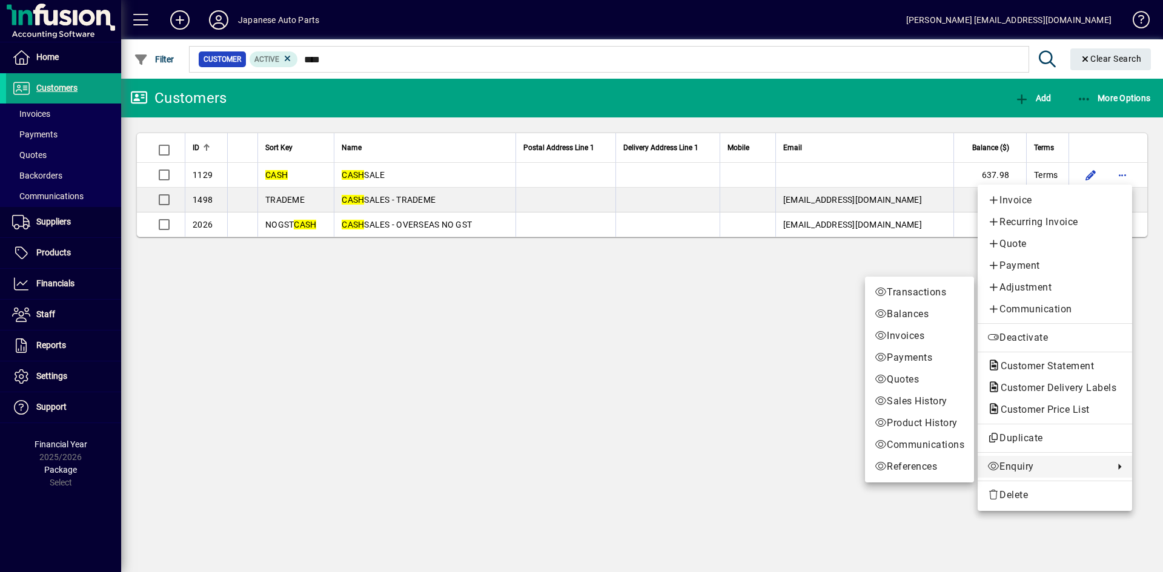
click at [1017, 464] on span "Enquiry" at bounding box center [1047, 467] width 121 height 15
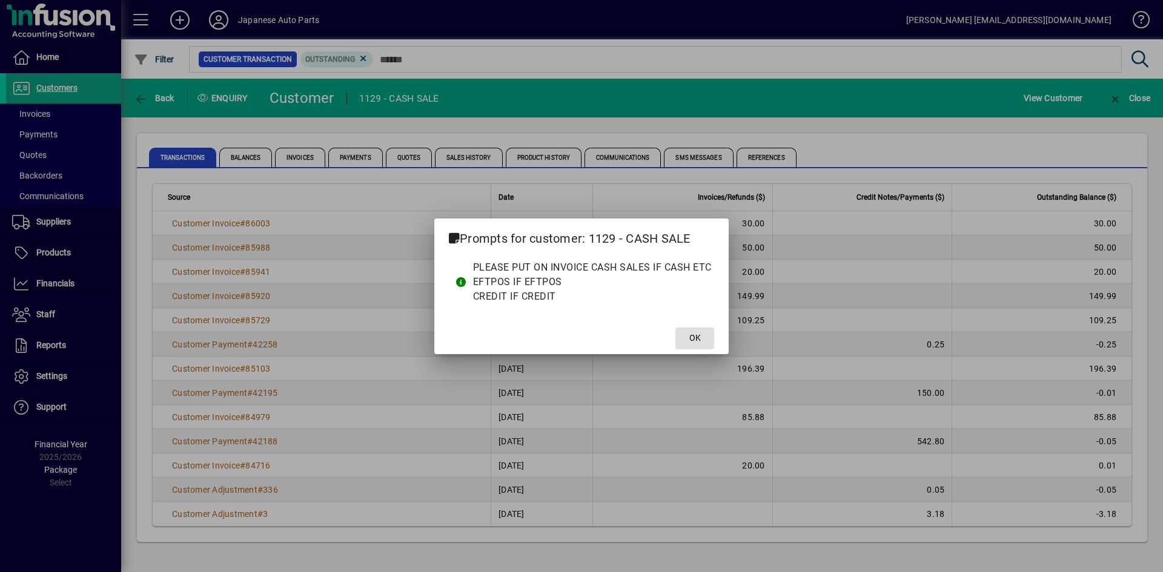
click at [675, 328] on button "OK" at bounding box center [694, 339] width 39 height 22
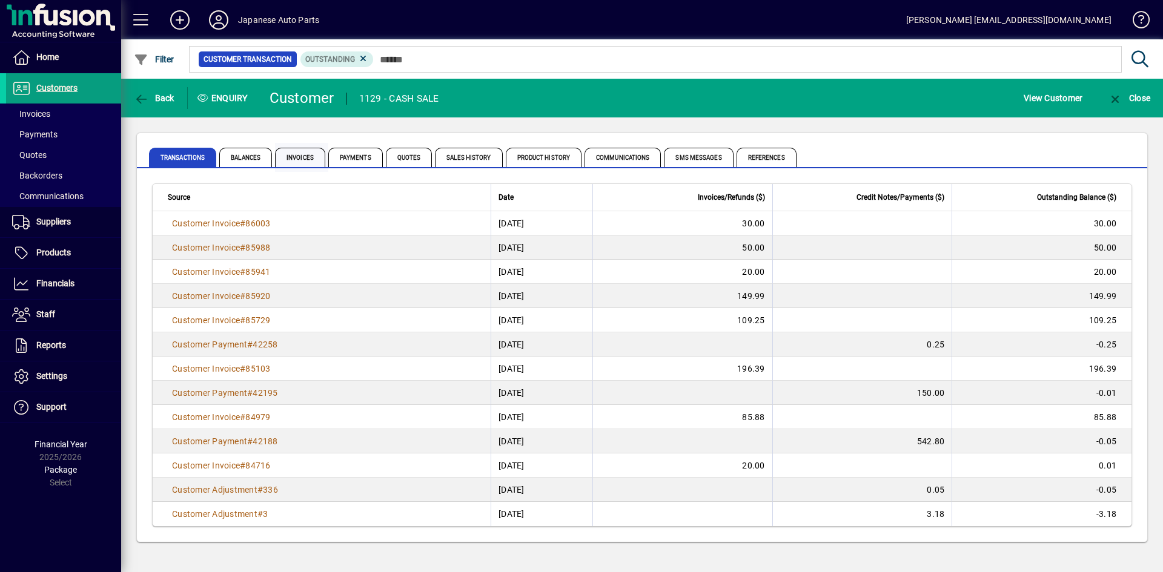
click at [302, 157] on span "Invoices" at bounding box center [300, 157] width 50 height 19
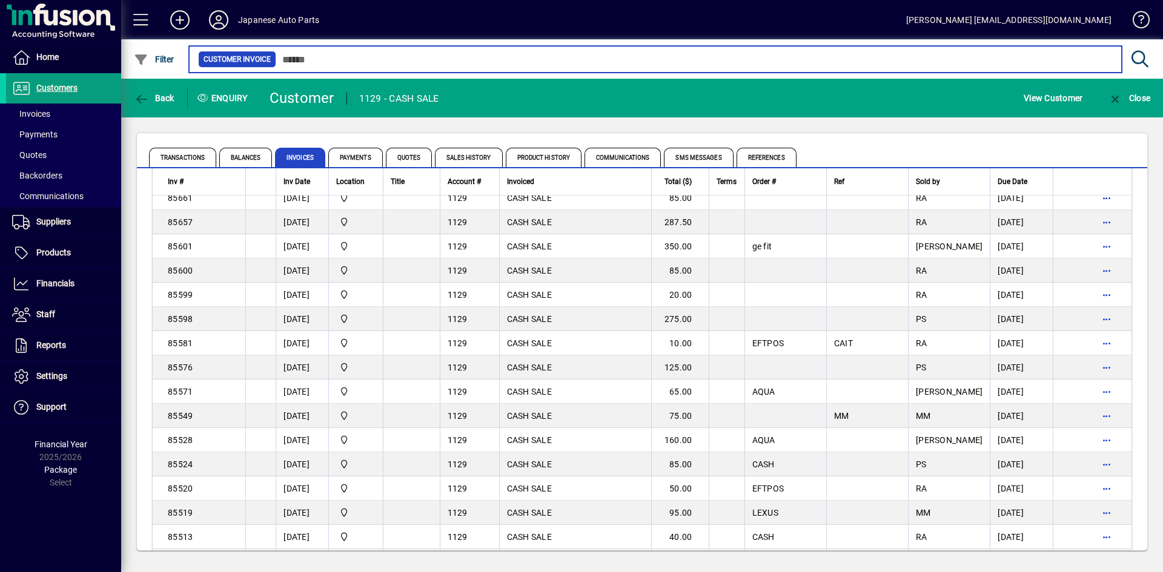
scroll to position [1249, 0]
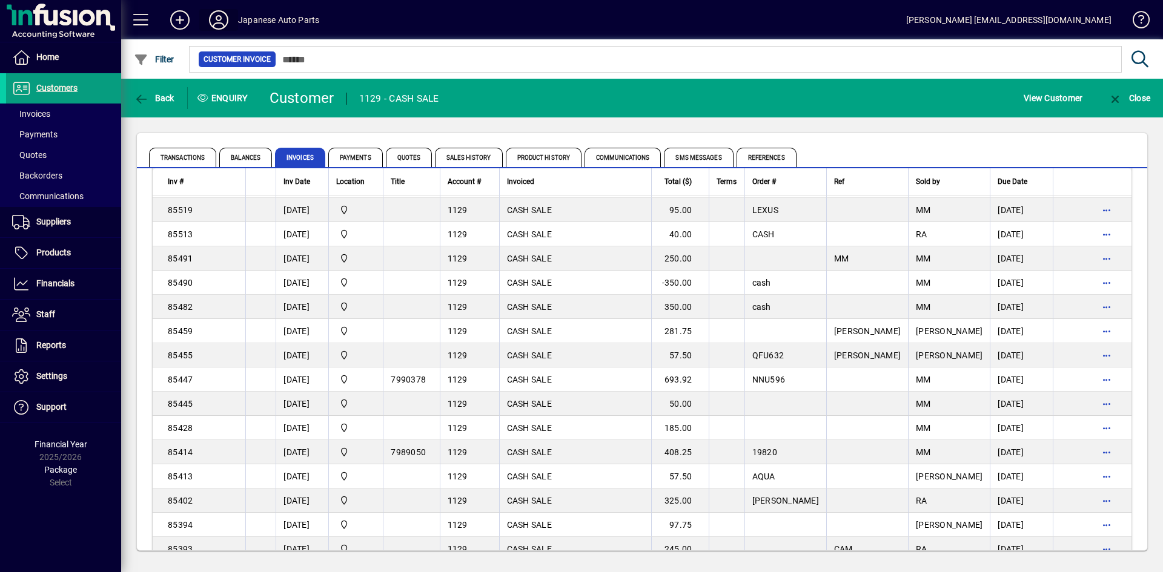
click at [223, 18] on icon at bounding box center [219, 19] width 24 height 19
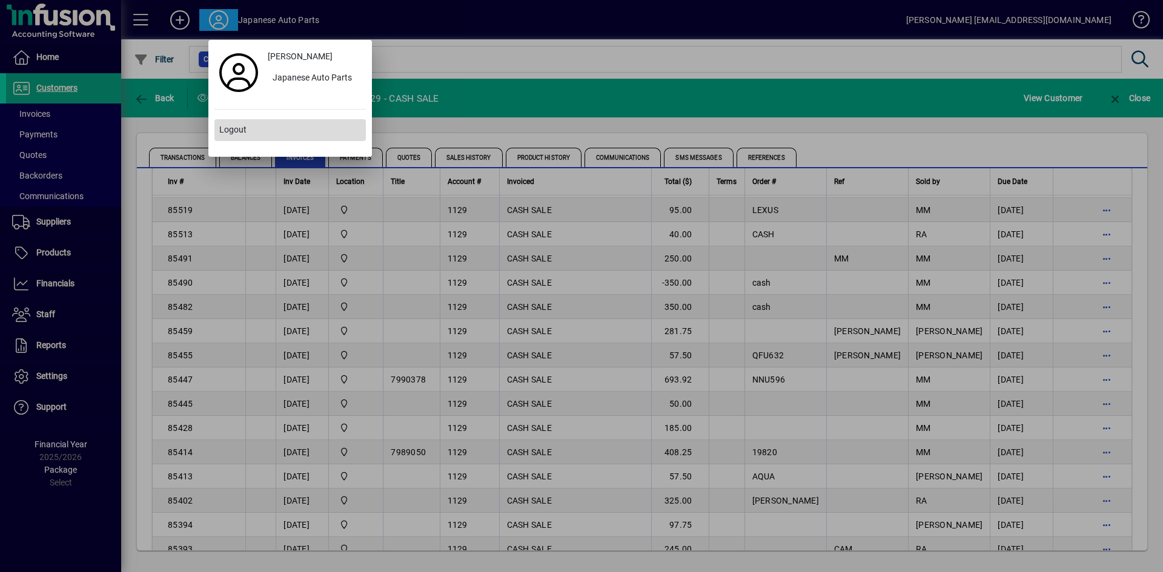
click at [245, 130] on span "Logout" at bounding box center [232, 130] width 27 height 13
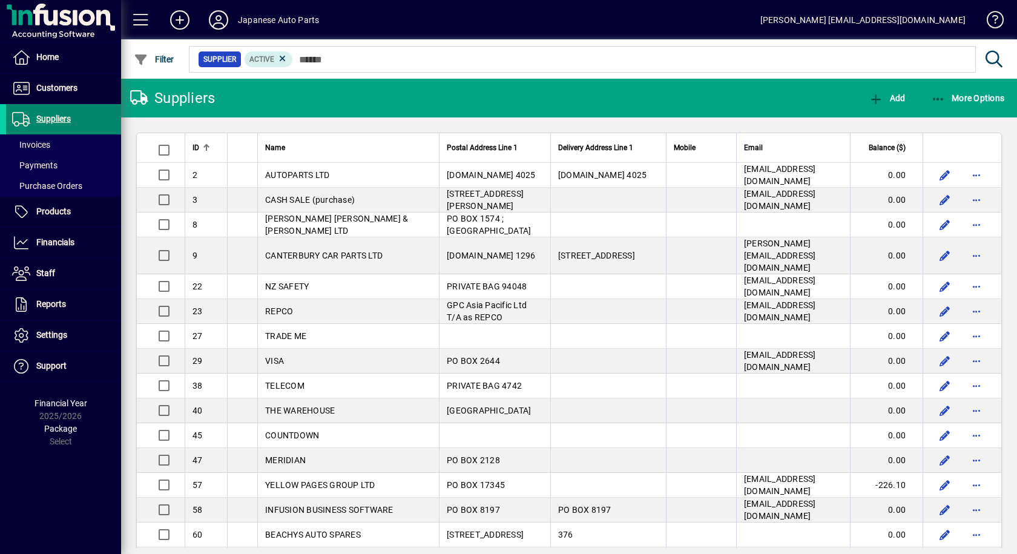
click at [47, 121] on span "Suppliers" at bounding box center [53, 119] width 35 height 10
